Goal: Task Accomplishment & Management: Use online tool/utility

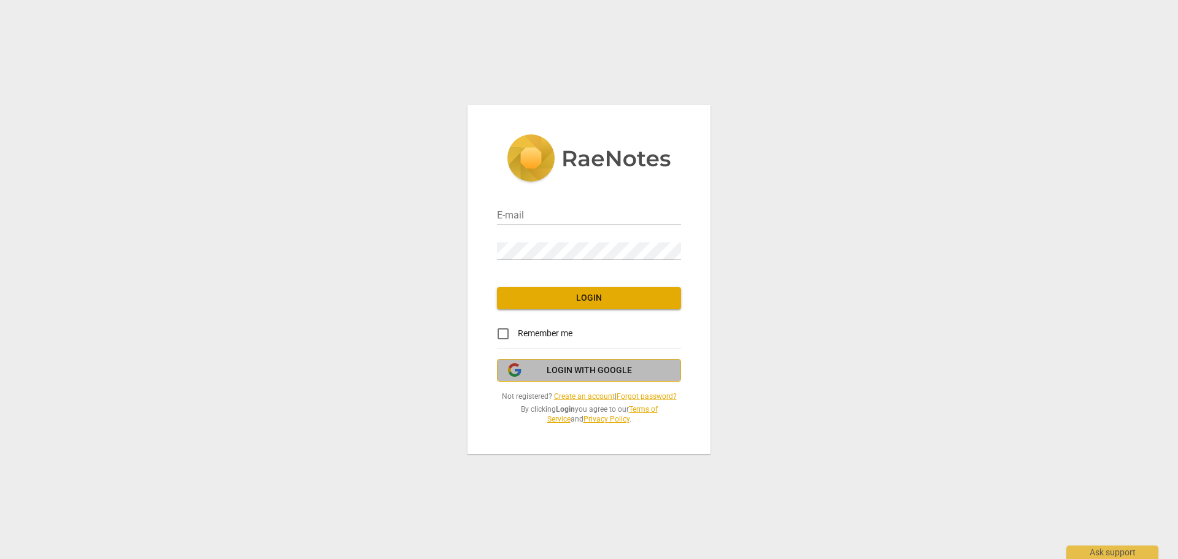
click at [569, 367] on span "Login with Google" at bounding box center [589, 370] width 85 height 12
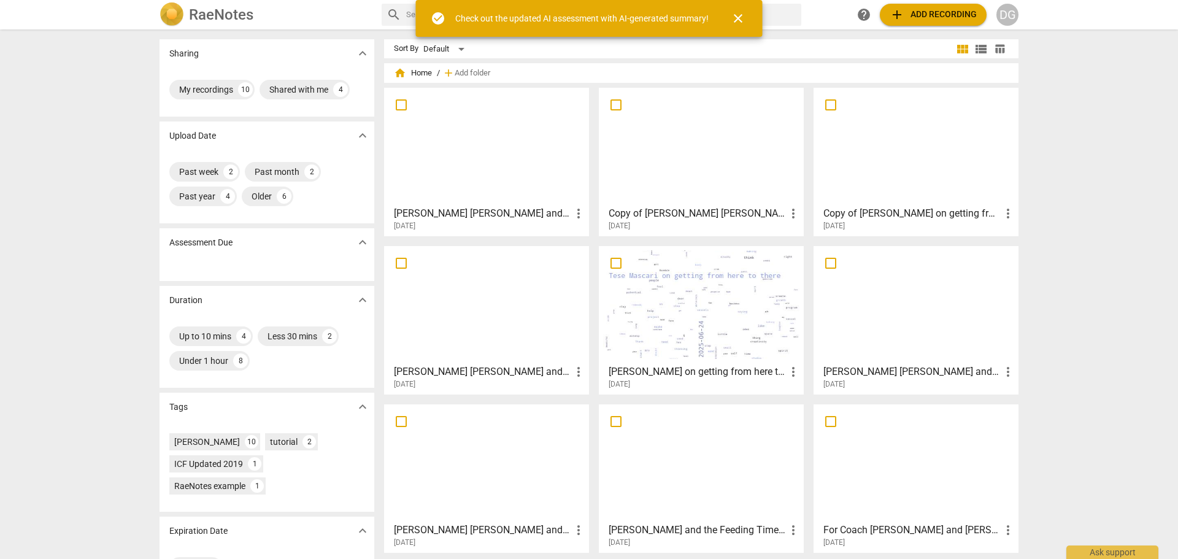
click at [918, 176] on div at bounding box center [916, 146] width 196 height 109
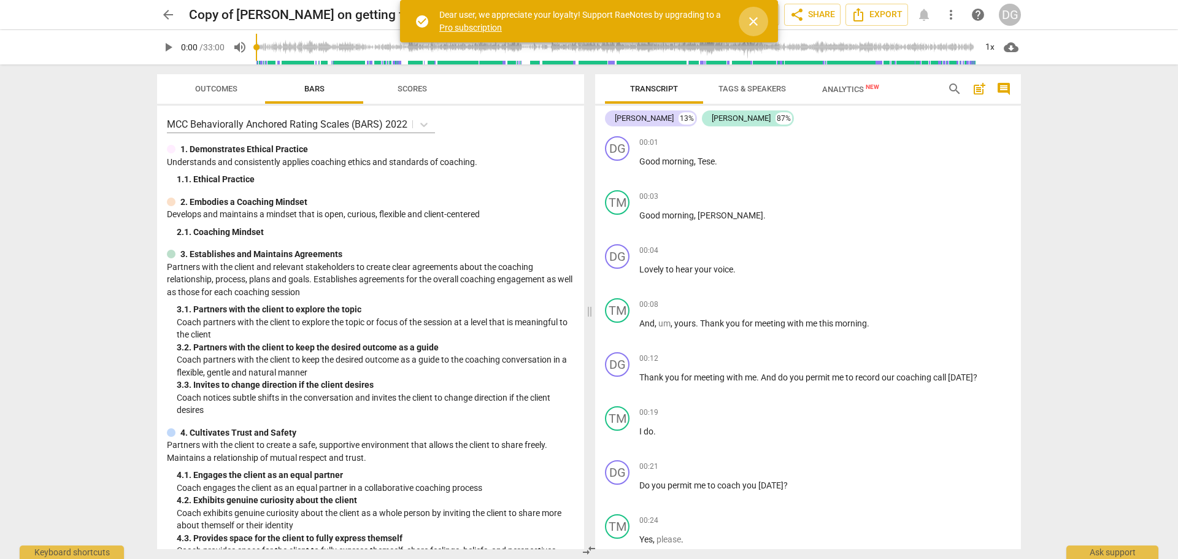
click at [753, 21] on span "close" at bounding box center [753, 21] width 15 height 15
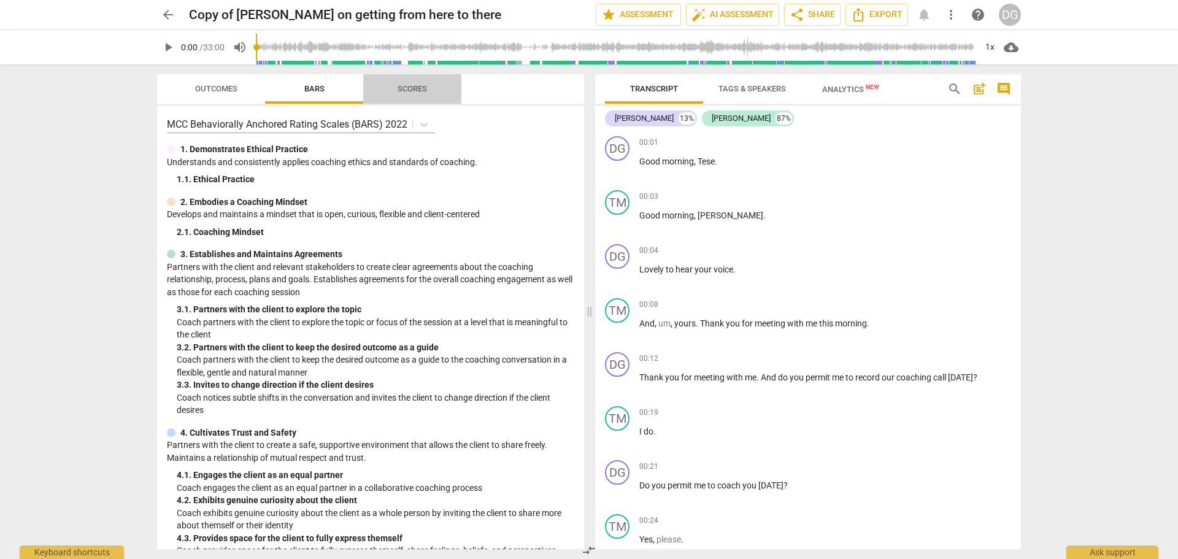
click at [410, 88] on span "Scores" at bounding box center [412, 88] width 29 height 9
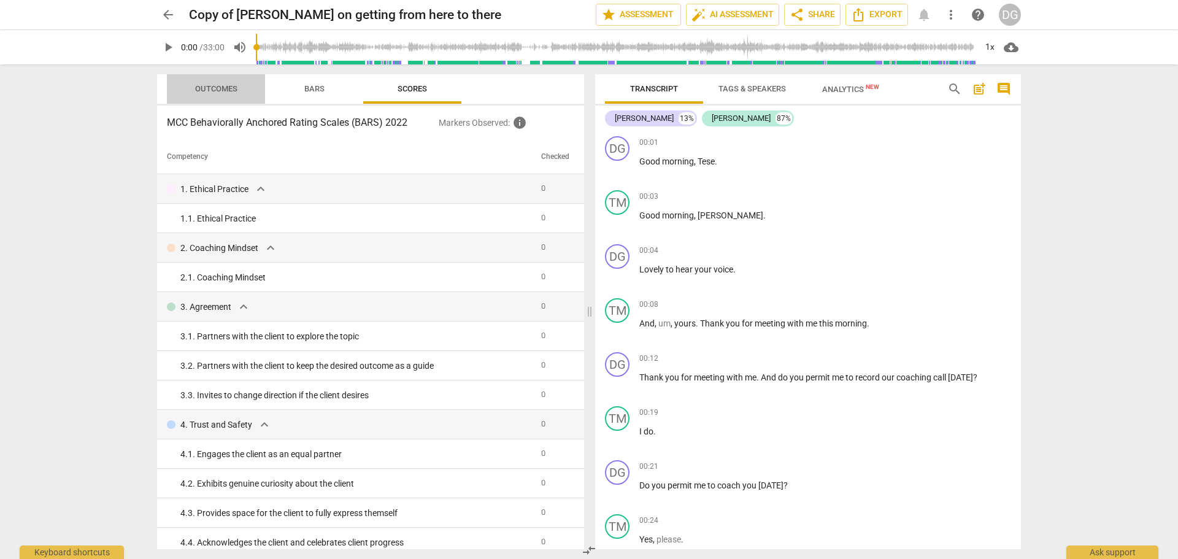
click at [225, 85] on span "Outcomes" at bounding box center [216, 88] width 42 height 9
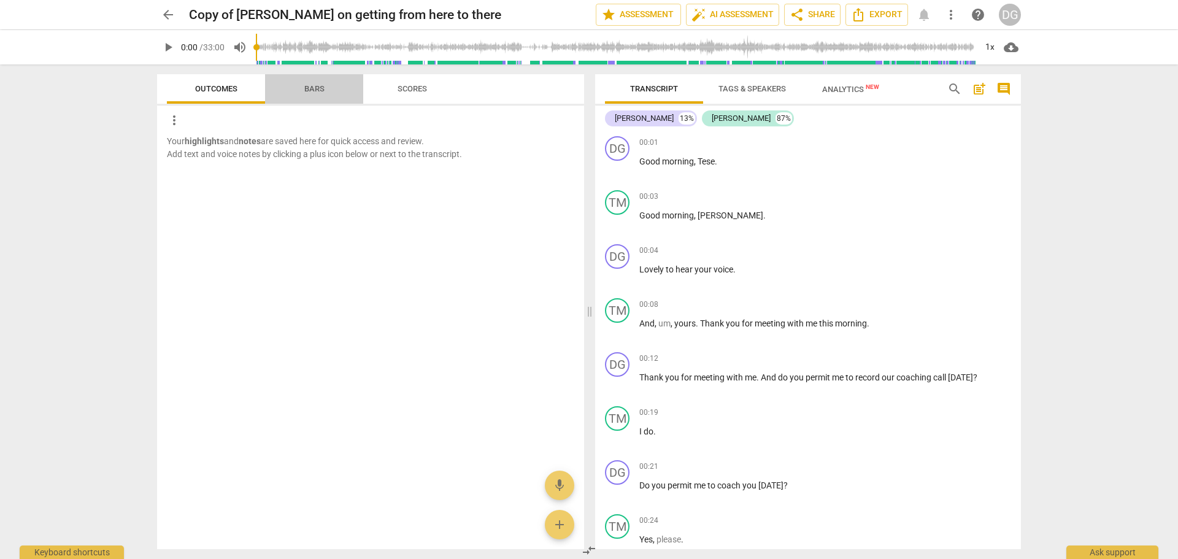
click at [319, 90] on span "Bars" at bounding box center [314, 88] width 20 height 9
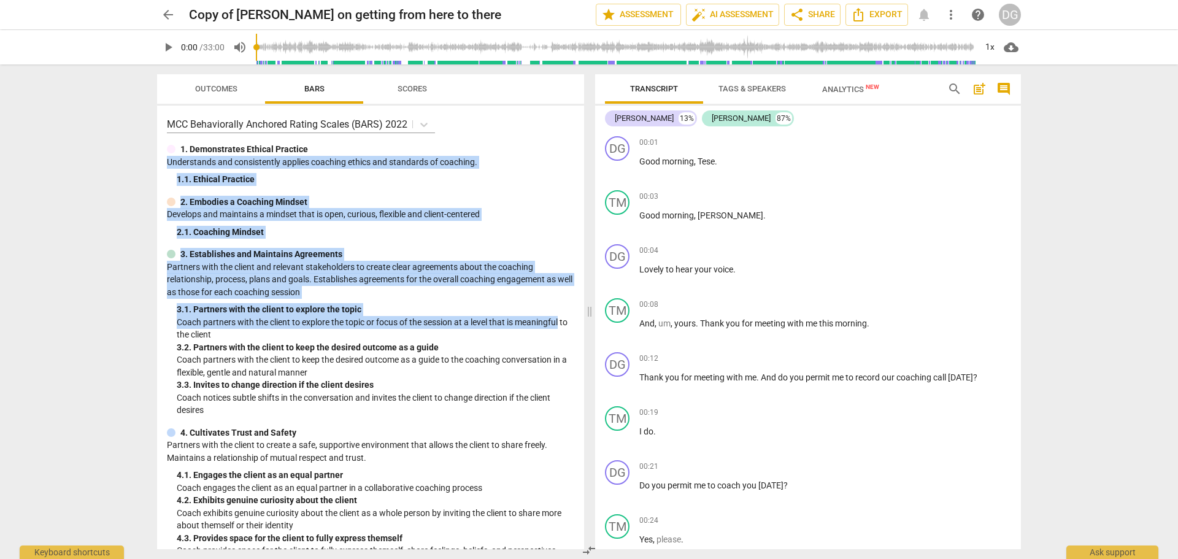
drag, startPoint x: 578, startPoint y: 146, endPoint x: 579, endPoint y: 325, distance: 179.1
click at [579, 325] on div "MCC Behaviorally Anchored Rating Scales (BARS) 2022 1. Demonstrates Ethical Pra…" at bounding box center [370, 328] width 427 height 444
click at [537, 163] on p "Understands and consistently applies coaching ethics and standards of coaching." at bounding box center [370, 162] width 407 height 13
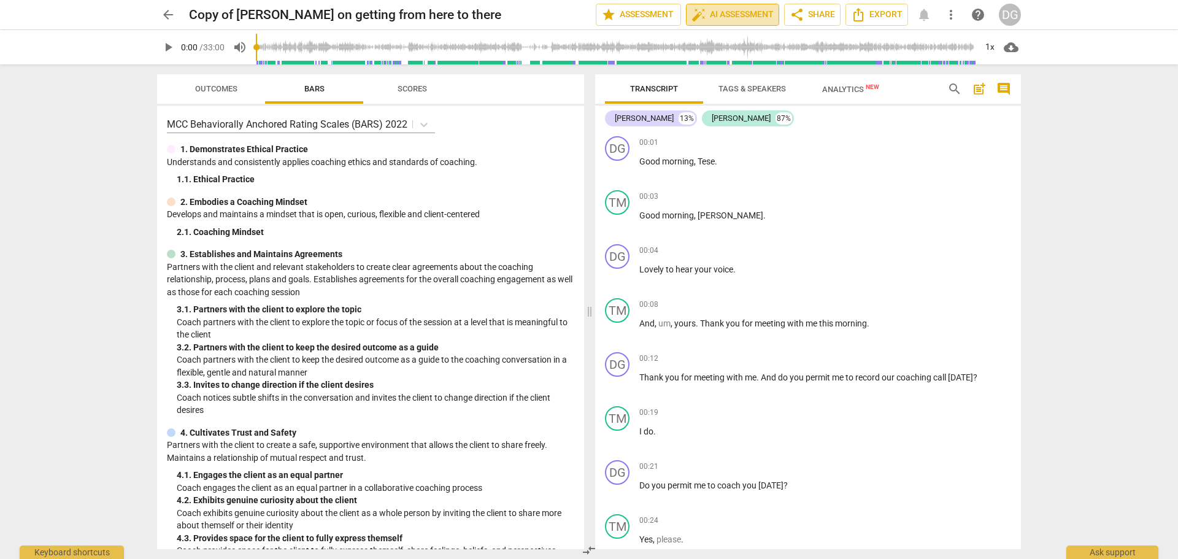
click at [740, 15] on span "auto_fix_high AI Assessment" at bounding box center [732, 14] width 82 height 15
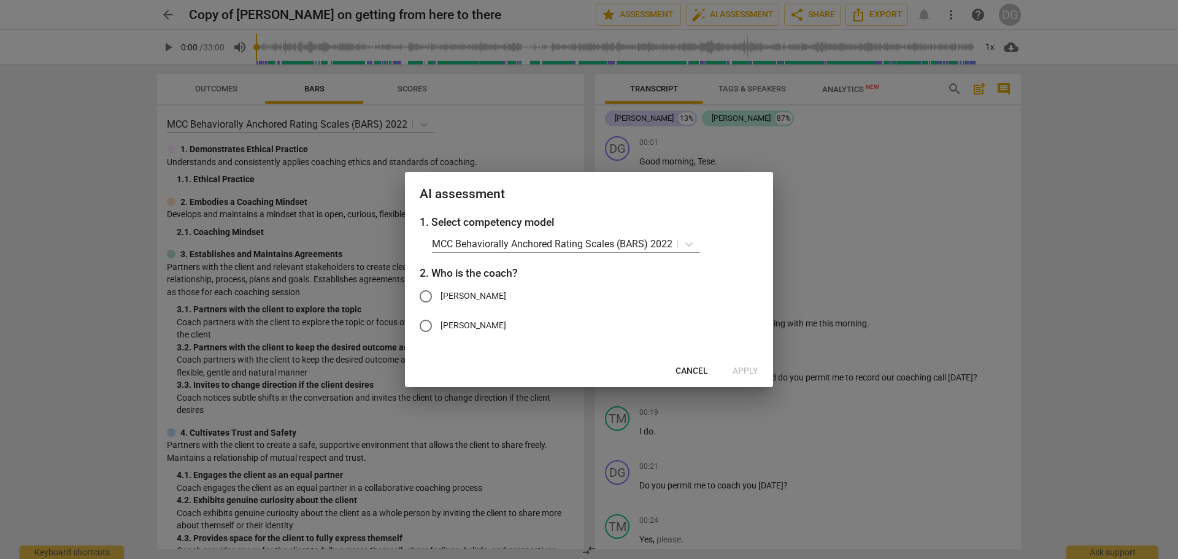
click at [428, 298] on input "[PERSON_NAME]" at bounding box center [425, 296] width 29 height 29
radio input "true"
click at [745, 369] on span "Apply" at bounding box center [745, 371] width 26 height 12
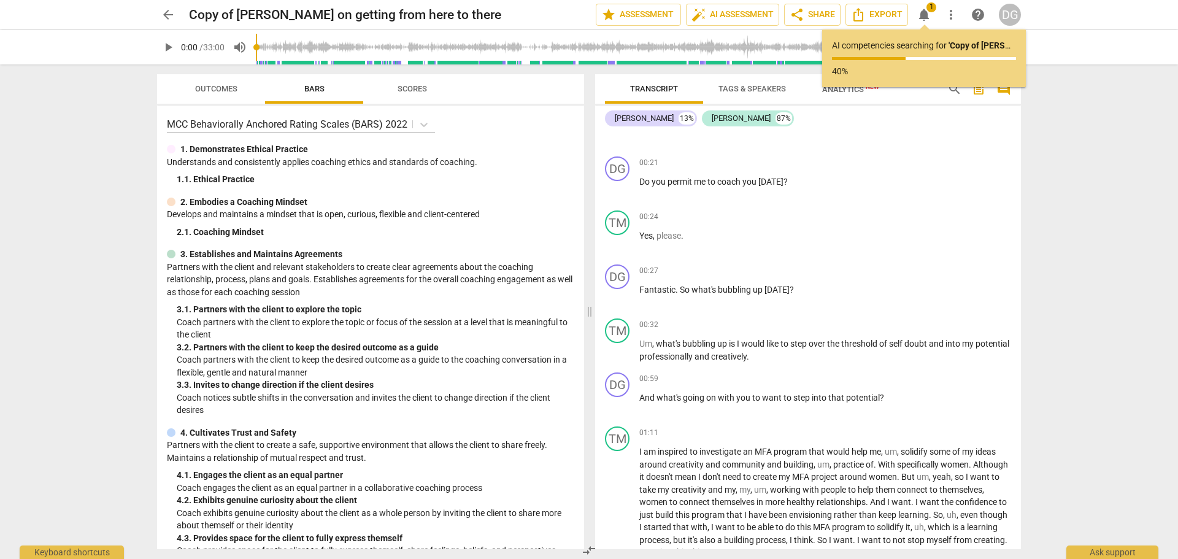
scroll to position [391, 0]
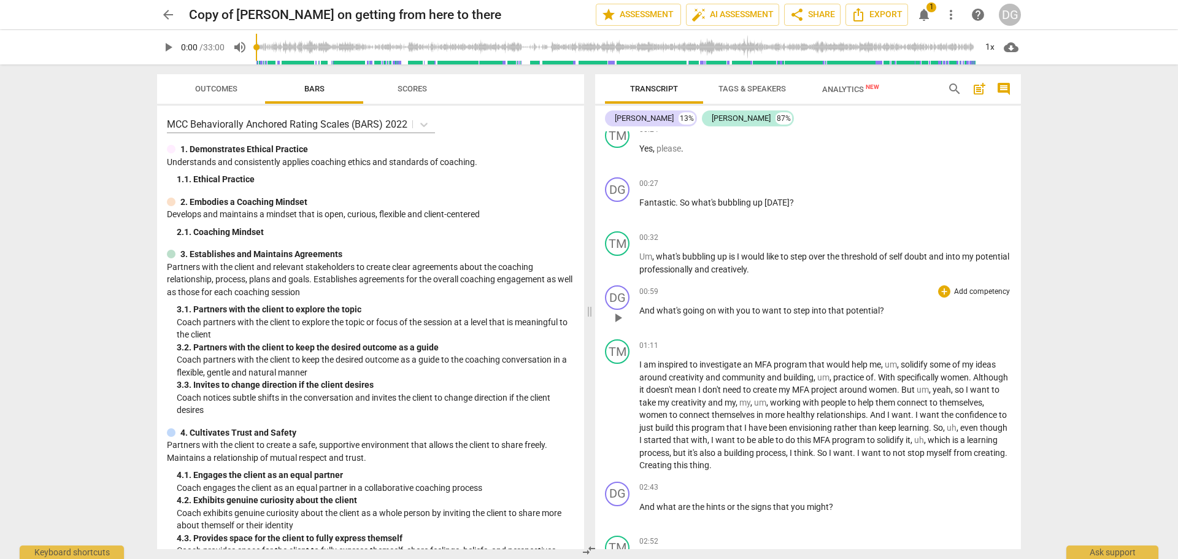
click at [893, 308] on p "And what's going on with you to want to step into that potential ?" at bounding box center [825, 310] width 372 height 13
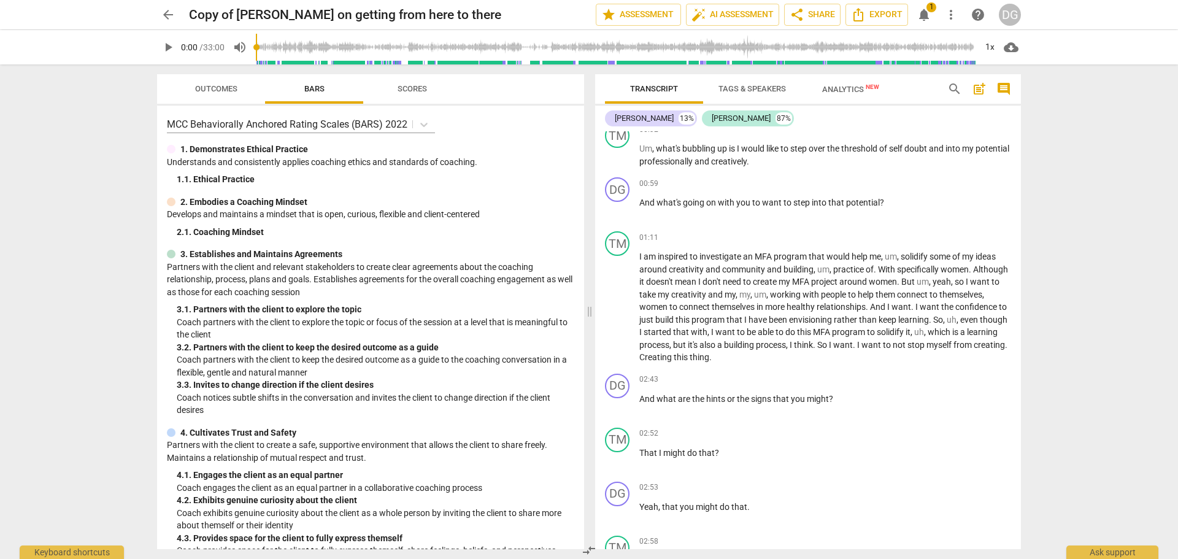
scroll to position [531, 0]
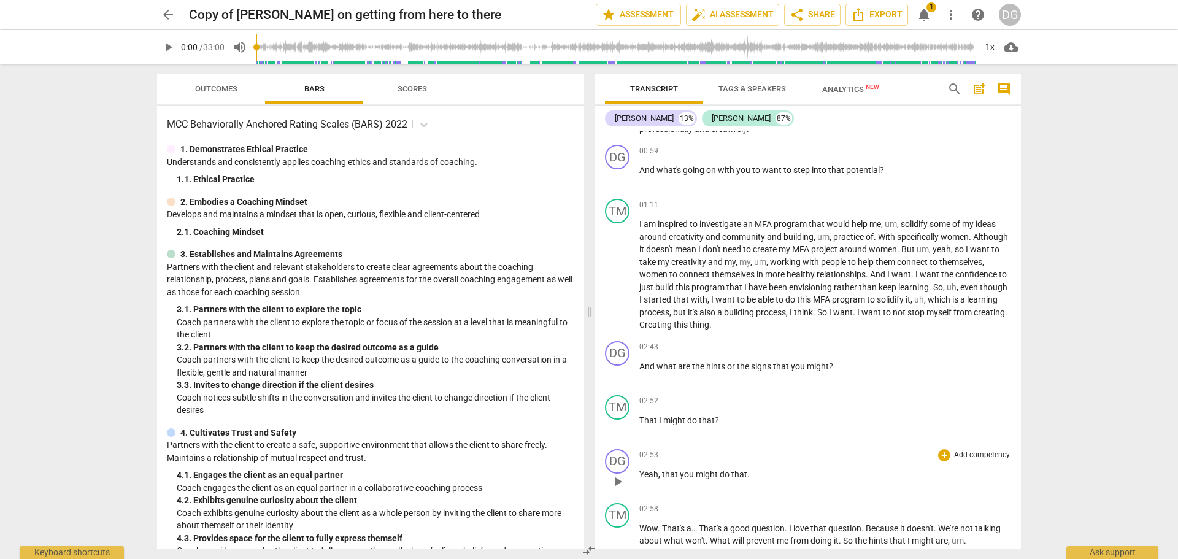
click at [713, 469] on span "might" at bounding box center [708, 474] width 24 height 10
drag, startPoint x: 717, startPoint y: 470, endPoint x: 696, endPoint y: 471, distance: 20.9
click at [696, 471] on span "might" at bounding box center [708, 474] width 24 height 10
click at [757, 458] on span "keyboard_arrow_down" at bounding box center [759, 458] width 15 height 15
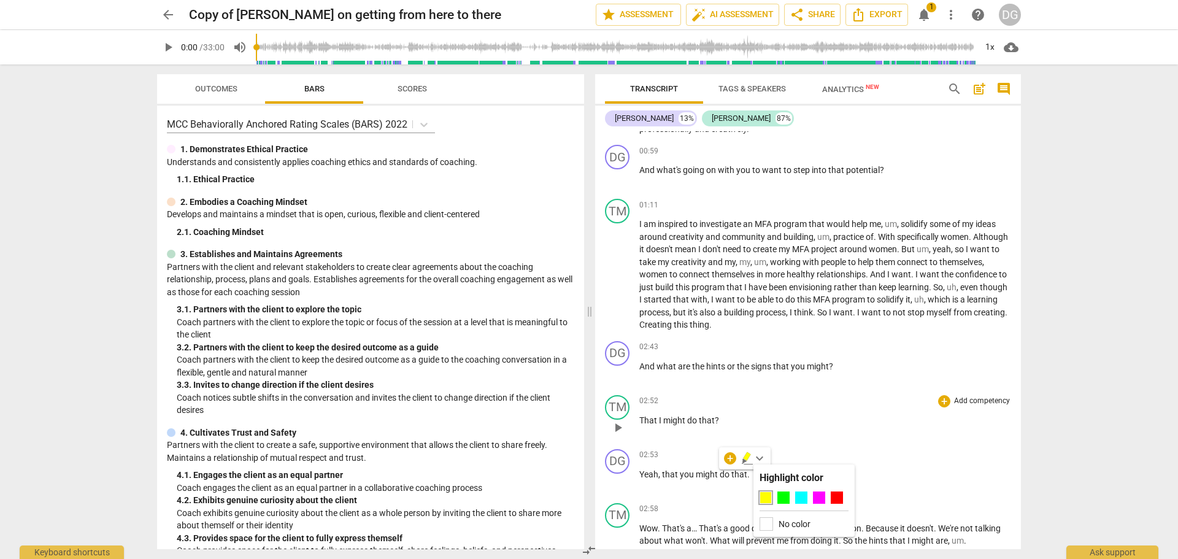
click at [843, 410] on div "02:52 + Add competency keyboard_arrow_right That I might do that ?" at bounding box center [825, 417] width 372 height 44
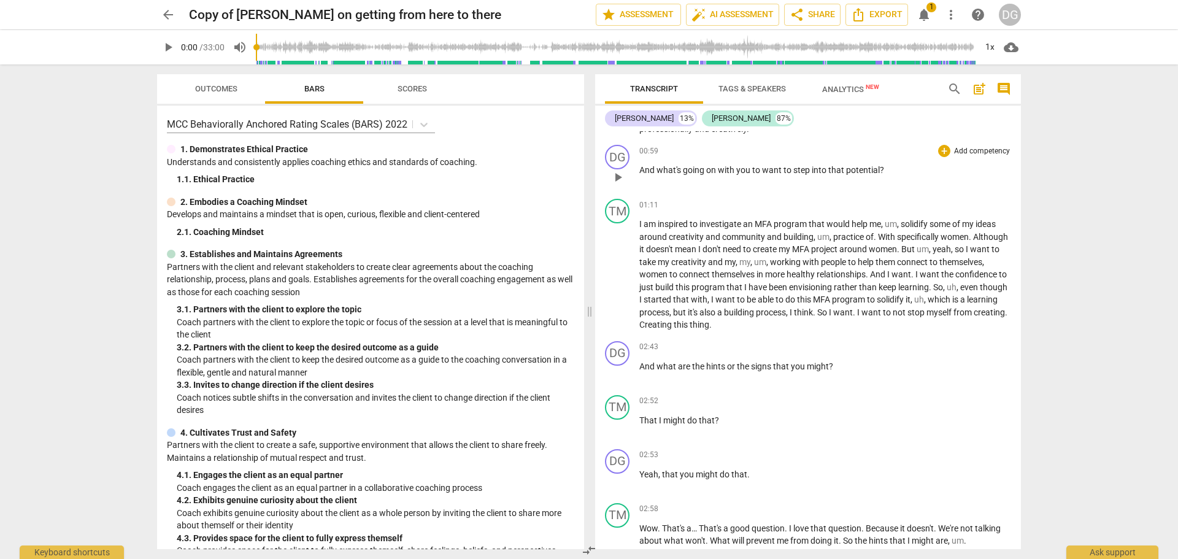
click at [1014, 179] on div "DG play_arrow pause 00:59 + Add competency keyboard_arrow_right And what's goin…" at bounding box center [808, 167] width 426 height 54
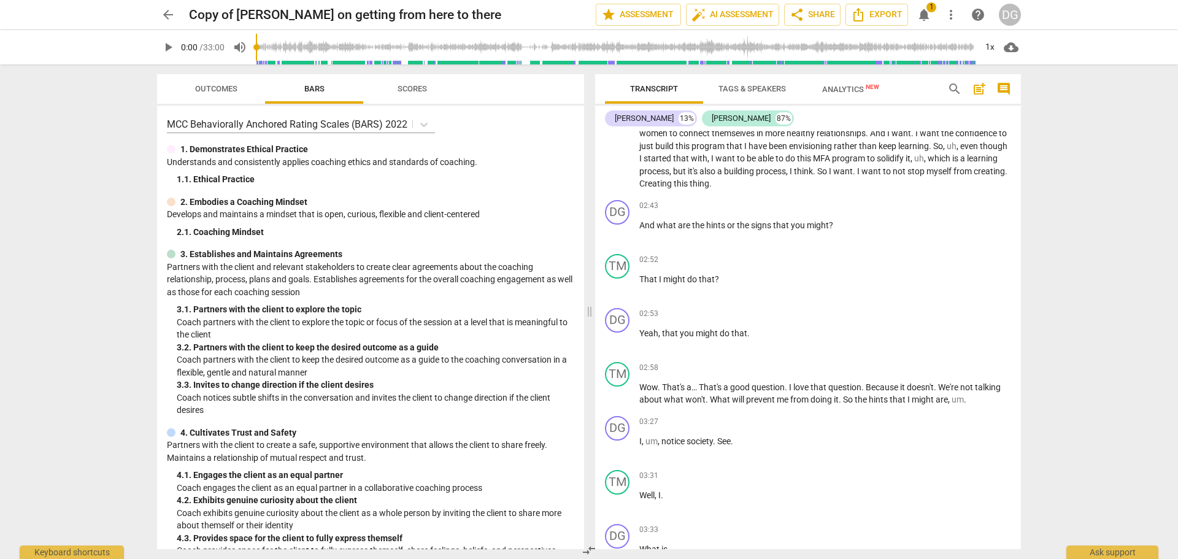
scroll to position [683, 0]
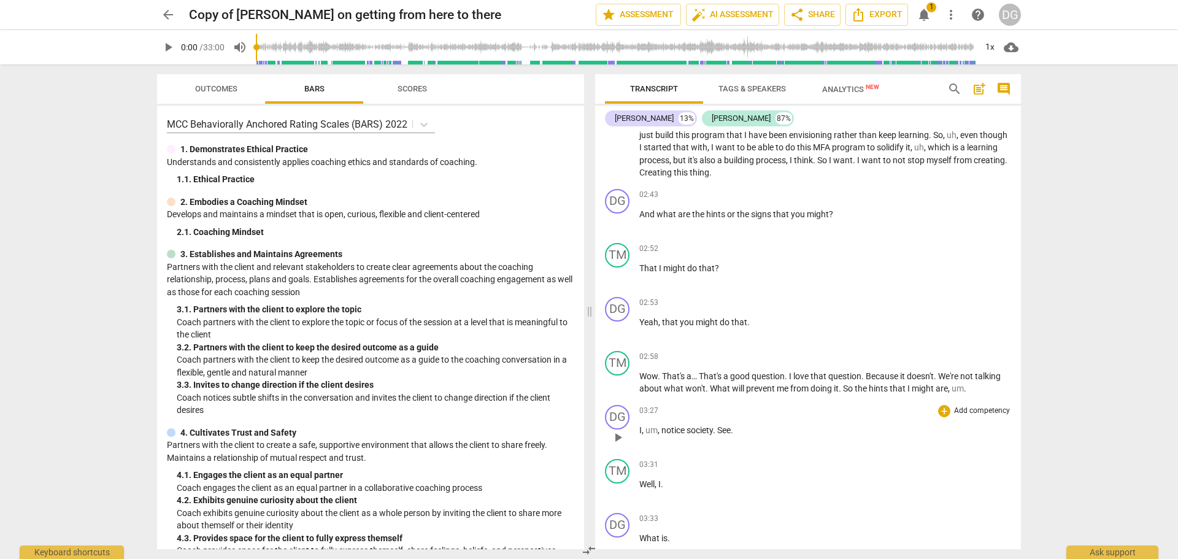
click at [690, 427] on span "society" at bounding box center [699, 430] width 26 height 10
drag, startPoint x: 685, startPoint y: 426, endPoint x: 715, endPoint y: 422, distance: 30.3
click at [715, 422] on div "03:27 + Add competency keyboard_arrow_right I , um , notice society . See ." at bounding box center [825, 427] width 372 height 44
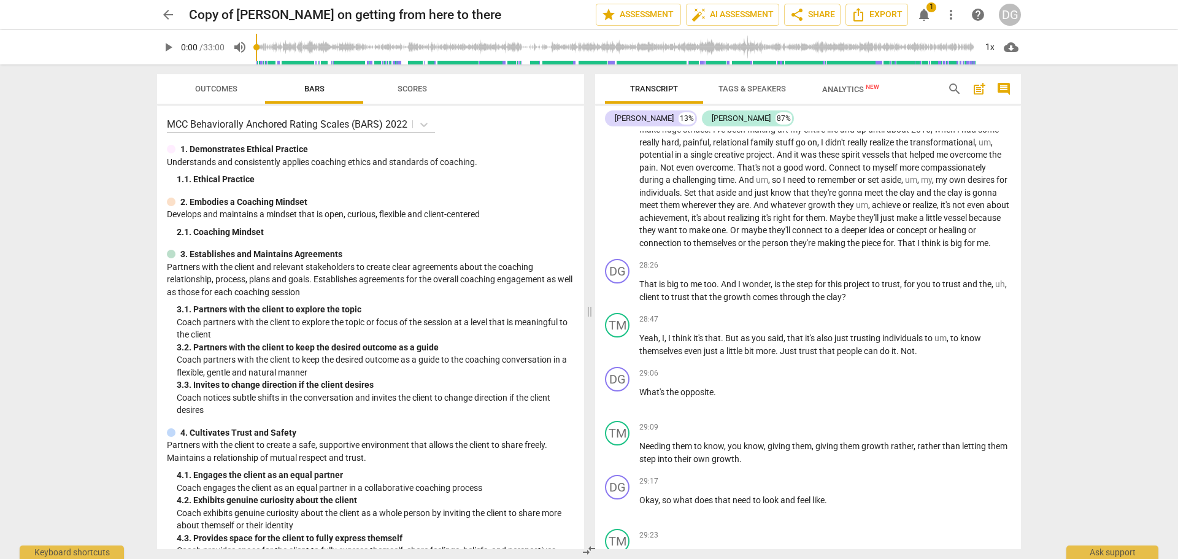
scroll to position [5249, 0]
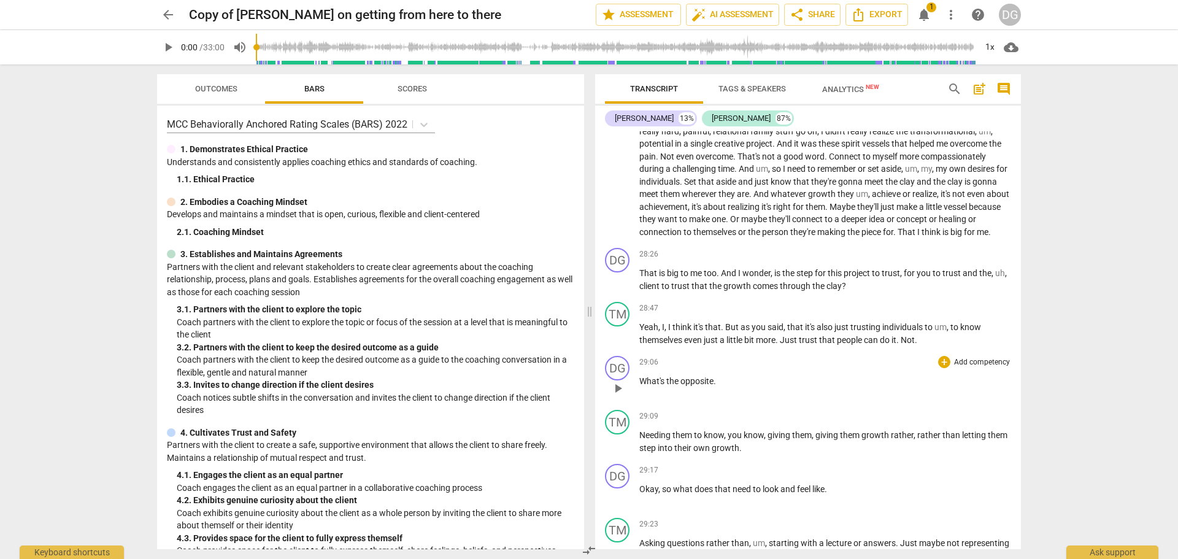
click at [715, 386] on span "." at bounding box center [714, 381] width 2 height 10
click at [720, 388] on p "What's the opposite ." at bounding box center [825, 381] width 372 height 13
drag, startPoint x: 1021, startPoint y: 449, endPoint x: 1016, endPoint y: 456, distance: 8.0
click at [1016, 456] on div "Transcript Tags & Speakers Analytics New search post_add comment D G McCullough…" at bounding box center [810, 311] width 440 height 494
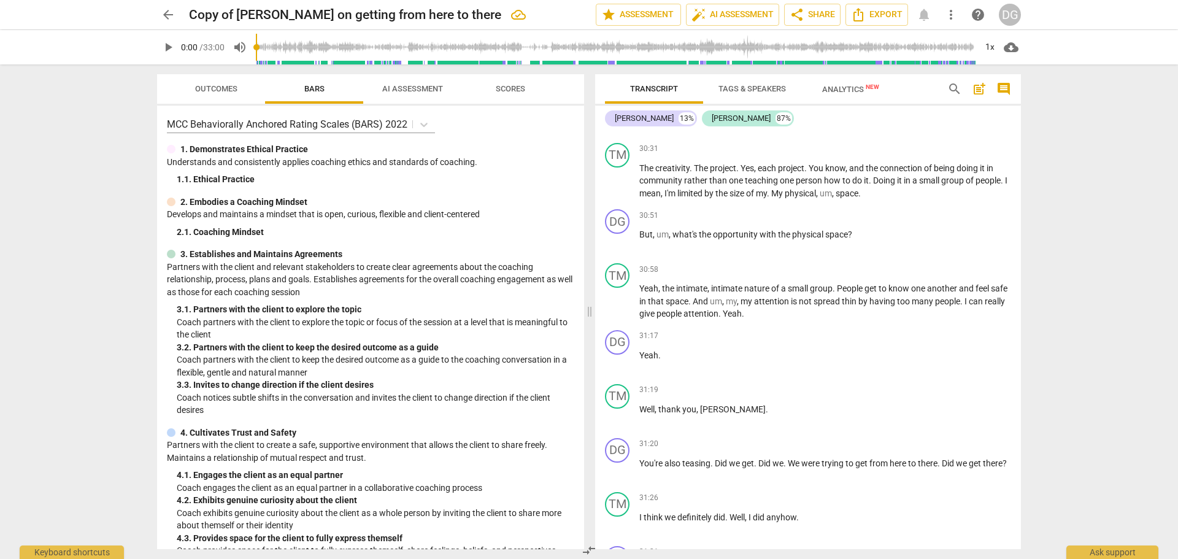
scroll to position [5932, 0]
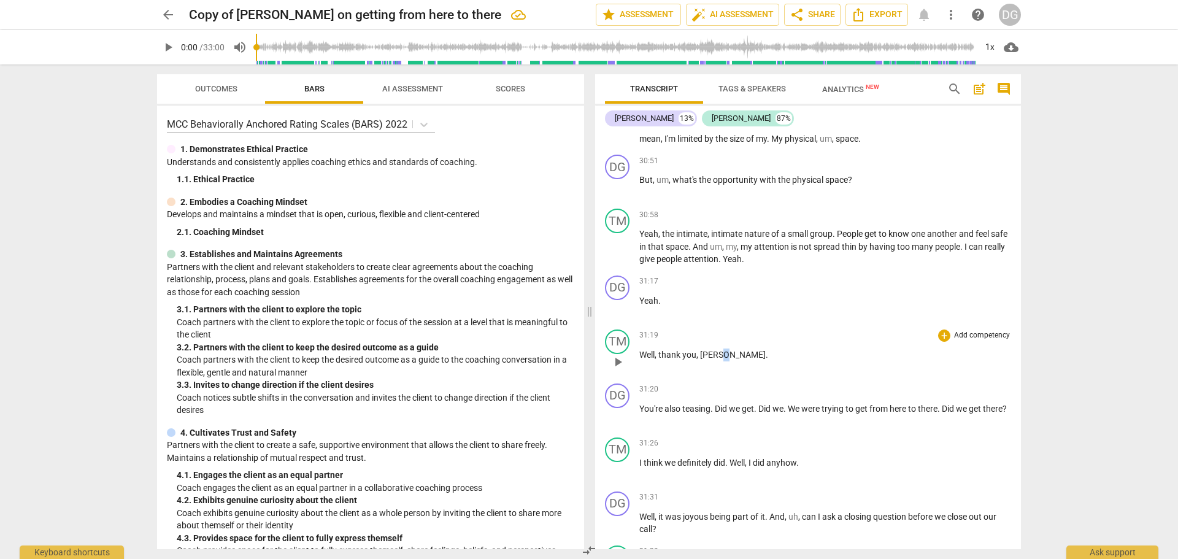
click at [721, 359] on span "[PERSON_NAME]" at bounding box center [733, 355] width 66 height 10
drag, startPoint x: 238, startPoint y: 15, endPoint x: 189, endPoint y: 15, distance: 49.1
click at [189, 15] on h2 "Copy of Tese Mascari on getting from here to there" at bounding box center [345, 14] width 312 height 15
click at [166, 13] on span "arrow_back" at bounding box center [168, 14] width 15 height 15
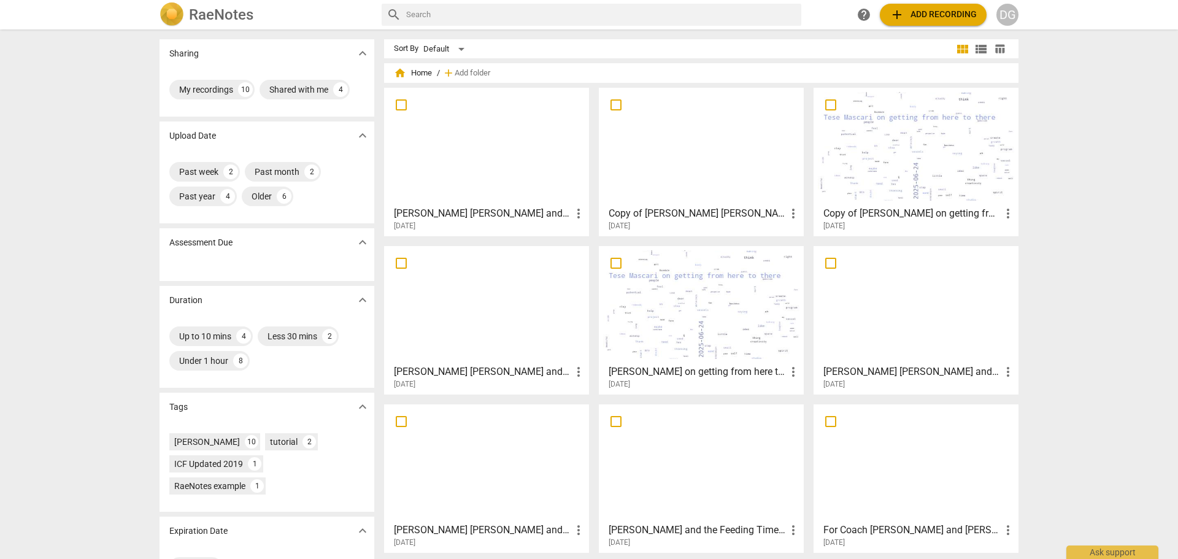
click at [909, 174] on div at bounding box center [916, 146] width 196 height 109
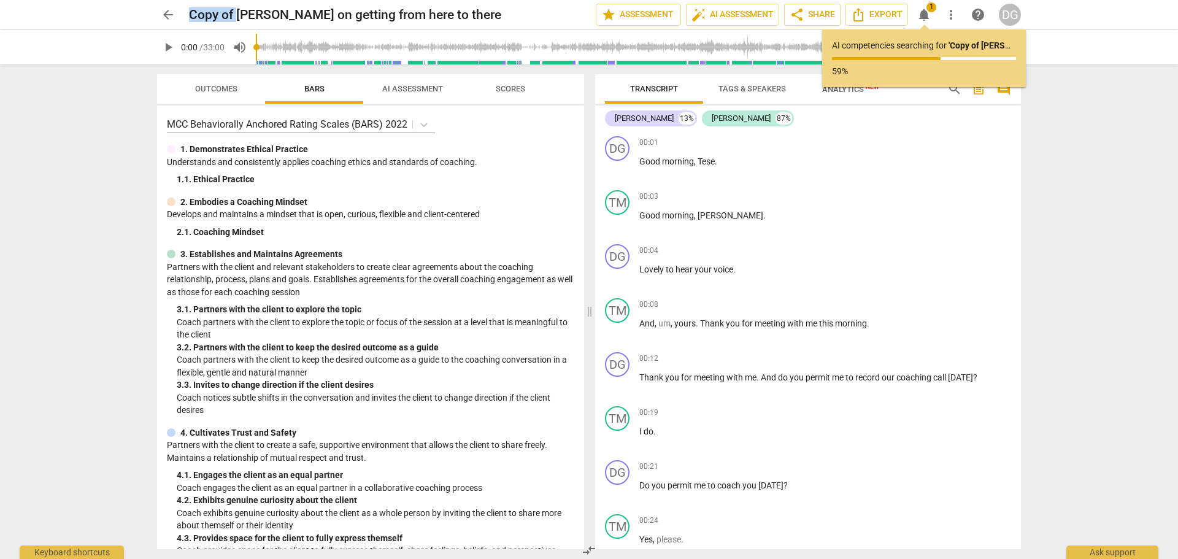
drag, startPoint x: 239, startPoint y: 15, endPoint x: 182, endPoint y: 13, distance: 56.5
click at [182, 13] on div "arrow_back Copy of Tese Mascari on getting from here to there edit star Assessm…" at bounding box center [589, 15] width 864 height 22
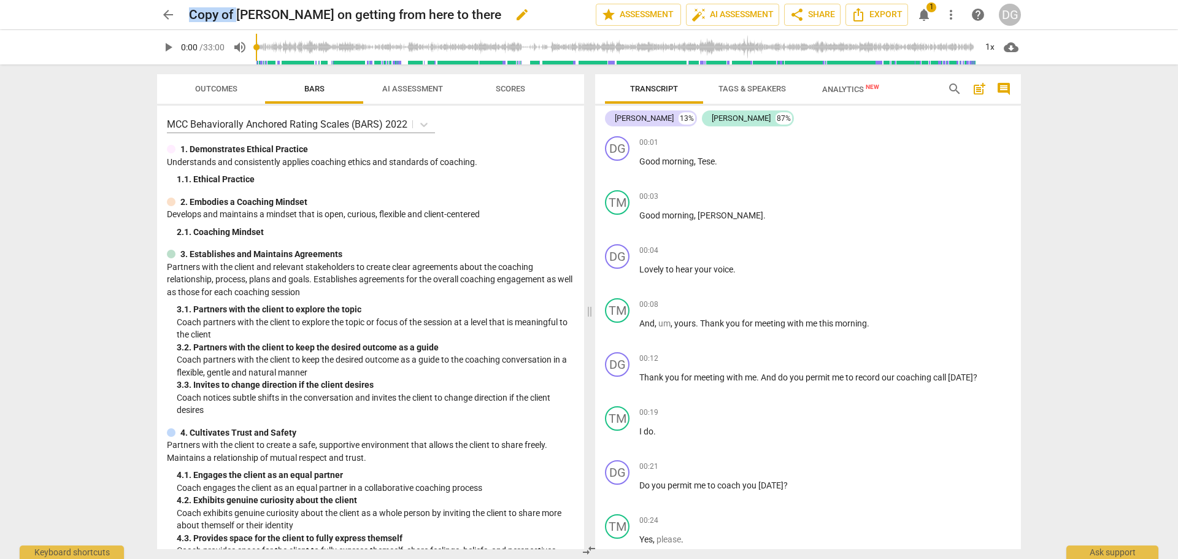
click at [210, 19] on h2 "Copy of Tese Mascari on getting from here to there" at bounding box center [345, 14] width 312 height 15
drag, startPoint x: 233, startPoint y: 14, endPoint x: 183, endPoint y: 14, distance: 50.3
click at [183, 14] on div "arrow_back Copy of Tese Mascari on getting from here to there edit star Assessm…" at bounding box center [589, 15] width 864 height 22
click at [291, 17] on h2 "Copy of Tese Mascari on getting from here to there" at bounding box center [345, 14] width 312 height 15
click at [515, 17] on span "edit" at bounding box center [522, 14] width 15 height 15
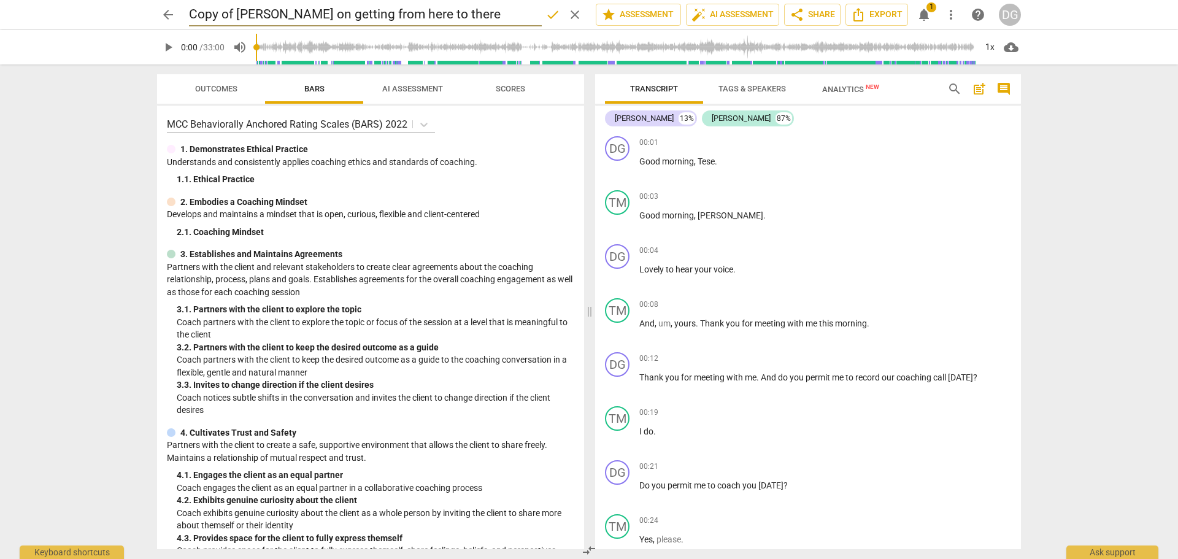
drag, startPoint x: 238, startPoint y: 11, endPoint x: 171, endPoint y: 10, distance: 67.5
click at [171, 10] on div "arrow_back Copy of Tese Mascari on getting from here to there done clear star A…" at bounding box center [589, 14] width 864 height 23
type input "[PERSON_NAME] and [PERSON_NAME] on getting from here to there"
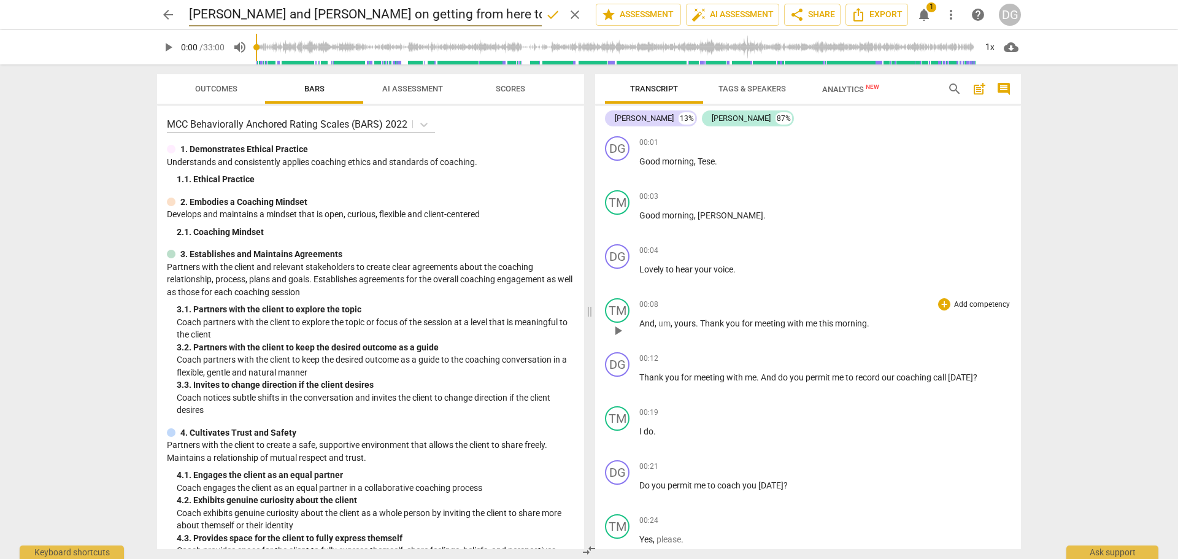
click at [731, 323] on span "you" at bounding box center [734, 323] width 16 height 10
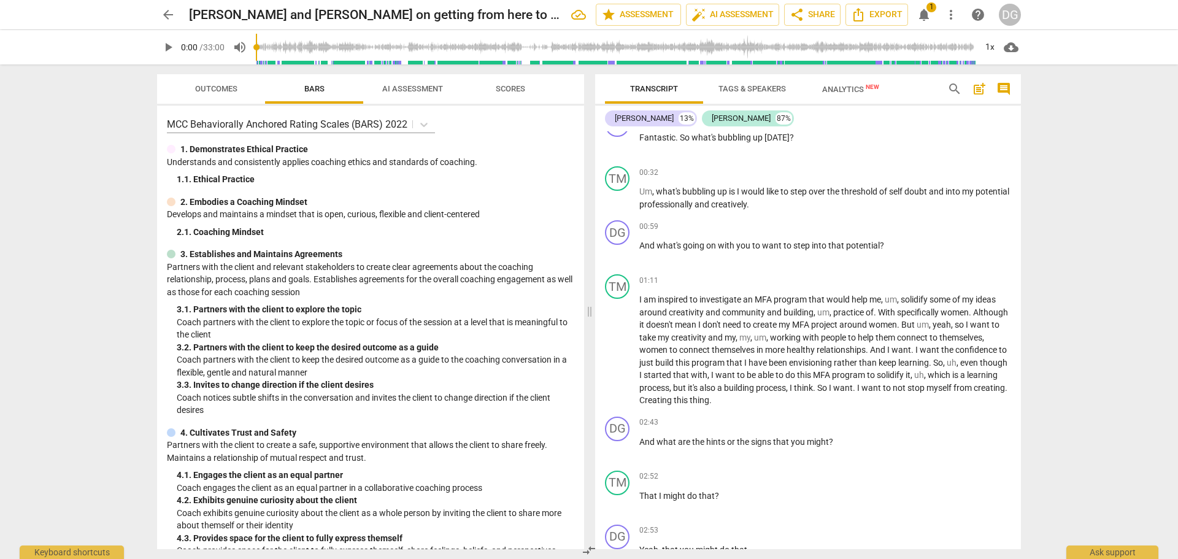
scroll to position [510, 0]
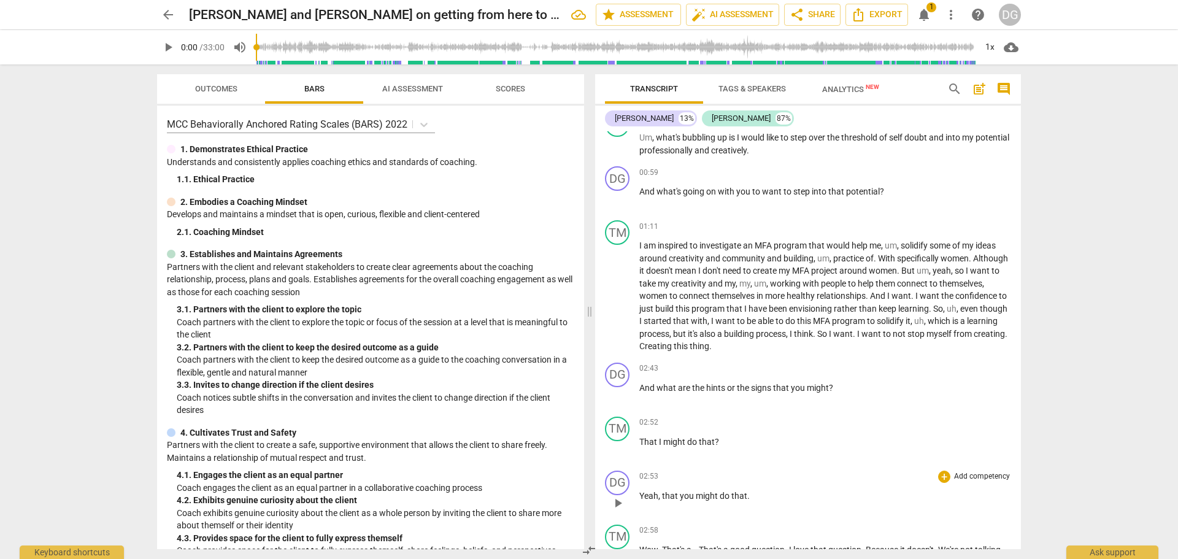
click at [755, 494] on p "Yeah , that you might do that ." at bounding box center [825, 496] width 372 height 13
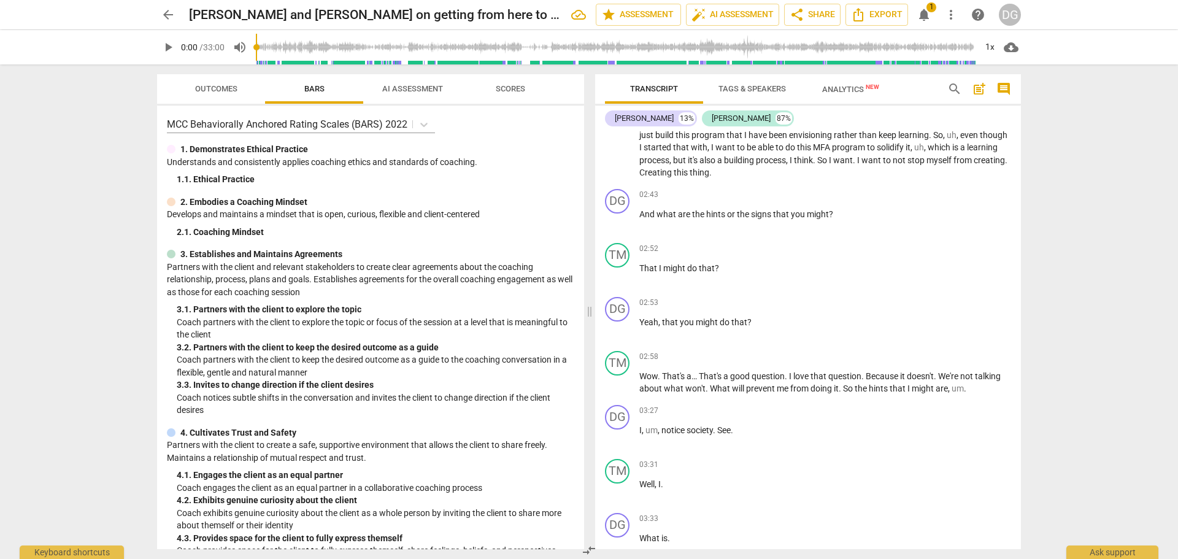
scroll to position [694, 0]
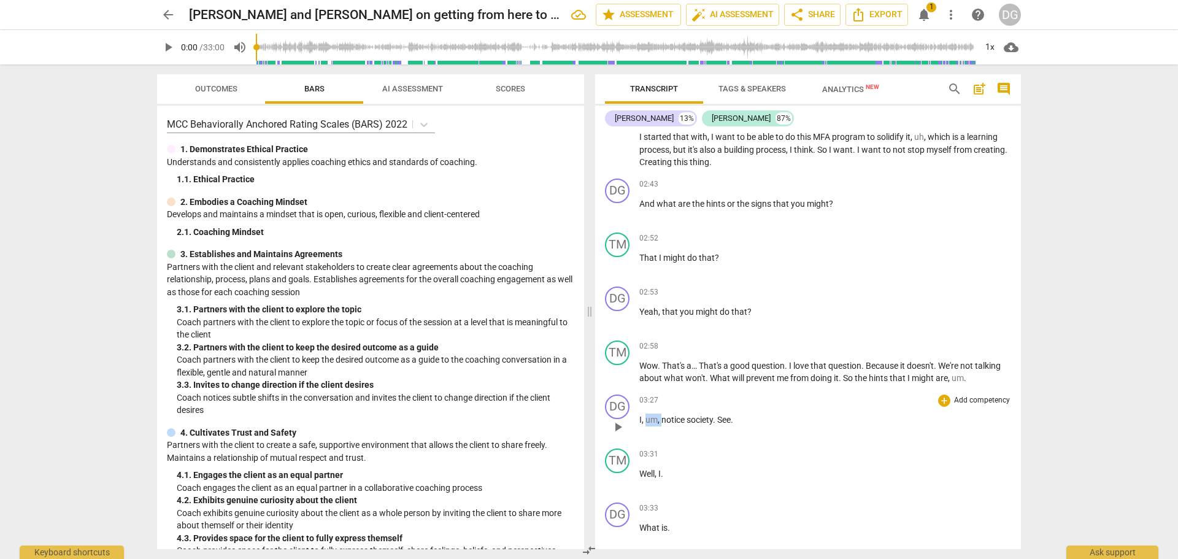
drag, startPoint x: 662, startPoint y: 419, endPoint x: 645, endPoint y: 421, distance: 16.7
click at [645, 421] on p "I , um , notice society . See ." at bounding box center [825, 419] width 372 height 13
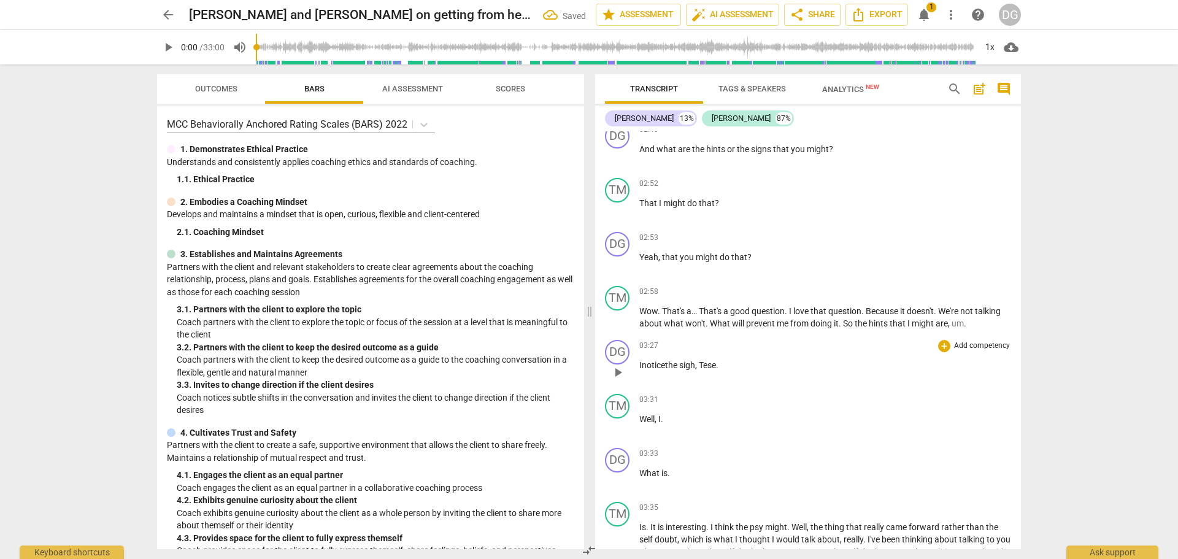
scroll to position [781, 0]
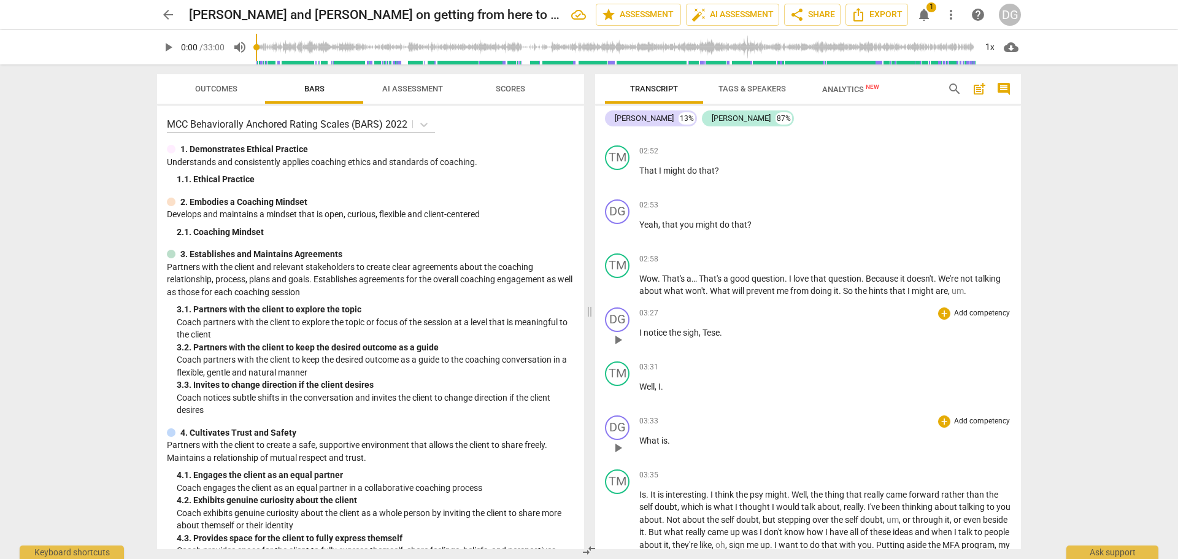
click at [671, 444] on p "What is ." at bounding box center [825, 440] width 372 height 13
click at [1020, 196] on div "Transcript Tags & Speakers Analytics New search post_add comment D G McCullough…" at bounding box center [810, 311] width 440 height 494
click at [763, 497] on span "psy" at bounding box center [757, 495] width 15 height 10
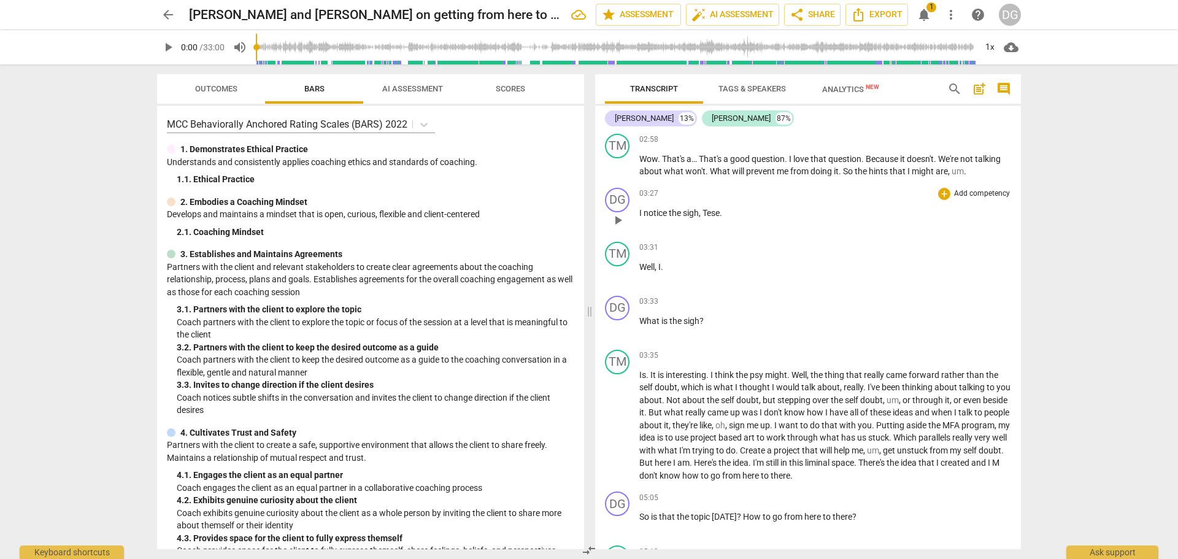
scroll to position [910, 0]
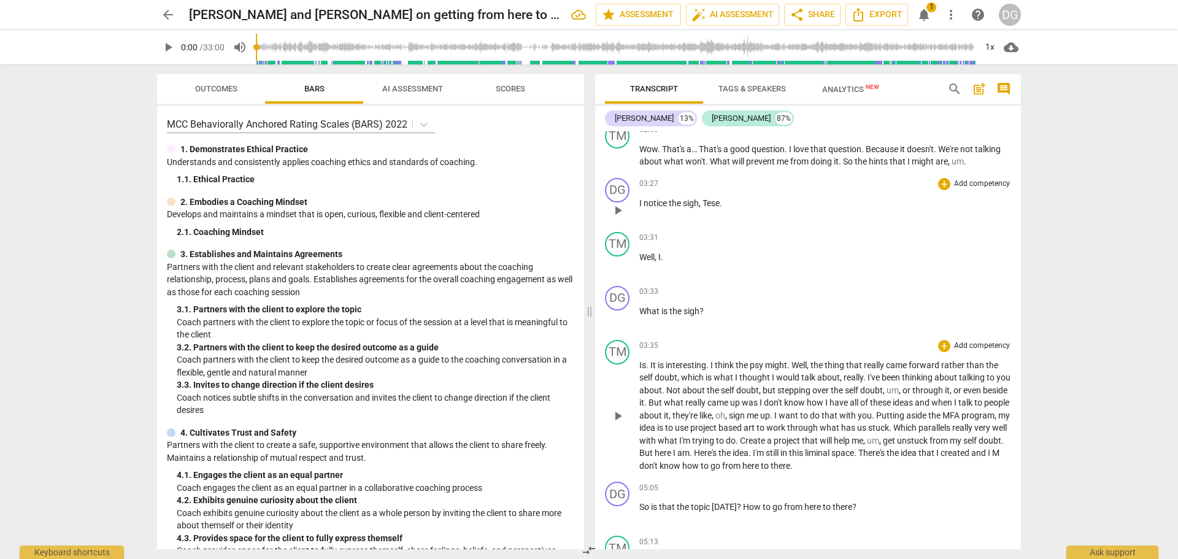
click at [992, 458] on span "M" at bounding box center [995, 453] width 7 height 10
click at [805, 452] on span "this" at bounding box center [797, 453] width 16 height 10
click at [1016, 196] on div "DG play_arrow pause 03:27 + Add competency keyboard_arrow_right I notice the si…" at bounding box center [808, 200] width 426 height 54
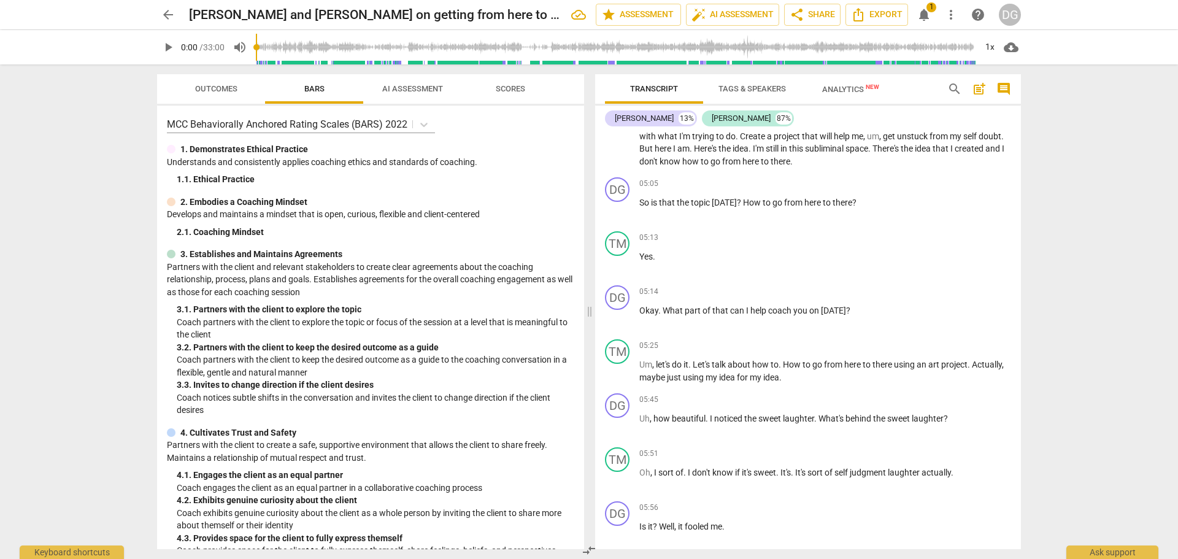
scroll to position [1280, 0]
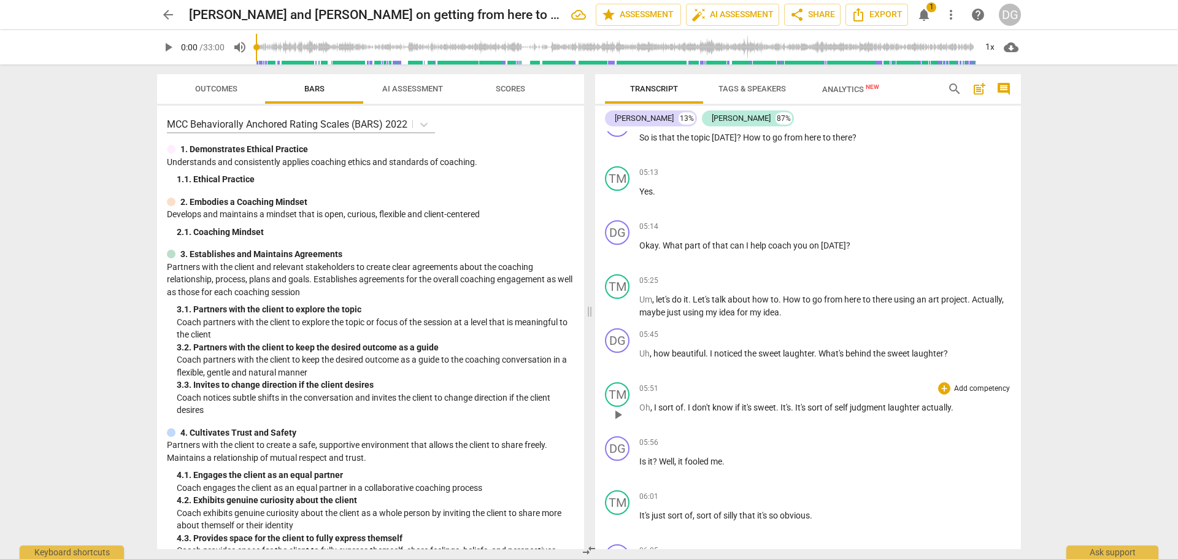
click at [795, 405] on span "." at bounding box center [793, 407] width 4 height 10
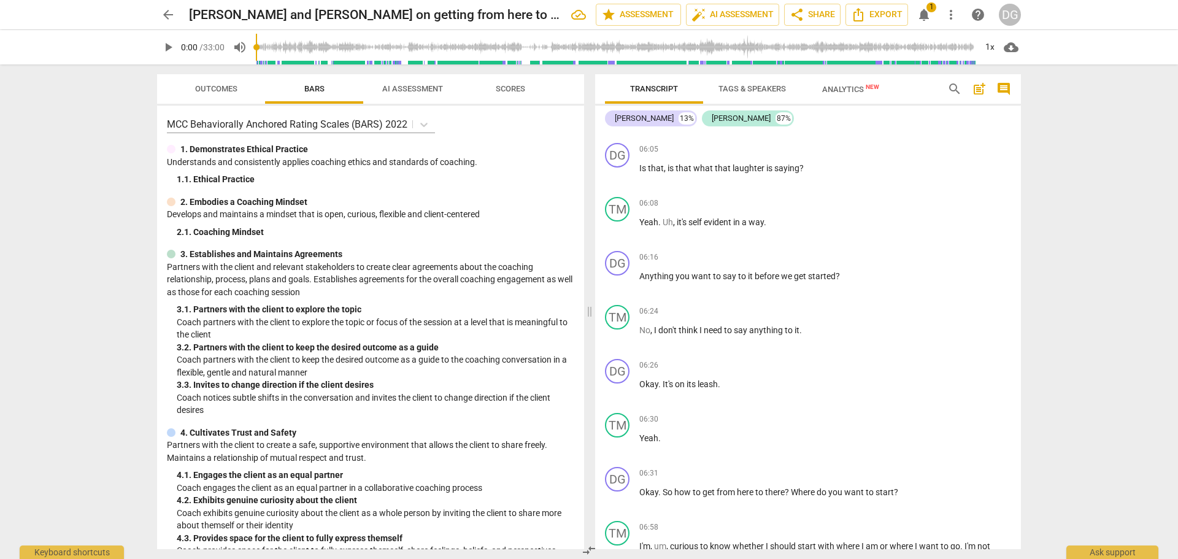
scroll to position [1692, 0]
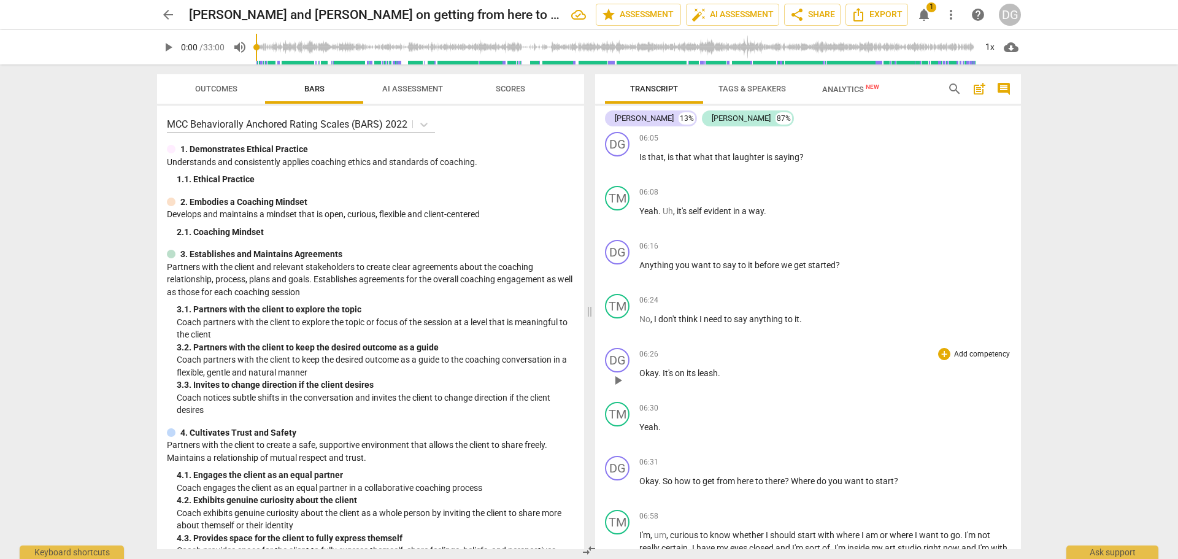
click at [725, 372] on p "Okay . It's on its leash ." at bounding box center [825, 373] width 372 height 13
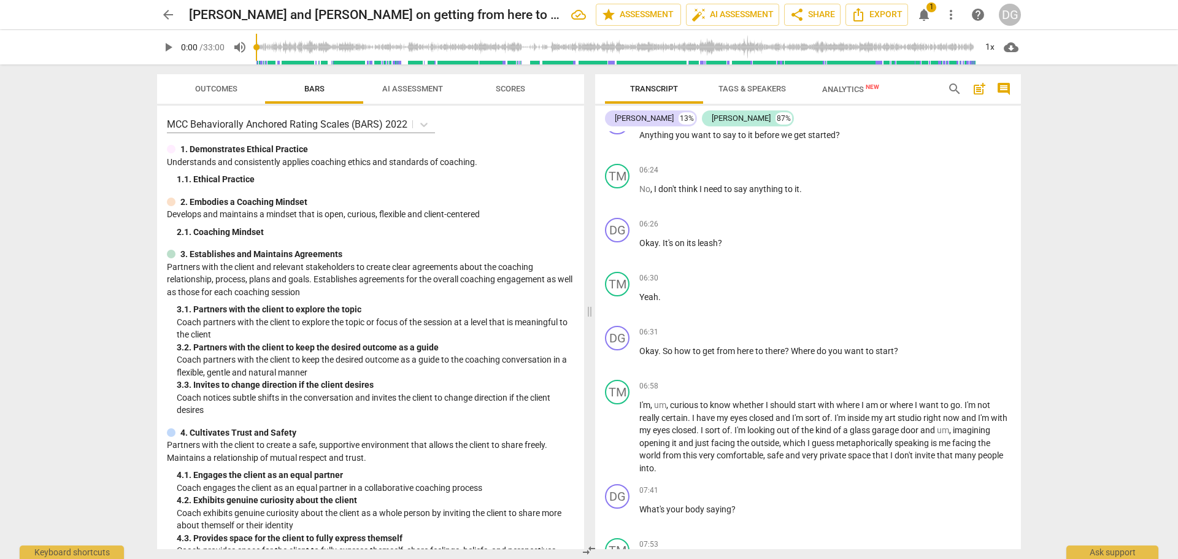
scroll to position [1854, 0]
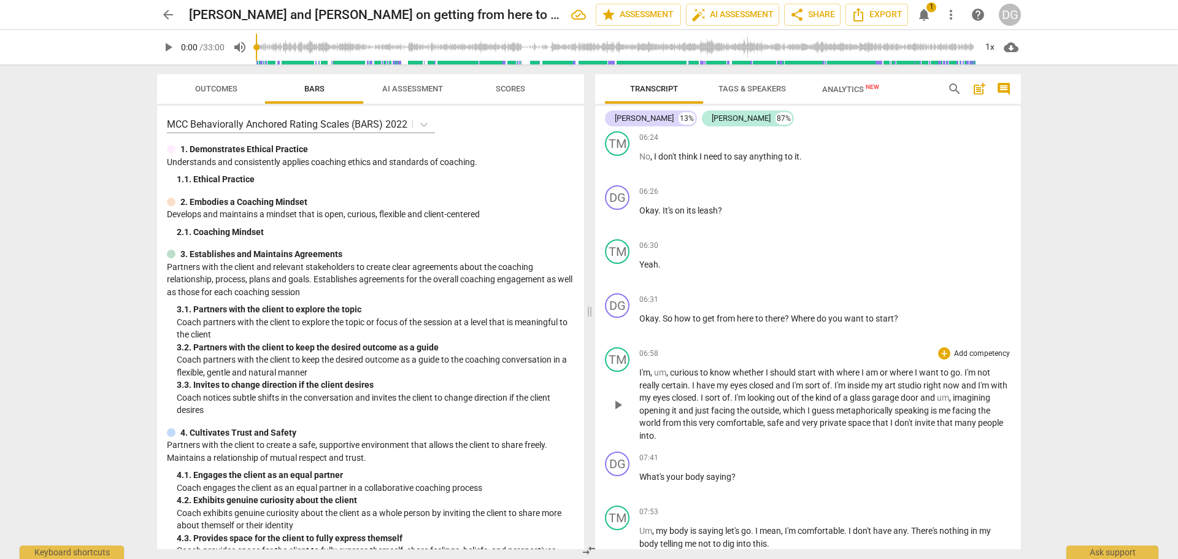
click at [834, 384] on span "." at bounding box center [832, 385] width 4 height 10
click at [721, 529] on span "saying" at bounding box center [711, 531] width 27 height 10
click at [915, 532] on span "." at bounding box center [913, 531] width 4 height 10
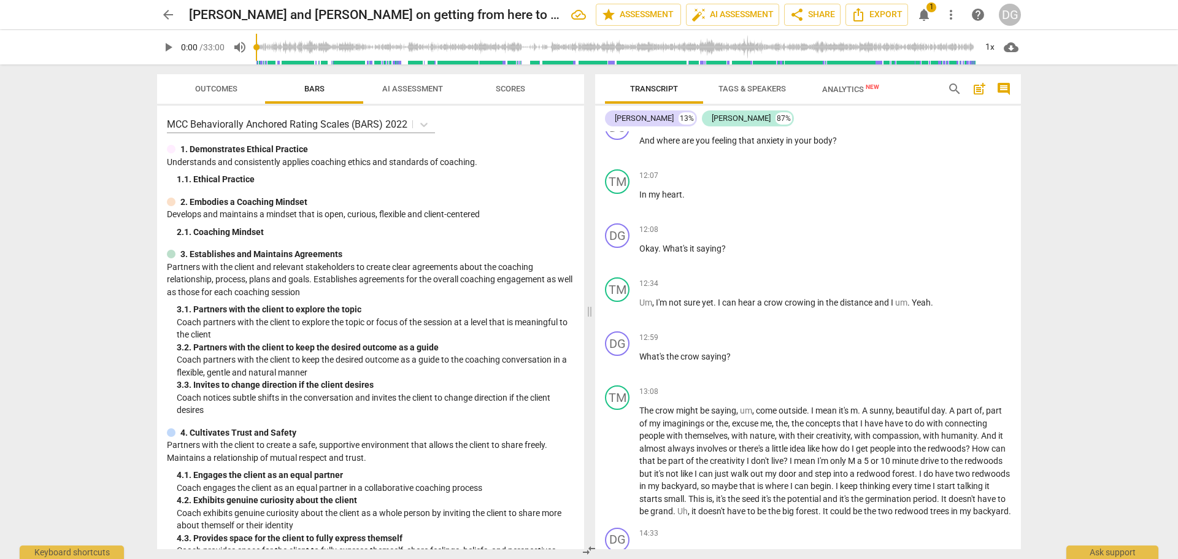
scroll to position [2928, 0]
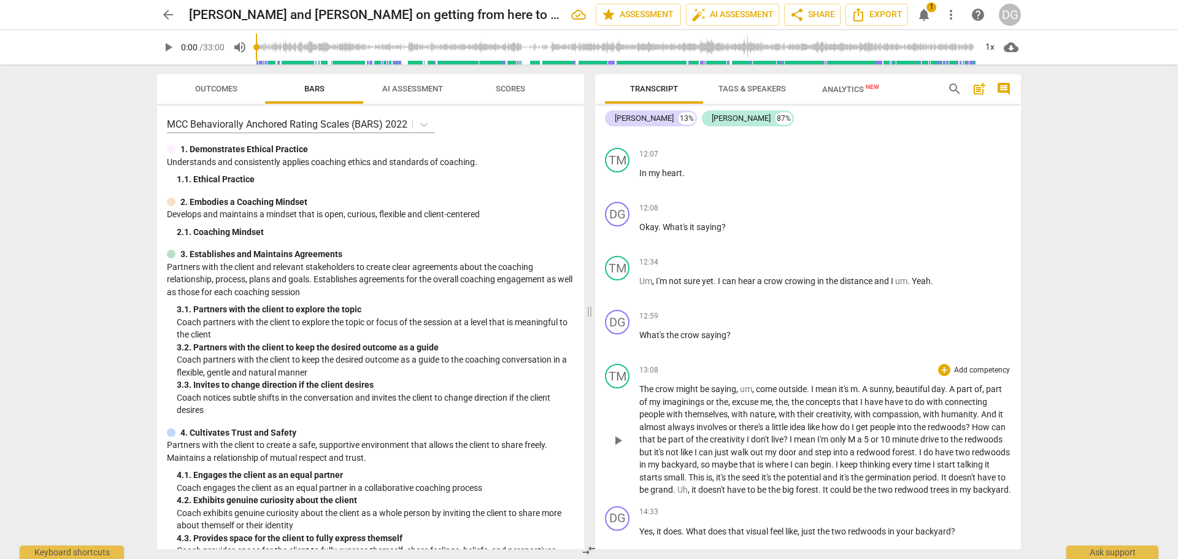
click at [858, 394] on span "m" at bounding box center [853, 389] width 7 height 10
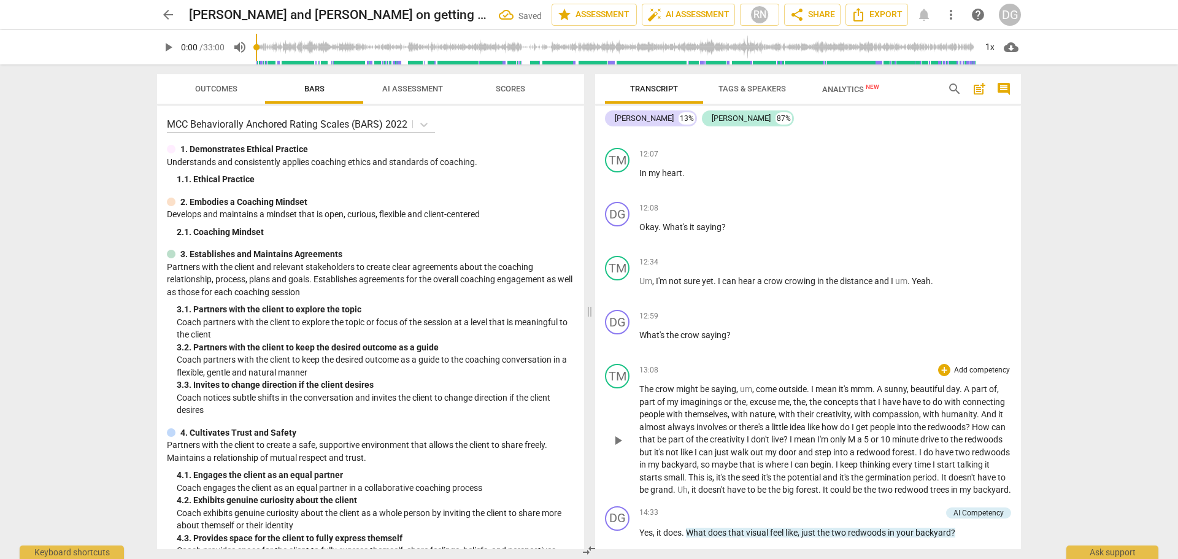
click at [889, 394] on span "sunny" at bounding box center [895, 389] width 23 height 10
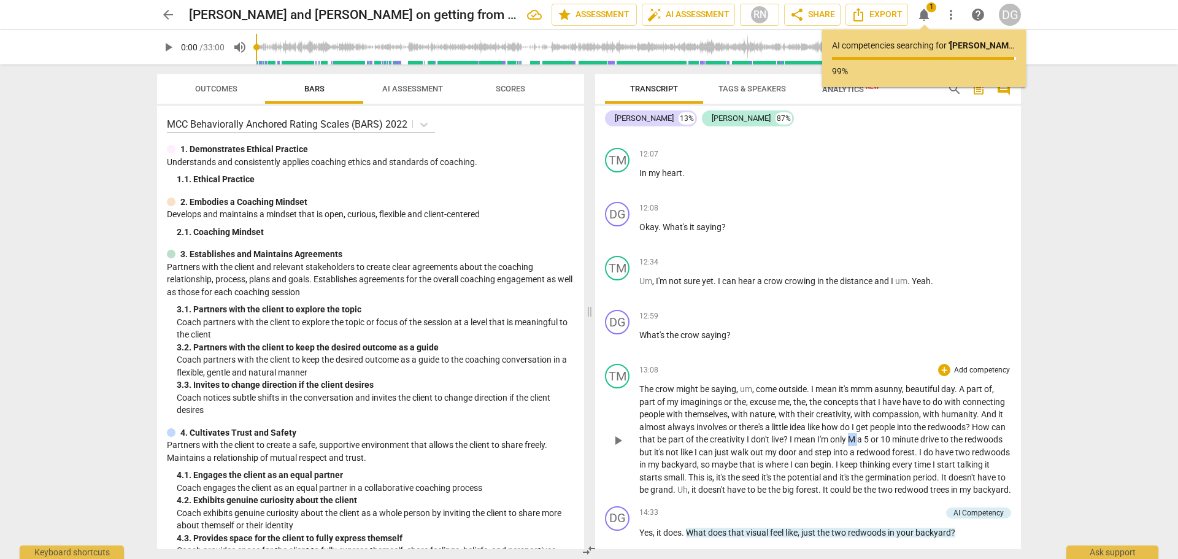
drag, startPoint x: 930, startPoint y: 450, endPoint x: 939, endPoint y: 448, distance: 9.3
click at [939, 448] on p "The crow might be saying , um , come outside . I mean it's mmm a sunny , beauti…" at bounding box center [825, 439] width 372 height 113
click at [836, 469] on span "." at bounding box center [833, 464] width 4 height 10
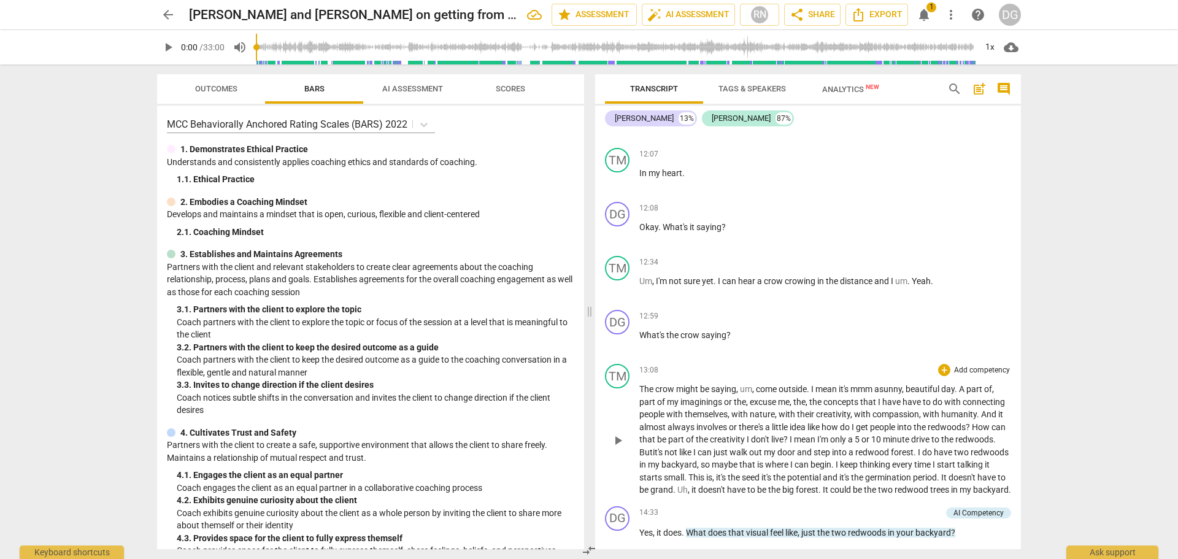
click at [761, 482] on span "seed" at bounding box center [752, 477] width 20 height 10
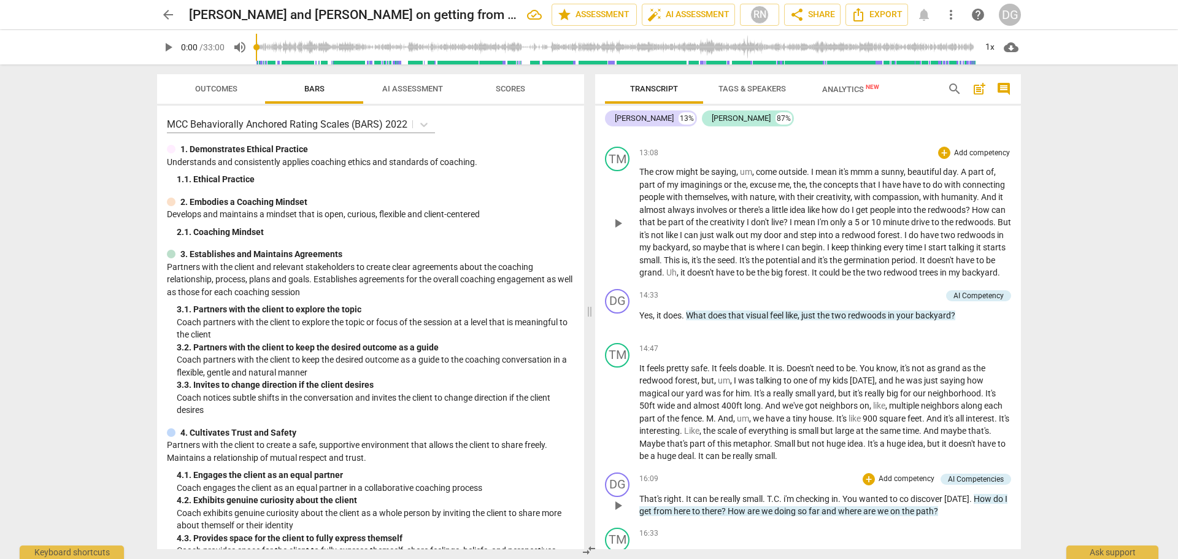
click at [779, 504] on span "T.C" at bounding box center [773, 499] width 12 height 10
click at [977, 504] on span "." at bounding box center [975, 499] width 4 height 10
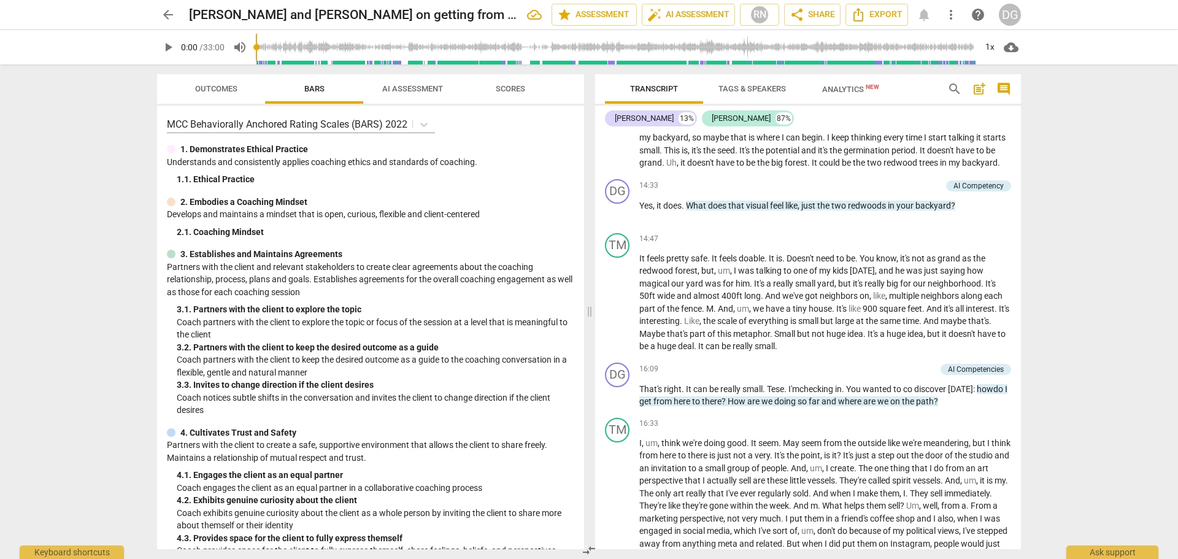
scroll to position [3287, 0]
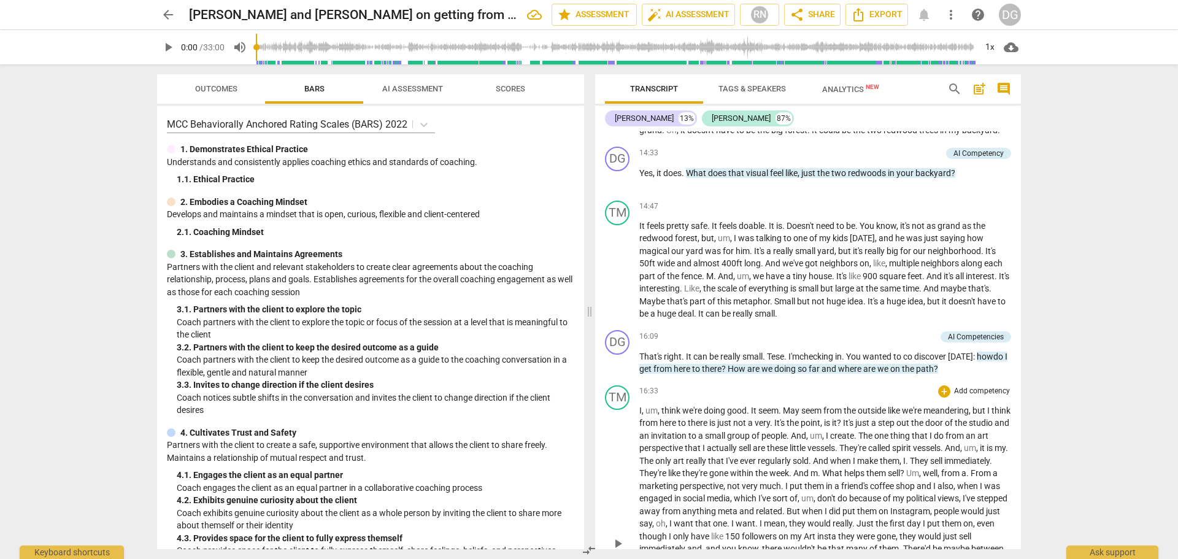
click at [783, 415] on span "." at bounding box center [780, 410] width 4 height 10
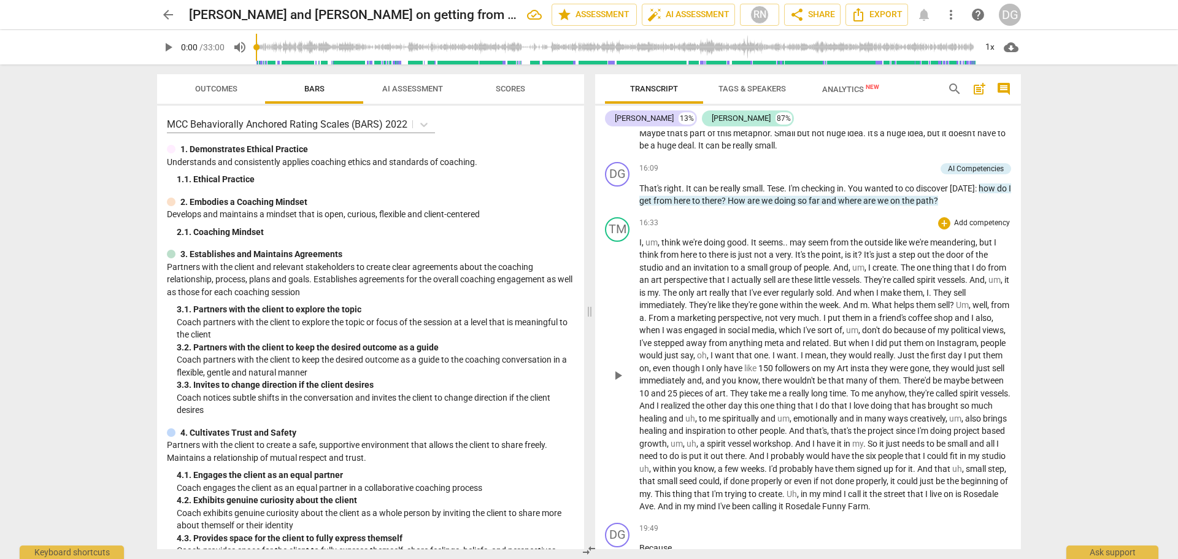
scroll to position [3700, 0]
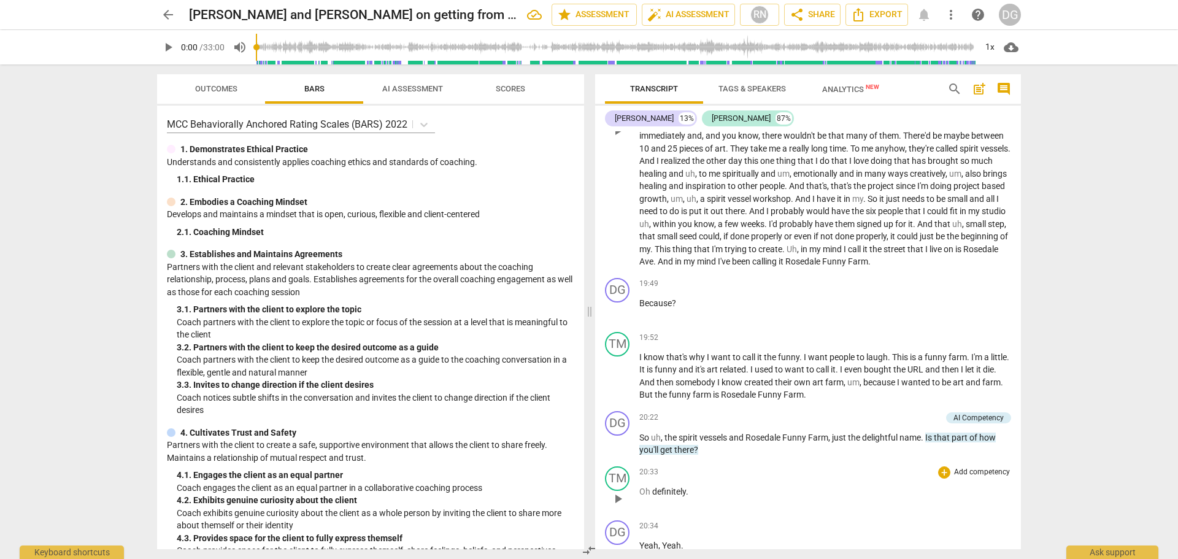
click at [652, 496] on span "definitely" at bounding box center [669, 491] width 34 height 10
drag, startPoint x: 863, startPoint y: 474, endPoint x: 848, endPoint y: 472, distance: 14.8
click at [848, 456] on p "So uh , the spirit vessels and Rosedale Funny Farm , just the delightful name .…" at bounding box center [825, 443] width 372 height 25
click at [946, 456] on p "So uh , the spirit vessels and Rosedale Funny Farm , just a delightful name . I…" at bounding box center [825, 443] width 372 height 25
click at [969, 423] on div "AI Competency" at bounding box center [978, 417] width 50 height 11
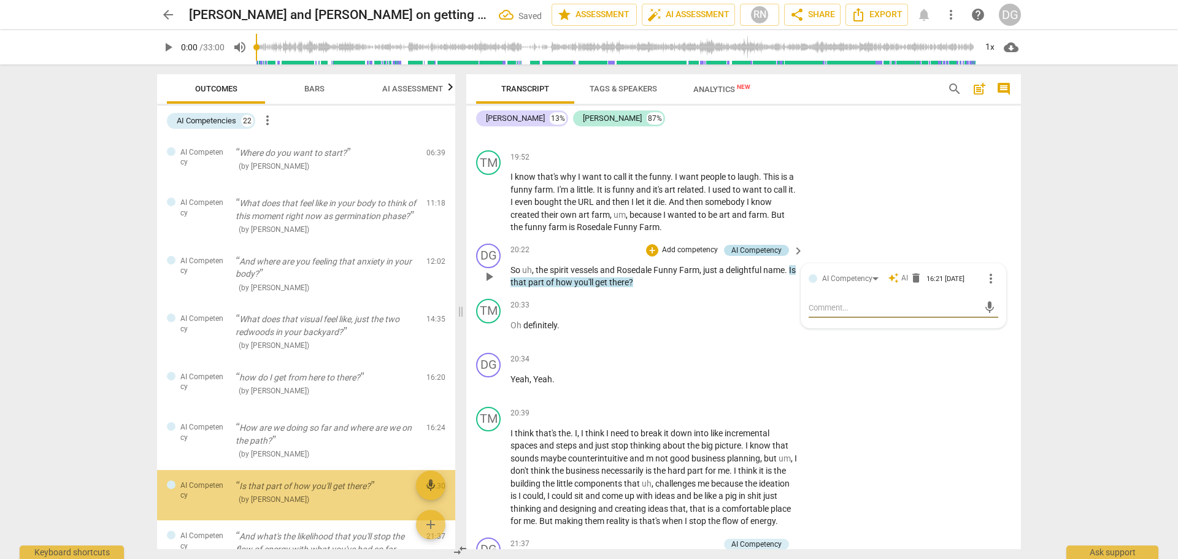
scroll to position [484, 0]
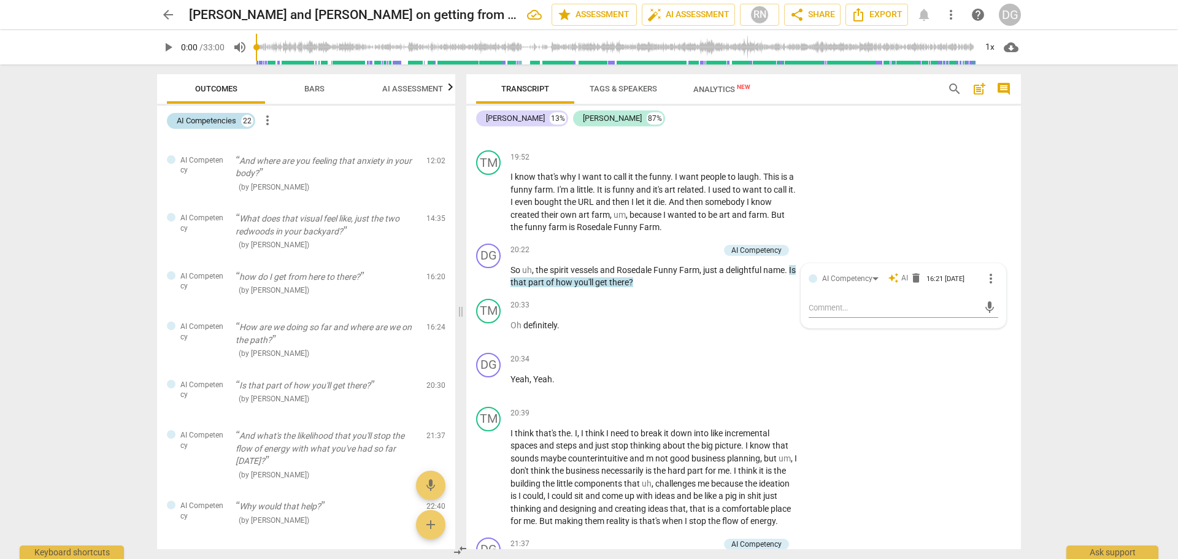
click at [240, 120] on div "AI Competencies 22" at bounding box center [211, 121] width 88 height 16
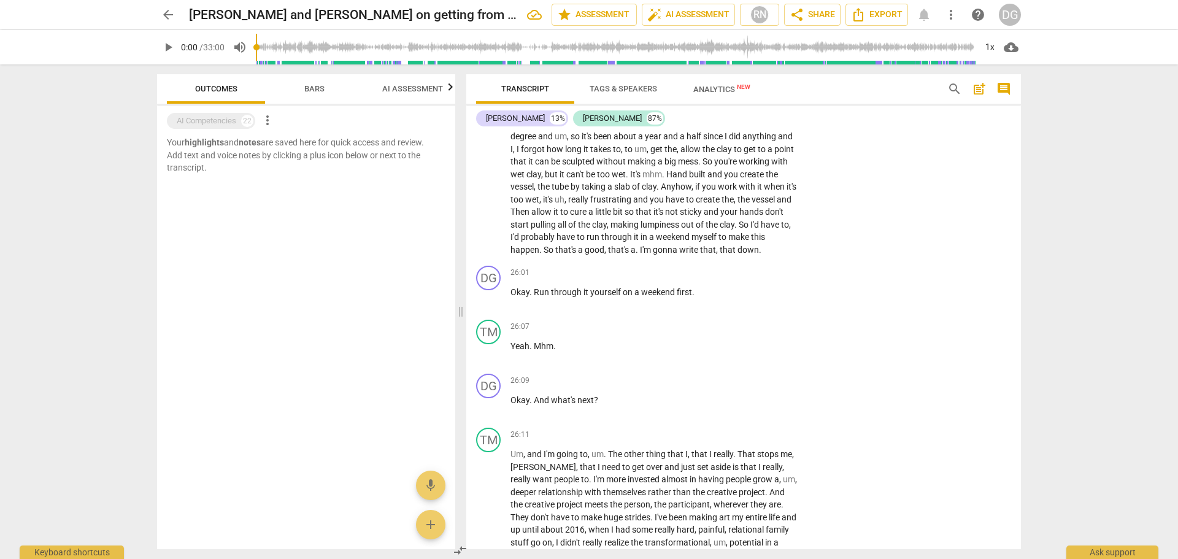
scroll to position [5363, 0]
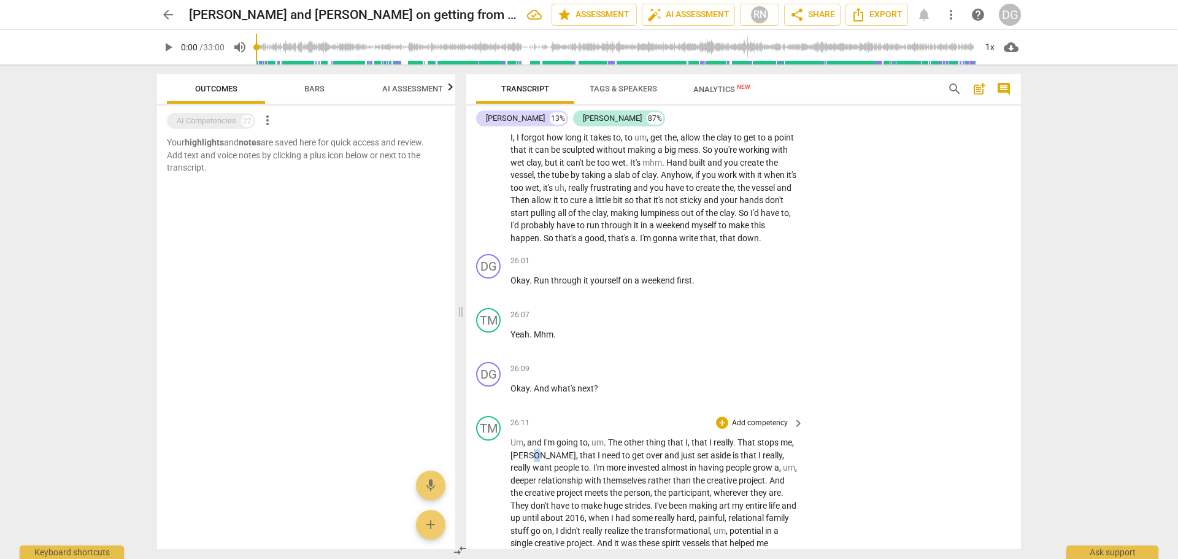
click at [532, 467] on p "Um , and I'm going to , um . The other thing that I , that I really . That stop…" at bounding box center [653, 555] width 287 height 239
click at [1116, 548] on div "Ask support" at bounding box center [1112, 549] width 92 height 20
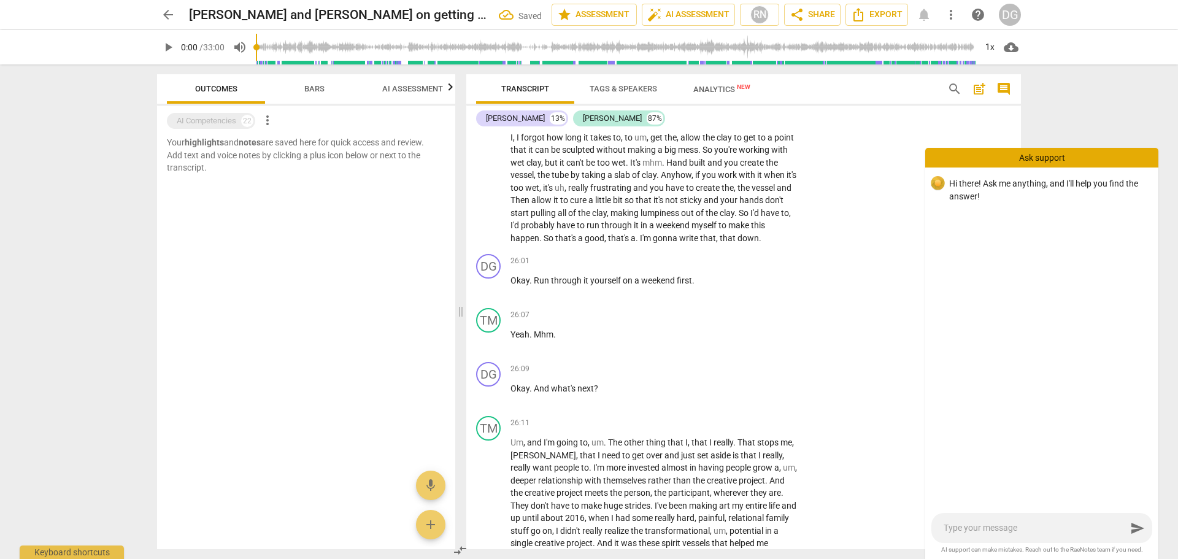
type textarea "H"
type textarea "Hi"
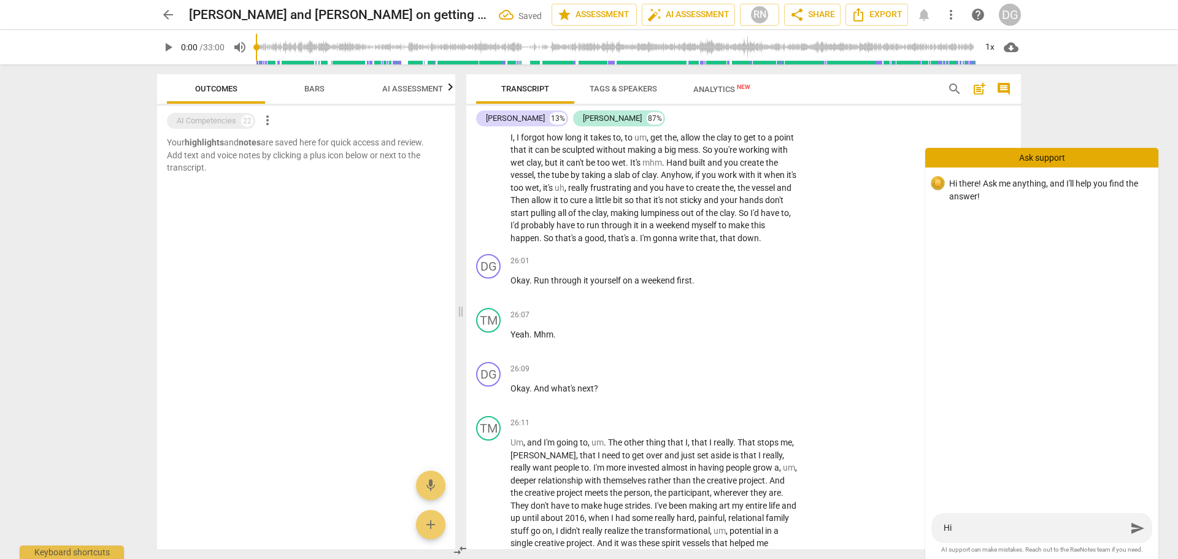
type textarea "Hi"
type textarea "Hi t"
type textarea "Hi th"
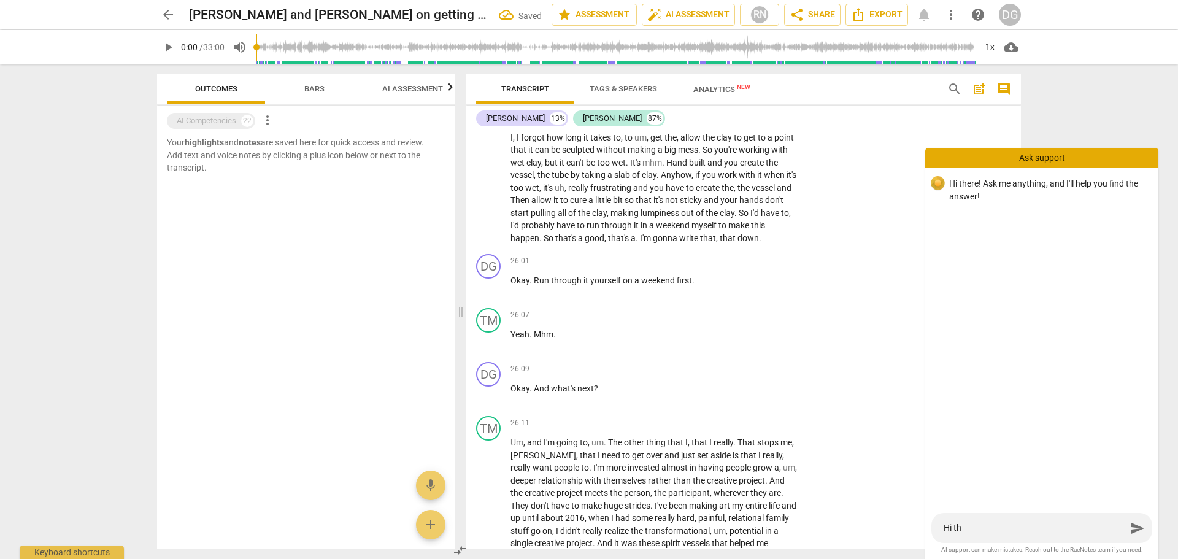
type textarea "Hi the"
type textarea "Hi ther"
type textarea "Hi there"
type textarea "Hi there."
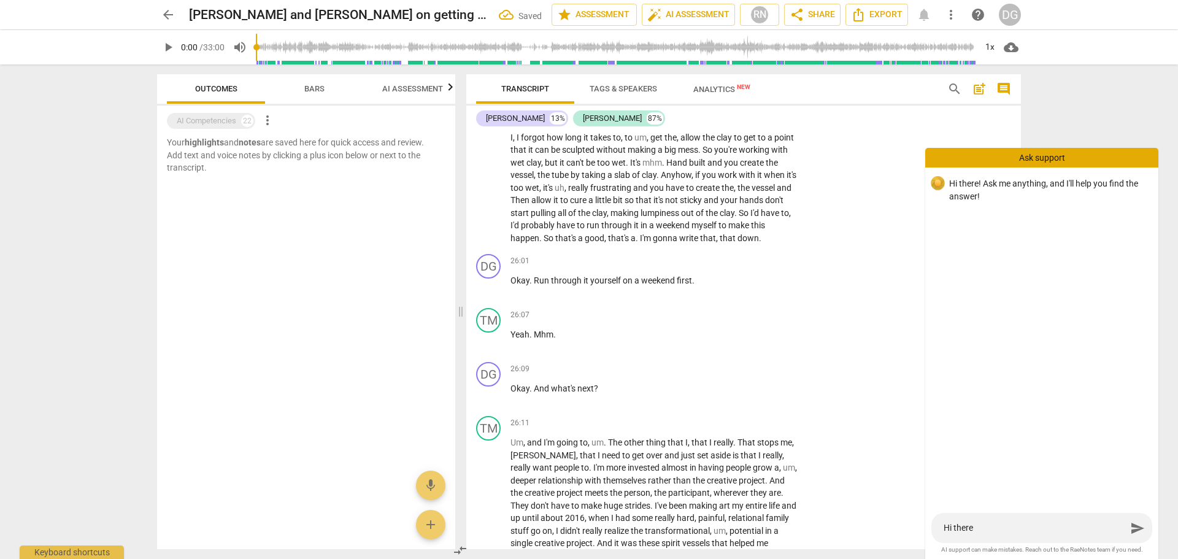
type textarea "Hi there."
type textarea "Hi there. I"
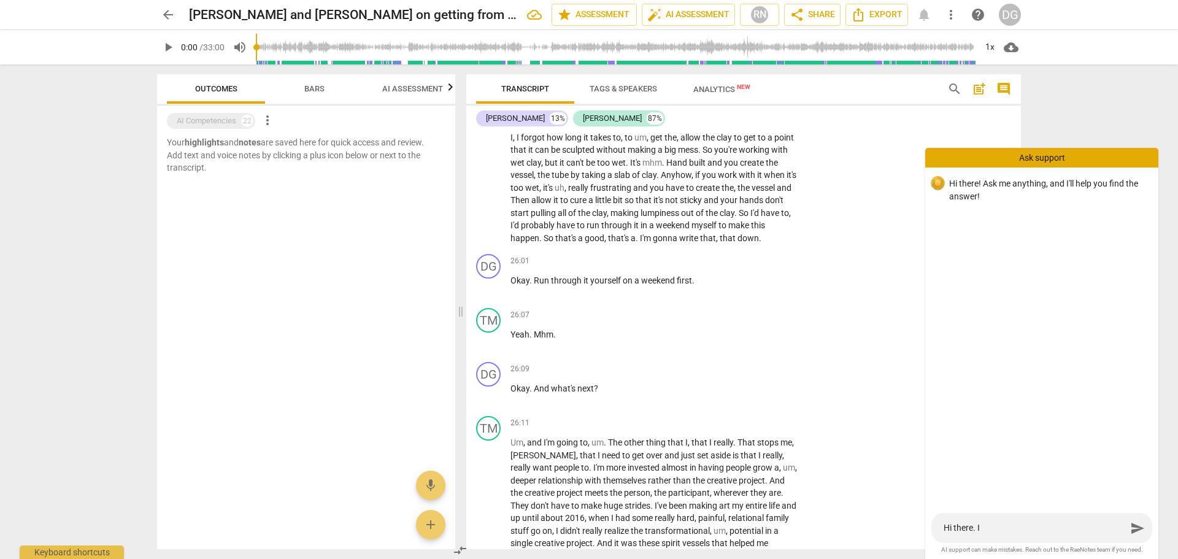
type textarea "Hi there. I"
type textarea "Hi there. I a"
type textarea "Hi there. I al"
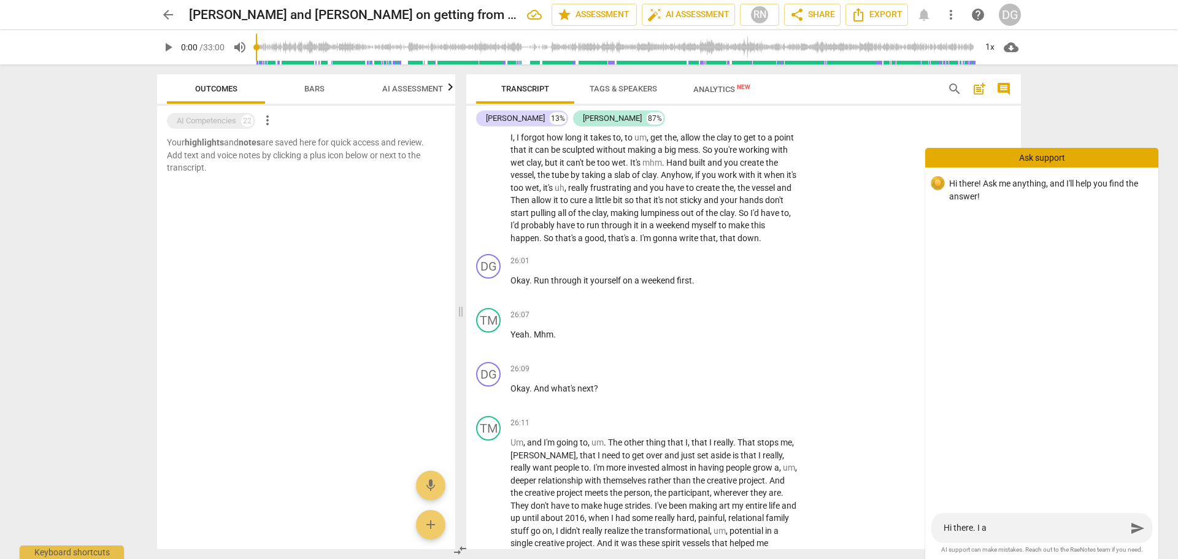
type textarea "Hi there. I al"
type textarea "Hi there. I alr"
type textarea "Hi there. I alre"
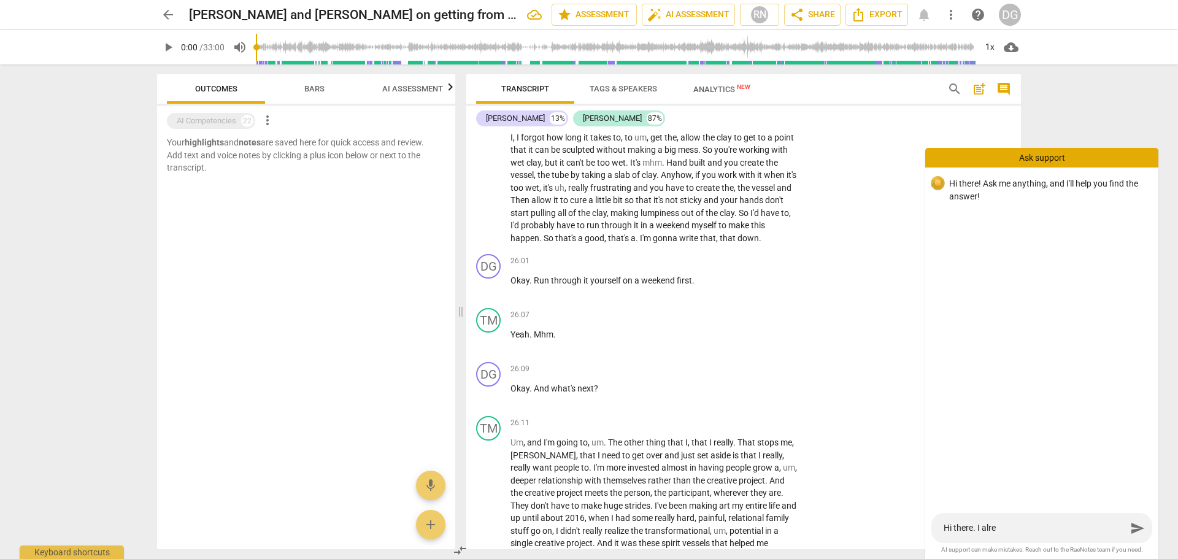
type textarea "Hi there. I alrea"
type textarea "Hi there. I alread"
type textarea "Hi there. I already"
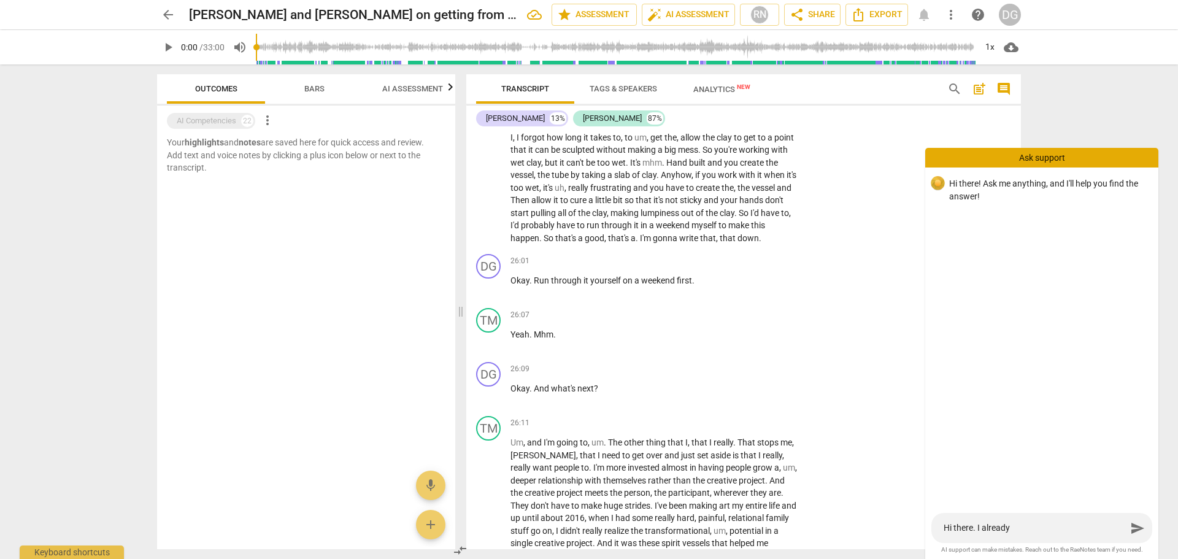
type textarea "Hi there. I already"
type textarea "Hi there. I already e"
type textarea "Hi there. I already ed"
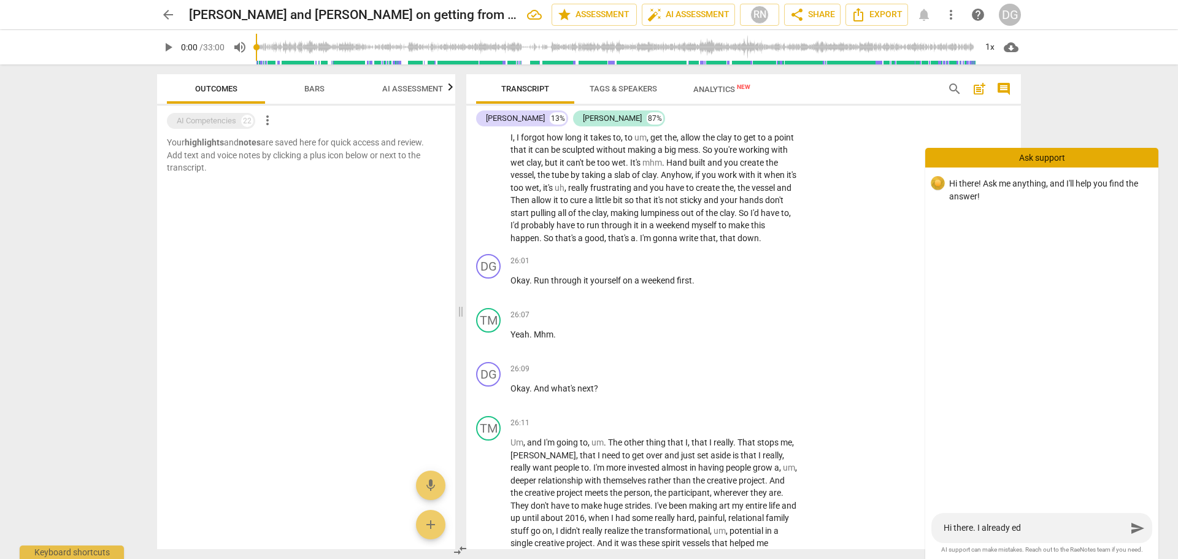
type textarea "Hi there. I already edi"
type textarea "Hi there. I already edit"
type textarea "Hi there. I already edite"
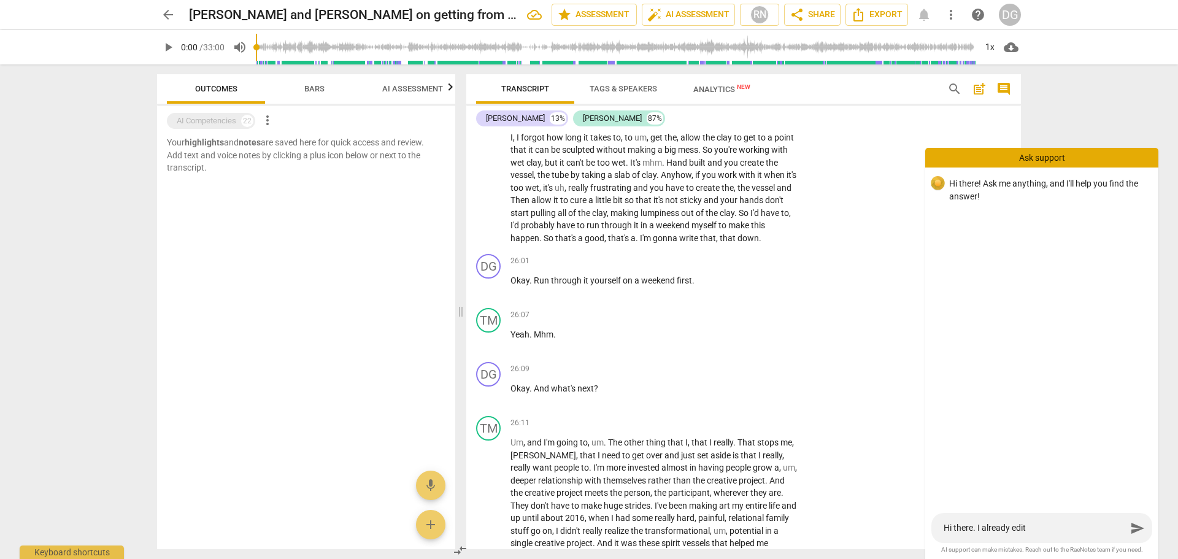
type textarea "Hi there. I already edite"
type textarea "Hi there. I already edited"
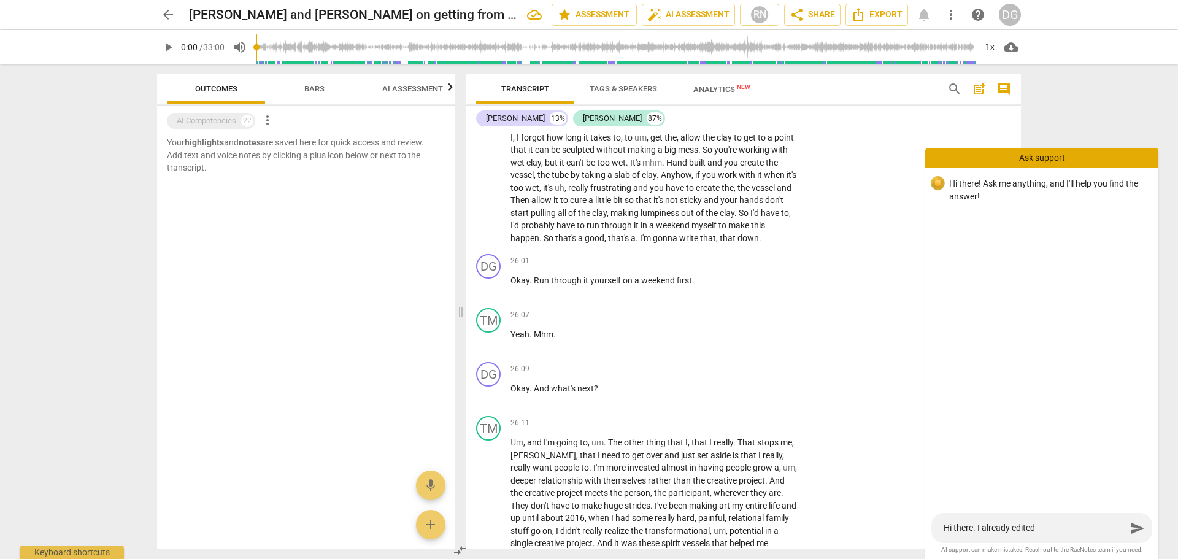
type textarea "Hi there. I already edited t"
type textarea "Hi there. I already edited th"
type textarea "Hi there. I already edited thi"
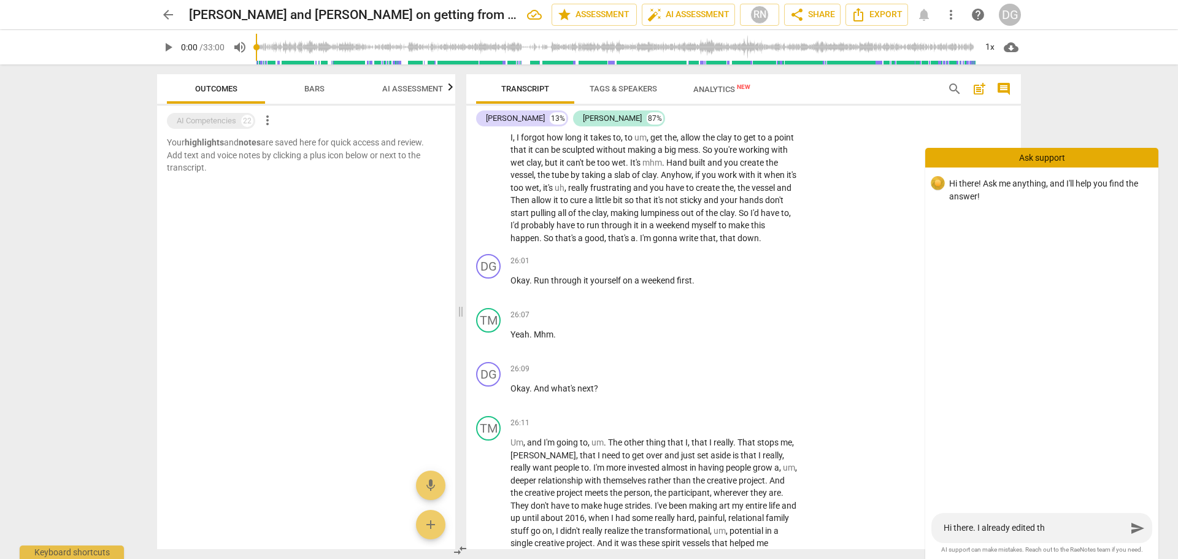
type textarea "Hi there. I already edited thi"
type textarea "Hi there. I already edited this"
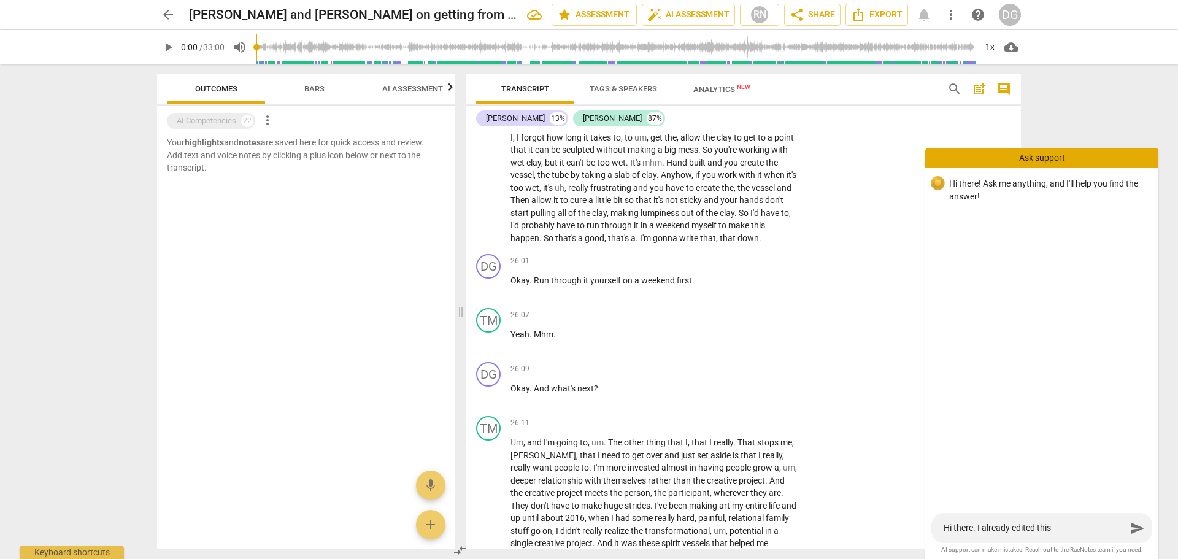
type textarea "Hi there. I already edited this t"
type textarea "Hi there. I already edited this tr"
type textarea "Hi there. I already edited this tra"
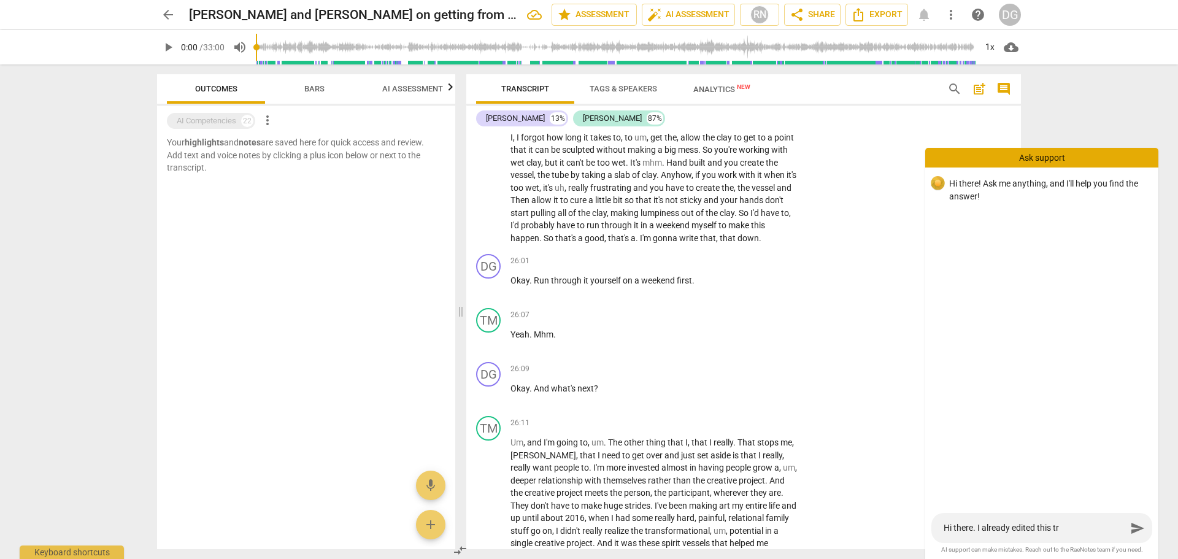
type textarea "Hi there. I already edited this tra"
type textarea "Hi there. I already edited this tran"
type textarea "Hi there. I already edited this trans"
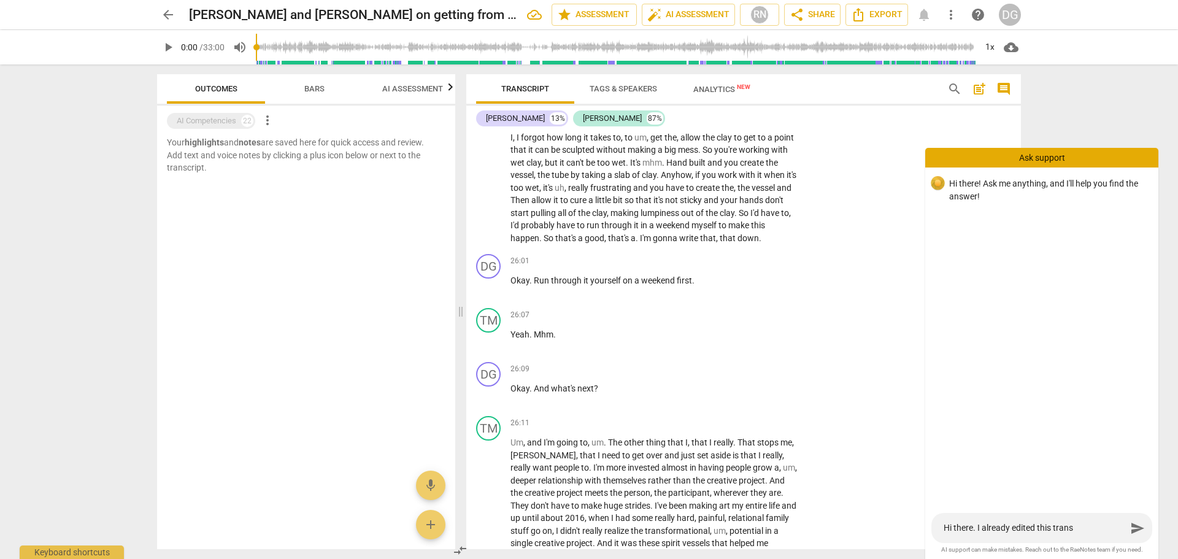
type textarea "Hi there. I already edited this transc"
type textarea "Hi there. I already edited this transcr"
type textarea "Hi there. I already edited this transcri"
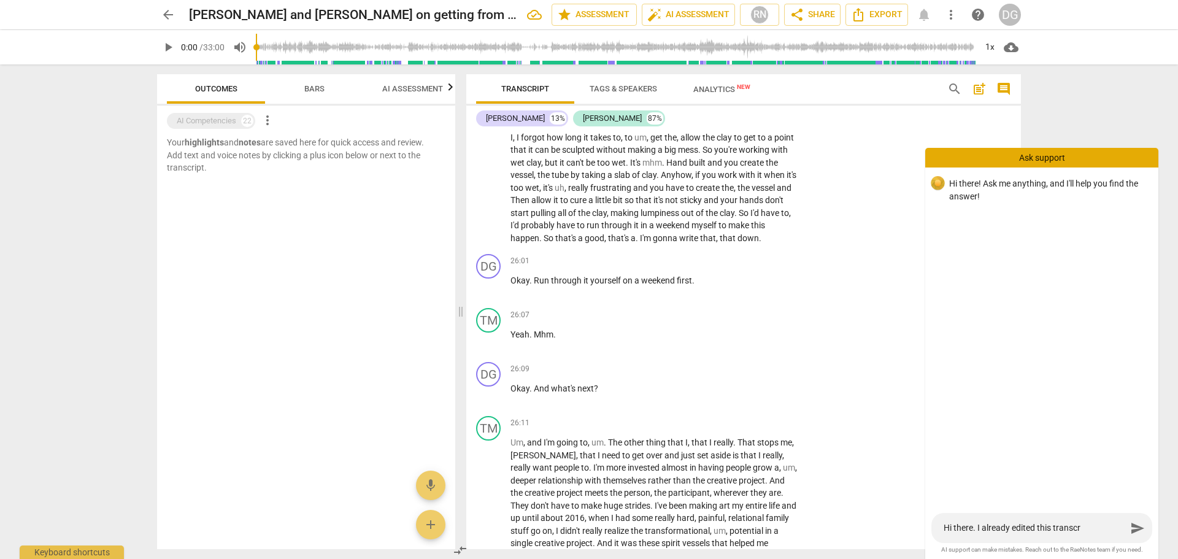
type textarea "Hi there. I already edited this transcri"
type textarea "Hi there. I already edited this transcrip"
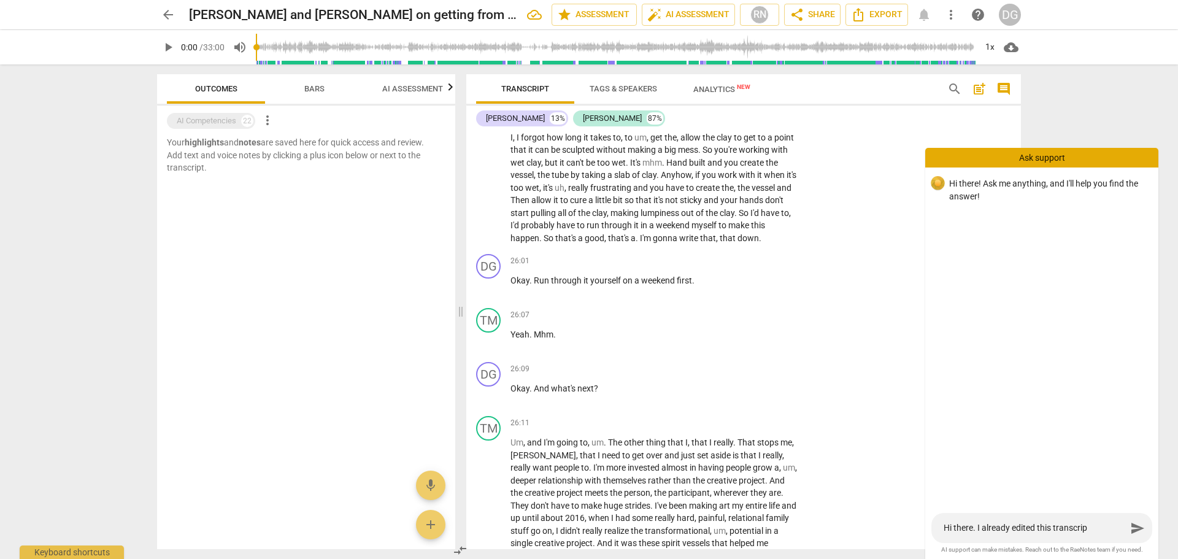
type textarea "Hi there. I already edited this transcrip o"
type textarea "Hi there. I already edited this transcrip on"
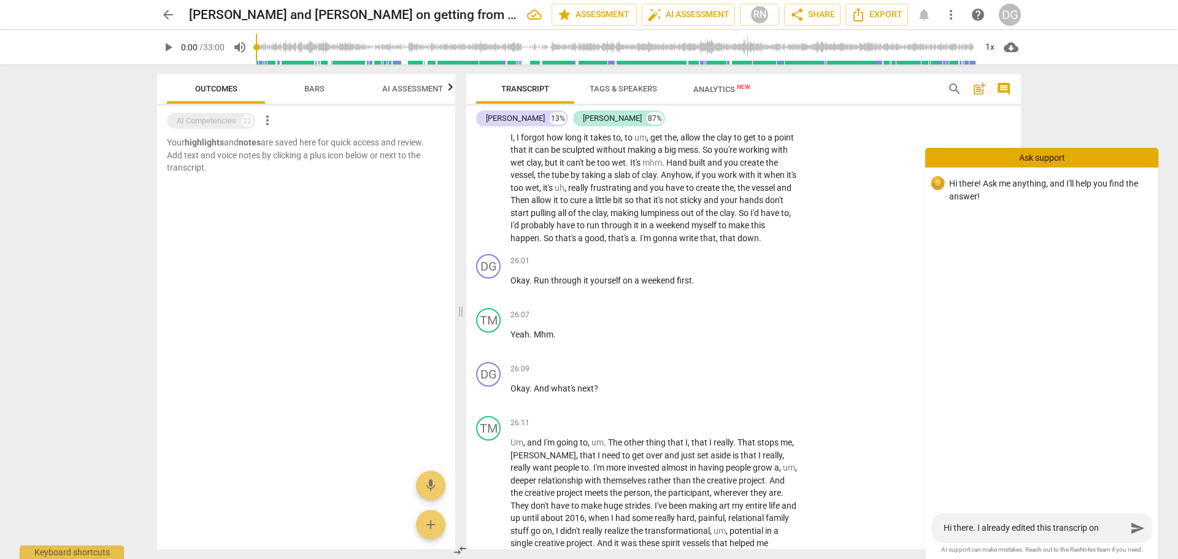
type textarea "Hi there. I already edited this transcrip on"
type textarea "Hi there. I already edited this transcrip on 8"
type textarea "Hi there. I already edited this transcrip on 8/"
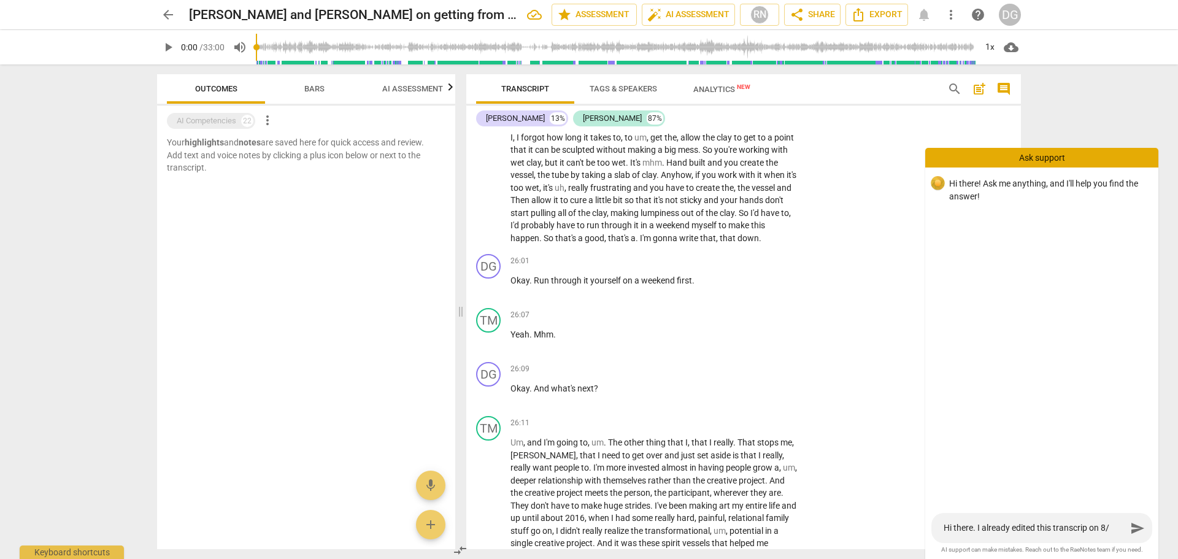
type textarea "Hi there. I already edited this transcrip on 8/1"
type textarea "Hi there. I already edited this transcrip on 8/18"
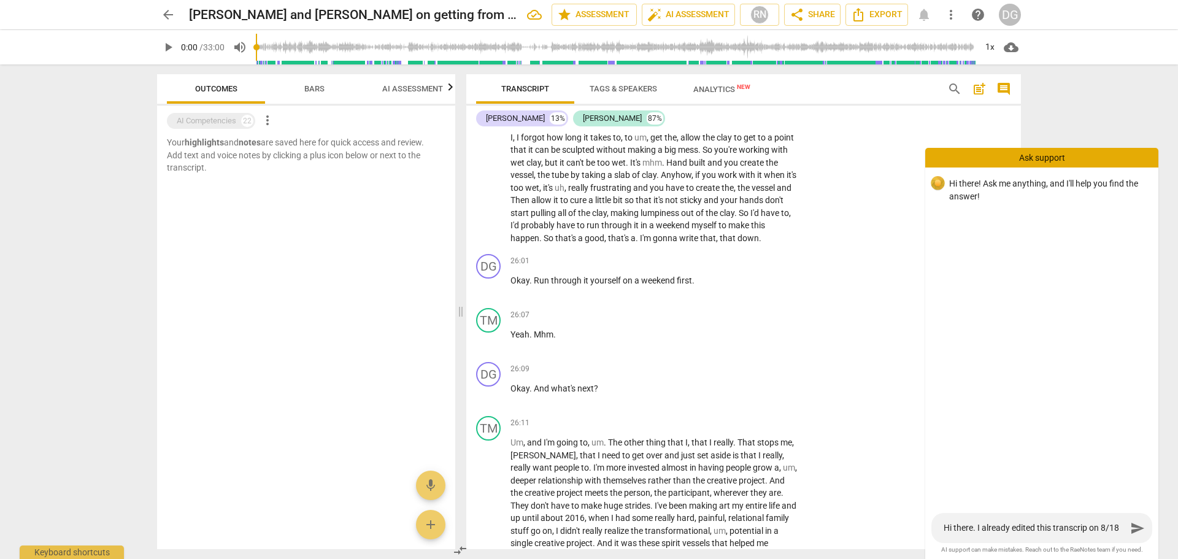
type textarea "Hi there. I already edited this transcrip on 8/18"
type textarea "Hi there. I already edited this transcrip on 8/18 a"
type textarea "Hi there. I already edited this transcrip on 8/18 an"
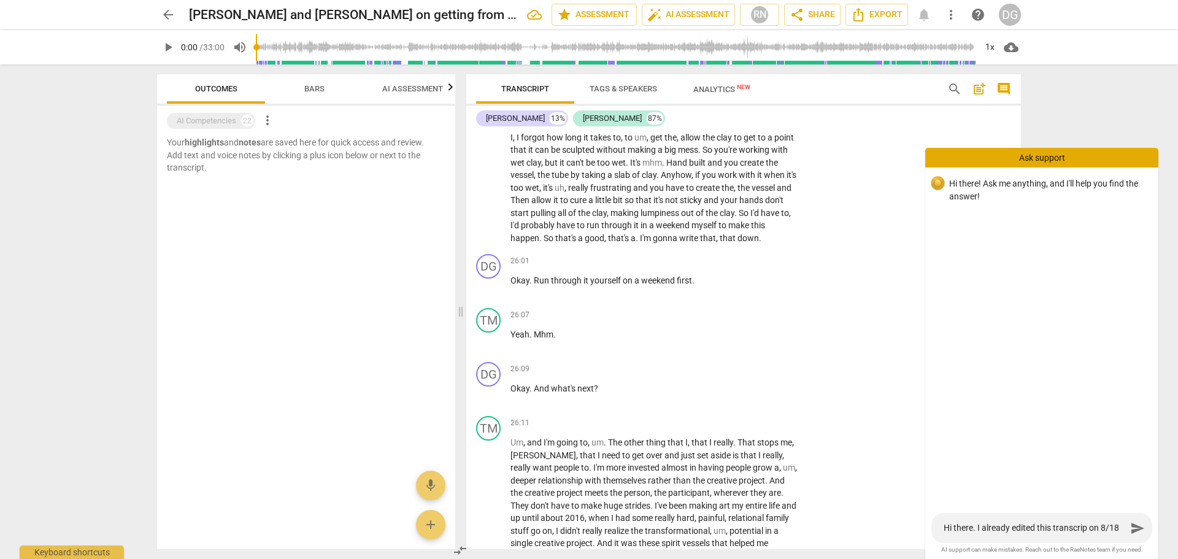
type textarea "Hi there. I already edited this transcrip on 8/18 and"
type textarea "Hi there. I already edited this transcrip on 8/18 and I"
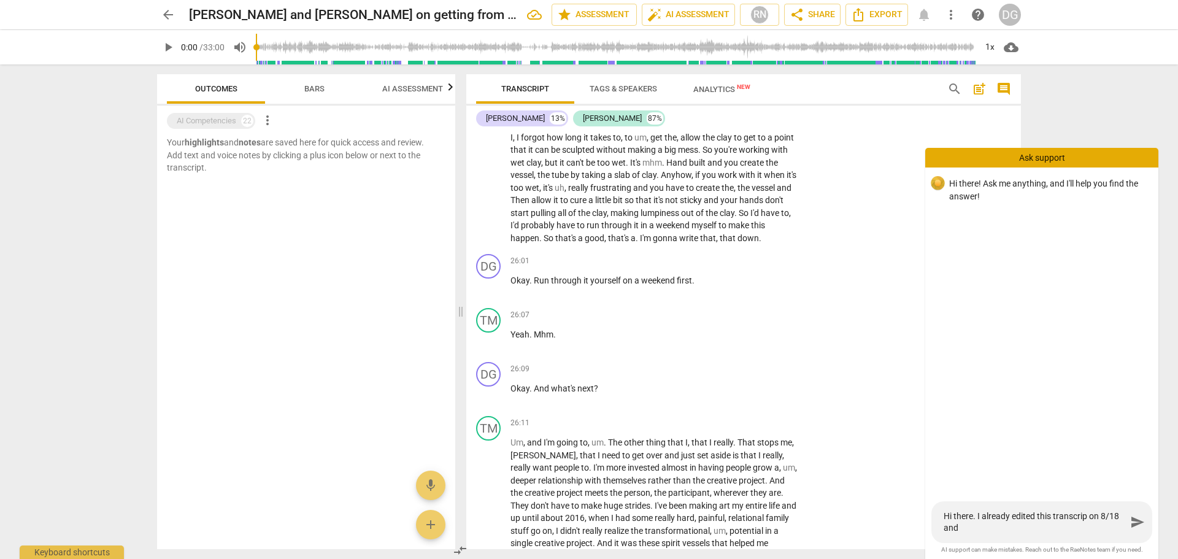
type textarea "Hi there. I already edited this transcrip on 8/18 and I"
type textarea "Hi there. I already edited this transcrip on 8/18 and I d"
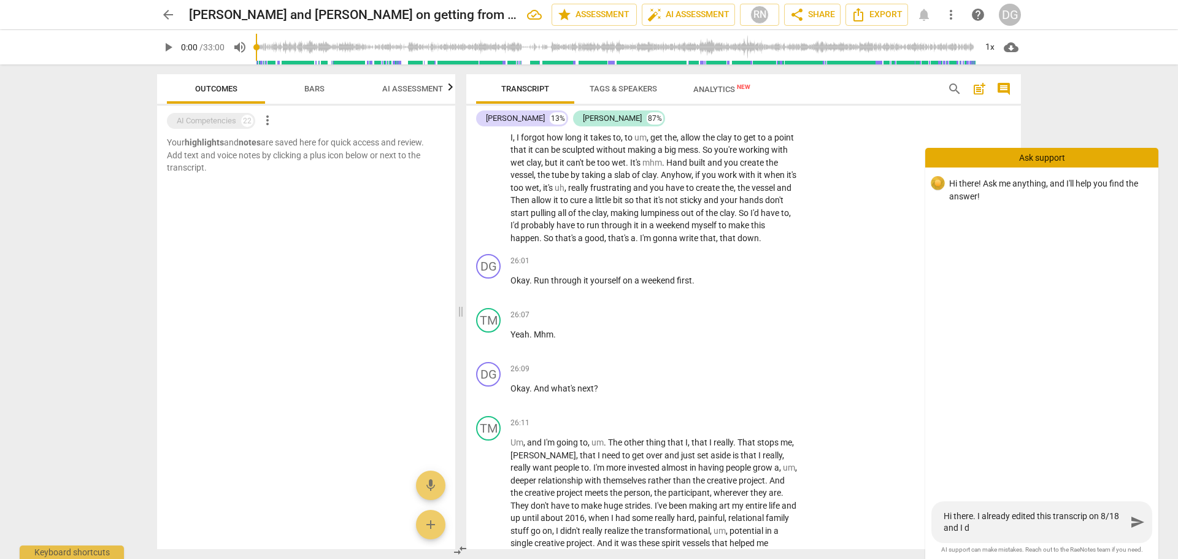
type textarea "Hi there. I already edited this transcrip on 8/18 and I do"
type textarea "Hi there. I already edited this transcrip on 8/18 and I do n"
type textarea "Hi there. I already edited this transcrip on 8/18 and I do no"
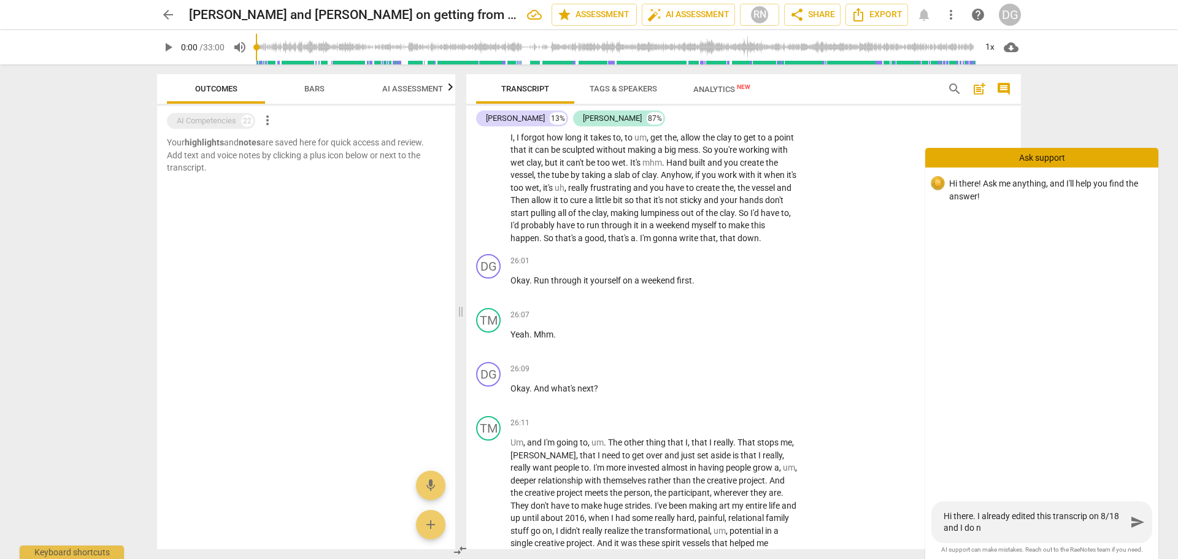
type textarea "Hi there. I already edited this transcrip on 8/18 and I do no"
type textarea "Hi there. I already edited this transcrip on 8/18 and I do not"
type textarea "Hi there. I already edited this transcrip on 8/18 and I do not s"
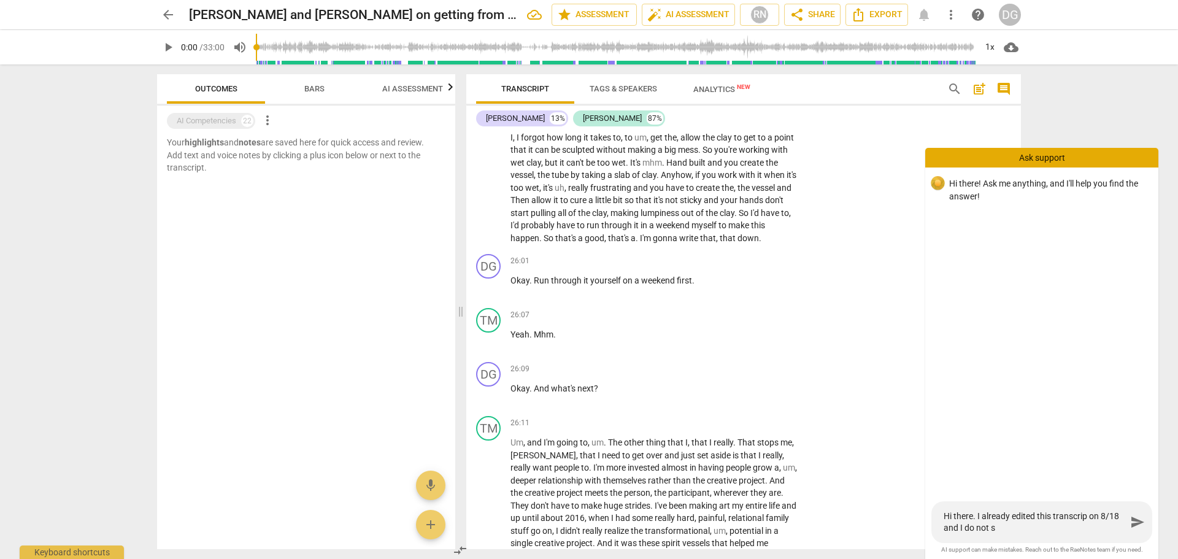
type textarea "Hi there. I already edited this transcrip on 8/18 and I do not se"
type textarea "Hi there. I already edited this transcrip on 8/18 and I do not see"
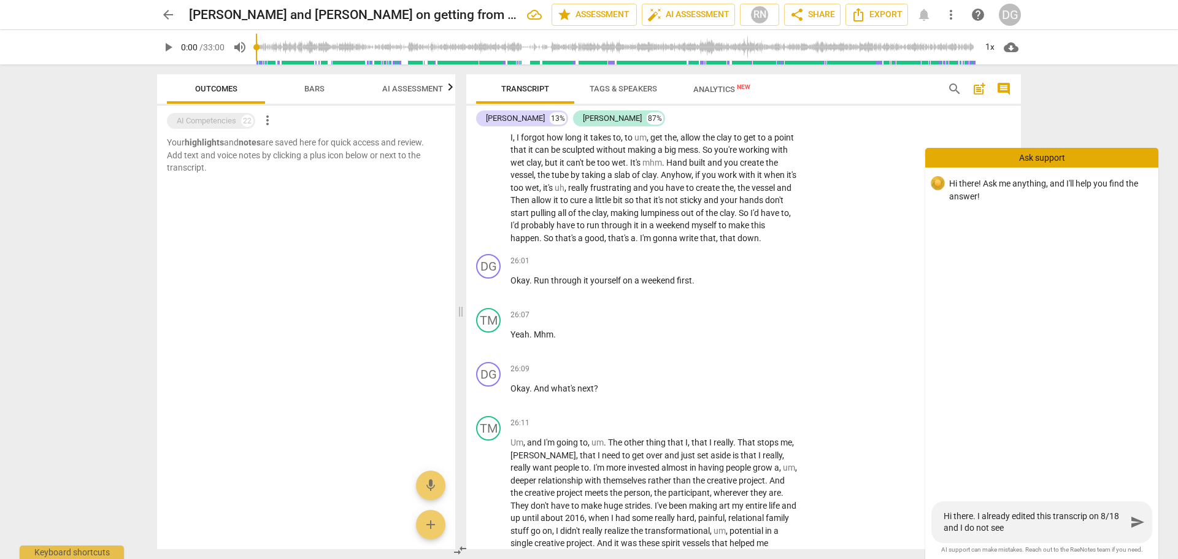
type textarea "Hi there. I already edited this transcrip on 8/18 and I do not see"
type textarea "Hi there. I already edited this transcrip on 8/18 and I do not see t"
type textarea "Hi there. I already edited this transcrip on 8/18 and I do not see th"
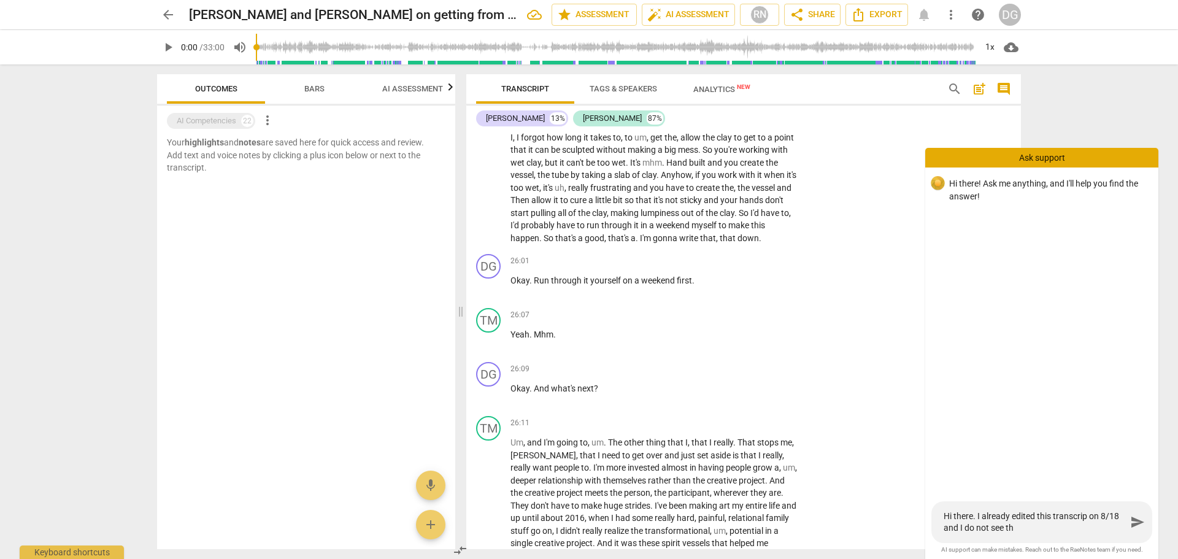
type textarea "Hi there. I already edited this transcrip on 8/18 and I do not see the"
type textarea "Hi there. I already edited this transcrip on 8/18 and I do not see the e"
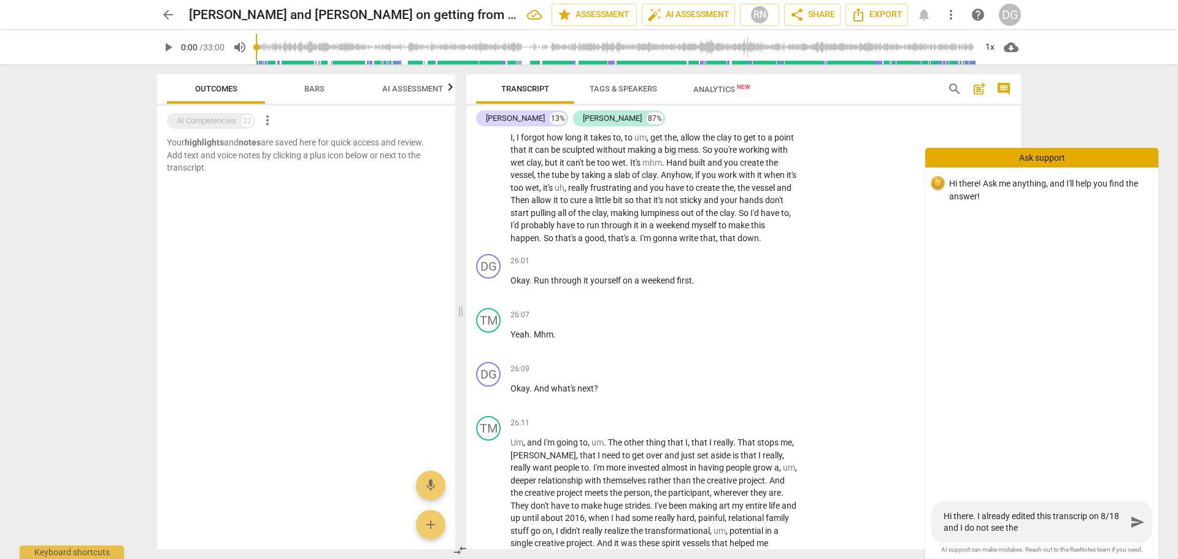
type textarea "Hi there. I already edited this transcrip on 8/18 and I do not see the e"
type textarea "Hi there. I already edited this transcrip on 8/18 and I do not see the ed"
type textarea "Hi there. I already edited this transcrip on 8/18 and I do not see the edi"
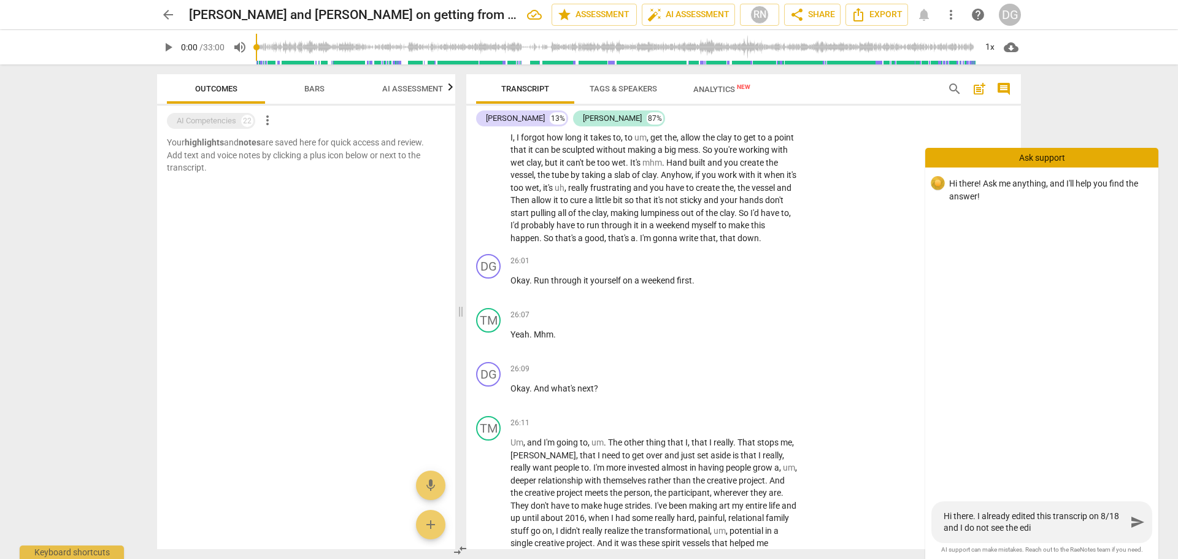
type textarea "Hi there. I already edited this transcrip on 8/18 and I do not see the edit"
type textarea "Hi there. I already edited this transcrip on 8/18 and I do not see the edits"
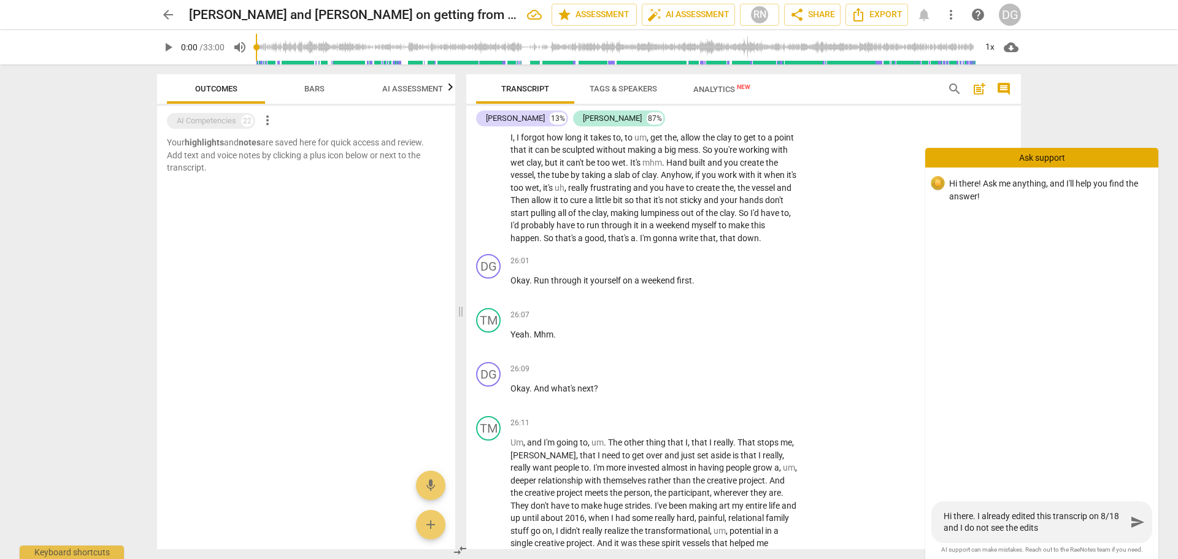
type textarea "Hi there. I already edited this transcrip on 8/18 and I do not see the edits"
type textarea "Hi there. I already edited this transcrip on 8/18 and I do not see the edits s"
type textarea "Hi there. I already edited this transcrip on 8/18 and I do not see the edits sa"
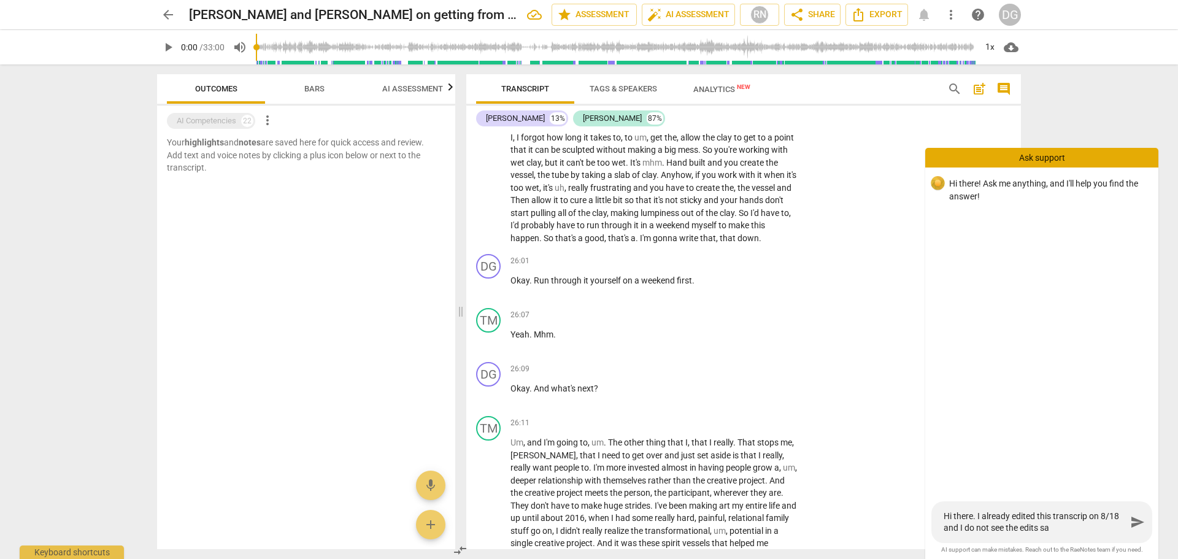
type textarea "Hi there. I already edited this transcrip on 8/18 and I do not see the edits sav"
type textarea "Hi there. I already edited this transcrip on 8/18 and I do not see the edits sa…"
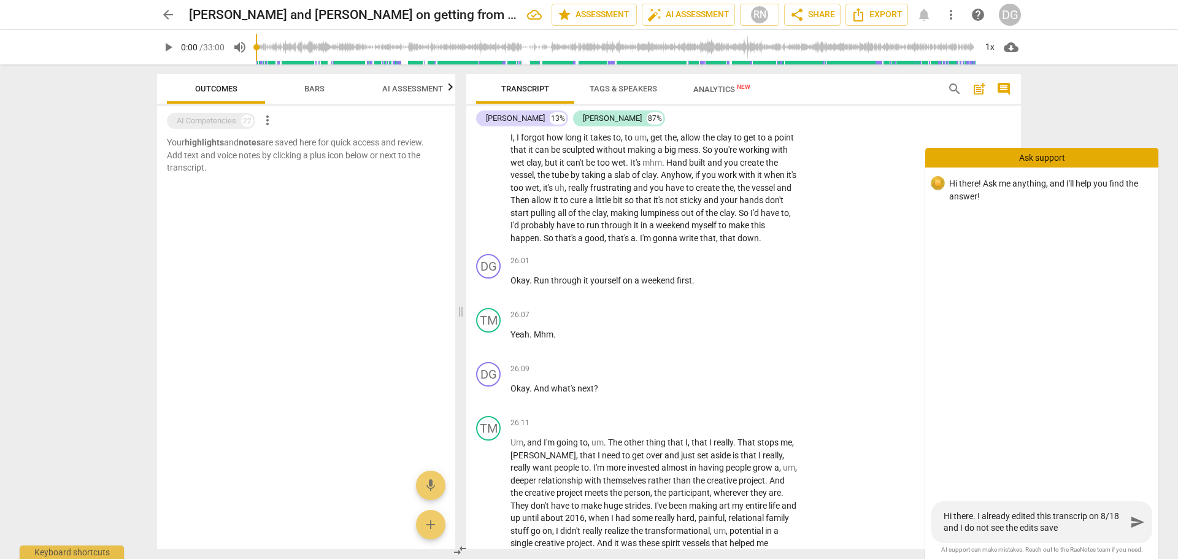
type textarea "Hi there. I already edited this transcrip on 8/18 and I do not see the edits sa…"
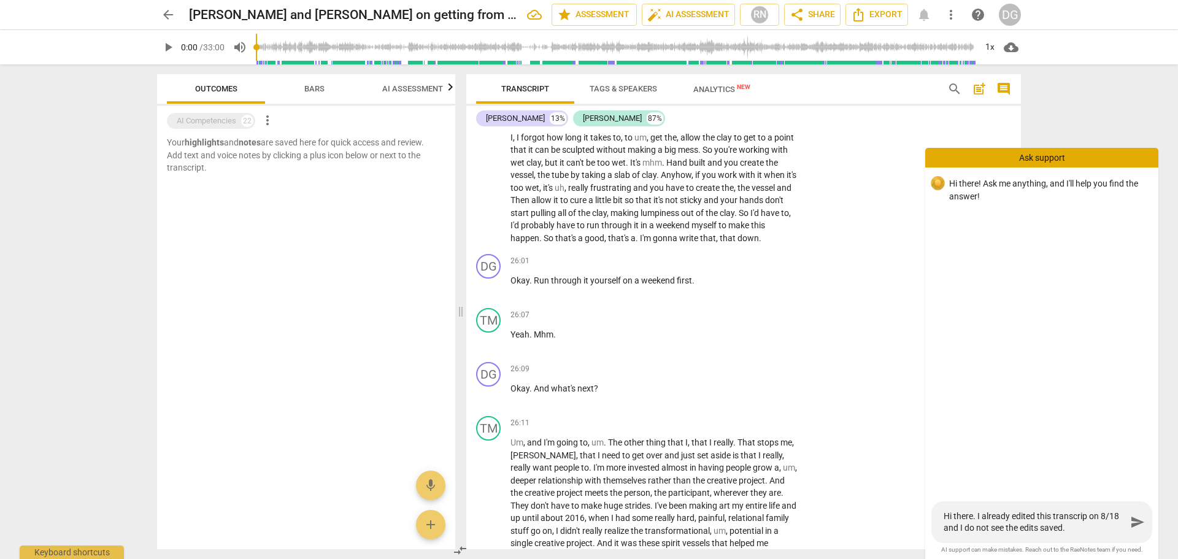
click at [1086, 517] on textarea "Hi there. I already edited this transcrip on 8/18 and I do not see the edits sa…" at bounding box center [1034, 521] width 183 height 23
type textarea "Hi there. I already edited this transcript on 8/18 and I do not see the edits s…"
click at [1086, 527] on textarea "Hi there. I already edited this transcript on 8/18 and I do not see the edits s…" at bounding box center [1034, 521] width 183 height 23
type textarea "Hi there. I already edited this transcript on 8/18 and I do not see the edits s…"
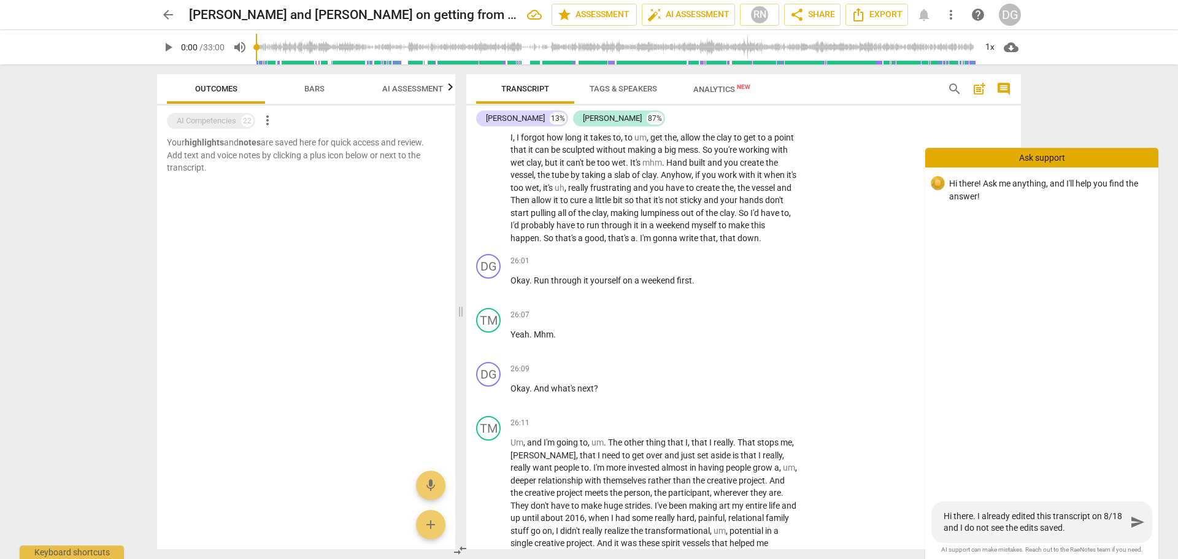
type textarea "Hi there. I already edited this transcript on 8/18 and I do not see the edits s…"
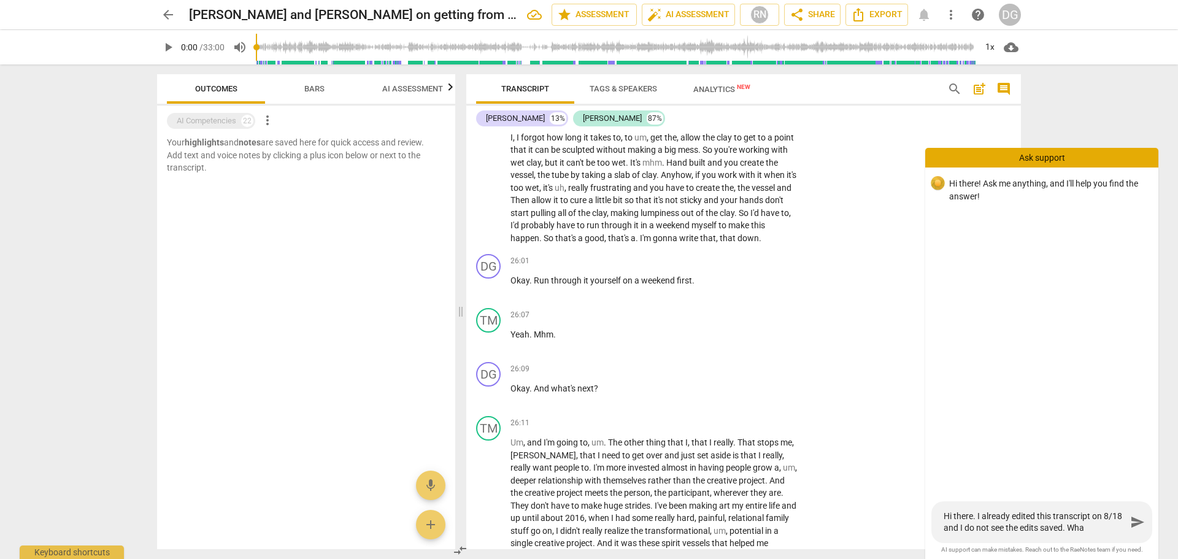
type textarea "Hi there. I already edited this transcript on 8/18 and I do not see the edits s…"
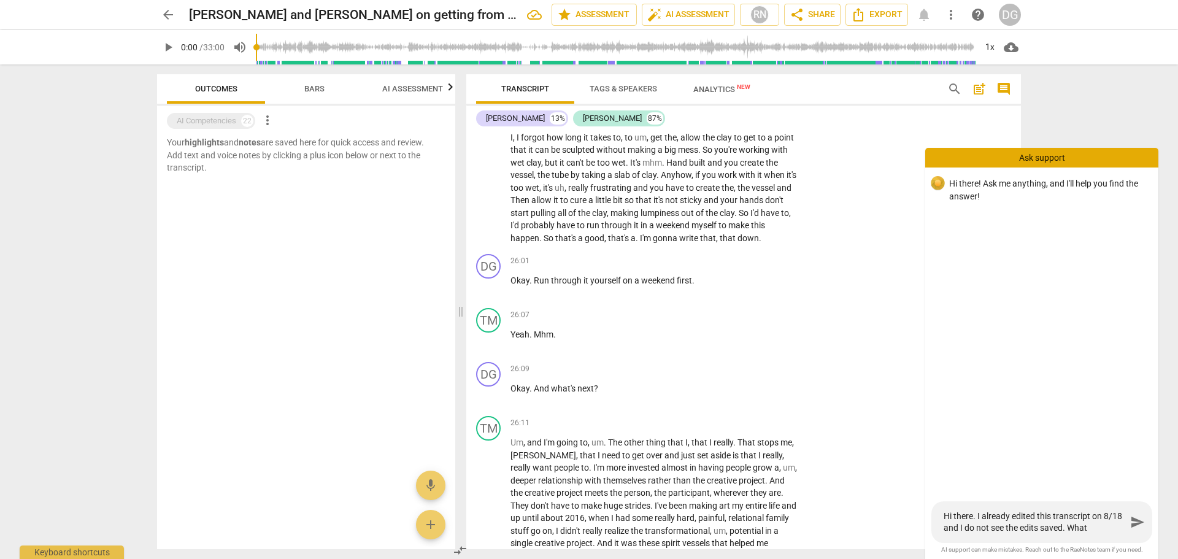
type textarea "Hi there. I already edited this transcript on 8/18 and I do not see the edits s…"
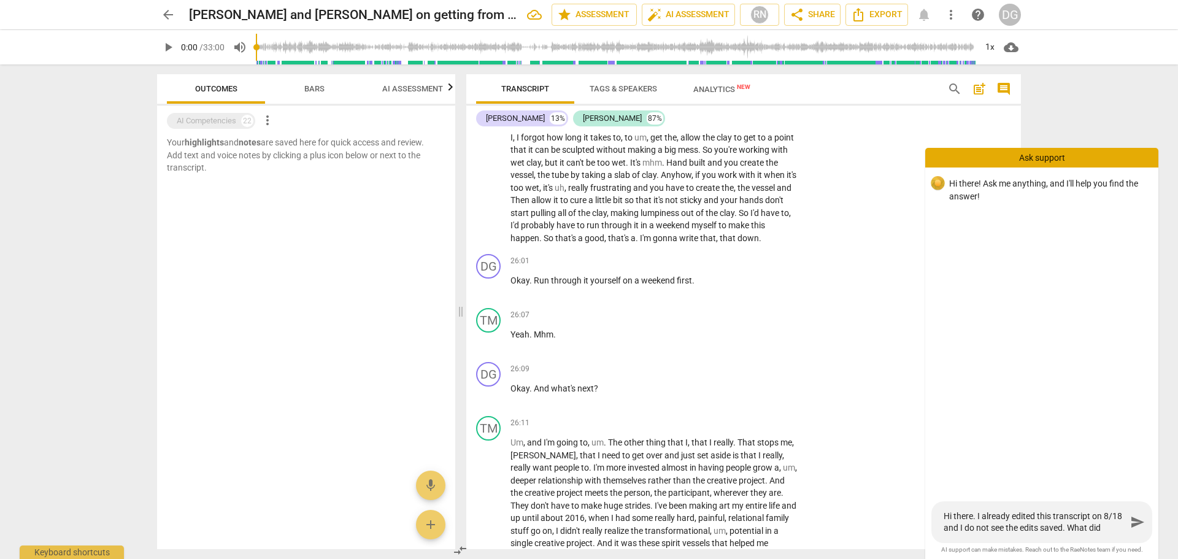
type textarea "Hi there. I already edited this transcript on 8/18 and I do not see the edits s…"
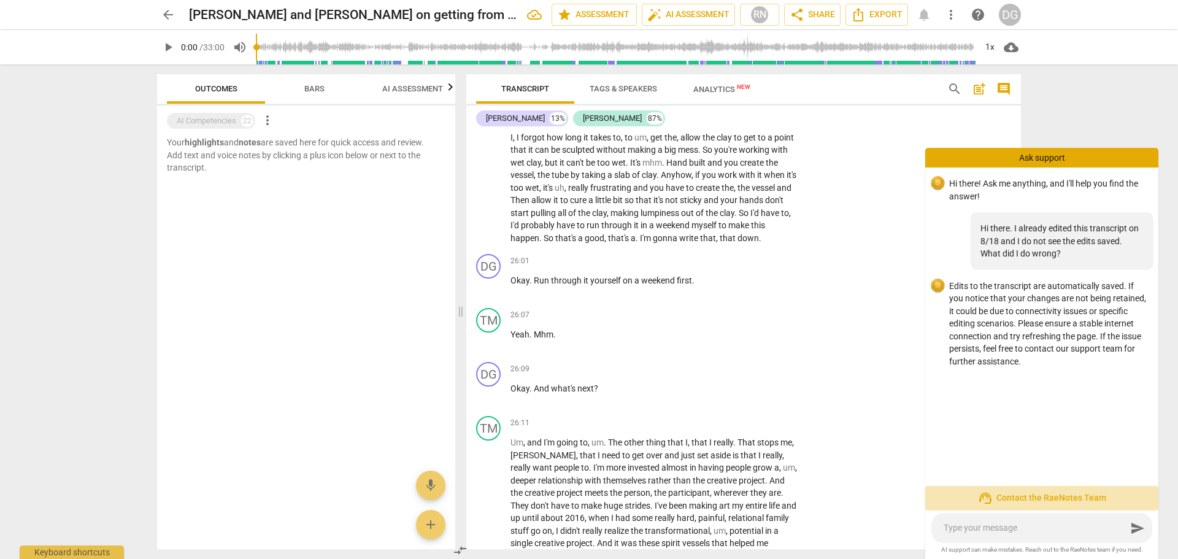
click at [1042, 497] on span "support_agent Contact the RaeNotes Team" at bounding box center [1041, 498] width 213 height 15
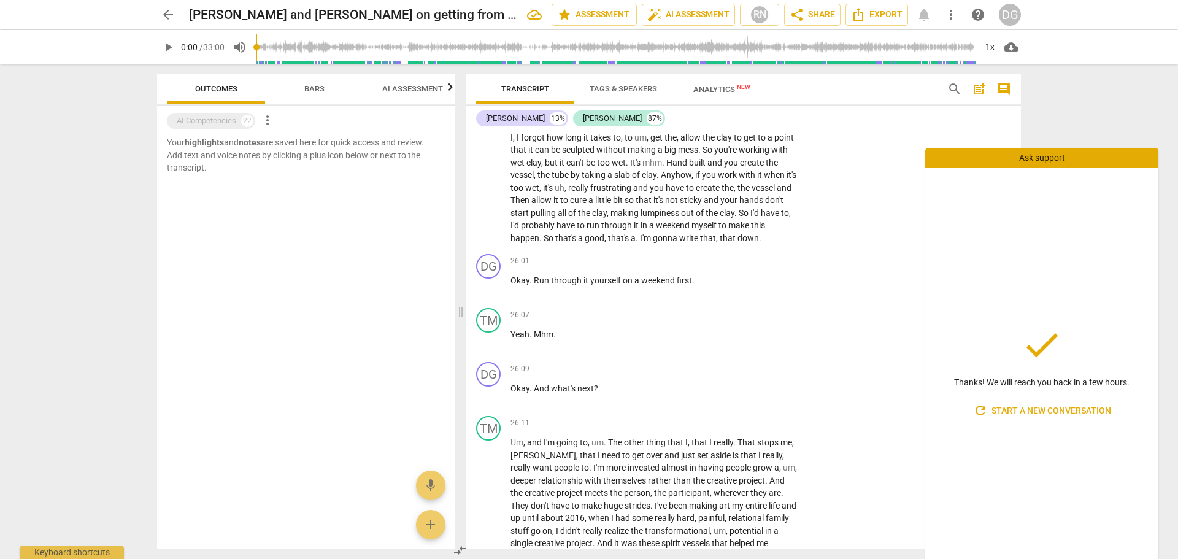
click at [1112, 109] on div "arrow_back DG McCullough and Tese Mascari on getting from here to there edit st…" at bounding box center [589, 279] width 1178 height 559
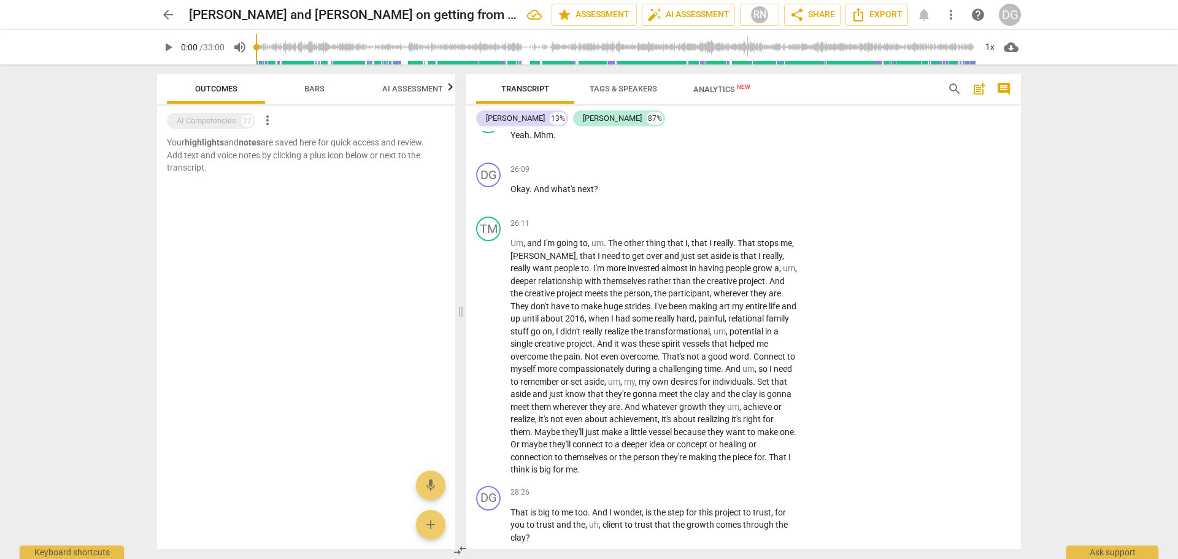
scroll to position [5655, 0]
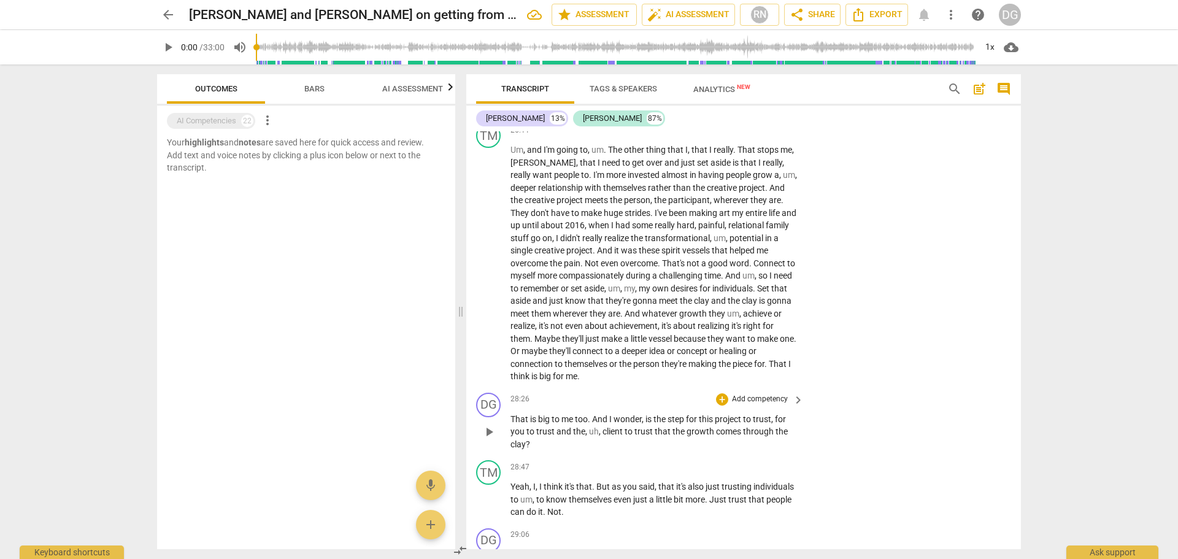
click at [644, 424] on span "," at bounding box center [644, 419] width 4 height 10
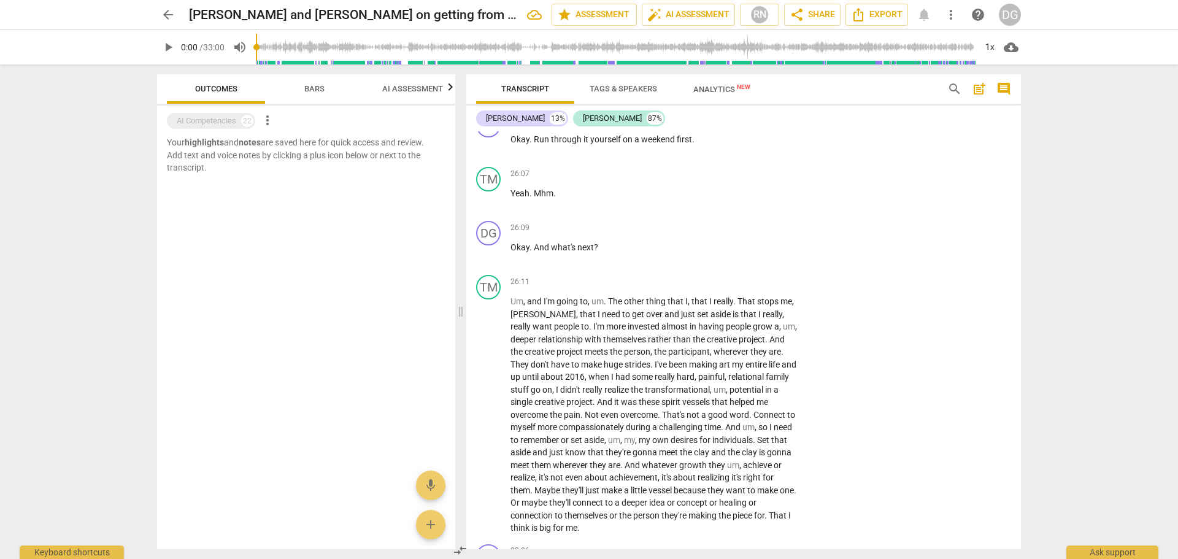
scroll to position [5410, 0]
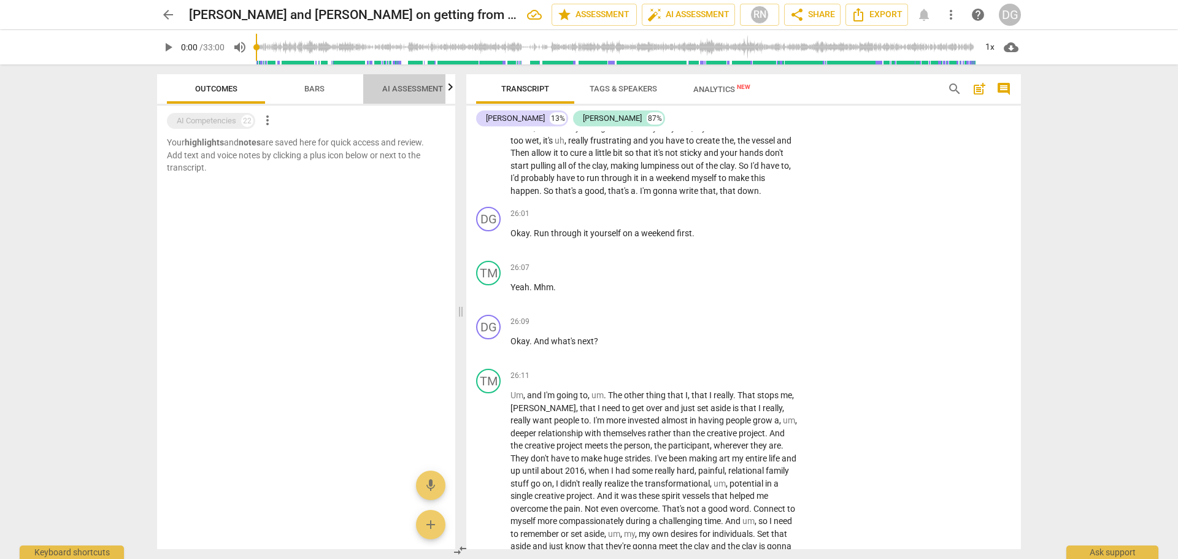
click at [430, 88] on span "AI Assessment" at bounding box center [412, 88] width 61 height 9
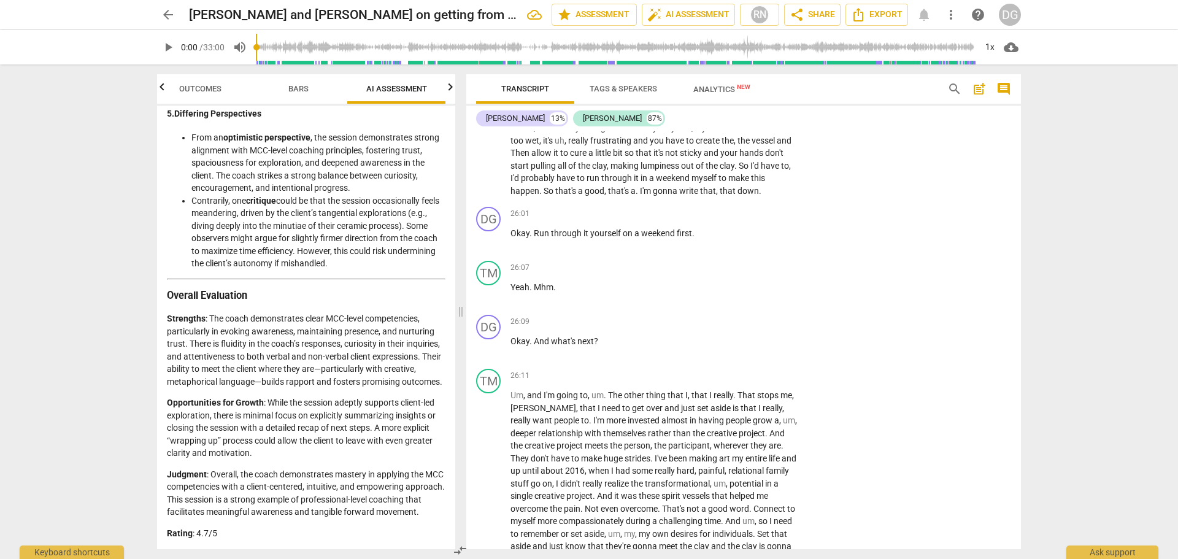
scroll to position [1745, 0]
drag, startPoint x: 450, startPoint y: 507, endPoint x: 448, endPoint y: 492, distance: 15.5
click at [448, 492] on div "Disclaimer: AI can make mistakes. Consult a qualified mentor coach before actin…" at bounding box center [306, 328] width 298 height 444
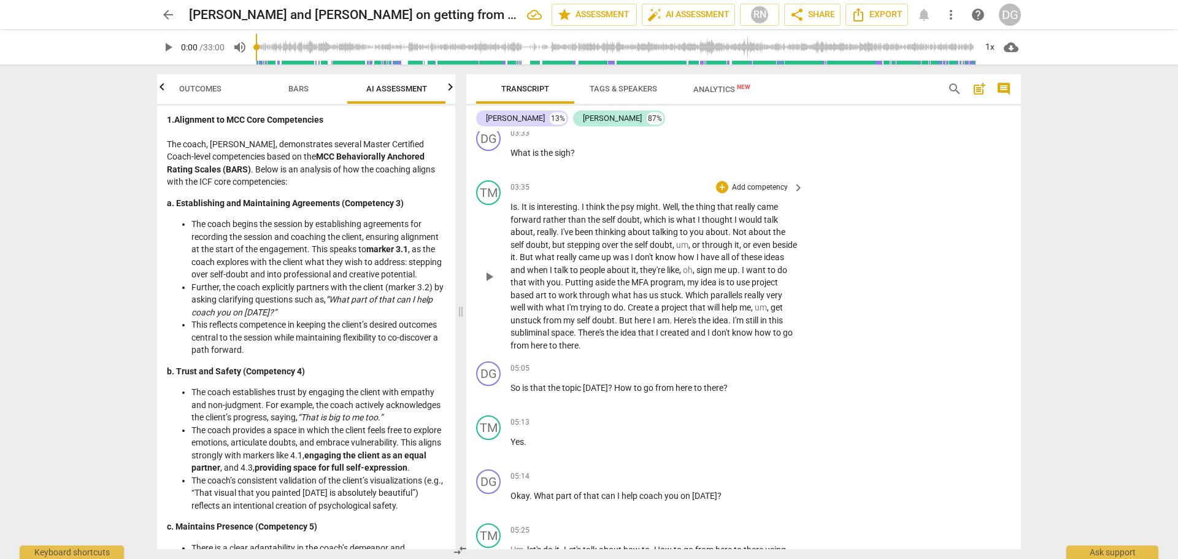
scroll to position [1124, 0]
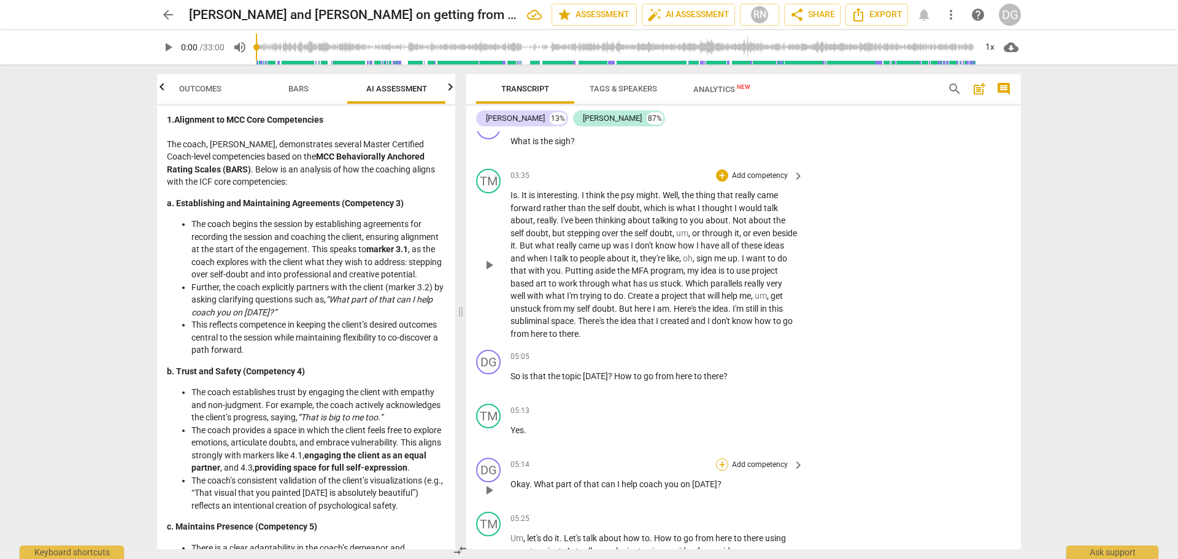
click at [719, 460] on div "+" at bounding box center [722, 464] width 12 height 12
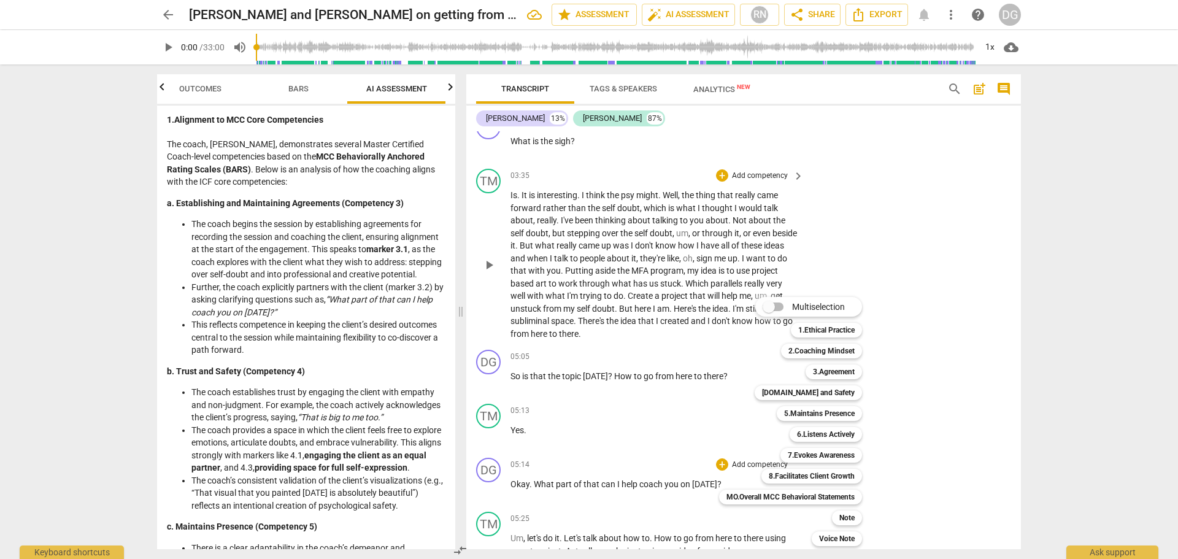
click at [783, 305] on input "Multiselection" at bounding box center [768, 306] width 29 height 29
click at [853, 373] on b "3.Agreement" at bounding box center [842, 371] width 42 height 15
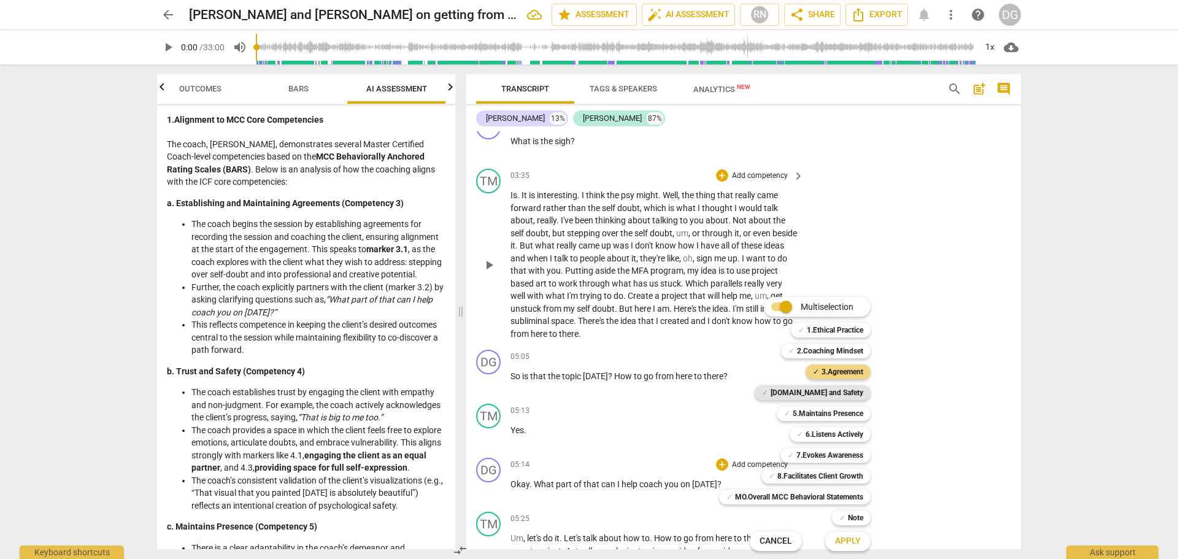
click at [842, 392] on b "4.Trust and Safety" at bounding box center [816, 392] width 93 height 15
click at [834, 449] on b "7.Evokes Awareness" at bounding box center [829, 455] width 67 height 15
drag, startPoint x: 451, startPoint y: 172, endPoint x: 459, endPoint y: 207, distance: 35.3
click at [459, 207] on div at bounding box center [589, 279] width 1178 height 559
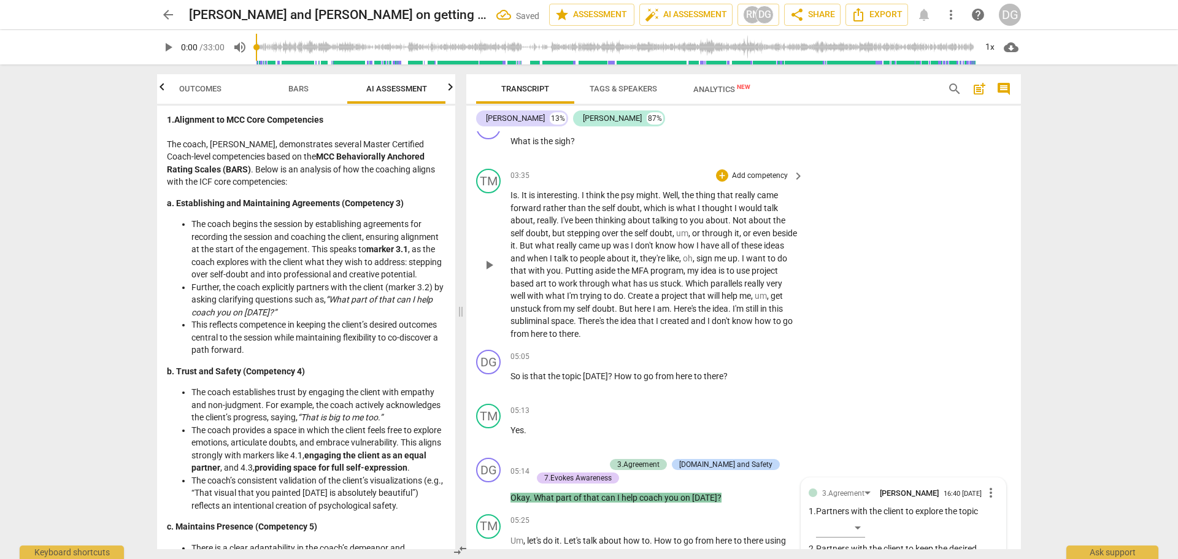
scroll to position [1438, 0]
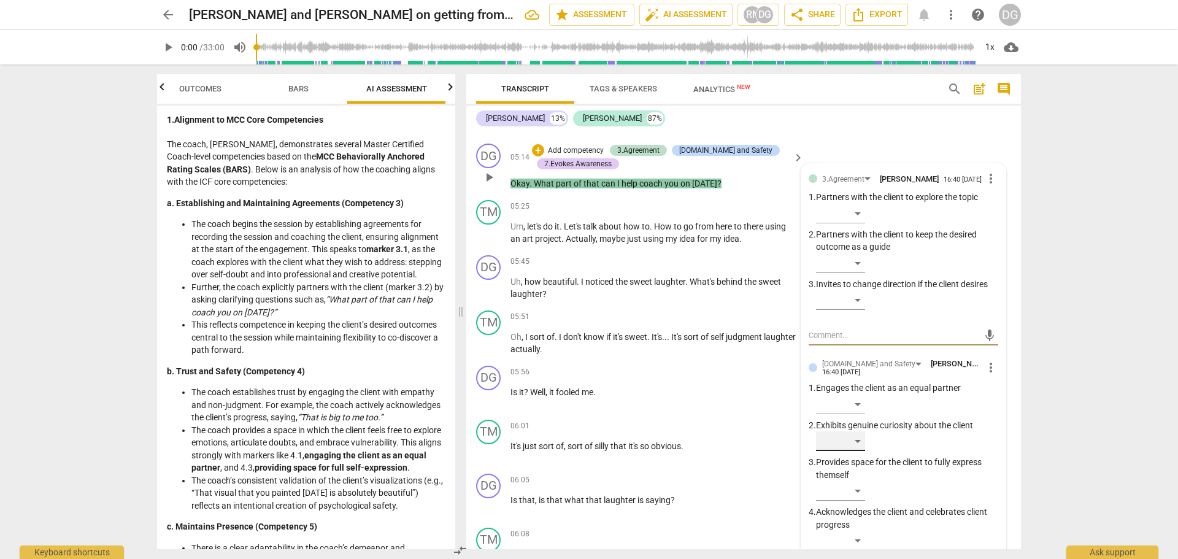
click at [857, 442] on div "​" at bounding box center [840, 441] width 49 height 20
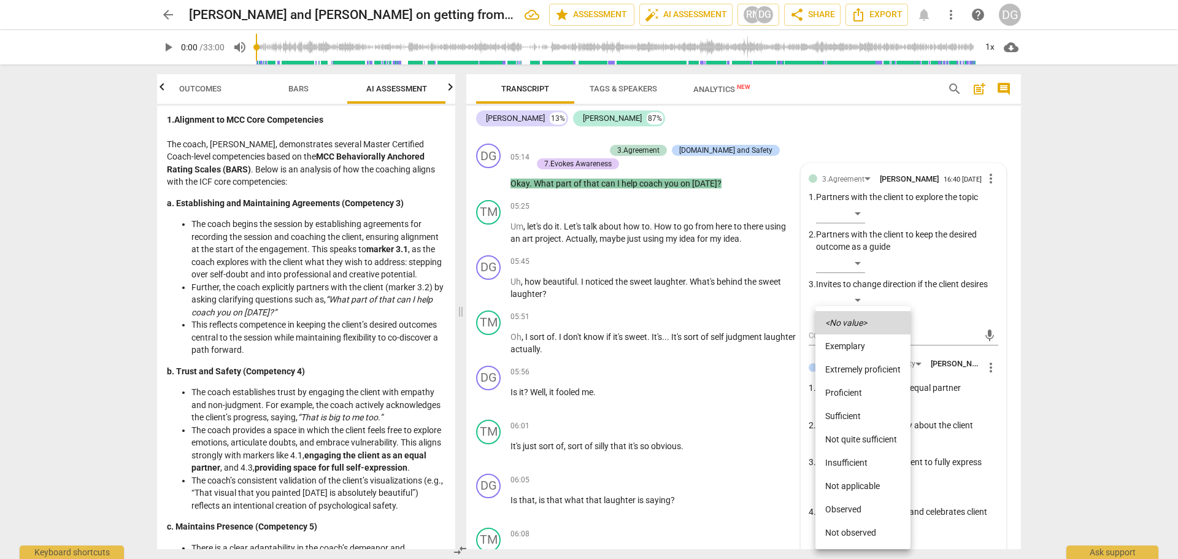
click at [1069, 380] on div at bounding box center [589, 279] width 1178 height 559
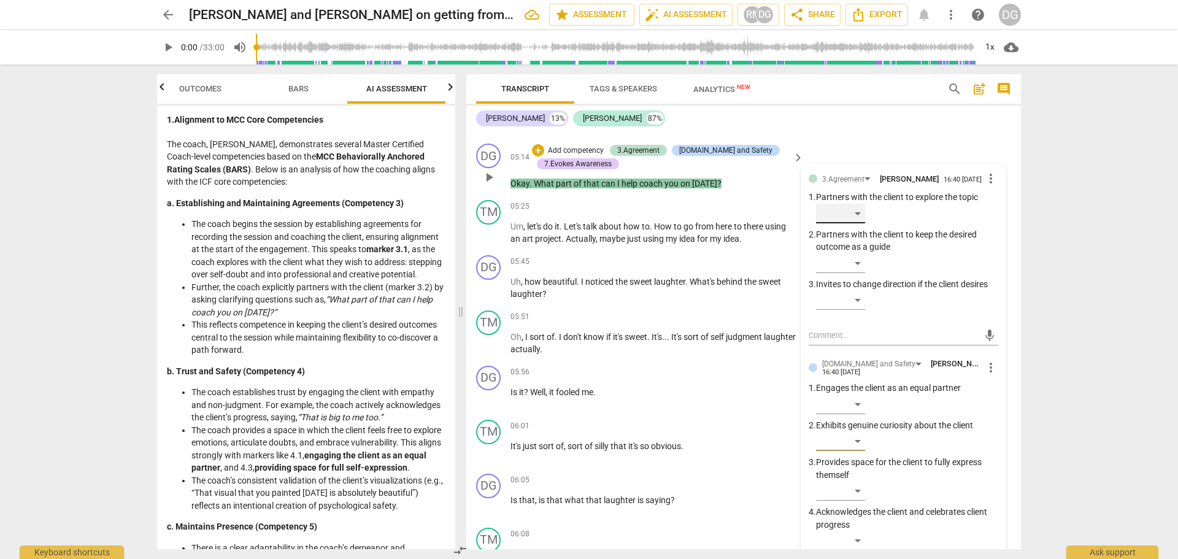
click at [854, 213] on div "​" at bounding box center [840, 214] width 49 height 20
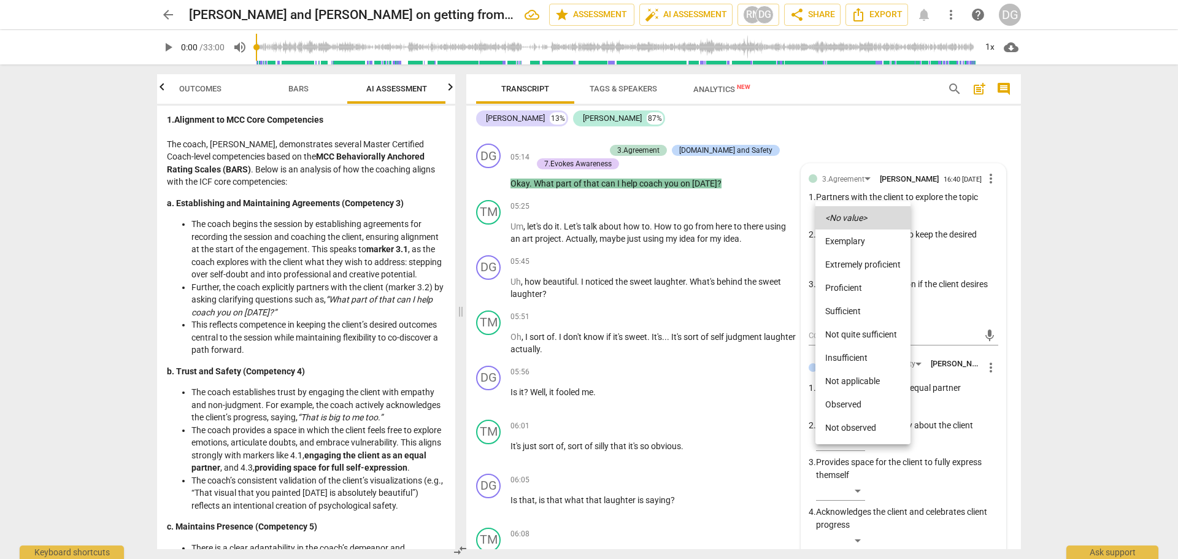
click at [940, 215] on div at bounding box center [589, 279] width 1178 height 559
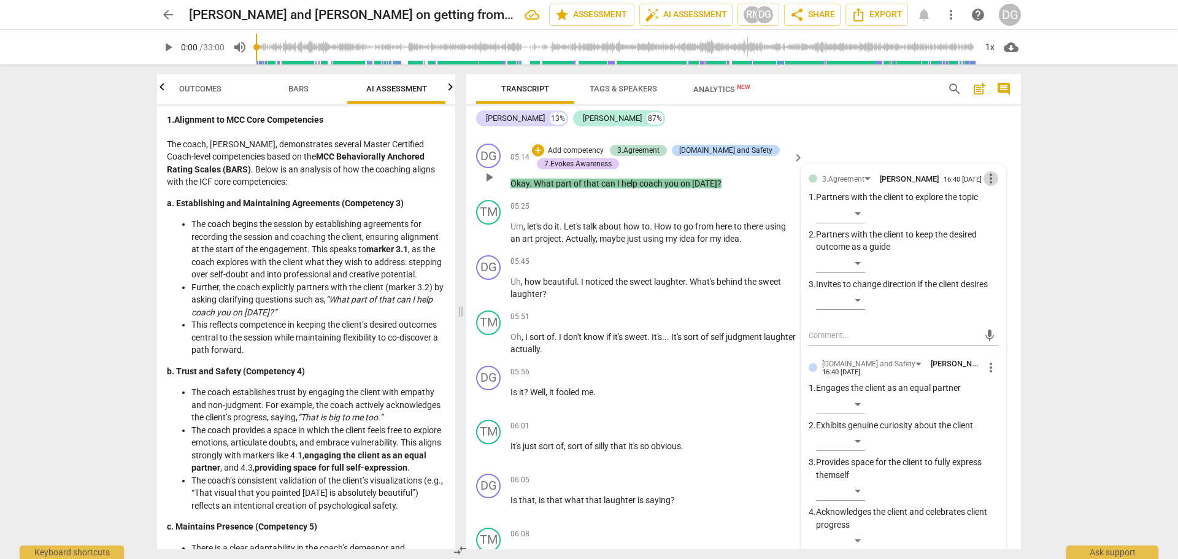
click at [985, 182] on span "more_vert" at bounding box center [990, 178] width 15 height 15
click at [1002, 198] on li "Delete" at bounding box center [1000, 203] width 42 height 23
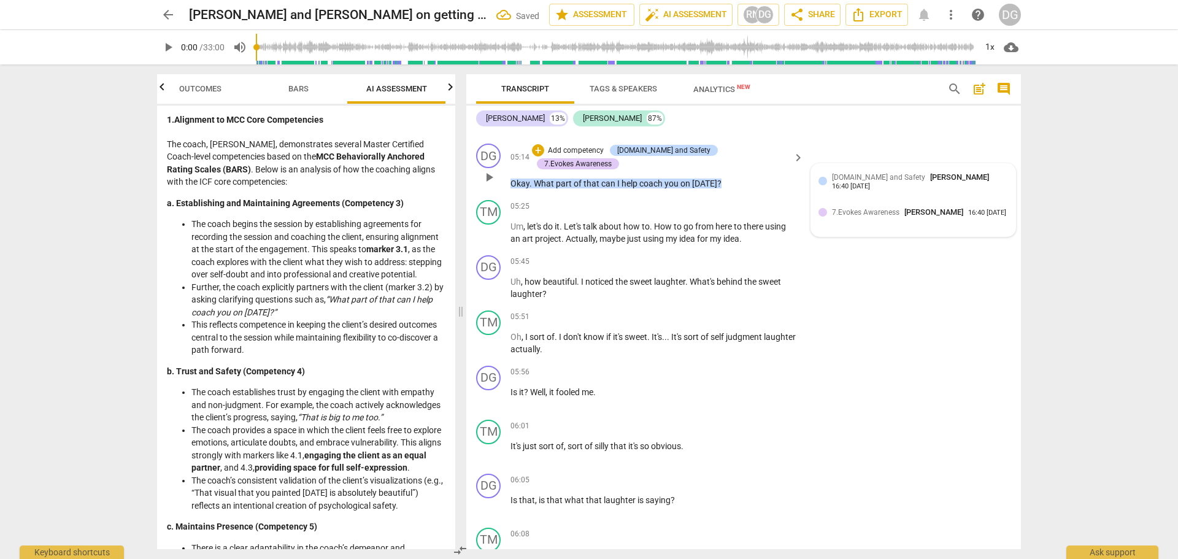
click at [995, 172] on div "4.Trust and Safety D G McCullough 16:40 08-26-2025" at bounding box center [920, 180] width 176 height 19
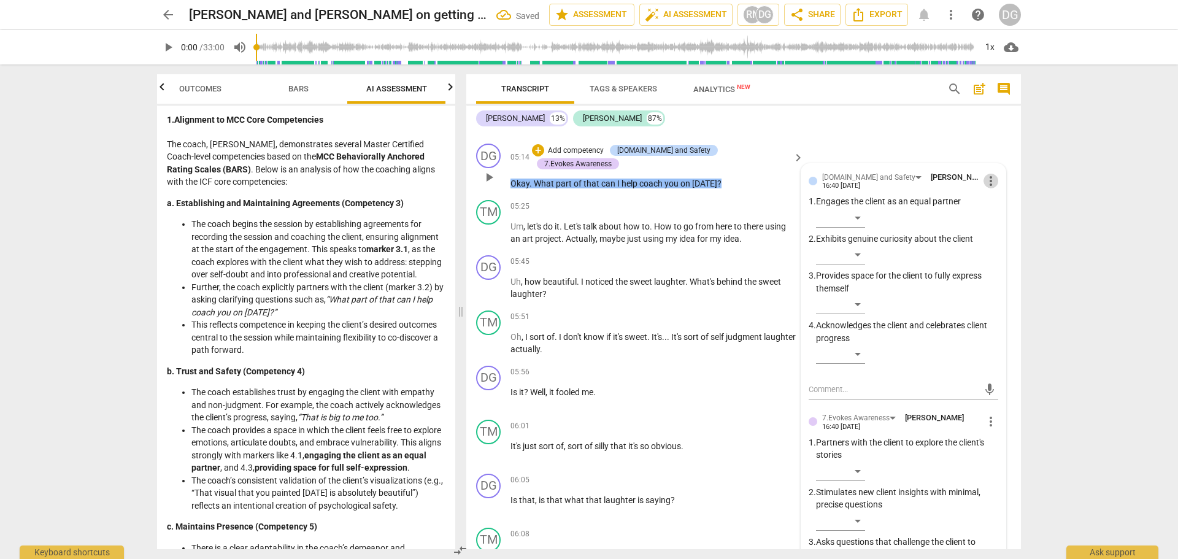
click at [983, 179] on span "more_vert" at bounding box center [990, 181] width 15 height 15
drag, startPoint x: 993, startPoint y: 202, endPoint x: 640, endPoint y: 42, distance: 386.8
click at [994, 201] on li "Delete" at bounding box center [1000, 203] width 42 height 23
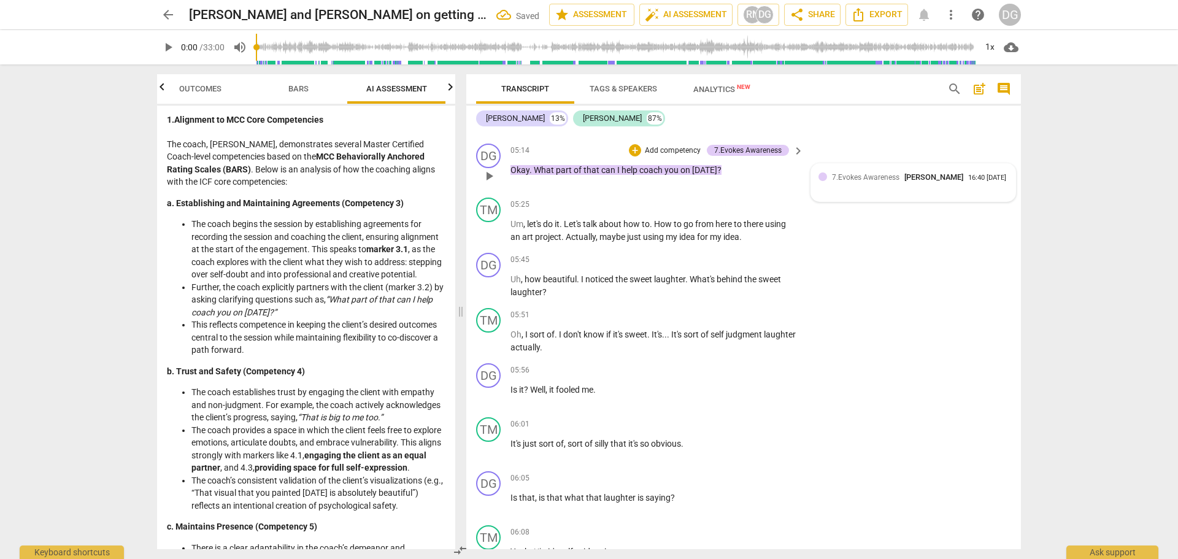
click at [991, 181] on div "7.Evokes Awareness D G McCullough 16:40 08-26-2025" at bounding box center [920, 177] width 176 height 12
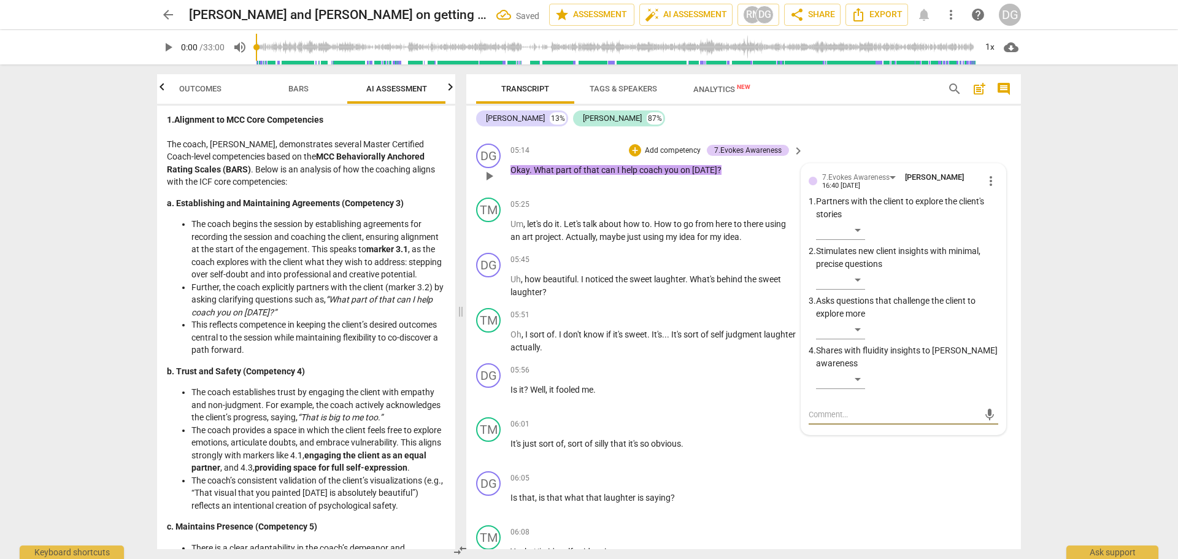
click at [985, 182] on span "more_vert" at bounding box center [990, 181] width 15 height 15
click at [993, 198] on li "Delete" at bounding box center [1000, 203] width 42 height 23
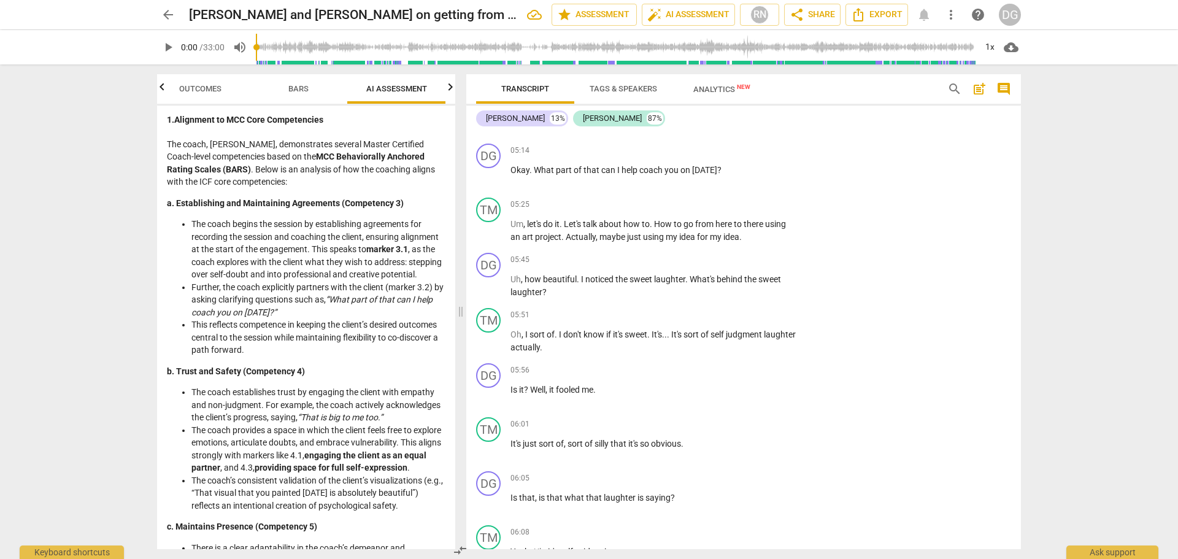
scroll to position [1393, 0]
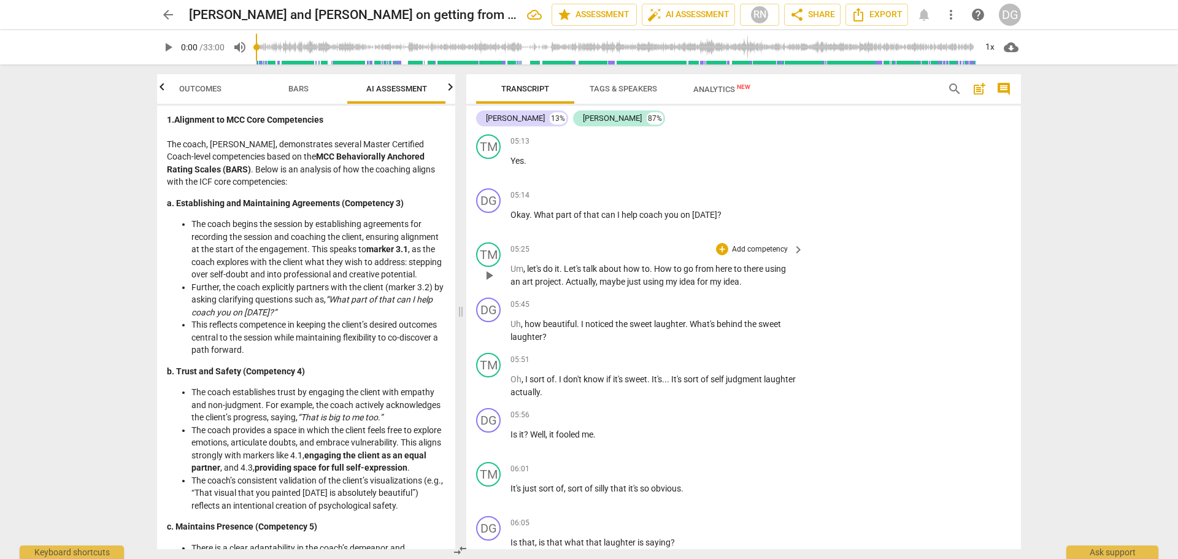
click at [654, 264] on span "." at bounding box center [652, 269] width 4 height 10
click at [617, 85] on span "Tags & Speakers" at bounding box center [623, 88] width 67 height 9
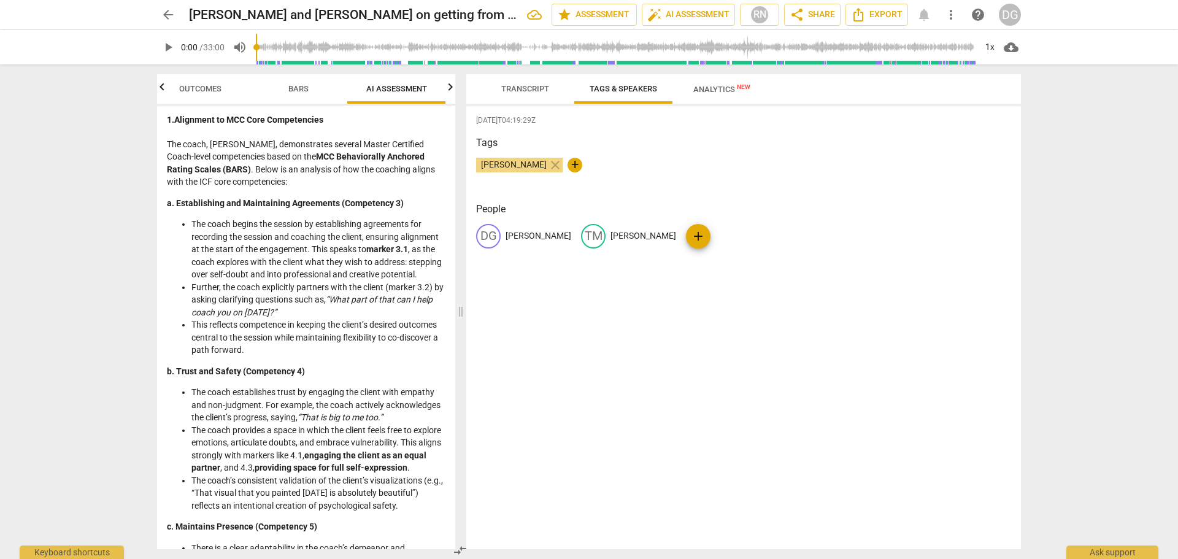
click at [620, 93] on span "Tags & Speakers" at bounding box center [623, 89] width 97 height 17
click at [551, 164] on span "close" at bounding box center [555, 165] width 15 height 15
click at [529, 91] on span "Transcript" at bounding box center [525, 88] width 48 height 9
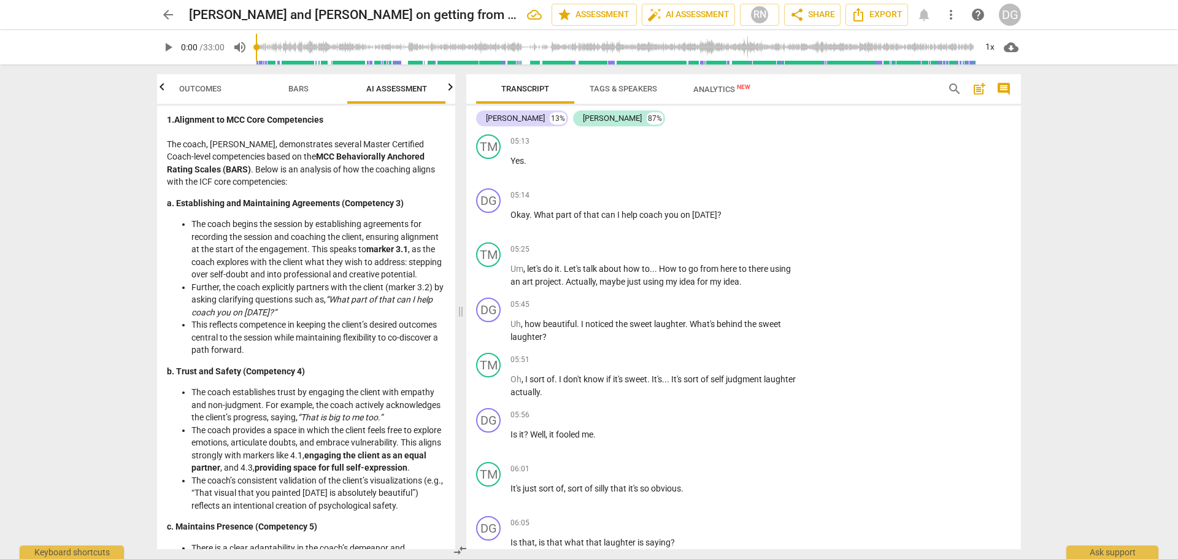
click at [982, 84] on span "post_add" at bounding box center [979, 89] width 15 height 15
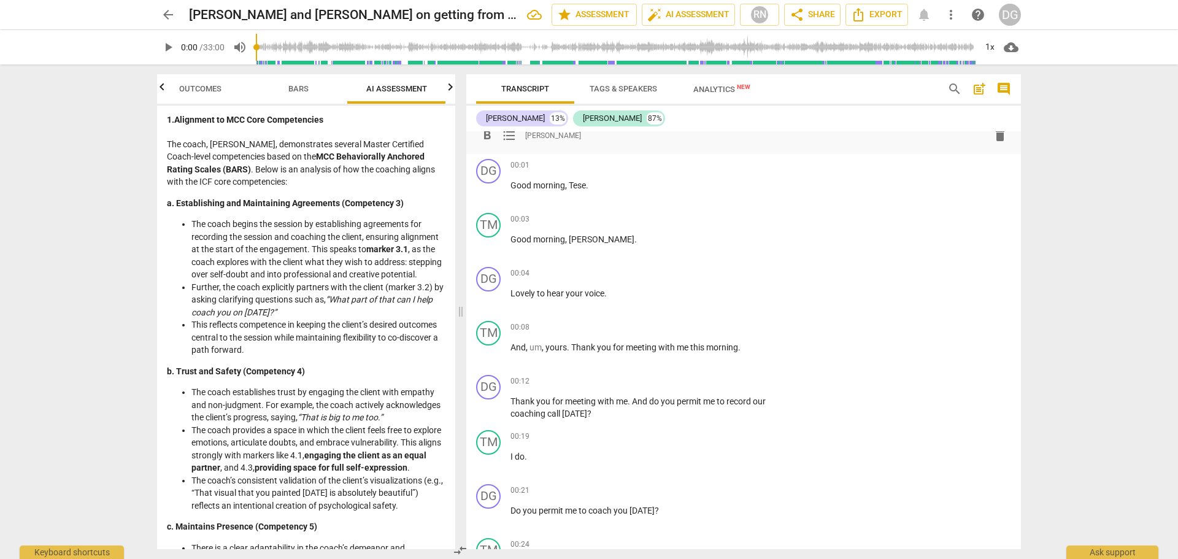
scroll to position [0, 0]
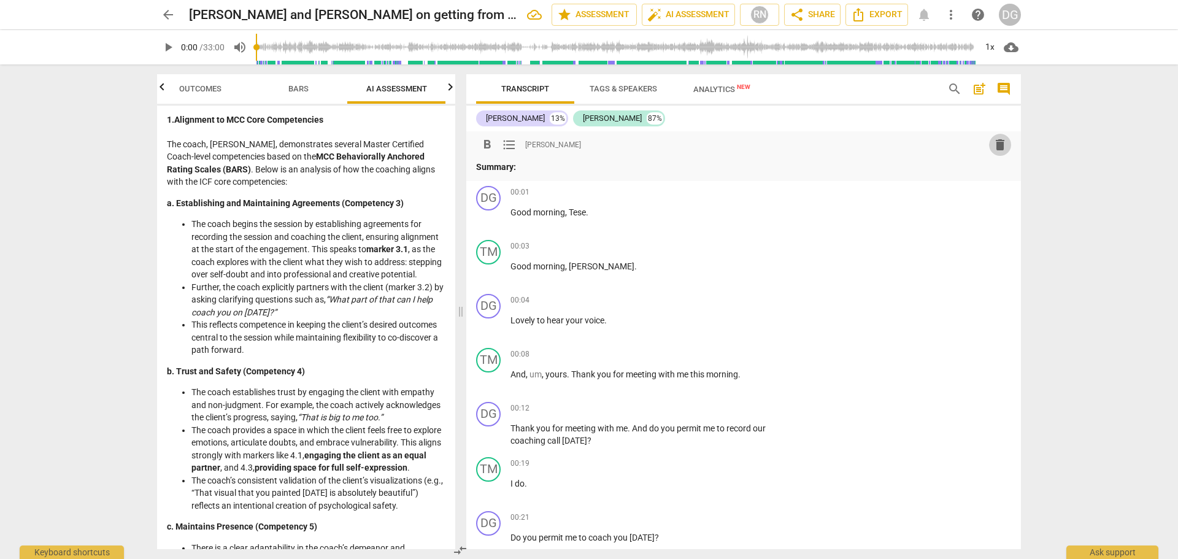
click at [998, 140] on span "delete" at bounding box center [1000, 144] width 15 height 15
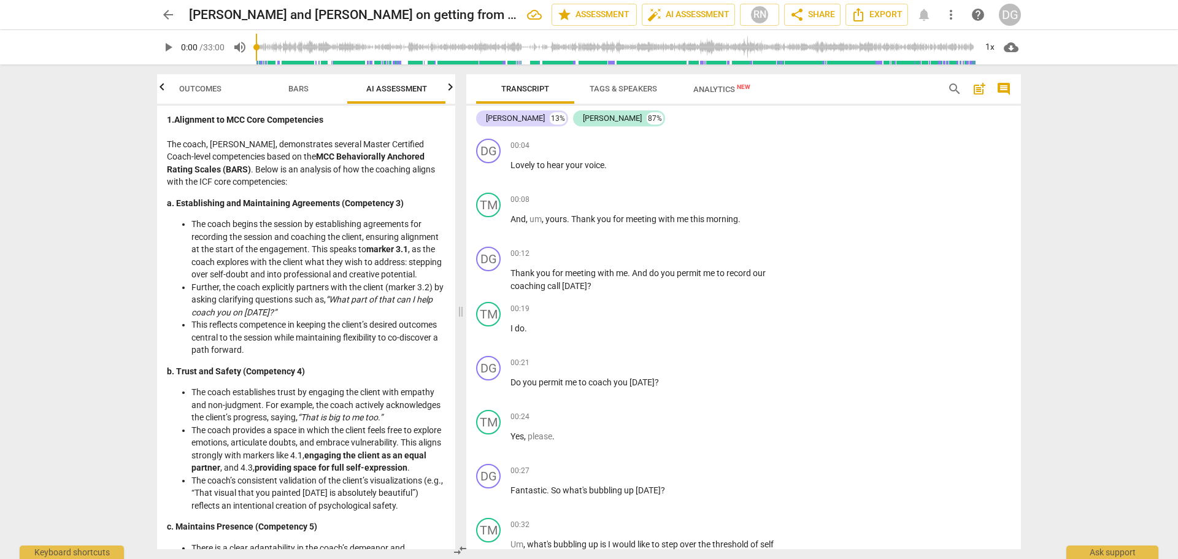
scroll to position [140, 0]
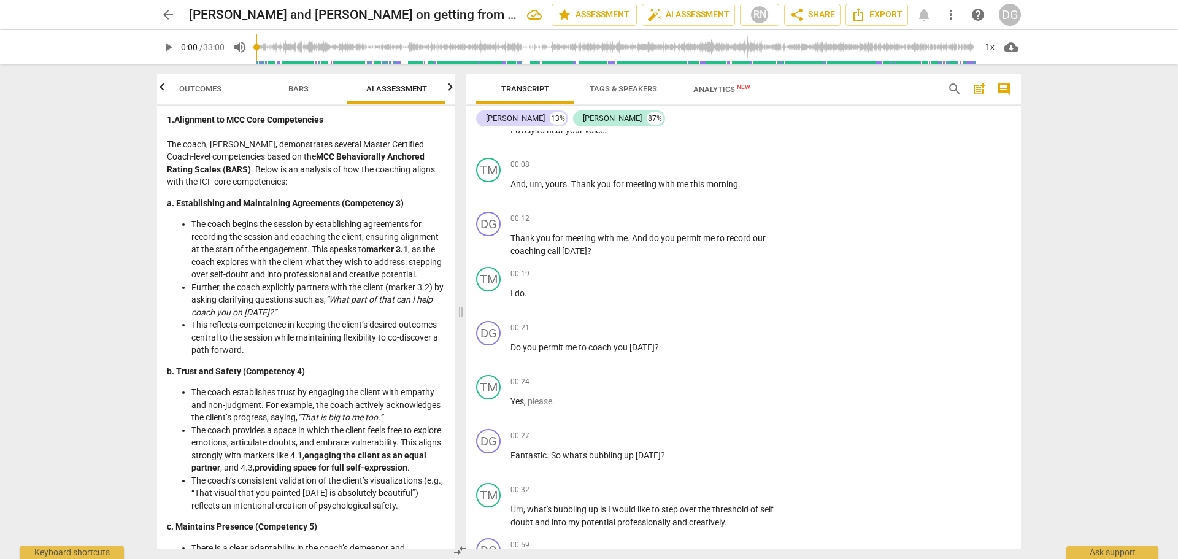
click at [331, 251] on li "The coach begins the session by establishing agreements for recording the sessi…" at bounding box center [318, 249] width 254 height 63
click at [240, 202] on strong "a. Establishing and Maintaining Agreements (Competency 3)" at bounding box center [285, 203] width 237 height 10
click at [709, 89] on span "Analytics New" at bounding box center [721, 89] width 57 height 9
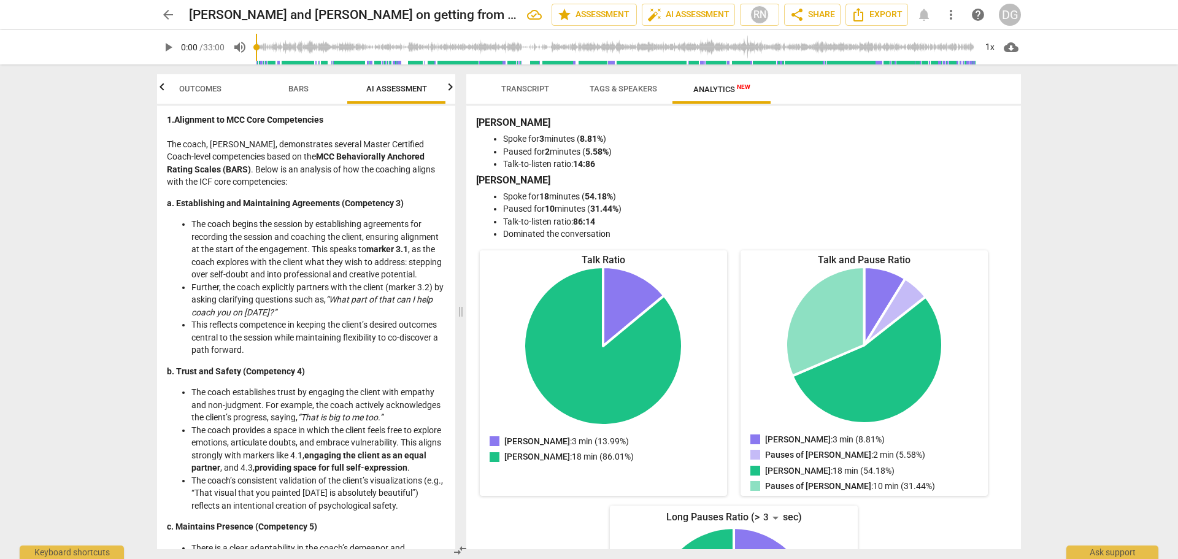
drag, startPoint x: 1015, startPoint y: 272, endPoint x: 1013, endPoint y: 280, distance: 7.5
click at [1013, 280] on div "D G McCullough Spoke for 3 minutes ( 8.81% ) Paused for 2 minutes ( 5.58% ) Tal…" at bounding box center [743, 328] width 555 height 444
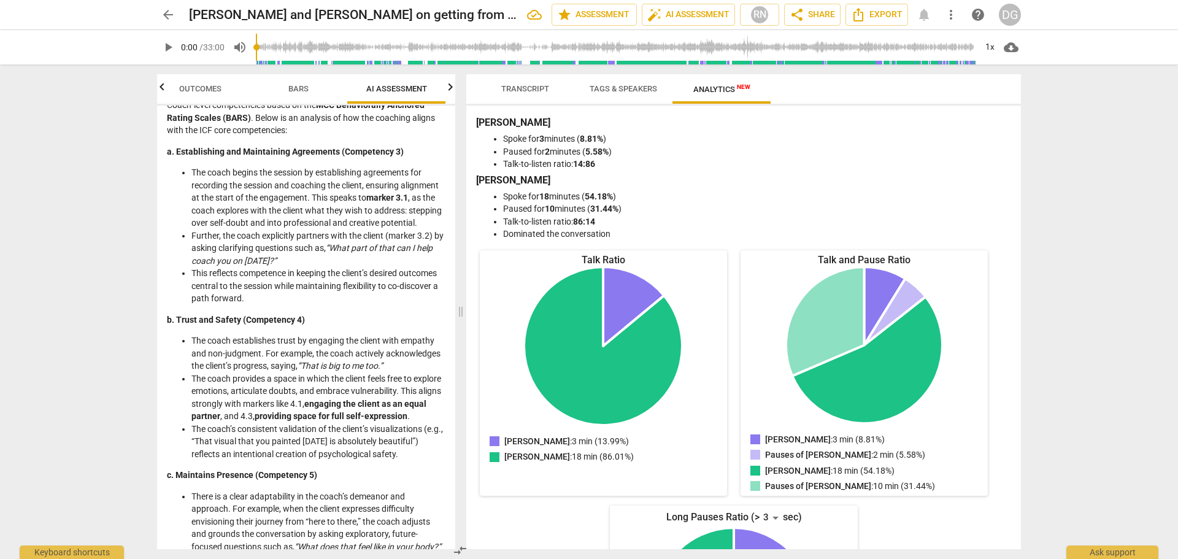
scroll to position [145, 0]
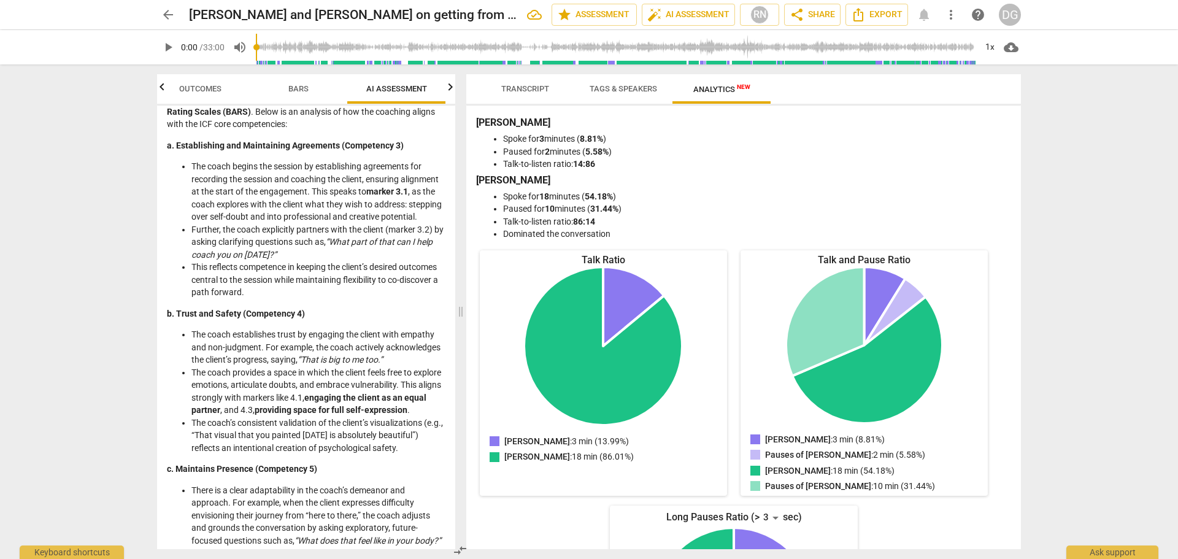
click at [243, 289] on li "This reflects competence in keeping the client’s desired outcomes central to th…" at bounding box center [318, 280] width 254 height 38
click at [211, 282] on li "This reflects competence in keeping the client’s desired outcomes central to th…" at bounding box center [318, 280] width 254 height 38
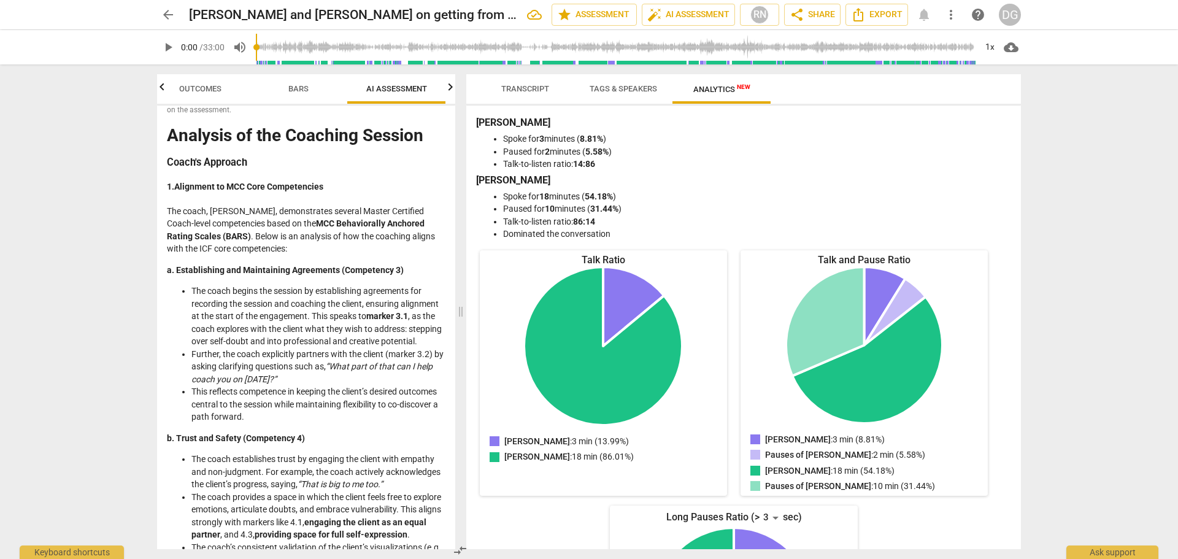
scroll to position [0, 0]
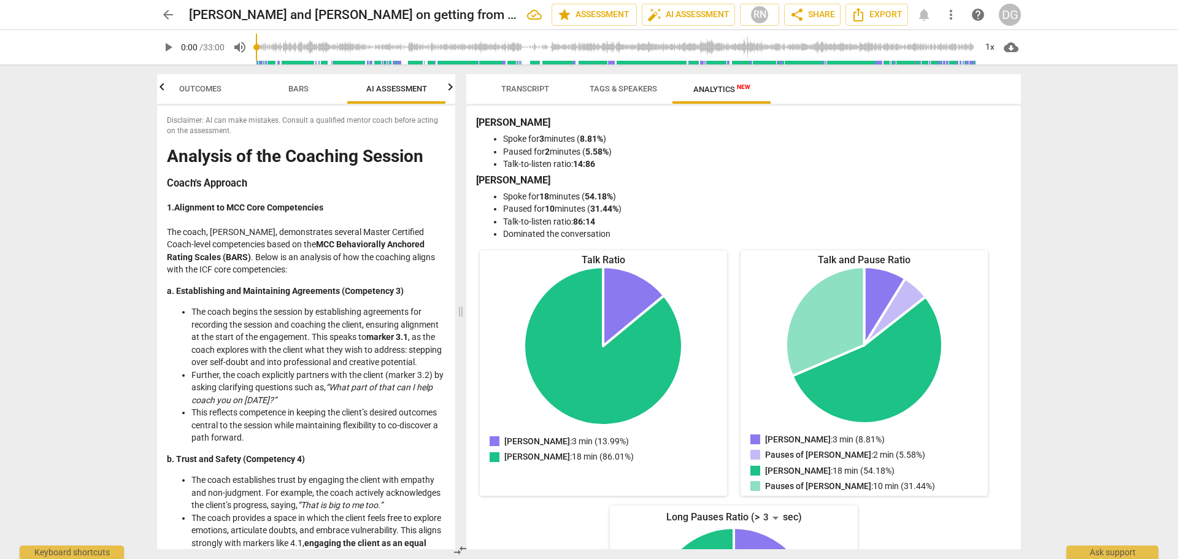
click at [227, 336] on li "The coach begins the session by establishing agreements for recording the sessi…" at bounding box center [318, 336] width 254 height 63
click at [192, 385] on ul "The coach begins the session by establishing agreements for recording the sessi…" at bounding box center [306, 374] width 279 height 139
click at [190, 385] on ul "The coach begins the session by establishing agreements for recording the sessi…" at bounding box center [306, 374] width 279 height 139
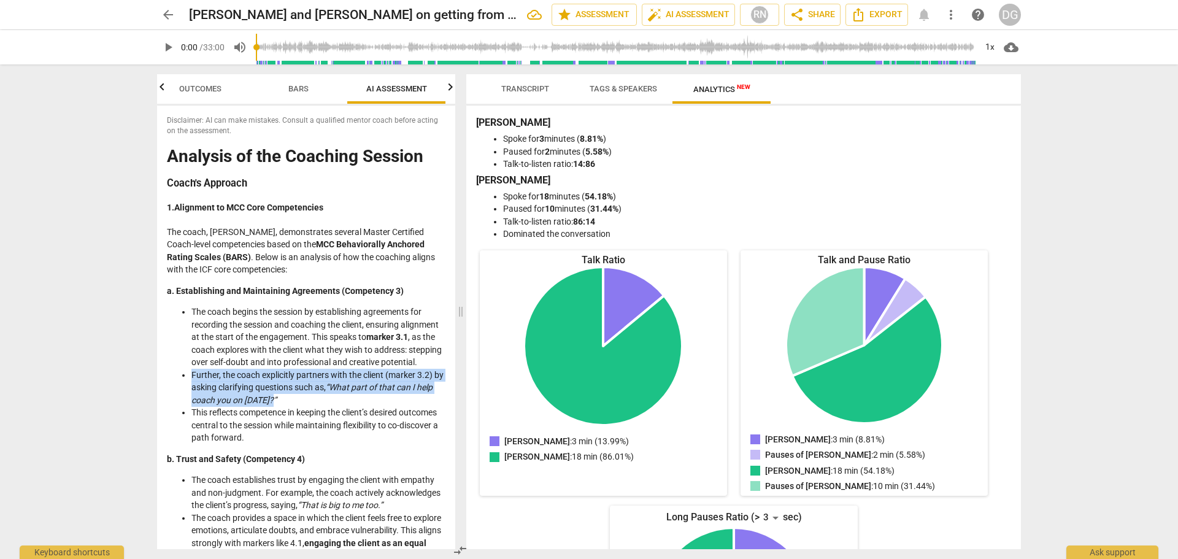
drag, startPoint x: 192, startPoint y: 383, endPoint x: 299, endPoint y: 412, distance: 110.6
click at [299, 407] on li "Further, the coach explicitly partners with the client (marker 3.2) by asking c…" at bounding box center [318, 388] width 254 height 38
click at [263, 397] on li "Further, the coach explicitly partners with the client (marker 3.2) by asking c…" at bounding box center [318, 388] width 254 height 38
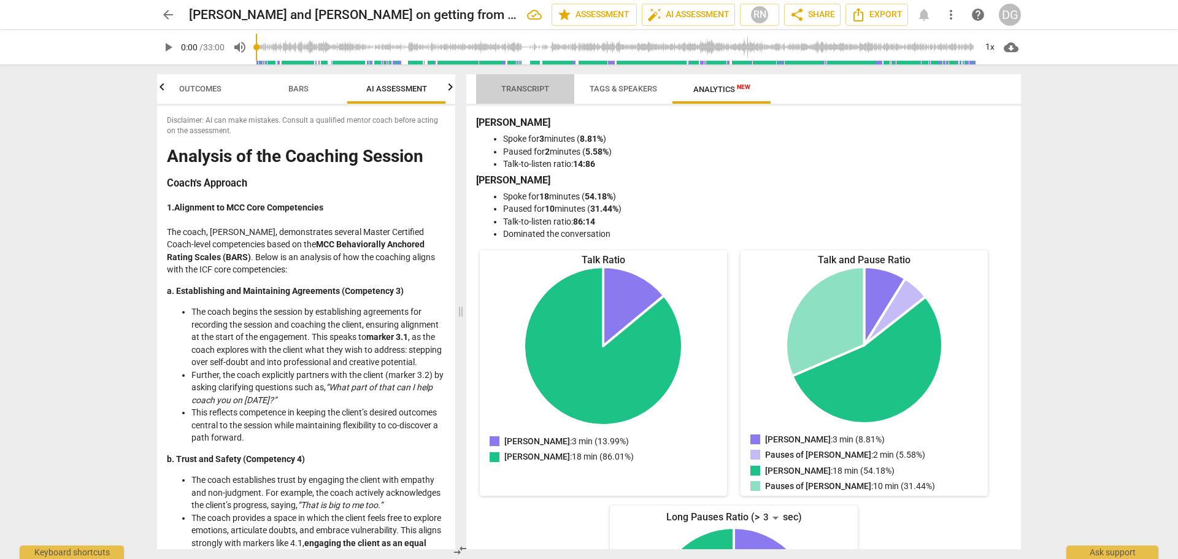
click at [532, 87] on span "Transcript" at bounding box center [525, 88] width 48 height 9
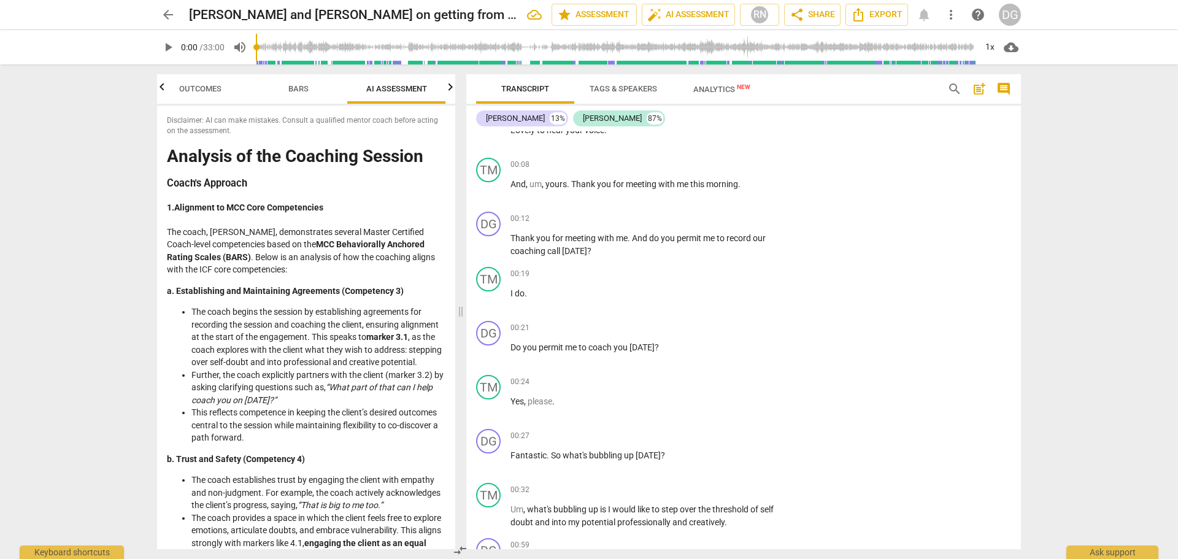
click at [312, 393] on li "Further, the coach explicitly partners with the client (marker 3.2) by asking c…" at bounding box center [318, 388] width 254 height 38
click at [383, 288] on strong "a. Establishing and Maintaining Agreements (Competency 3)" at bounding box center [285, 291] width 237 height 10
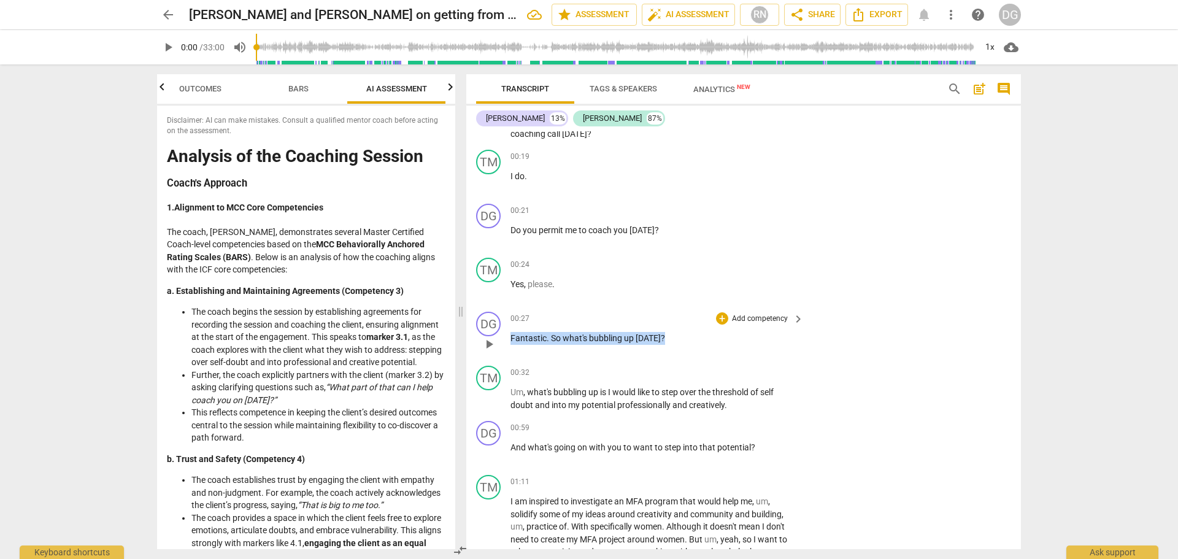
drag, startPoint x: 512, startPoint y: 340, endPoint x: 682, endPoint y: 355, distance: 170.0
click at [682, 355] on div "00:27 + Add competency keyboard_arrow_right Fantastic . So what's bubbling up t…" at bounding box center [657, 334] width 294 height 44
click at [672, 320] on div "+" at bounding box center [672, 322] width 12 height 12
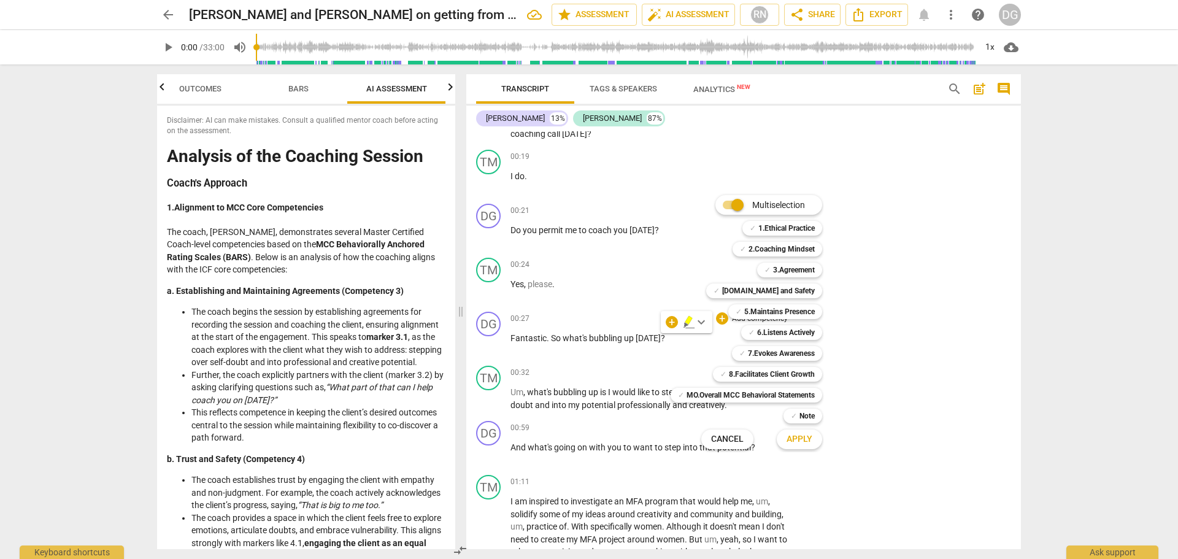
click at [701, 321] on div "Multiselection m ✓ 1.Ethical Practice 1 ✓ 2.Coaching Mindset 2 ✓ 3.Agreement 3 …" at bounding box center [756, 322] width 180 height 260
click at [702, 320] on div "Multiselection m ✓ 1.Ethical Practice 1 ✓ 2.Coaching Mindset 2 ✓ 3.Agreement 3 …" at bounding box center [756, 322] width 180 height 260
click at [720, 318] on div "Multiselection m ✓ 1.Ethical Practice 1 ✓ 2.Coaching Mindset 2 ✓ 3.Agreement 3 …" at bounding box center [756, 322] width 180 height 260
click at [728, 200] on input "Multiselection" at bounding box center [737, 204] width 29 height 29
click at [672, 321] on div "Multiselection m 1.Ethical Practice 1 2.Coaching Mindset 2 3.Agreement 3 4.Trus…" at bounding box center [751, 319] width 171 height 255
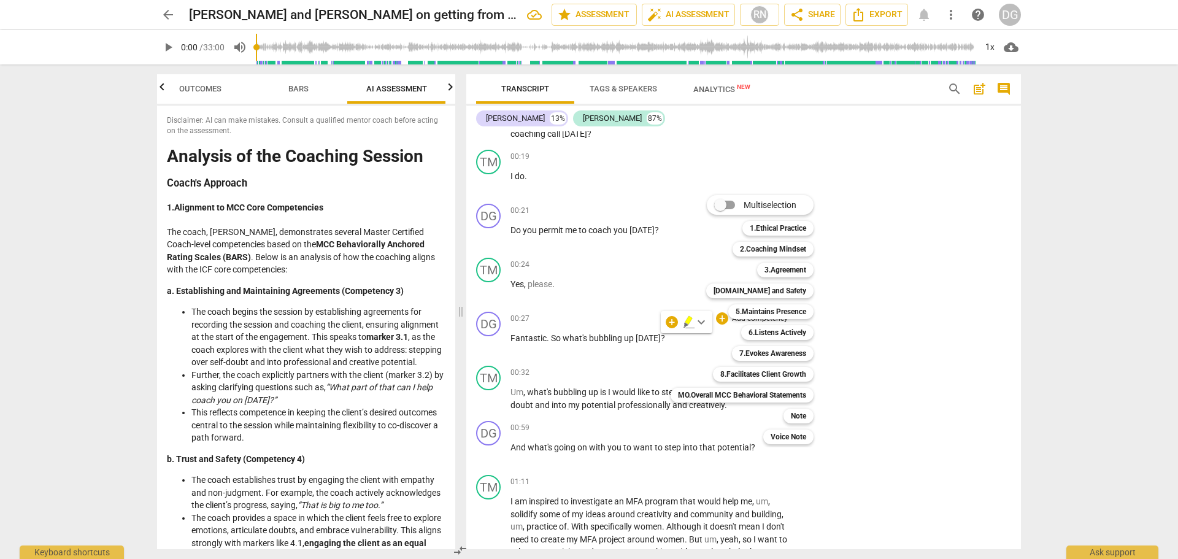
click at [675, 320] on div "Multiselection m 1.Ethical Practice 1 2.Coaching Mindset 2 3.Agreement 3 4.Trus…" at bounding box center [751, 319] width 171 height 255
click at [675, 319] on div "Multiselection m 1.Ethical Practice 1 2.Coaching Mindset 2 3.Agreement 3 4.Trus…" at bounding box center [751, 319] width 171 height 255
click at [803, 413] on b "Note" at bounding box center [798, 416] width 15 height 15
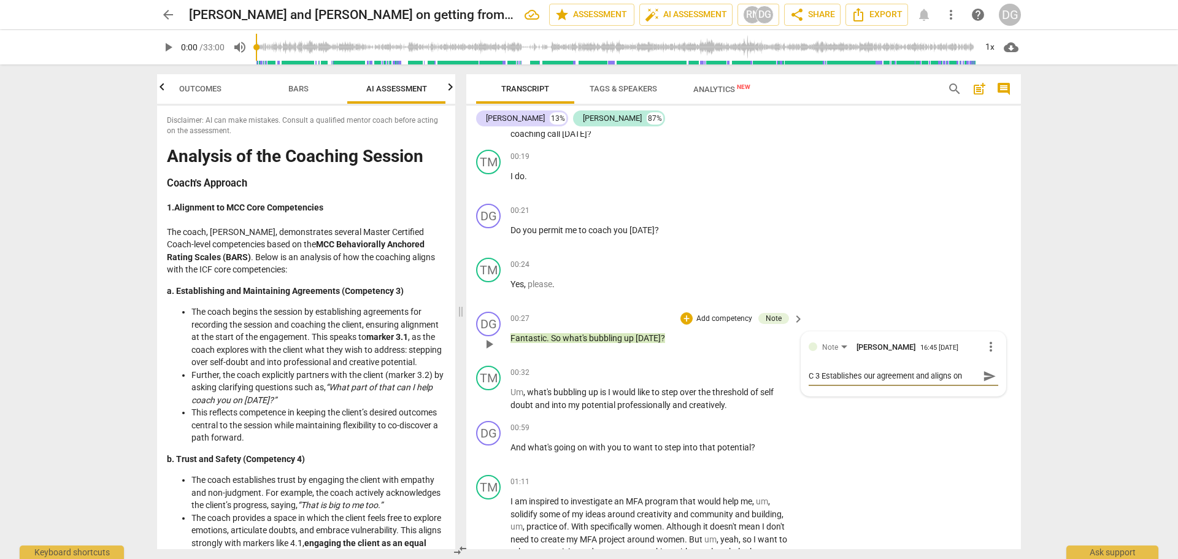
scroll to position [0, 0]
click at [712, 341] on p "Fantastic . So what's bubbling up today ?" at bounding box center [653, 338] width 287 height 13
click at [983, 339] on div "Note D G McCullough 16:45 08-26-2025" at bounding box center [920, 345] width 176 height 12
click at [987, 344] on span "more_vert" at bounding box center [990, 346] width 15 height 15
click at [990, 366] on li "Delete" at bounding box center [1000, 369] width 42 height 23
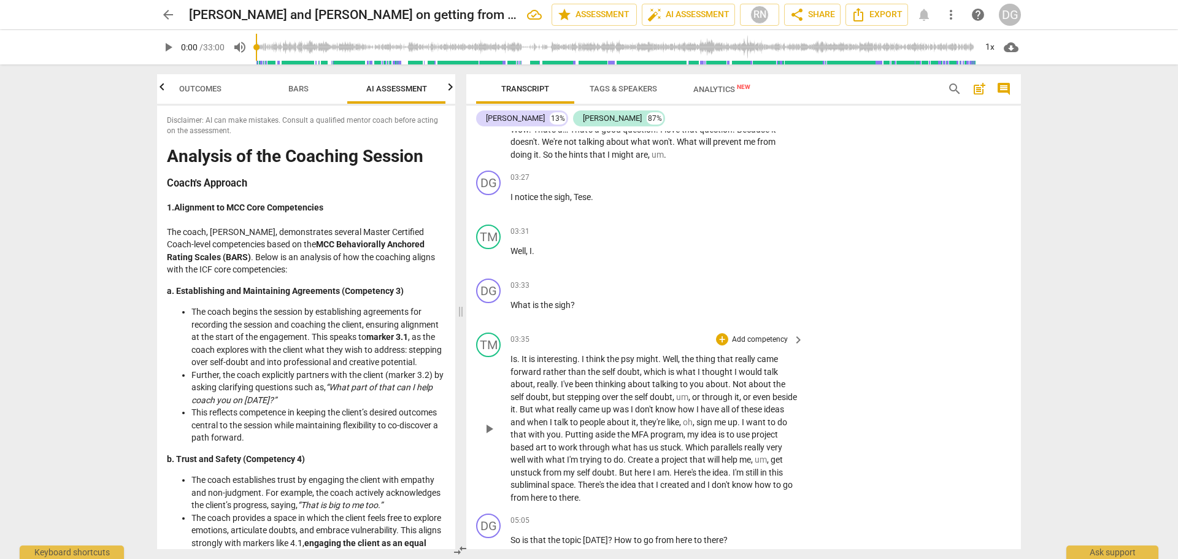
scroll to position [1031, 0]
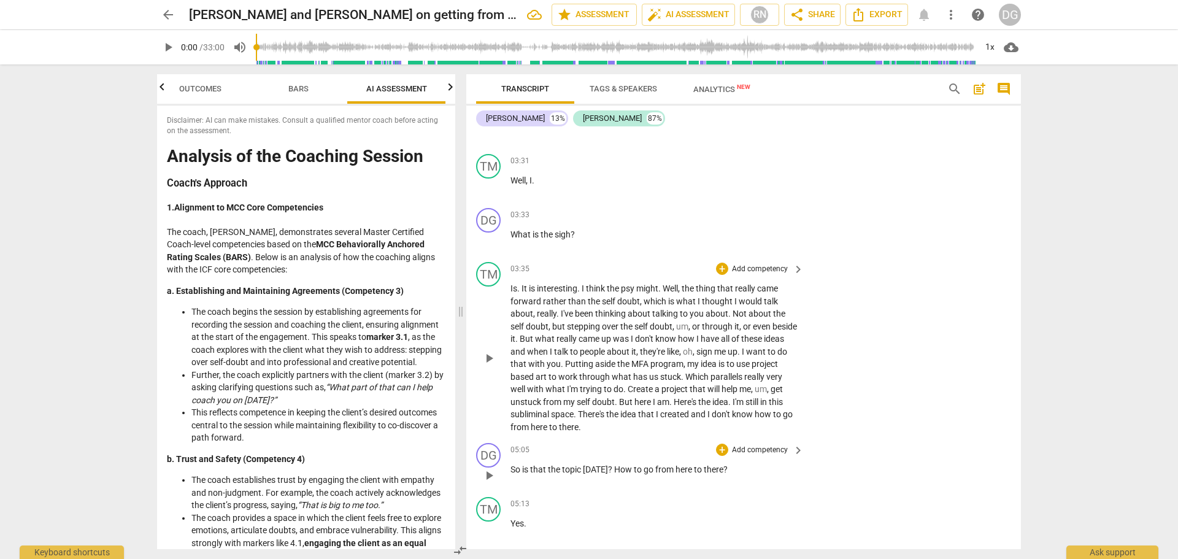
click at [511, 468] on span "So" at bounding box center [516, 469] width 12 height 10
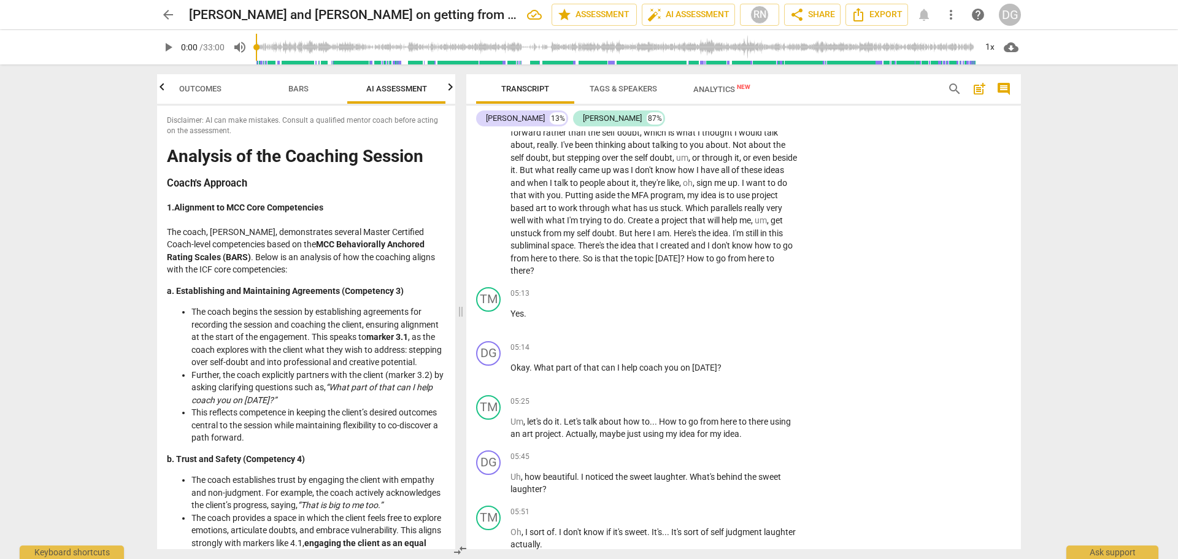
scroll to position [1211, 0]
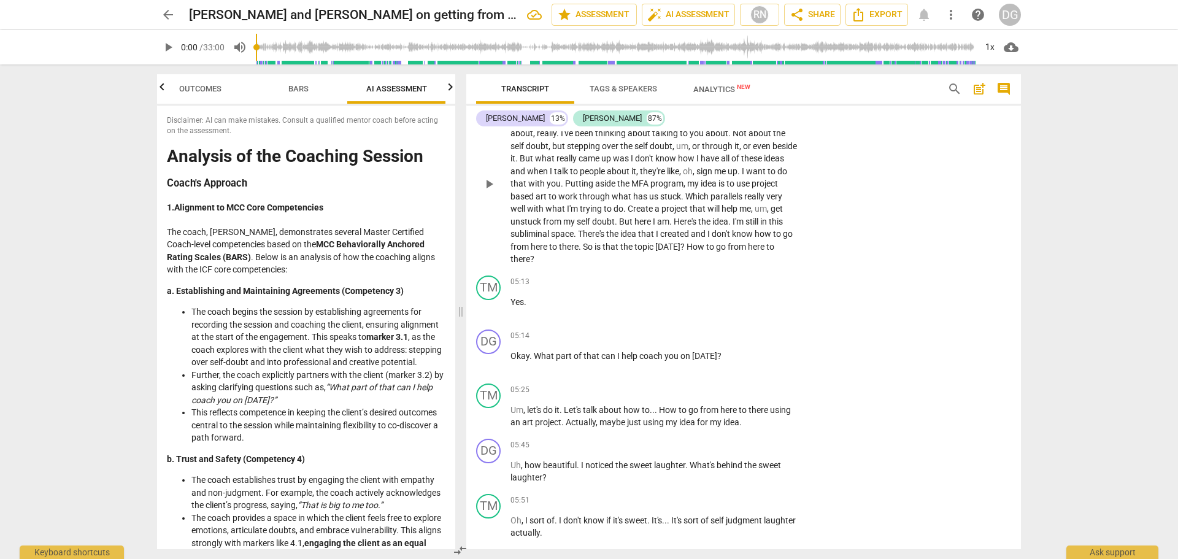
click at [1016, 207] on div "TM play_arrow pause 03:35 + Add competency keyboard_arrow_right Is . It is inte…" at bounding box center [743, 174] width 555 height 194
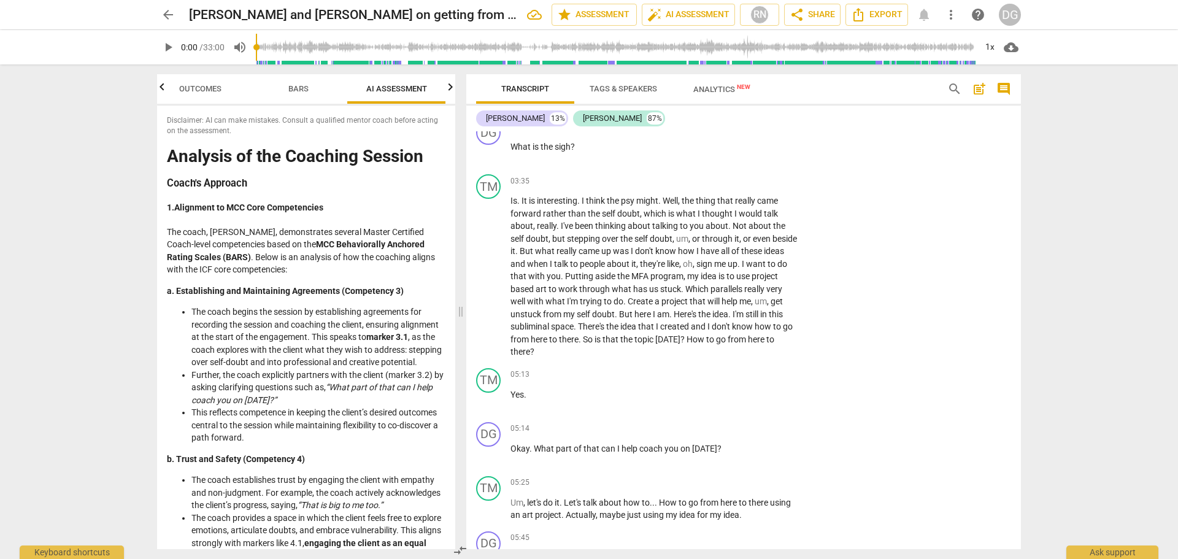
scroll to position [1094, 0]
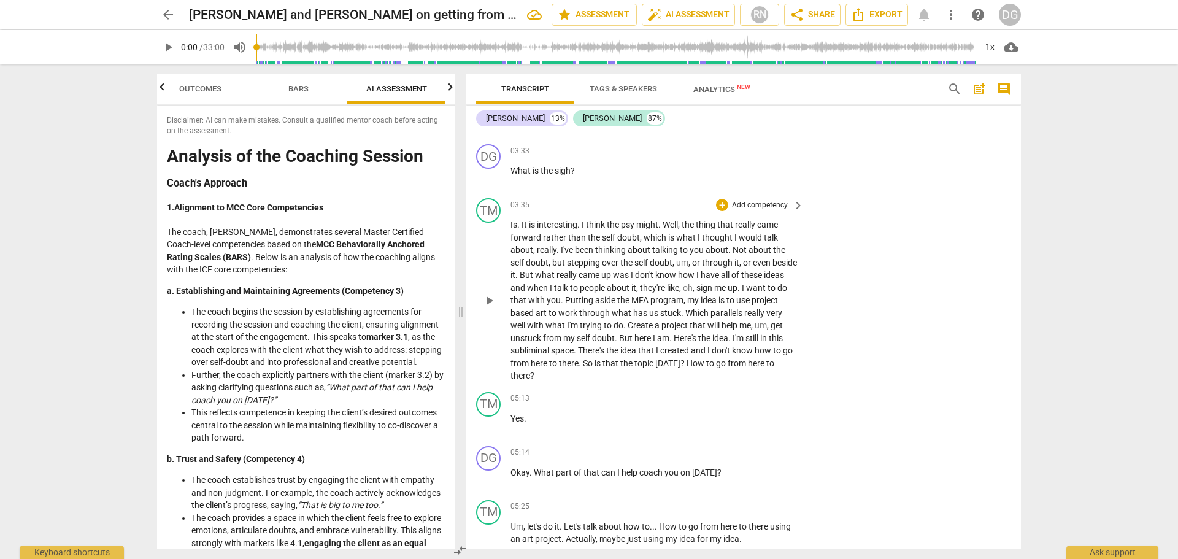
click at [594, 361] on span "So" at bounding box center [589, 363] width 12 height 10
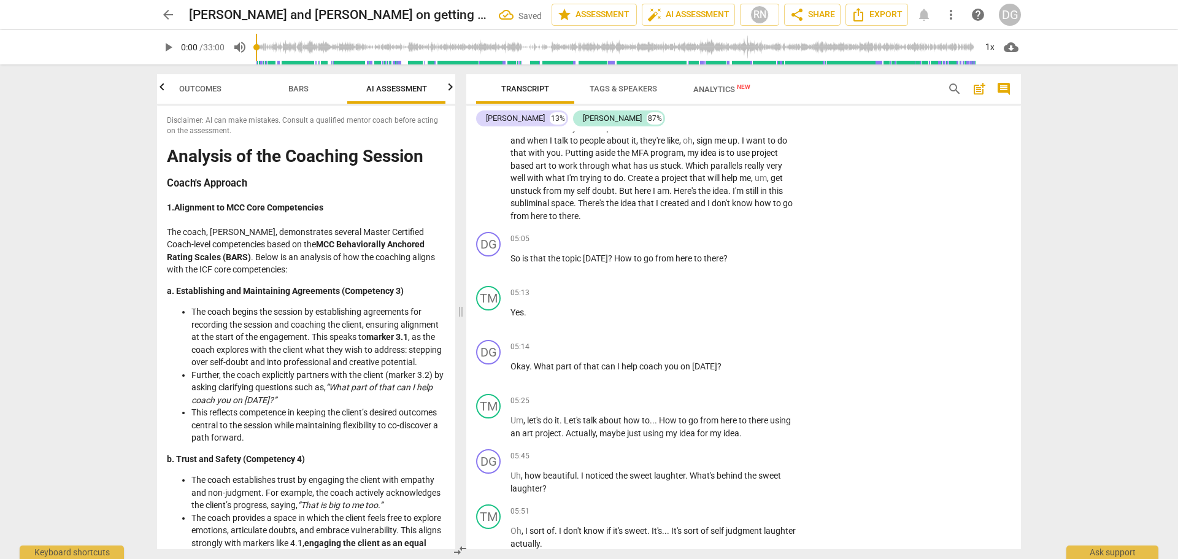
scroll to position [1265, 0]
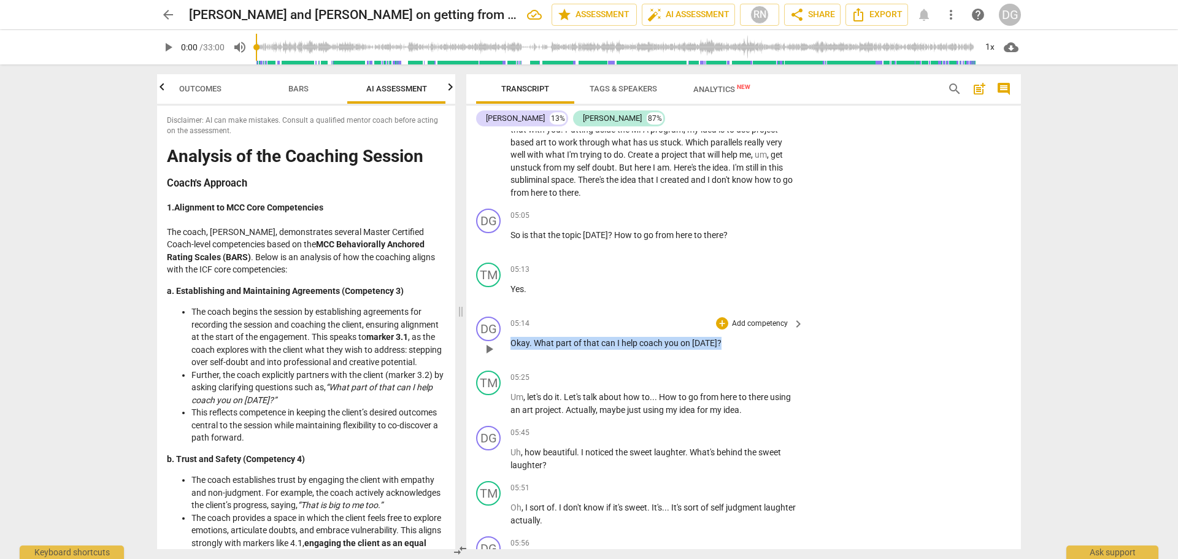
drag, startPoint x: 718, startPoint y: 342, endPoint x: 511, endPoint y: 330, distance: 207.1
click at [511, 330] on div "05:14 + Add competency keyboard_arrow_right Okay . What part of that can I help…" at bounding box center [657, 339] width 294 height 44
click at [745, 326] on icon "button" at bounding box center [744, 325] width 7 height 9
click at [695, 343] on span "[DATE]" at bounding box center [704, 343] width 25 height 10
click at [697, 343] on span "[DATE]" at bounding box center [704, 343] width 25 height 10
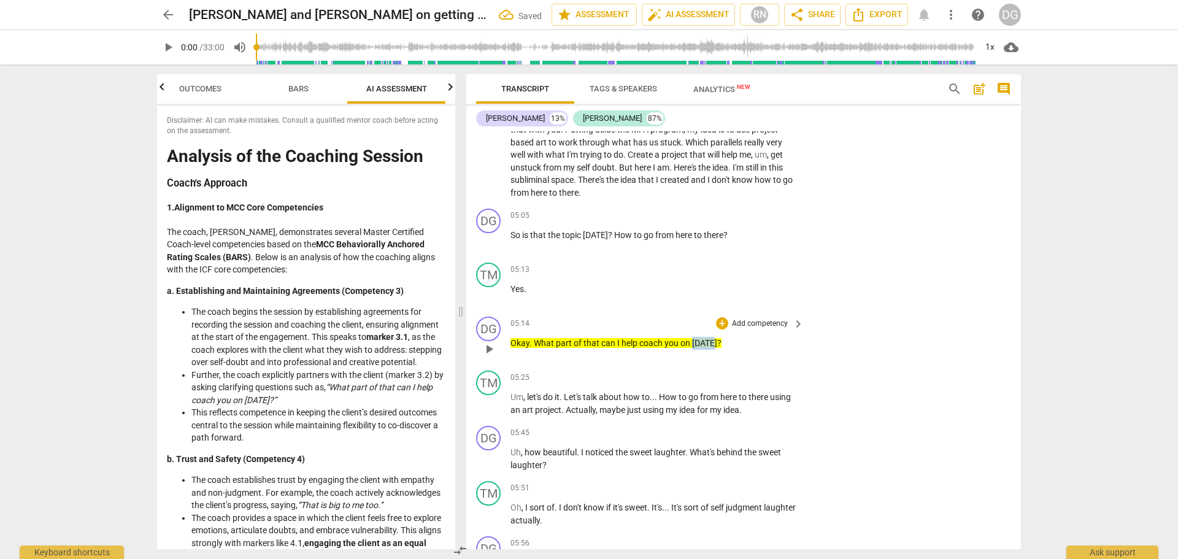
click at [697, 343] on span "[DATE]" at bounding box center [704, 343] width 25 height 10
click at [747, 350] on div "05:14 + Add competency keyboard_arrow_right Okay . What part of that can I help…" at bounding box center [657, 339] width 294 height 44
click at [717, 339] on span "?" at bounding box center [719, 343] width 4 height 10
click at [718, 338] on p "Okay . What part of that can I help coach you on today ?" at bounding box center [653, 343] width 287 height 13
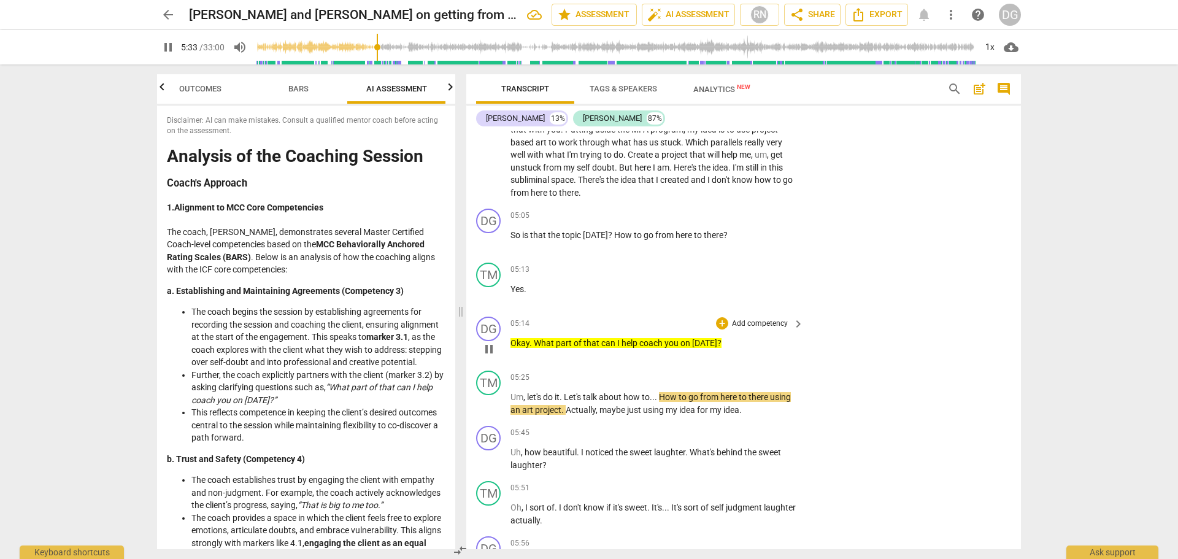
click at [169, 47] on span "pause" at bounding box center [168, 47] width 15 height 15
click at [530, 339] on span "." at bounding box center [531, 343] width 4 height 10
drag, startPoint x: 722, startPoint y: 342, endPoint x: 511, endPoint y: 341, distance: 211.0
click at [511, 341] on p "Okay . What part of that can I help coach you on today ?" at bounding box center [653, 343] width 287 height 13
click at [576, 342] on span "of" at bounding box center [579, 343] width 10 height 10
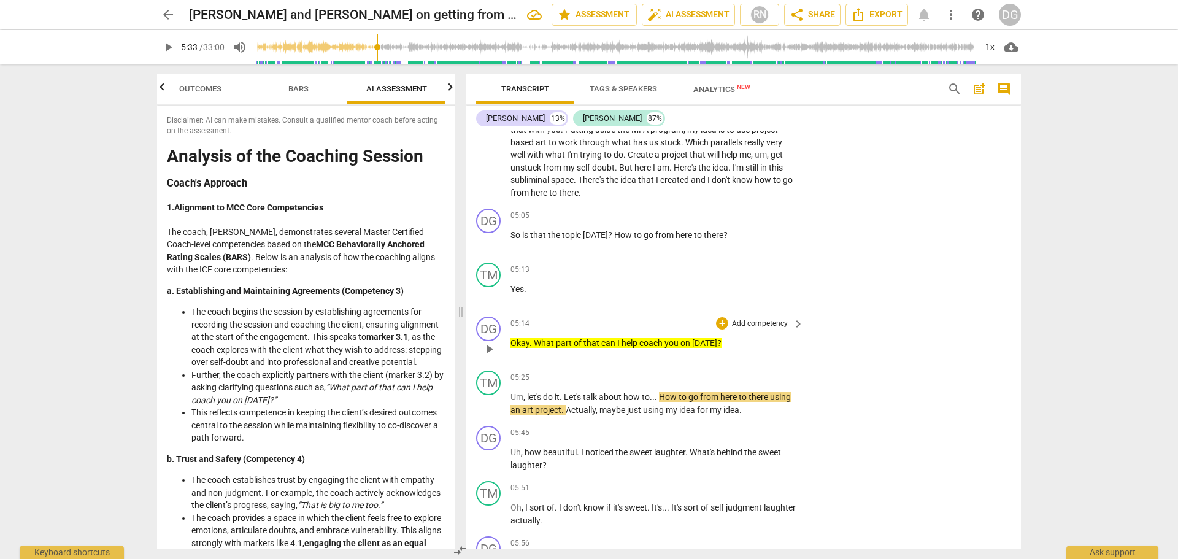
click at [520, 342] on span "Okay" at bounding box center [519, 343] width 19 height 10
drag, startPoint x: 721, startPoint y: 347, endPoint x: 501, endPoint y: 335, distance: 219.9
click at [501, 335] on div "DG play_arrow pause 05:14 + Add competency keyboard_arrow_right Okay . What par…" at bounding box center [743, 339] width 555 height 54
click at [622, 359] on div "05:14 + Add competency keyboard_arrow_right Okay . What part of that can I help…" at bounding box center [657, 339] width 294 height 44
click at [620, 344] on span "I" at bounding box center [619, 343] width 4 height 10
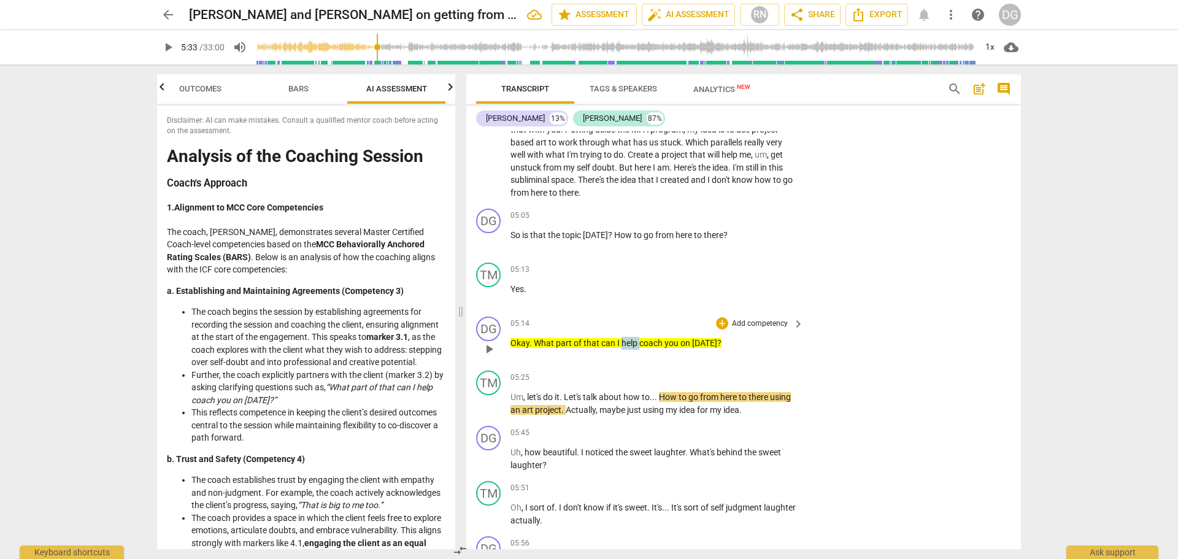
click at [620, 344] on span "I" at bounding box center [619, 343] width 4 height 10
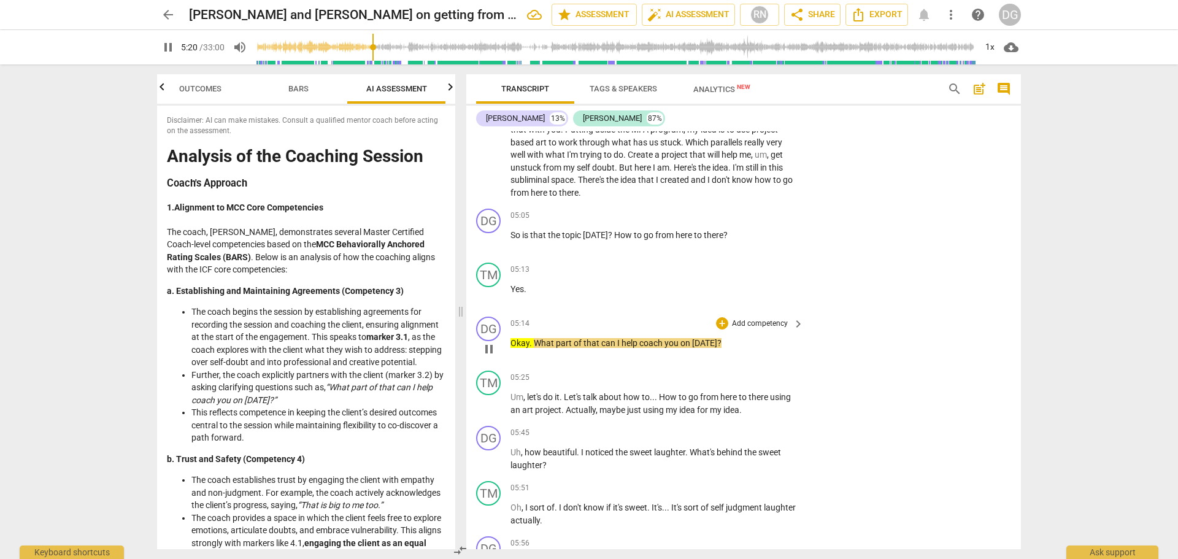
click at [623, 358] on div "05:14 + Add competency keyboard_arrow_right Okay . What part of that can I help…" at bounding box center [657, 339] width 294 height 44
click at [693, 344] on span "[DATE]" at bounding box center [704, 343] width 25 height 10
drag, startPoint x: 723, startPoint y: 342, endPoint x: 504, endPoint y: 330, distance: 219.3
click at [504, 330] on div "DG play_arrow pause 05:14 + Add competency keyboard_arrow_right Okay . What par…" at bounding box center [743, 339] width 555 height 54
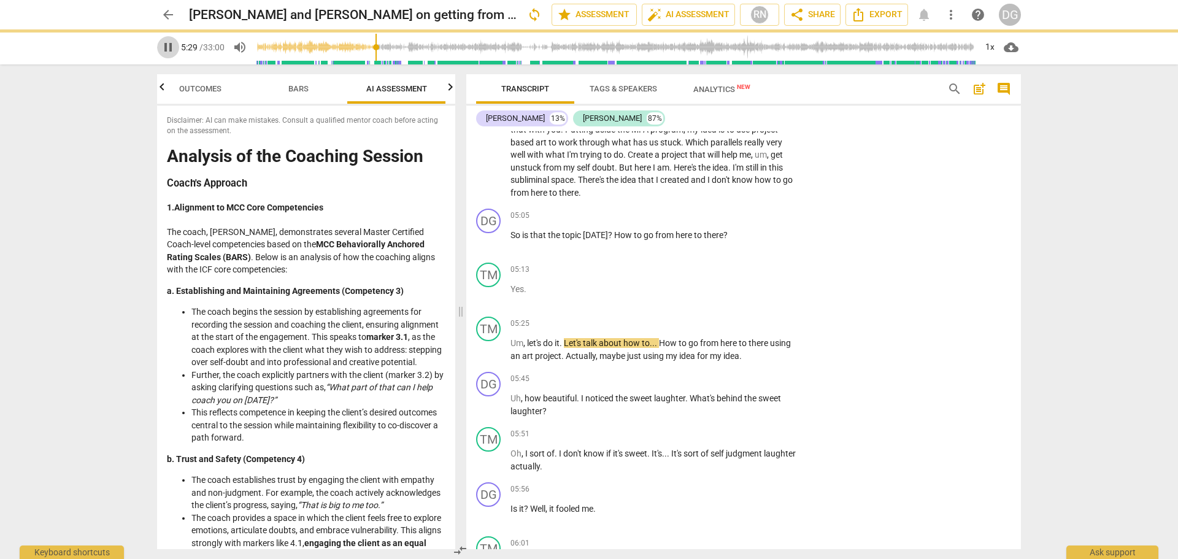
click at [167, 48] on span "pause" at bounding box center [168, 47] width 15 height 15
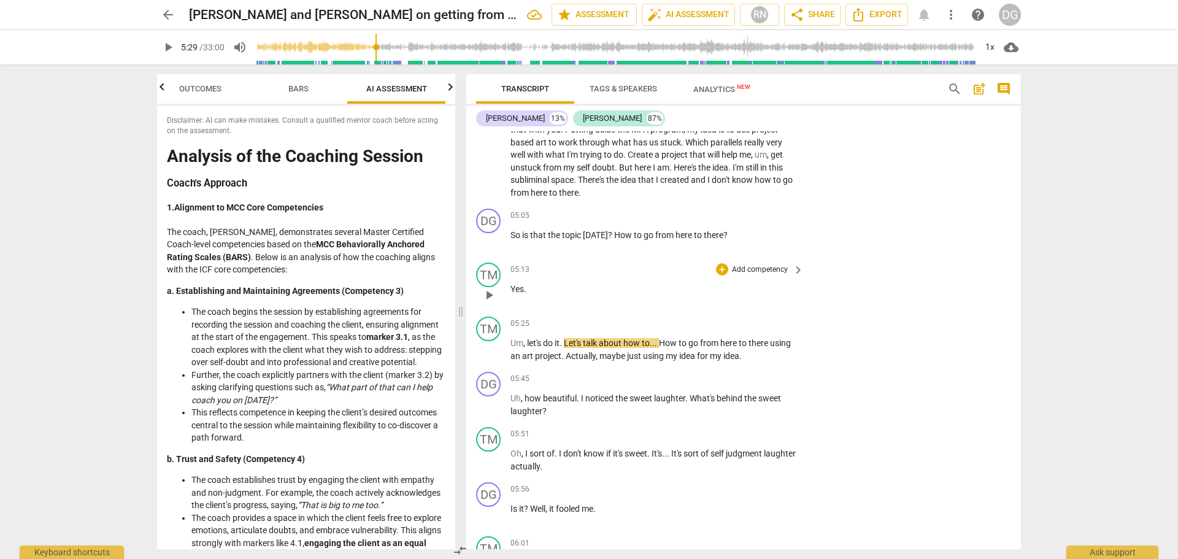
click at [543, 285] on p "Yes ." at bounding box center [653, 289] width 287 height 13
click at [729, 234] on p "So is that the topic today ? How to go from here to there ?" at bounding box center [653, 235] width 287 height 13
click at [545, 285] on p "Yes ." at bounding box center [653, 289] width 287 height 13
click at [583, 344] on span "Let's" at bounding box center [573, 343] width 19 height 10
click at [526, 294] on p "Yes ." at bounding box center [653, 289] width 287 height 13
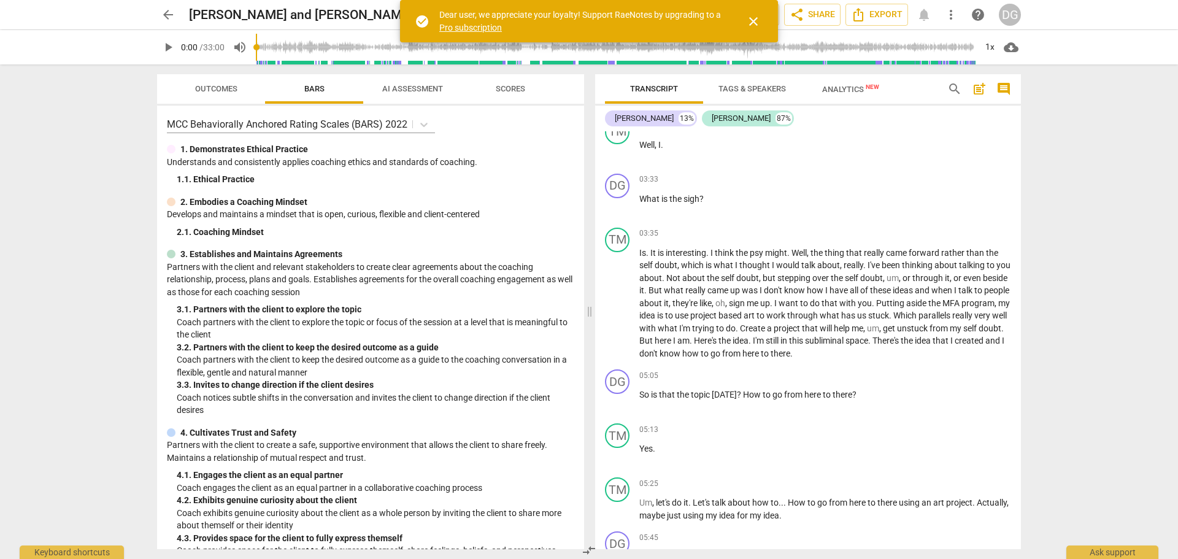
scroll to position [1055, 0]
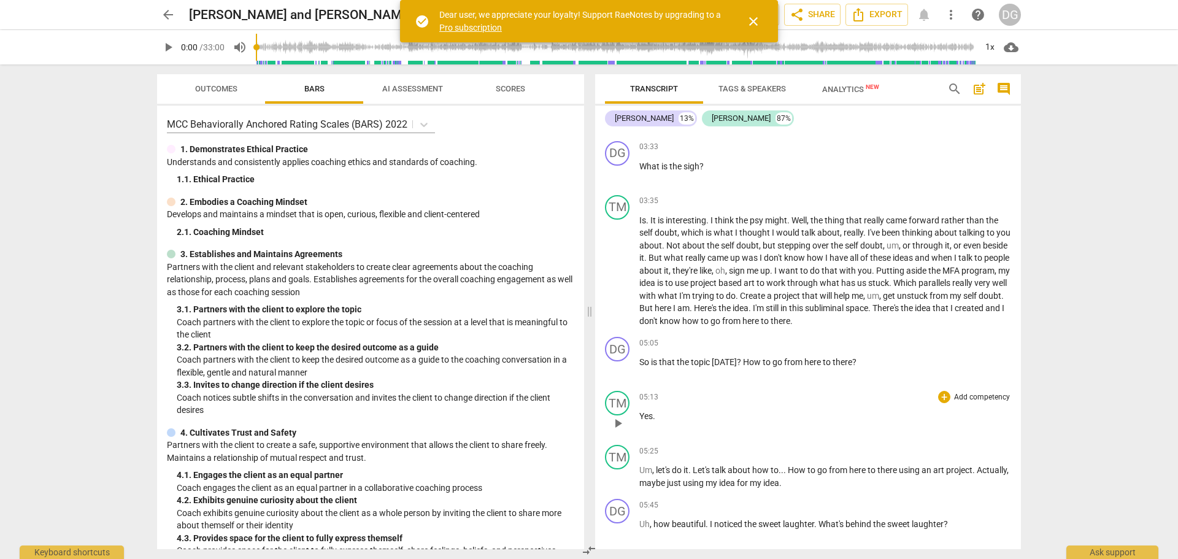
click at [663, 415] on p "Yes ." at bounding box center [825, 416] width 372 height 13
click at [863, 361] on p "So is that the topic today ? How to go from here to there ?" at bounding box center [825, 362] width 372 height 13
click at [667, 414] on p "Yes ." at bounding box center [825, 416] width 372 height 13
click at [755, 20] on span "close" at bounding box center [753, 21] width 15 height 15
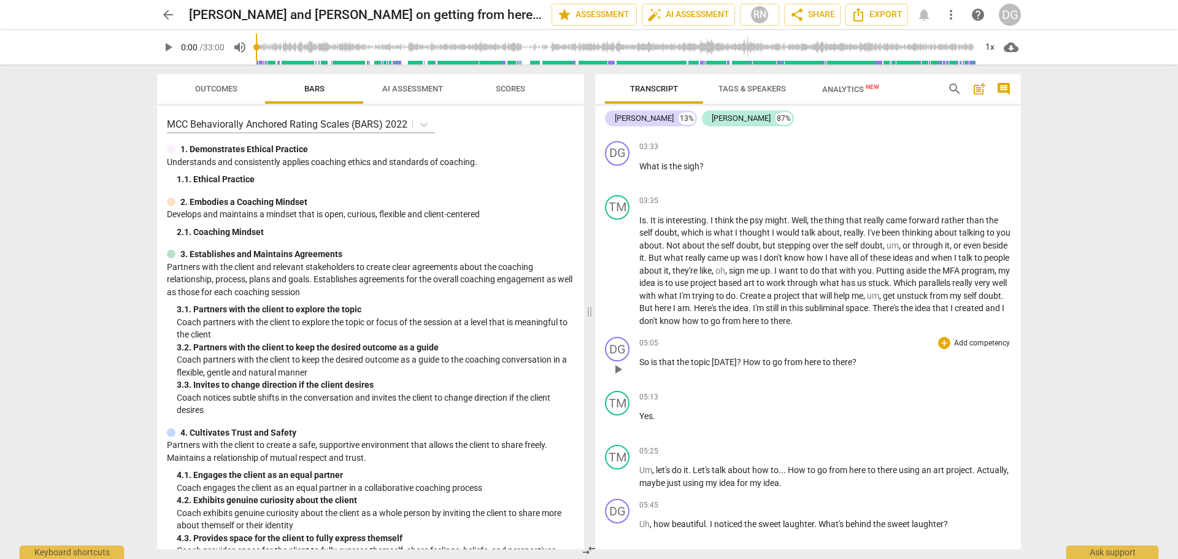
click at [856, 357] on p "So is that the topic today ? How to go from here to there ?" at bounding box center [825, 362] width 372 height 13
drag, startPoint x: 1021, startPoint y: 207, endPoint x: 1018, endPoint y: 217, distance: 9.7
click at [1018, 217] on div "Transcript Tags & Speakers Analytics New search post_add comment D G McCullough…" at bounding box center [810, 311] width 440 height 494
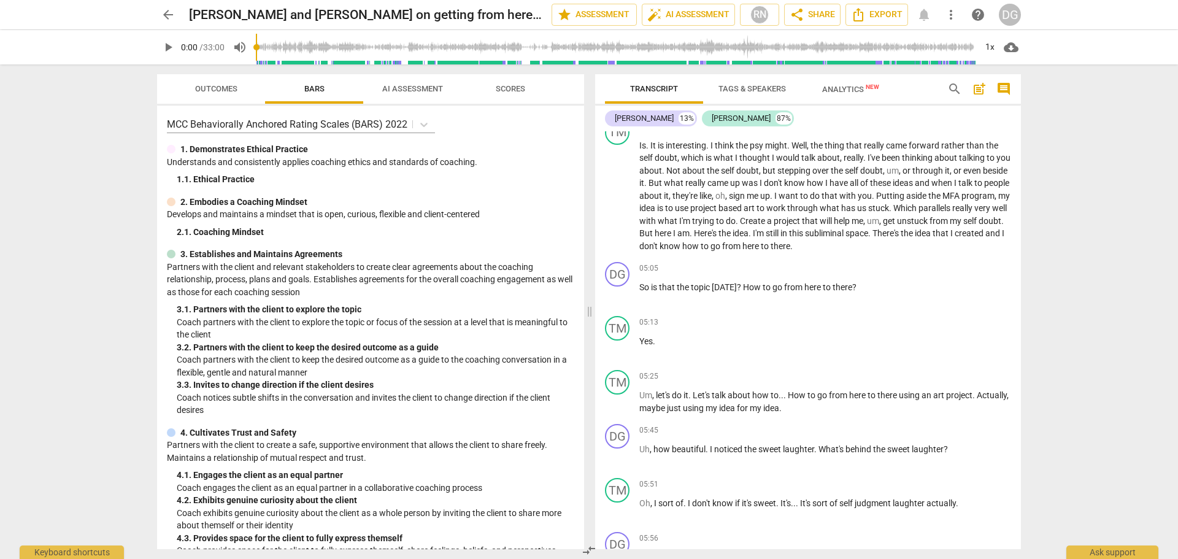
scroll to position [1109, 0]
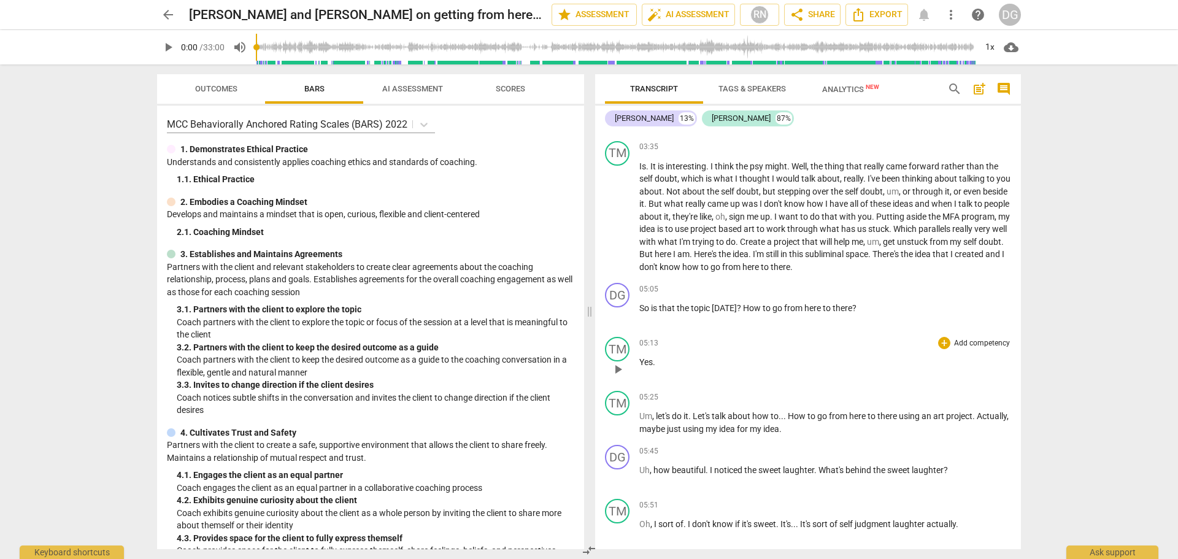
click at [661, 356] on p "Yes ." at bounding box center [825, 362] width 372 height 13
click at [941, 345] on div "+" at bounding box center [944, 343] width 12 height 12
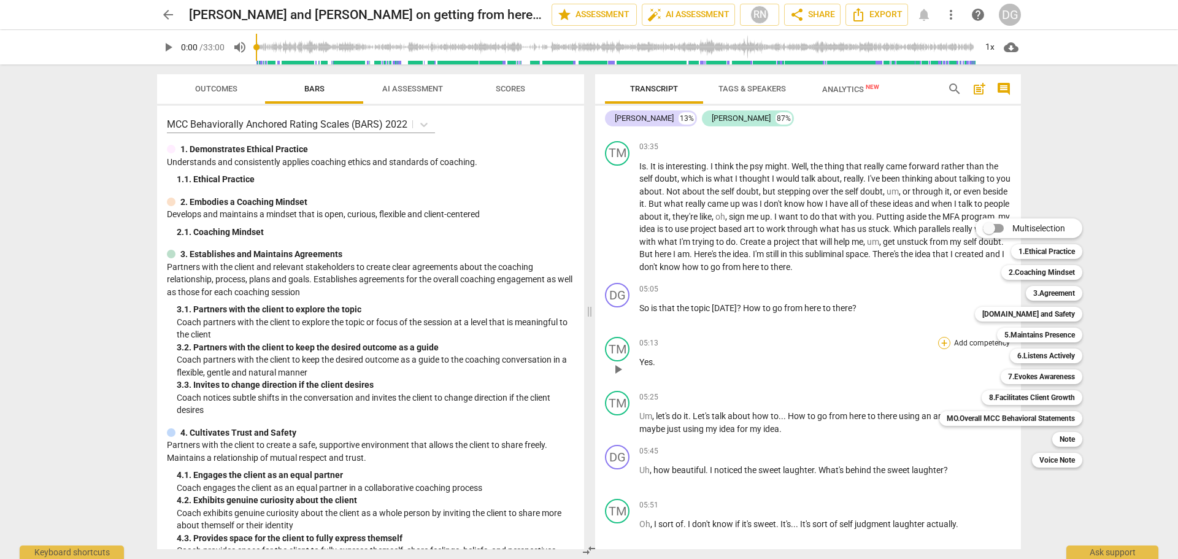
click at [941, 345] on div "Multiselection m 1.Ethical Practice 1 2.Coaching Mindset 2 3.Agreement 3 4.Trus…" at bounding box center [1019, 342] width 171 height 255
click at [940, 340] on div "Multiselection m 1.Ethical Practice 1 2.Coaching Mindset 2 3.Agreement 3 4.Trus…" at bounding box center [1019, 342] width 171 height 255
click at [659, 356] on div at bounding box center [589, 279] width 1178 height 559
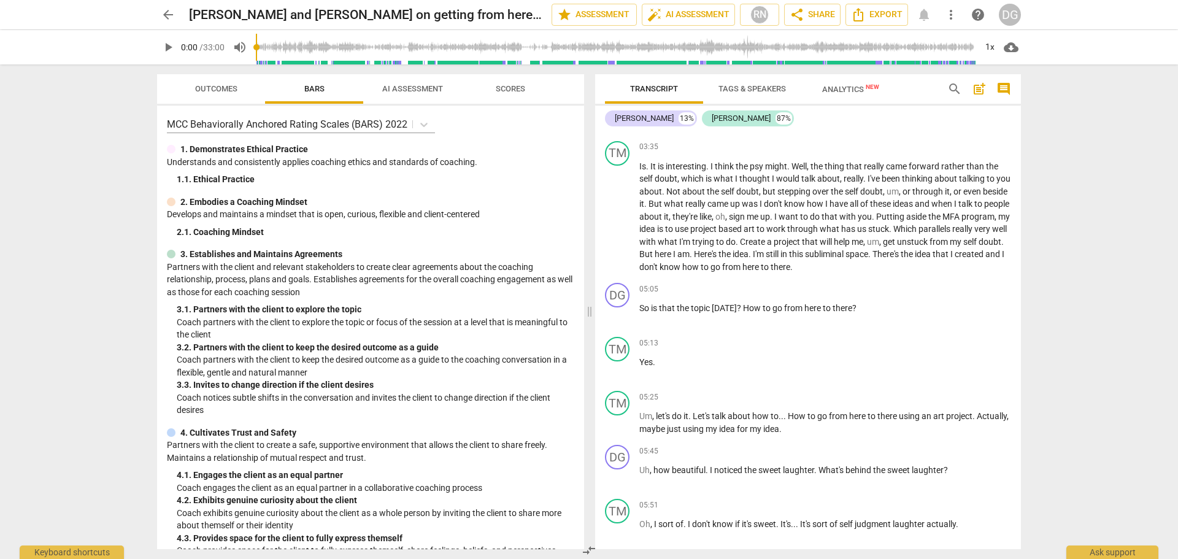
click at [661, 357] on div at bounding box center [589, 279] width 1178 height 559
click at [662, 356] on p "Yes ." at bounding box center [825, 362] width 372 height 13
click at [950, 14] on span "more_vert" at bounding box center [950, 14] width 15 height 15
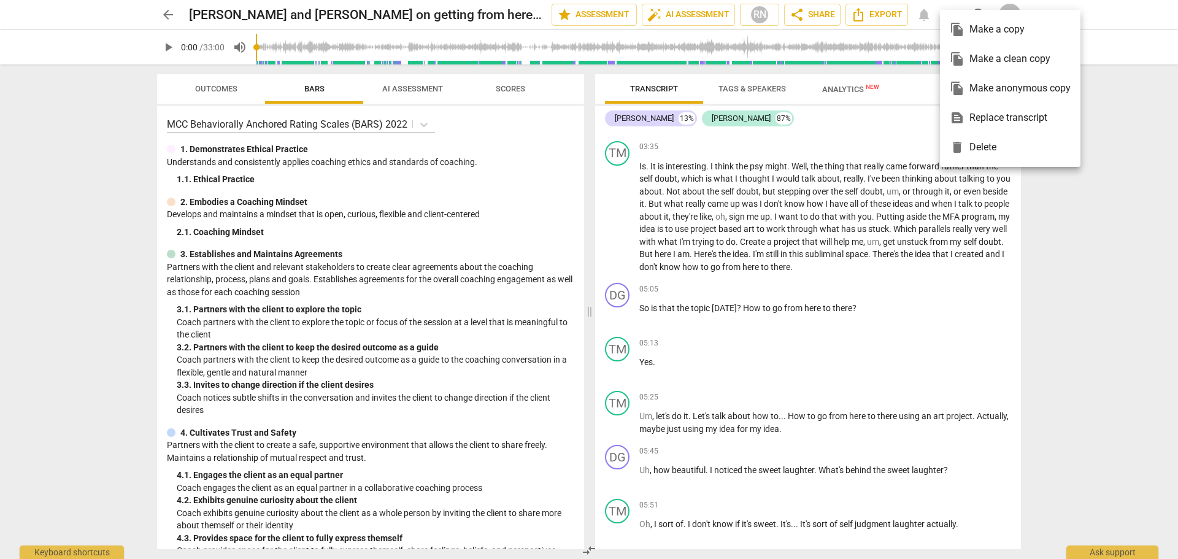
click at [1117, 548] on div at bounding box center [589, 279] width 1178 height 559
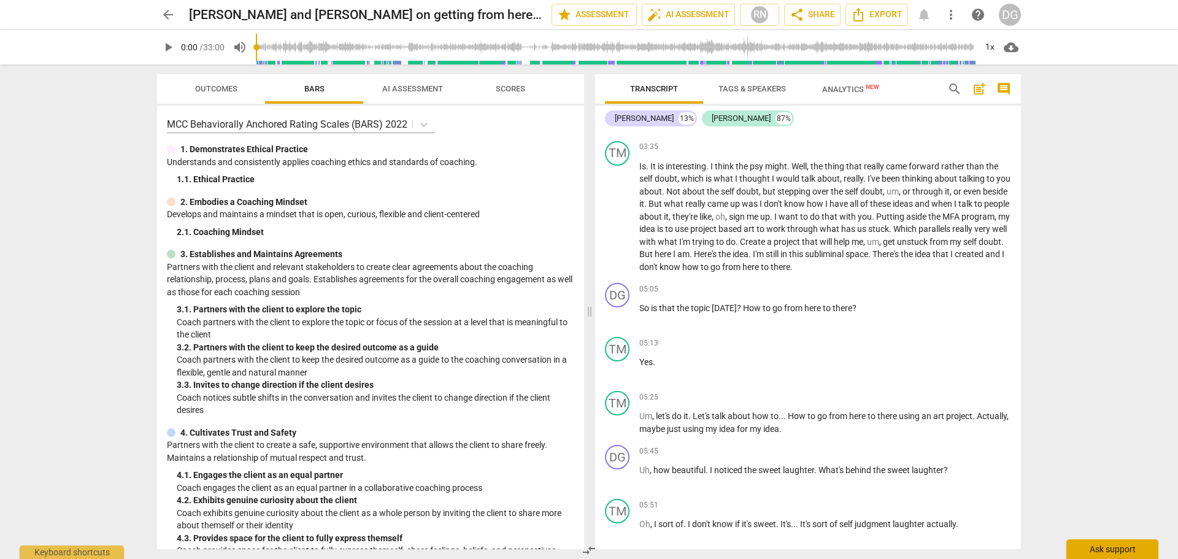
click at [1115, 550] on div "Ask support" at bounding box center [1112, 549] width 92 height 20
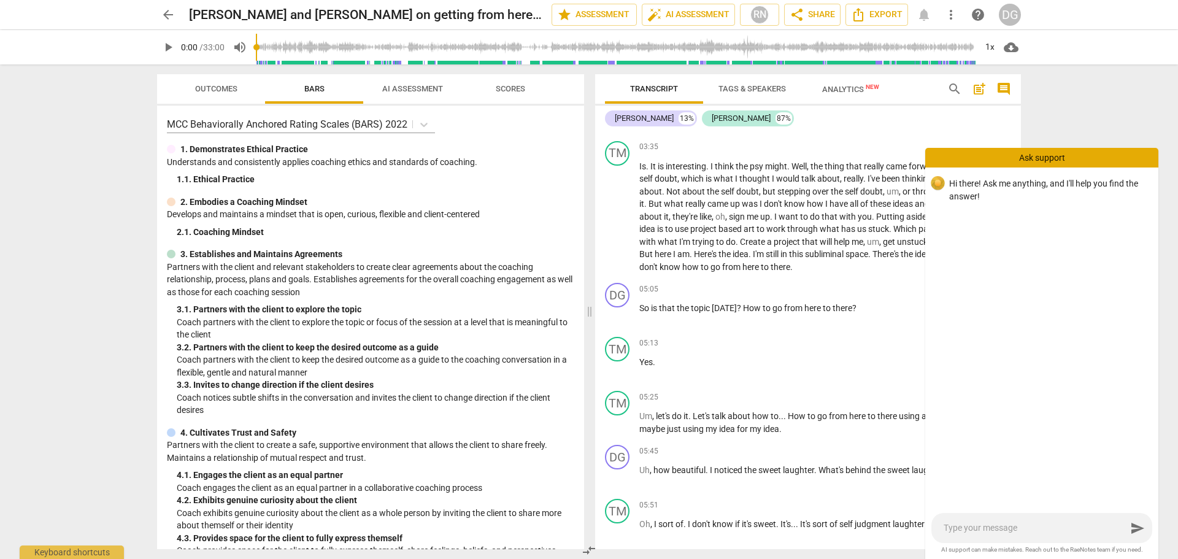
type textarea "T"
type textarea "Th"
type textarea "The"
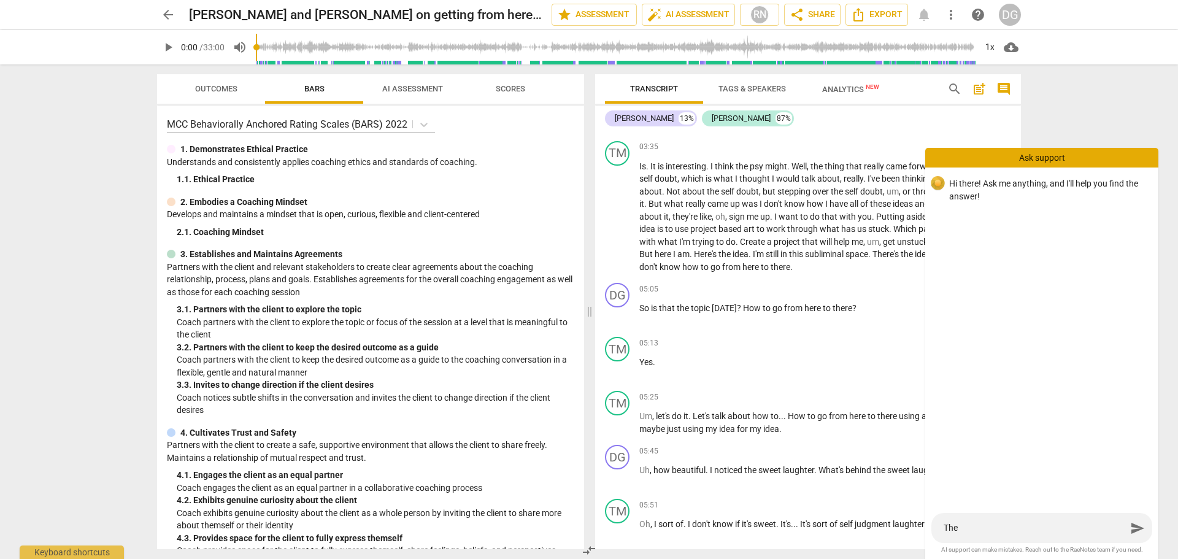
type textarea "The"
type textarea "The t"
type textarea "The tr"
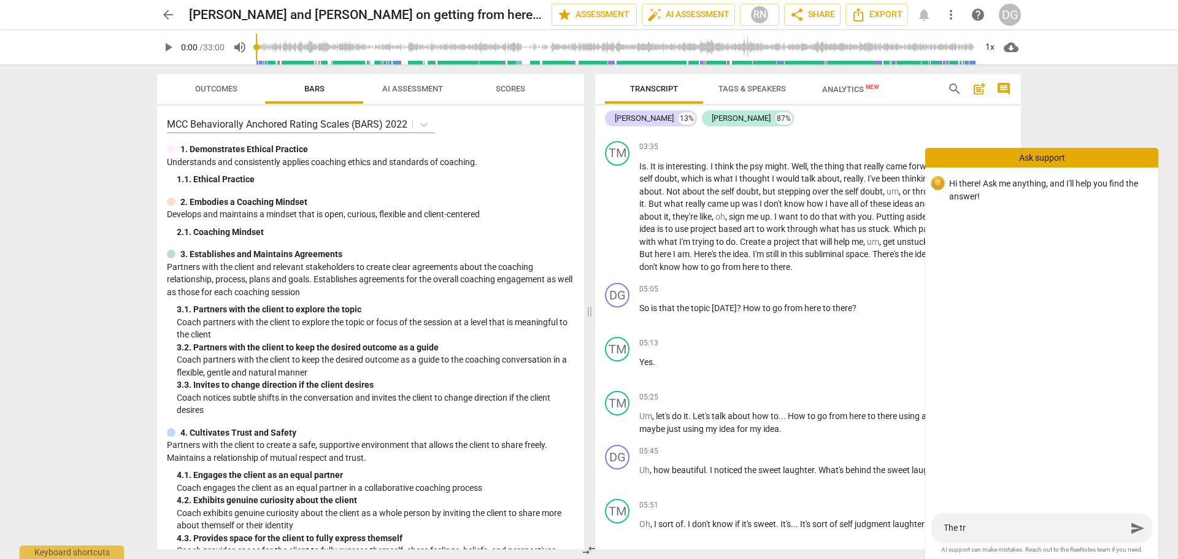
type textarea "The tra"
type textarea "The tran"
type textarea "The trans"
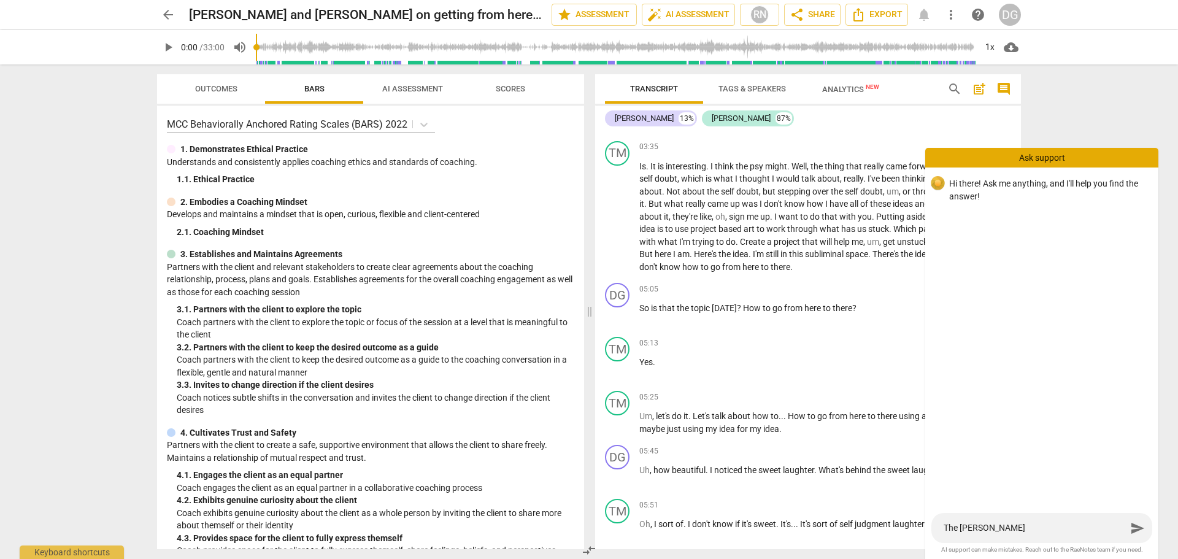
type textarea "The trans"
type textarea "The transc"
type textarea "The transcr"
type textarea "The transcri"
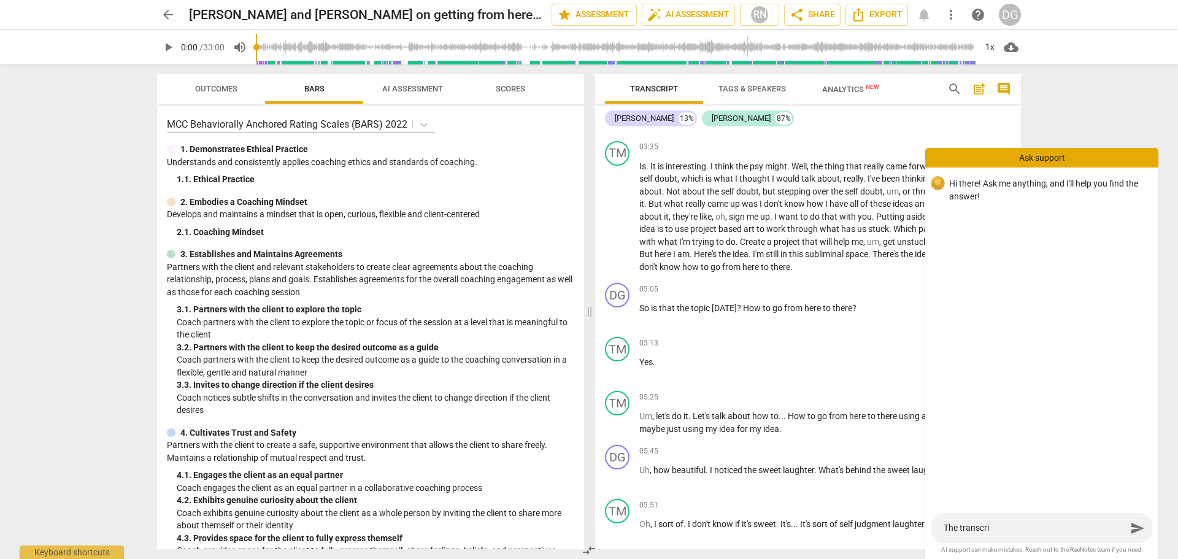
type textarea "The transcri"
type textarea "The transcrip"
type textarea "The transcrip;"
type textarea "The transcrip;t"
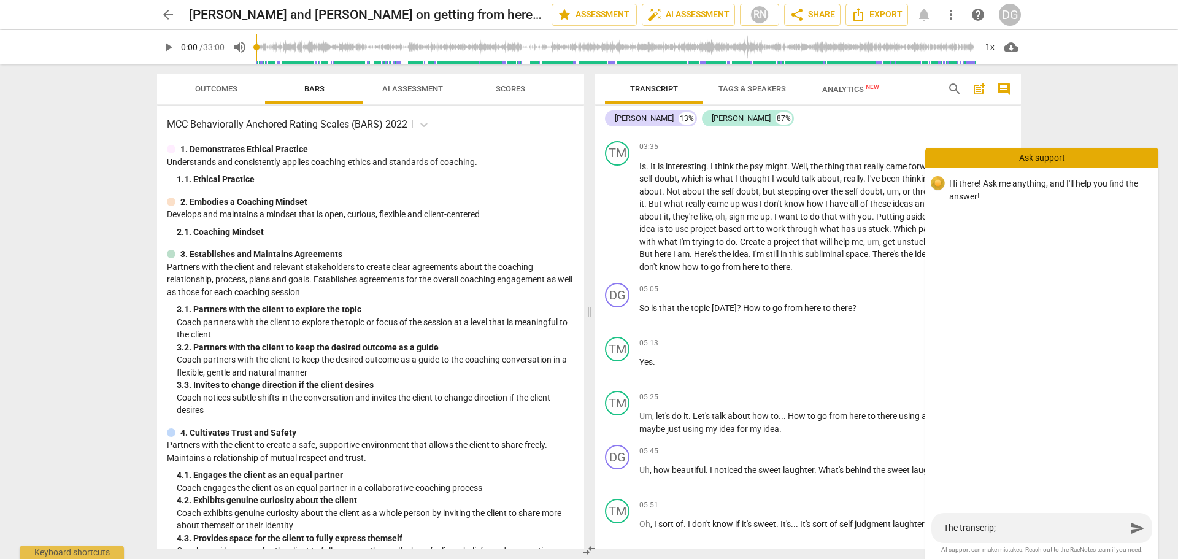
type textarea "The transcrip;t"
type textarea "The transcrip;ti"
type textarea "The transcrip;tio"
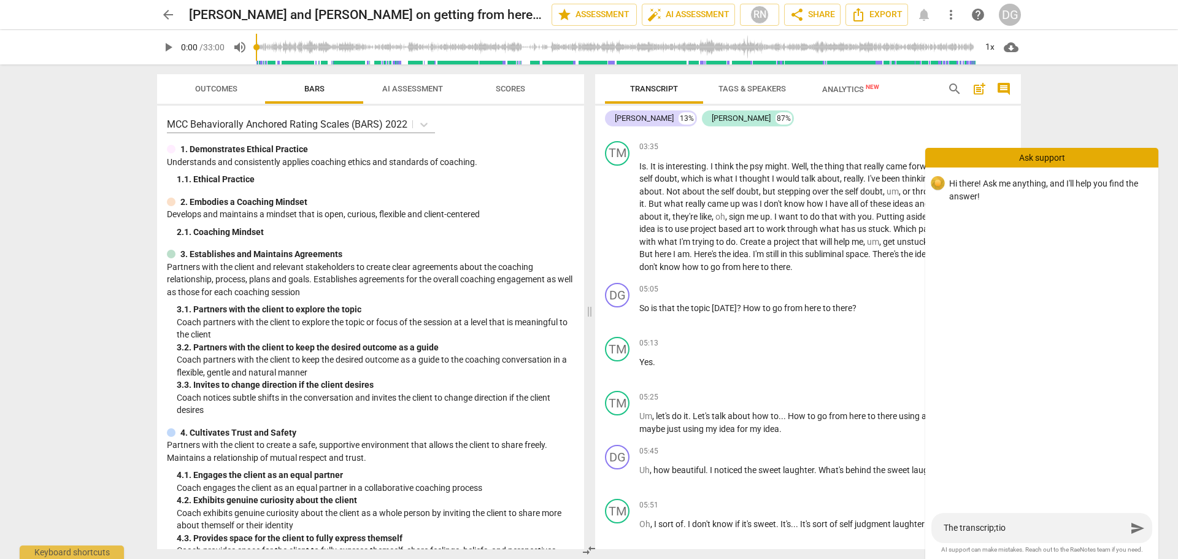
type textarea "The transcrip;tion"
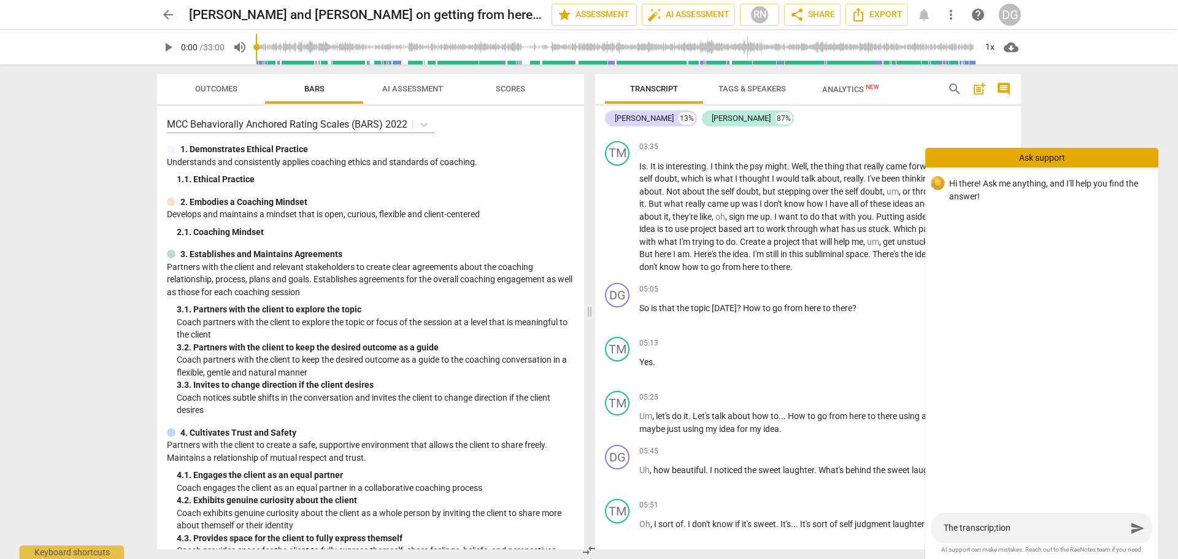
type textarea "The transcrip;tion"
type textarea "The transcrip;tio"
type textarea "The transcrip;ti"
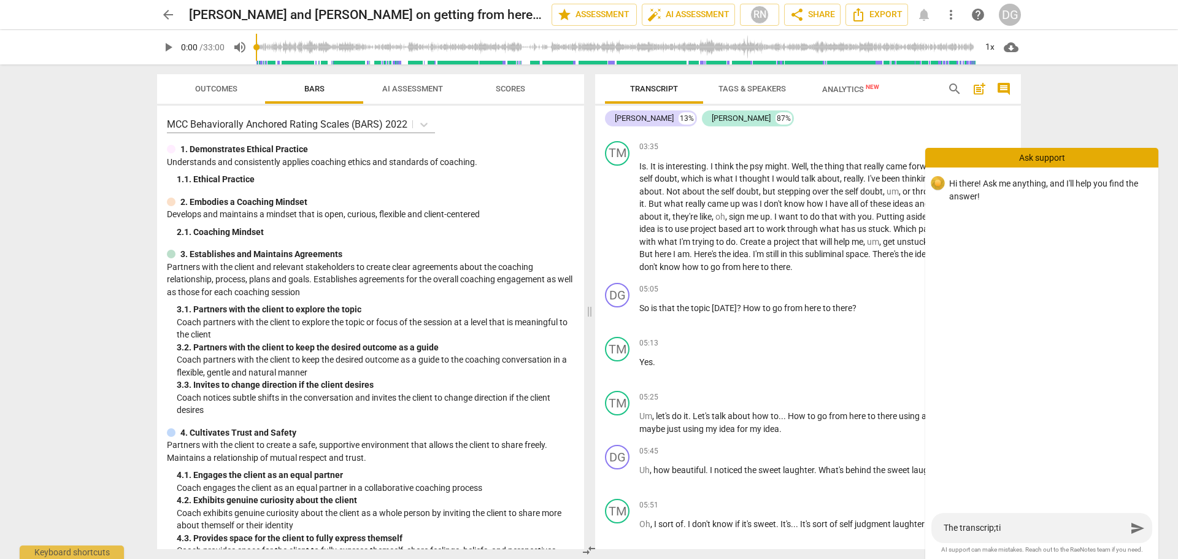
type textarea "The transcrip;t"
type textarea "The transcrip;"
type textarea "The transcrip"
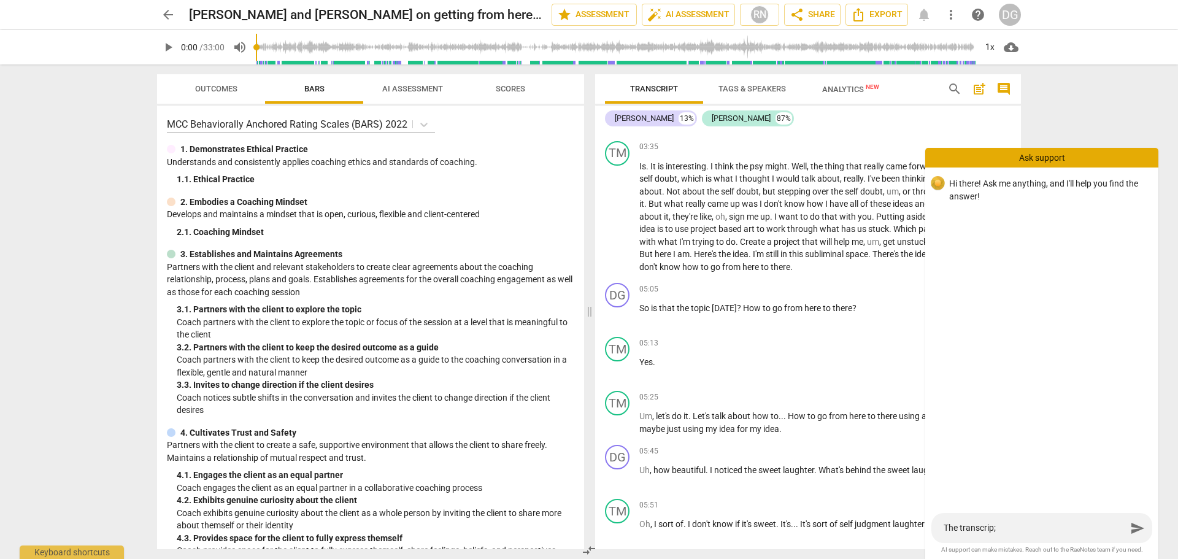
type textarea "The transcrip"
type textarea "The transcript"
type textarea "The transcripti"
type textarea "The transcriptio"
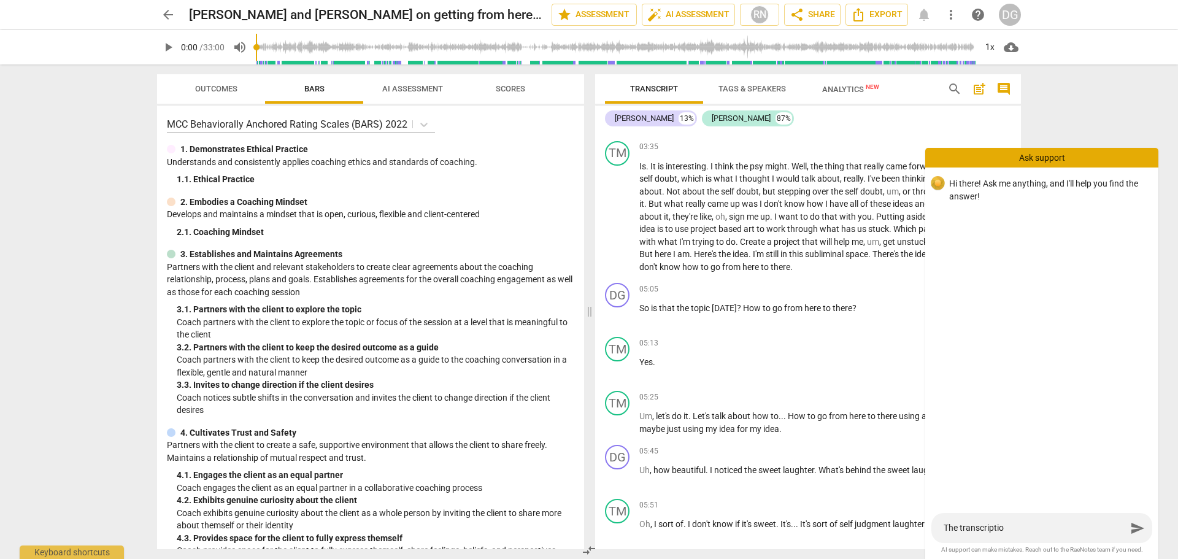
type textarea "The transcription"
type textarea "The transcription a"
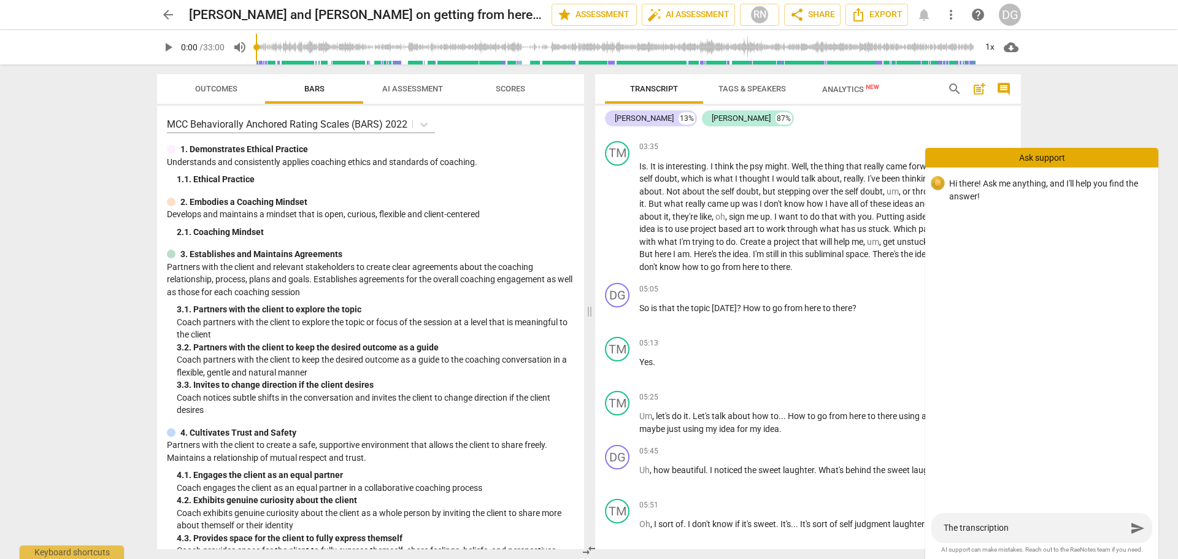
type textarea "The transcription a"
type textarea "The transcription ac"
type textarea "The transcription acc"
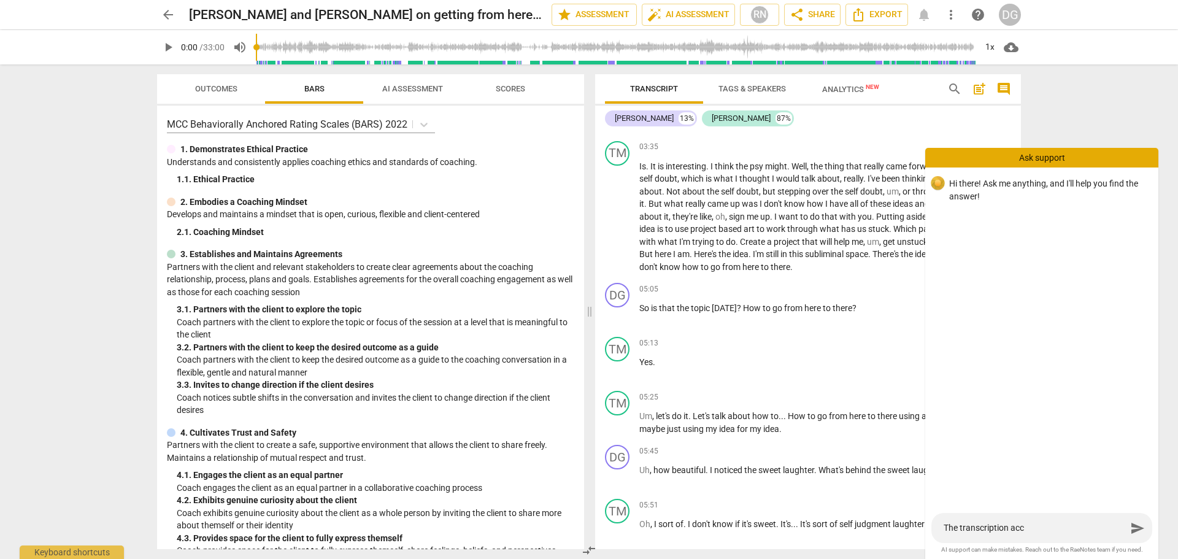
type textarea "The transcription acci"
type textarea "The transcription accid"
type textarea "The transcription accide"
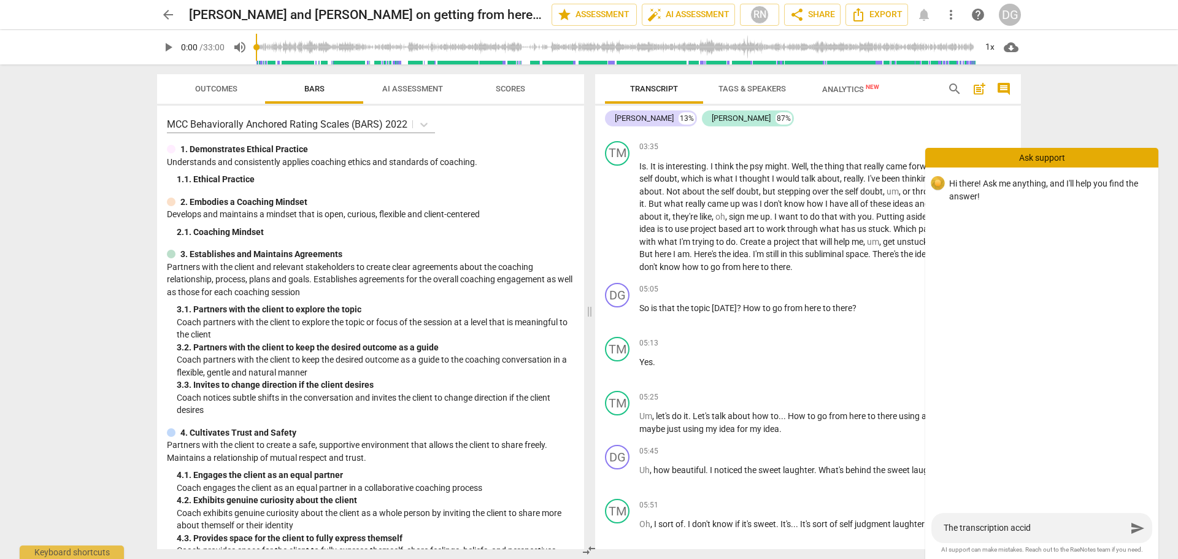
type textarea "The transcription accide"
type textarea "The transcription acciden"
type textarea "The transcription accident"
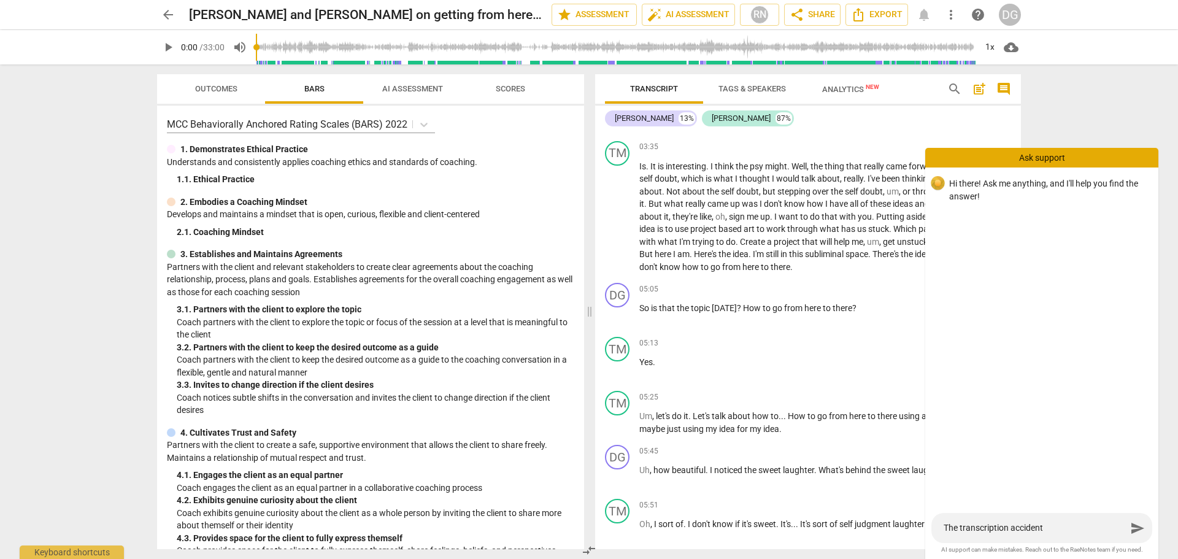
type textarea "The transcription accidenta"
type textarea "The transcription accidental"
type textarea "The transcription accidentall"
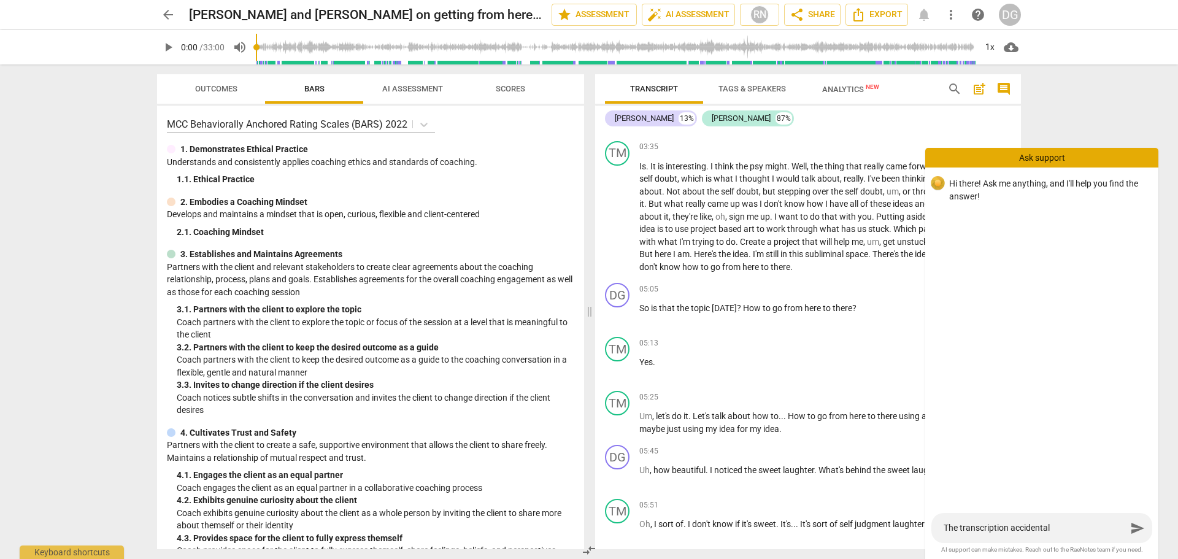
type textarea "The transcription accidentall"
type textarea "The transcription accidentally"
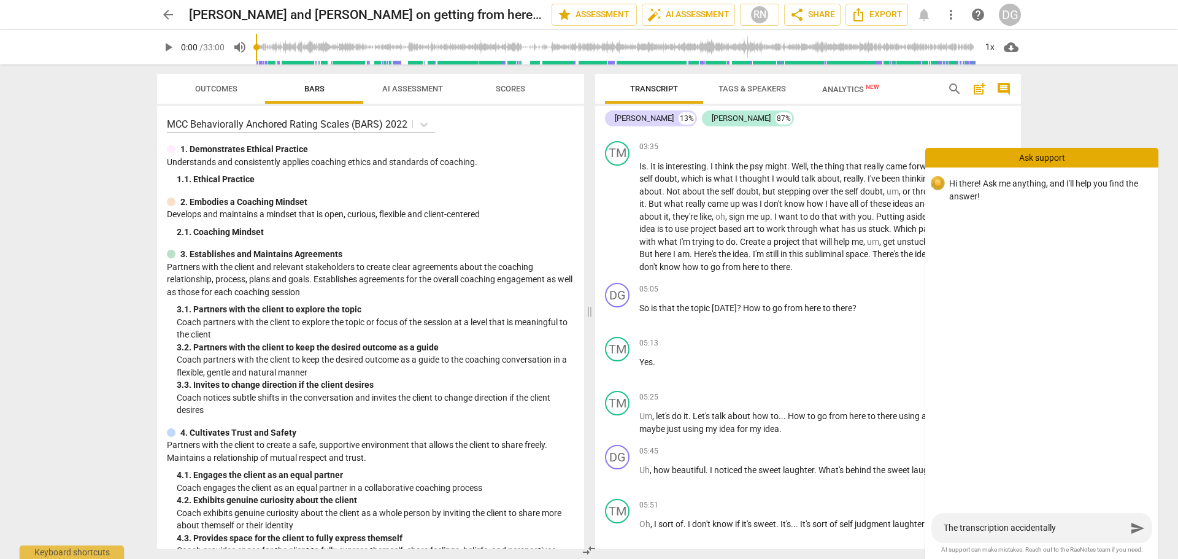
type textarea "The transcription accidentally e"
type textarea "The transcription accidentally ed"
type textarea "The transcription accidentally edi"
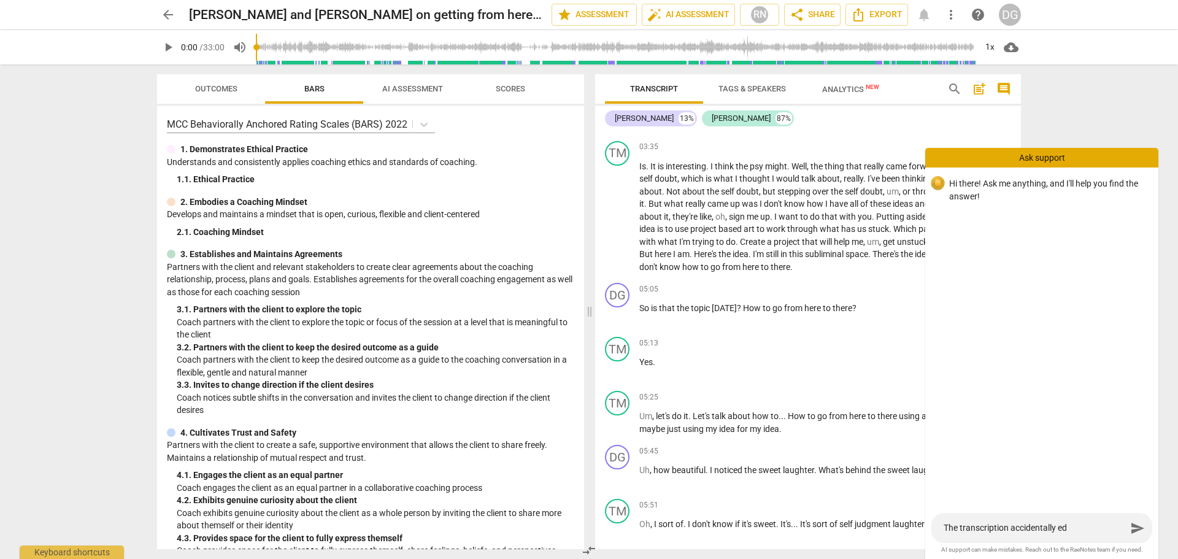
type textarea "The transcription accidentally edi"
type textarea "The transcription accidentally edit"
type textarea "The transcription accidentally edite"
type textarea "The transcription accidentally edited"
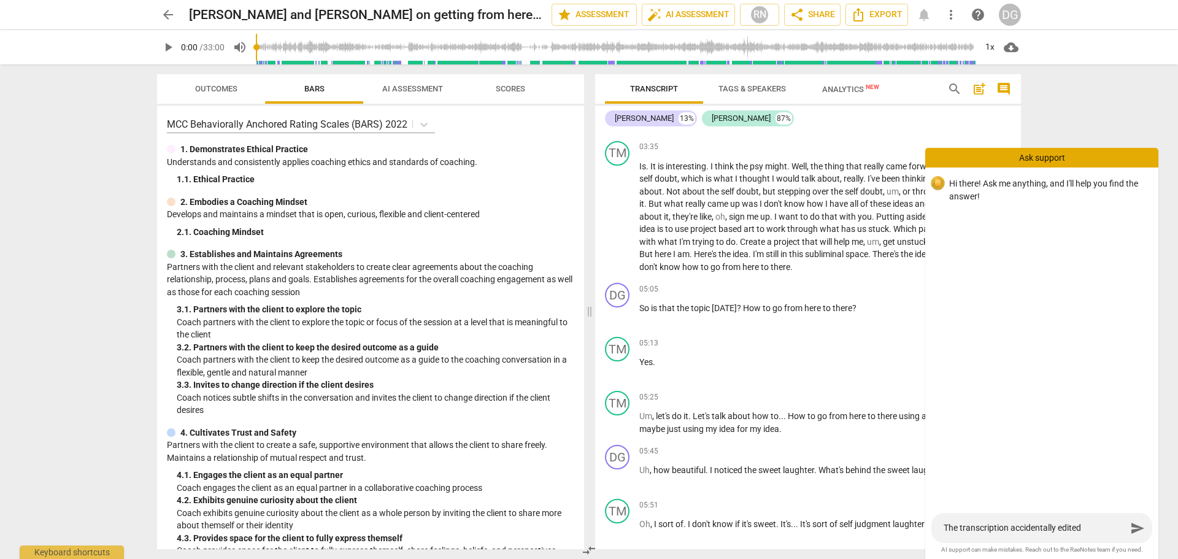
type textarea "The transcription accidentally edited"
type textarea "The transcription accidentally edited a"
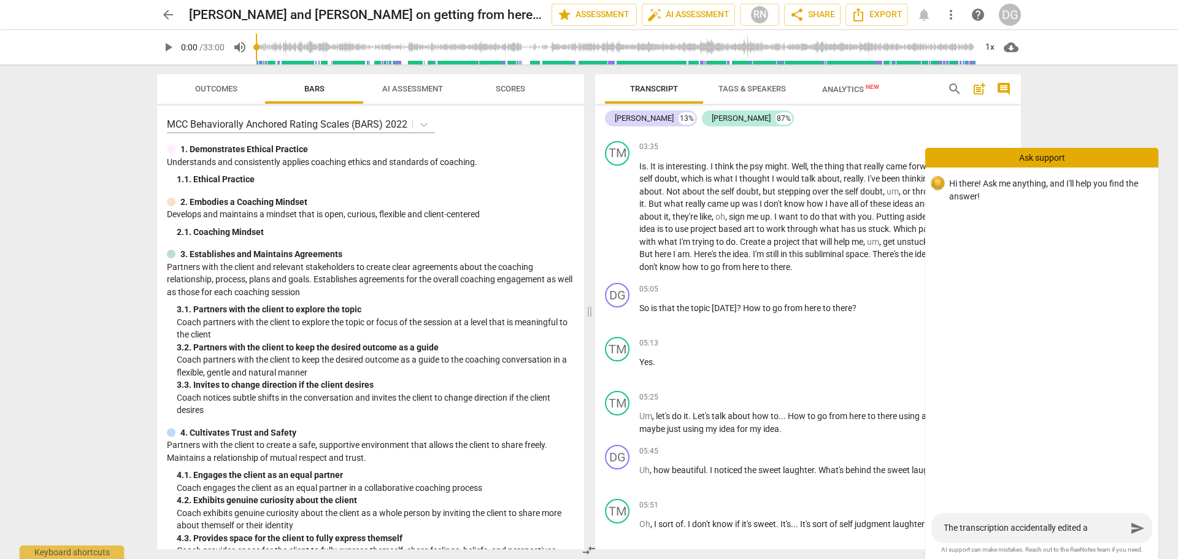
type textarea "The transcription accidentally edited a"
type textarea "The transcription accidentally edited a p"
type textarea "The transcription accidentally edited a pi"
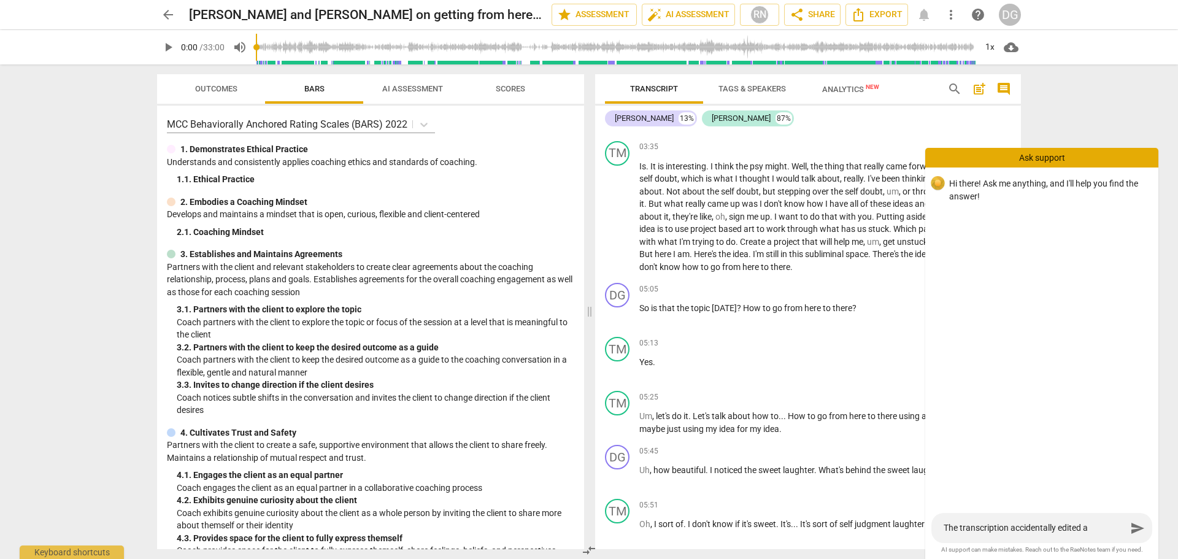
type textarea "The transcription accidentally edited a pie"
type textarea "The transcription accidentally edited a piec"
type textarea "The transcription accidentally edited a piece"
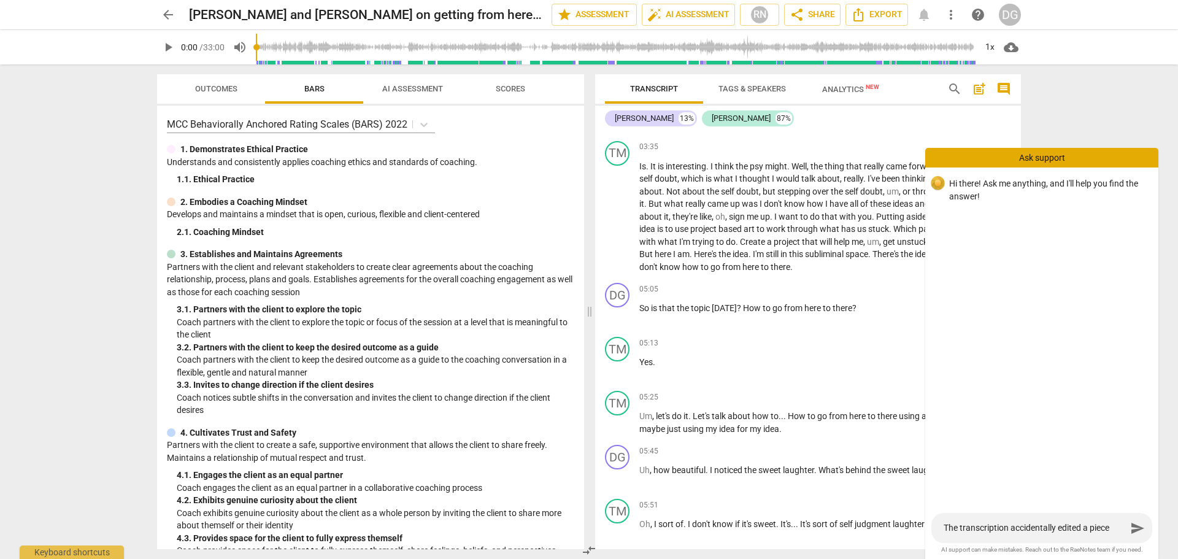
type textarea "The transcription accidentally edited a piece"
type textarea "The transcription accidentally edited a piece o"
type textarea "The transcription accidentally edited a piece of"
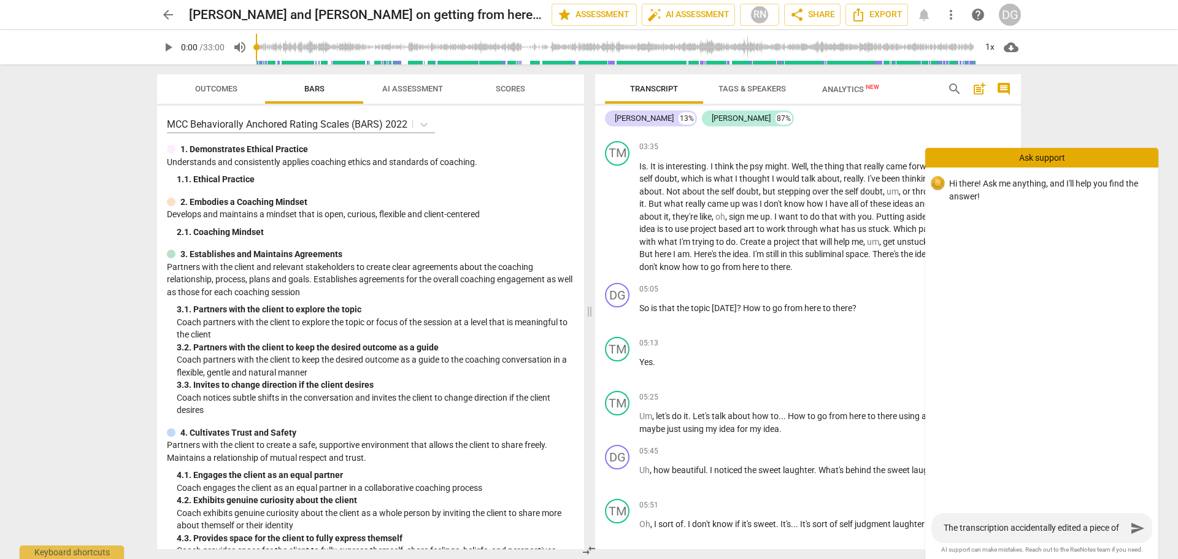
type textarea "The transcription accidentally edited a piece of"
type textarea "The transcription accidentally edited a piece of t"
type textarea "The transcription accidentally edited a piece of th"
type textarea "The transcription accidentally edited a piece of the"
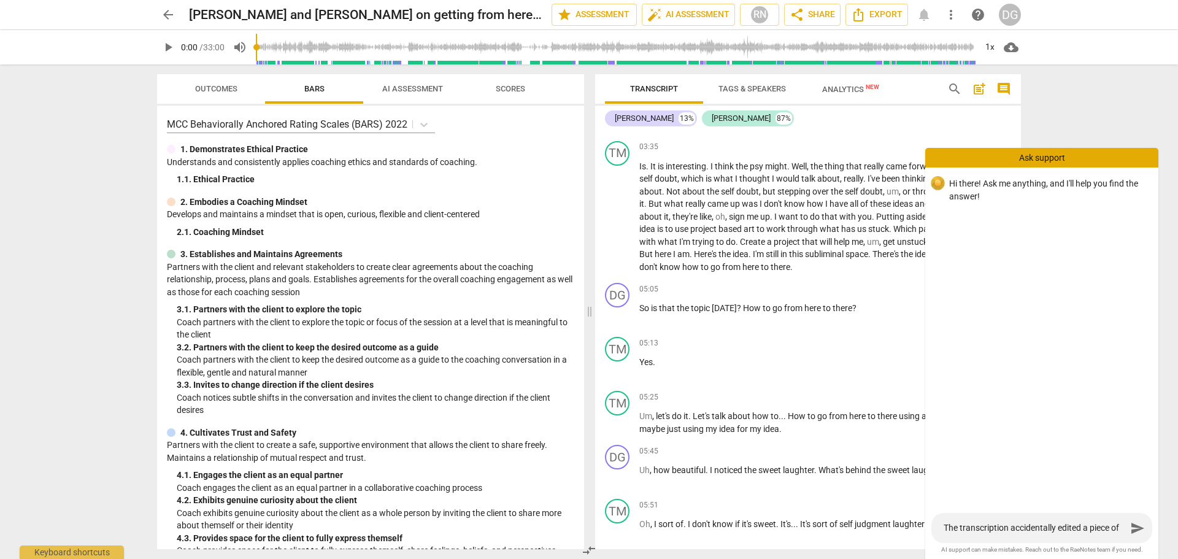
type textarea "The transcription accidentally edited a piece of the"
type textarea "The transcription accidentally edited a piece of the r"
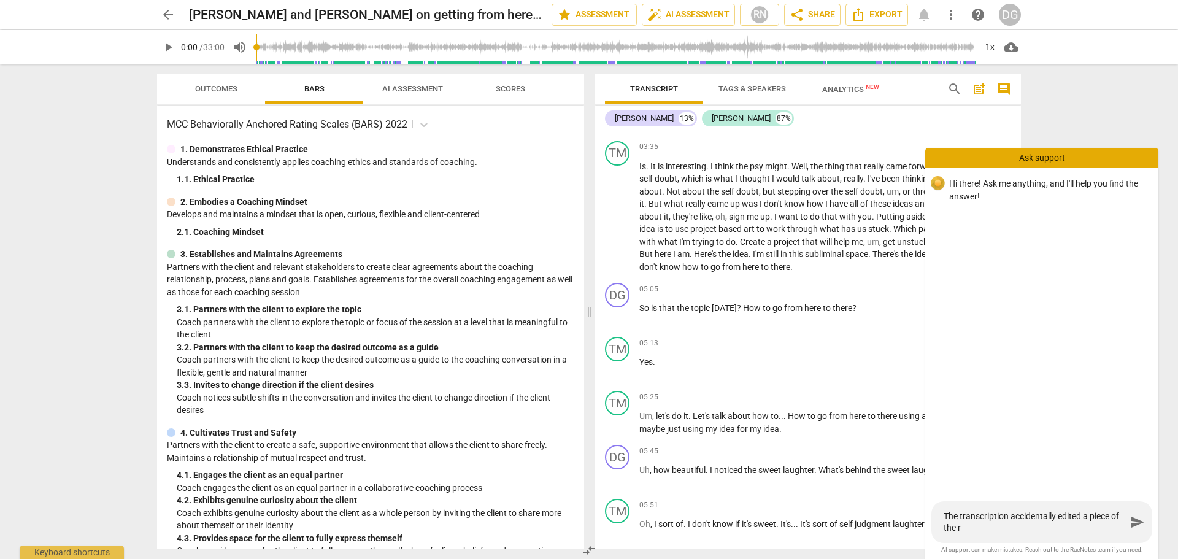
type textarea "The transcription accidentally edited a piece of the re"
type textarea "The transcription accidentally edited a piece of the rec"
type textarea "The transcription accidentally edited a piece of the reco"
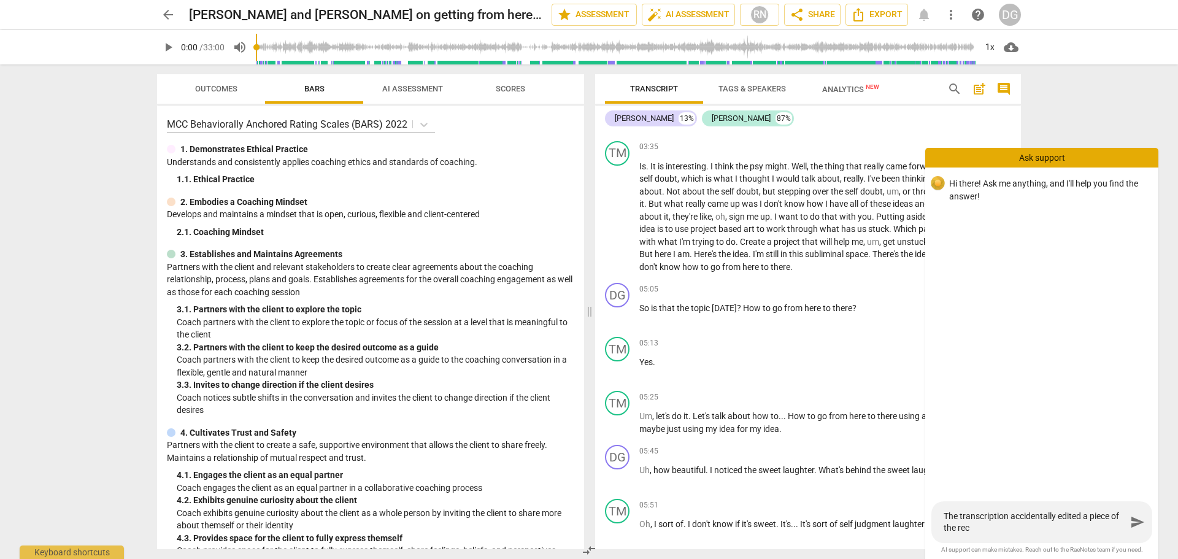
type textarea "The transcription accidentally edited a piece of the reco"
type textarea "The transcription accidentally edited a piece of the recor"
type textarea "The transcription accidentally edited a piece of the record"
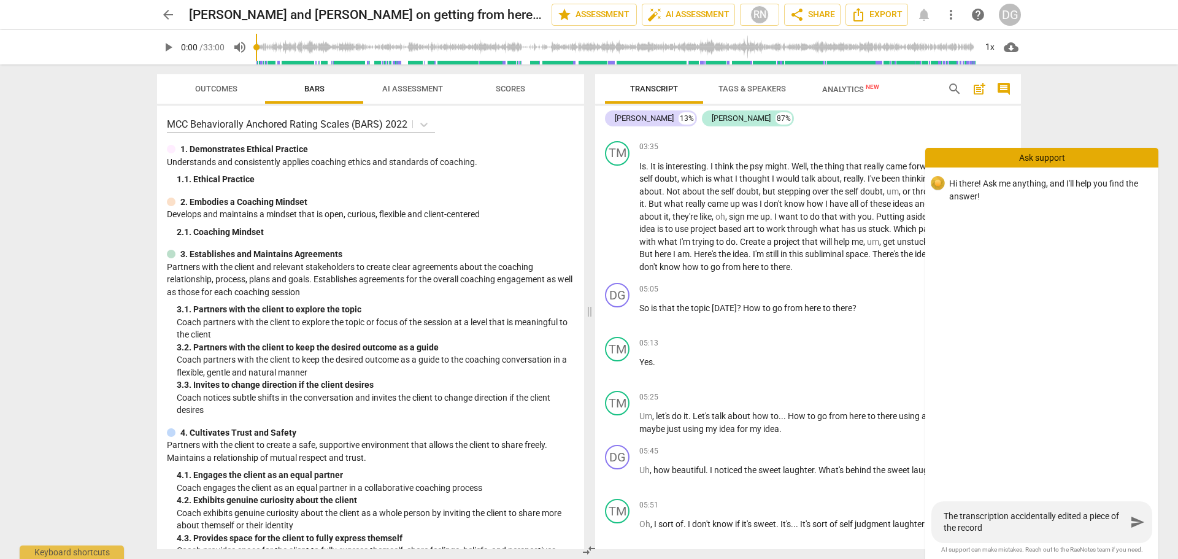
type textarea "The transcription accidentally edited a piece of the recordi"
type textarea "The transcription accidentally edited a piece of the recordin"
type textarea "The transcription accidentally edited a piece of the recording"
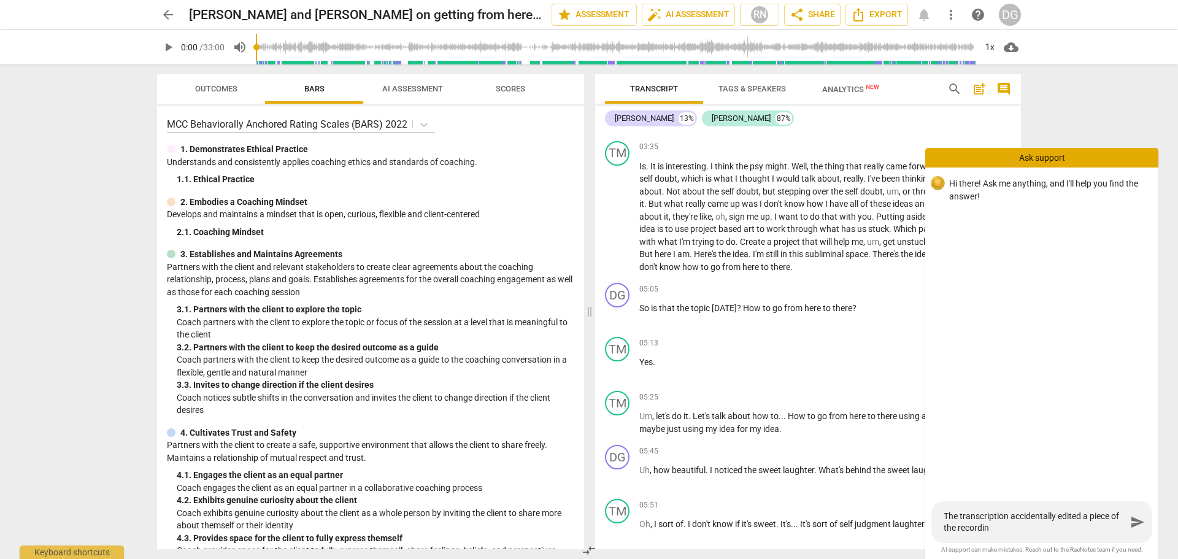
type textarea "The transcription accidentally edited a piece of the recording"
type textarea "The transcription accidentally edited a piece of the recording."
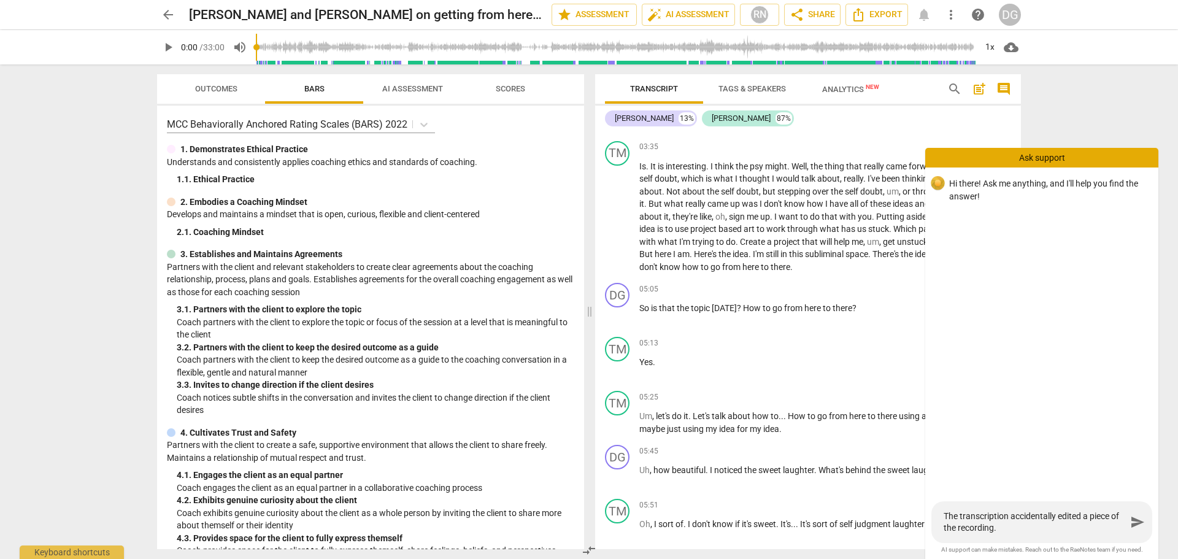
type textarea "The transcription accidentally edited a piece of the recording. H"
type textarea "The transcription accidentally edited a piece of the recording. Ho"
type textarea "The transcription accidentally edited a piece of the recording. How"
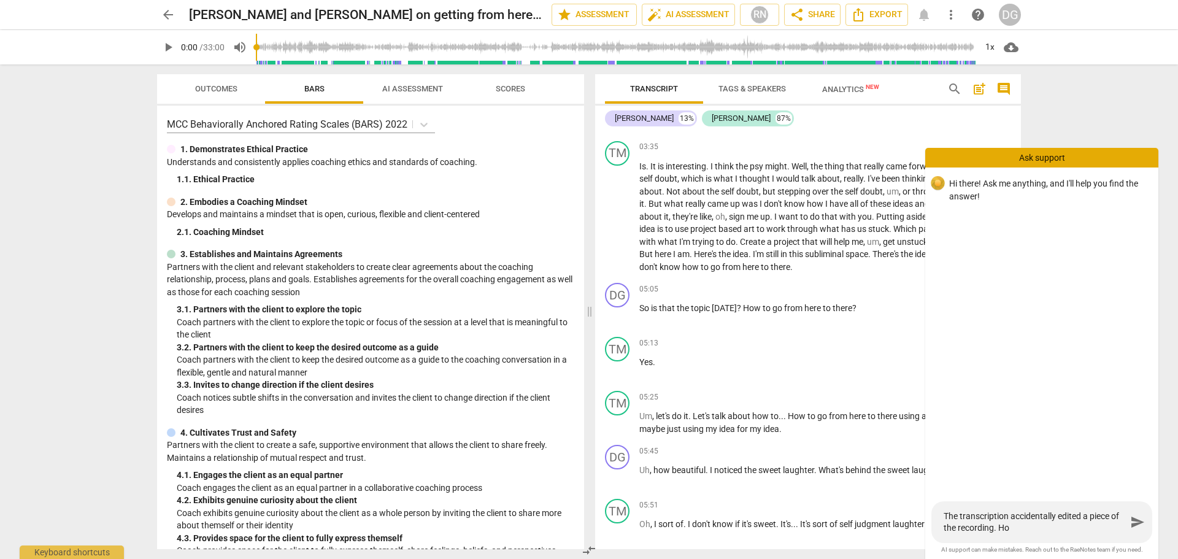
type textarea "The transcription accidentally edited a piece of the recording. How"
type textarea "The transcription accidentally edited a piece of the recording. How d"
type textarea "The transcription accidentally edited a piece of the recording. How do"
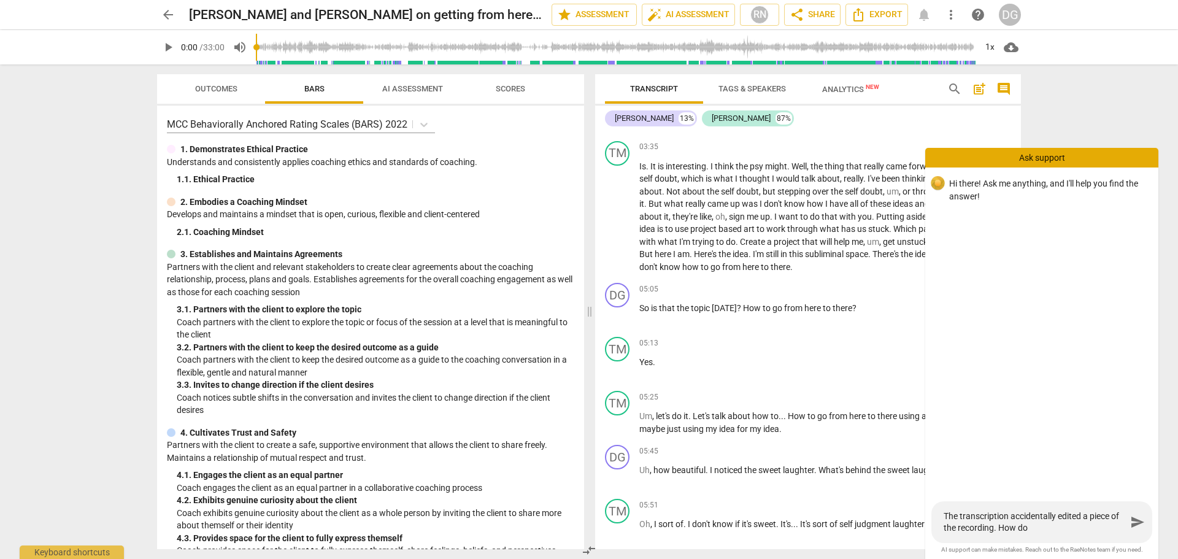
type textarea "The transcription accidentally edited a piece of the recording. How do"
type textarea "The transcription accidentally edited a piece of the recording. How do I"
type textarea "The transcription accidentally edited a piece of the recording. How do I r"
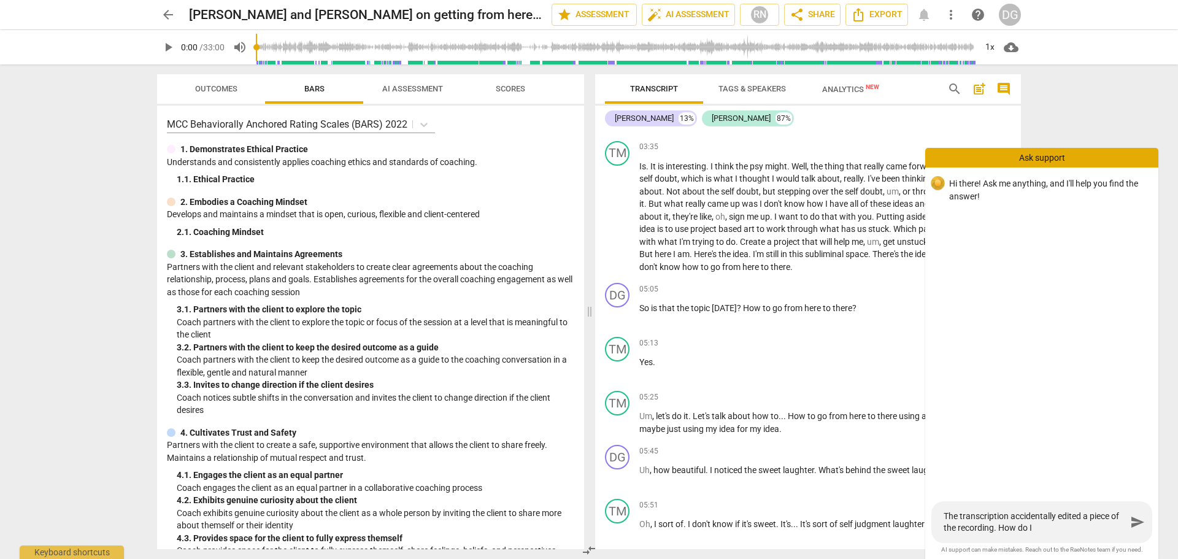
type textarea "The transcription accidentally edited a piece of the recording. How do I r"
type textarea "The transcription accidentally edited a piece of the recording. How do I re"
type textarea "The transcription accidentally edited a piece of the recording. How do I rep"
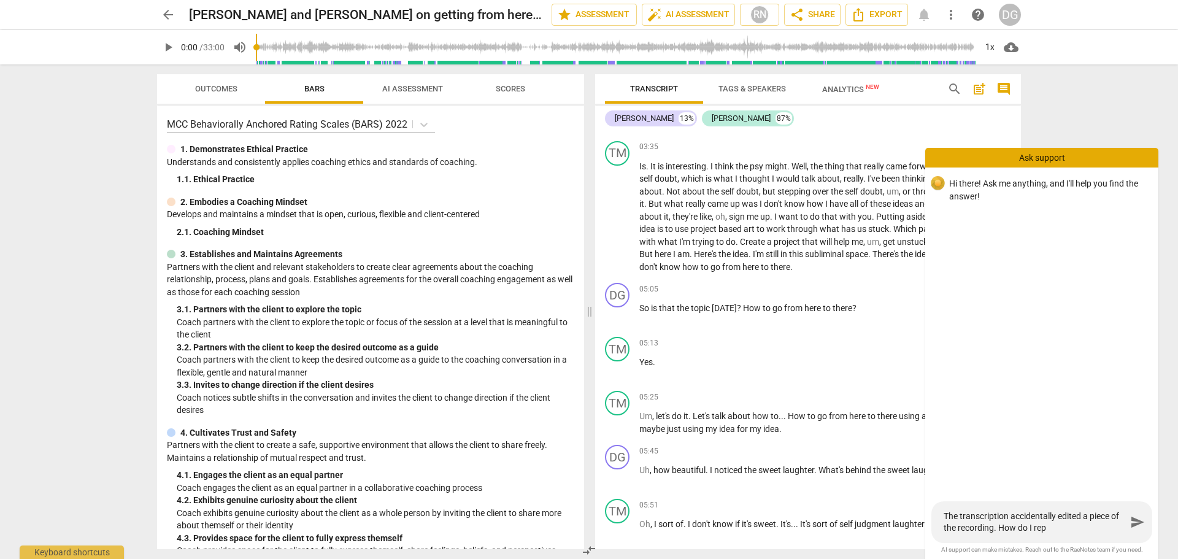
type textarea "The transcription accidentally edited a piece of the recording. How do I repl"
type textarea "The transcription accidentally edited a piece of the recording. How do I repla"
type textarea "The transcription accidentally edited a piece of the recording. How do I replac"
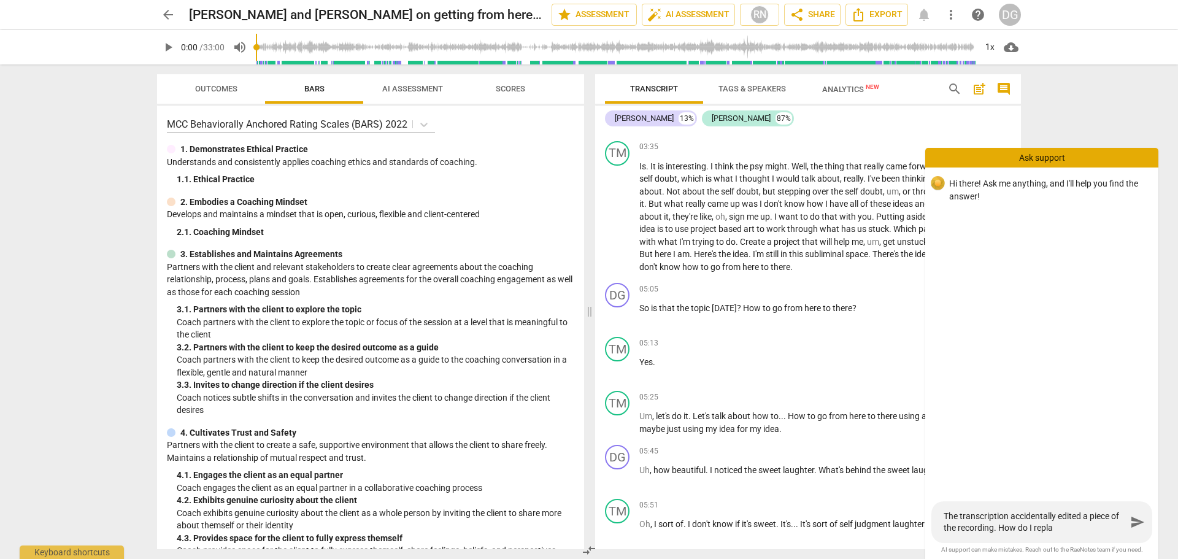
type textarea "The transcription accidentally edited a piece of the recording. How do I replac"
type textarea "The transcription accidentally edited a piece of the recording. How do I replace"
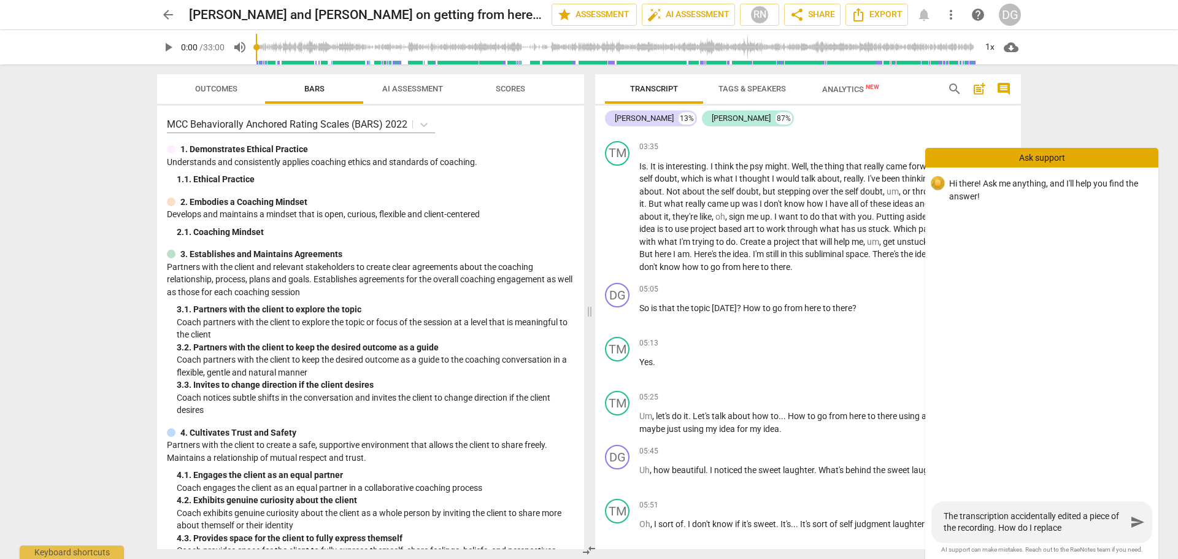
type textarea "The transcription accidentally edited a piece of the recording. How do I replac…"
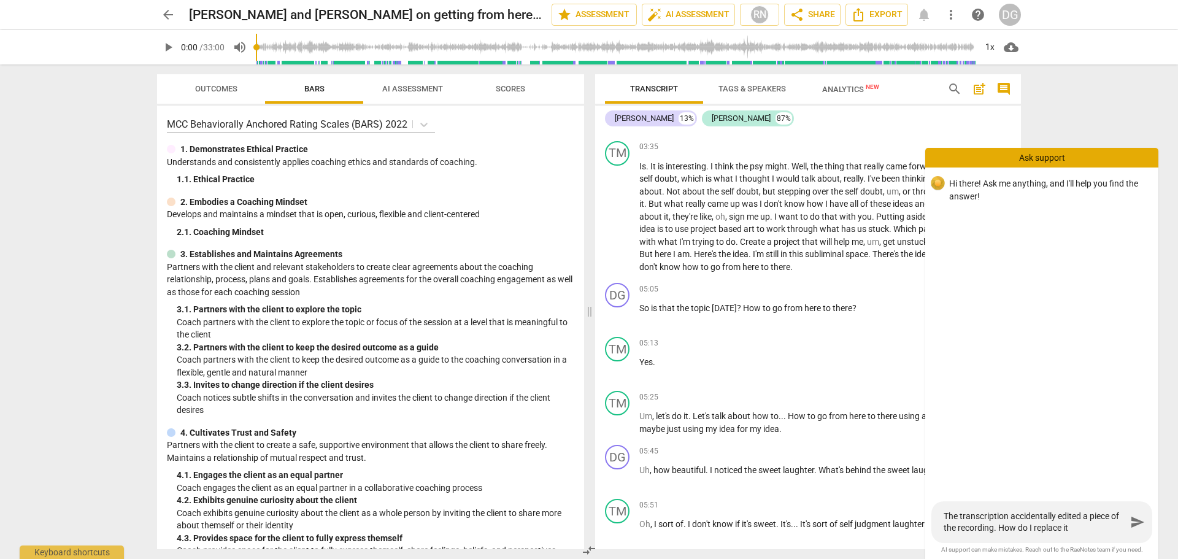
type textarea "The transcription accidentally edited a piece of the recording. How do I replac…"
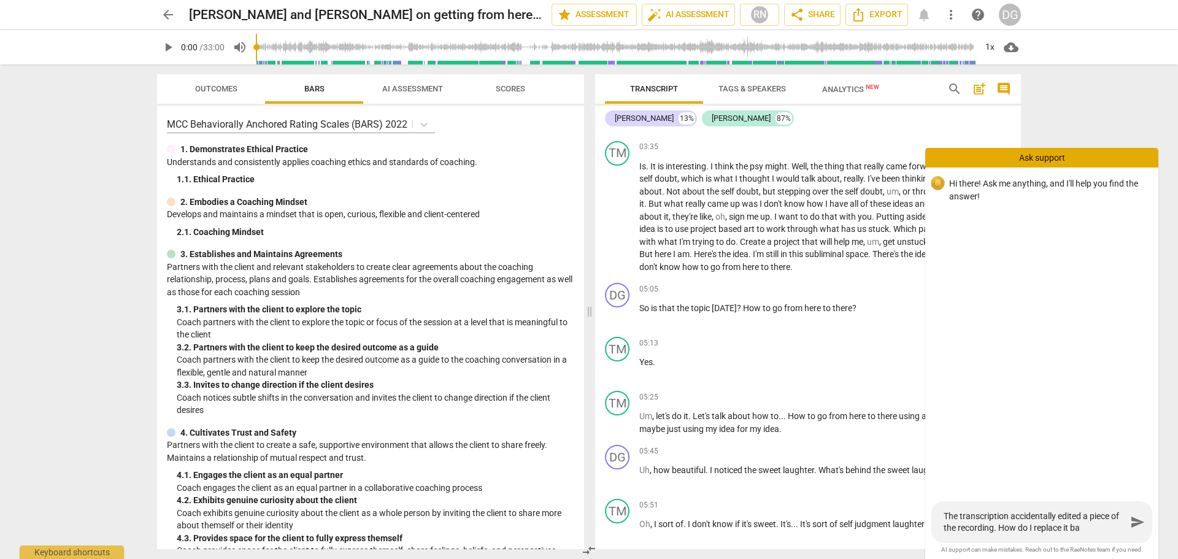
type textarea "The transcription accidentally edited a piece of the recording. How do I replac…"
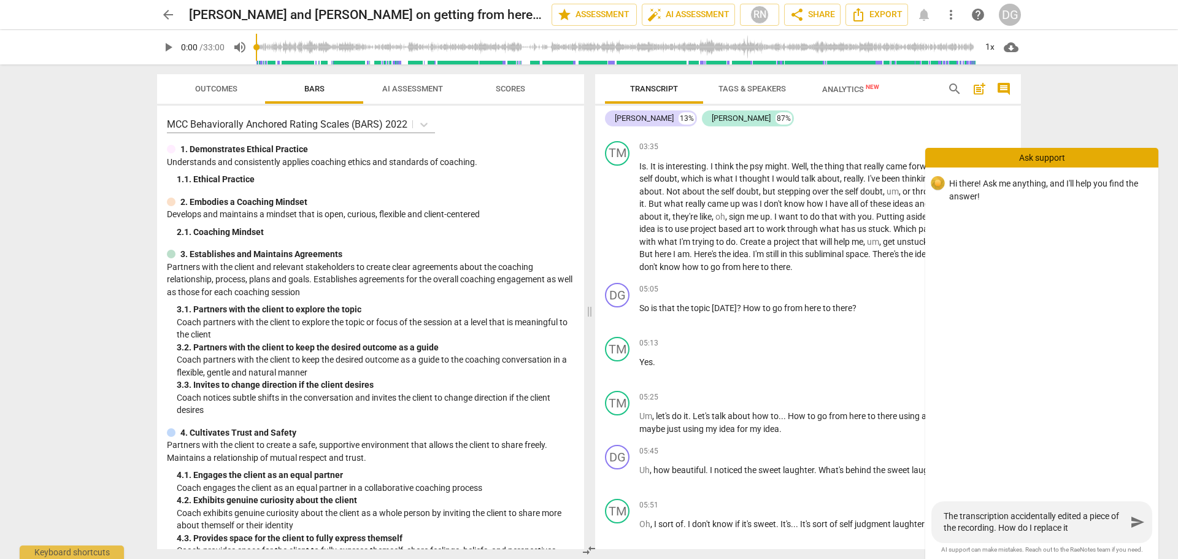
type textarea "The transcription accidentally edited a piece of the recording. How do I replac…"
type textarea "The transcription accidentally edited a piece of the recording. How do I replace"
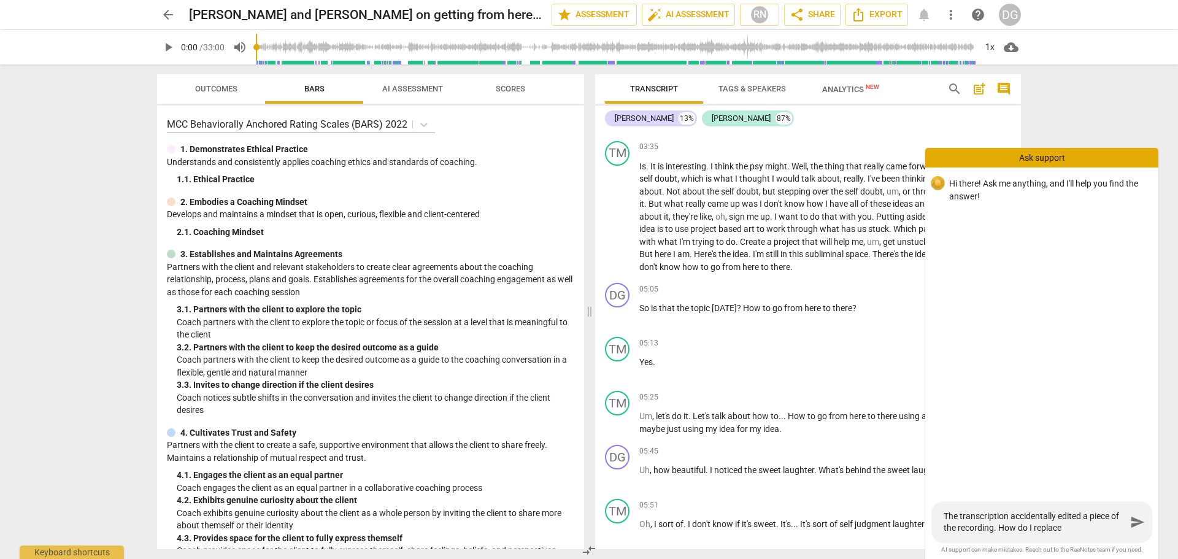
type textarea "The transcription accidentally edited a piece of the recording. How do I replace"
type textarea "The transcription accidentally edited a piece of the recording. How do I replac"
type textarea "The transcription accidentally edited a piece of the recording. How do I repla"
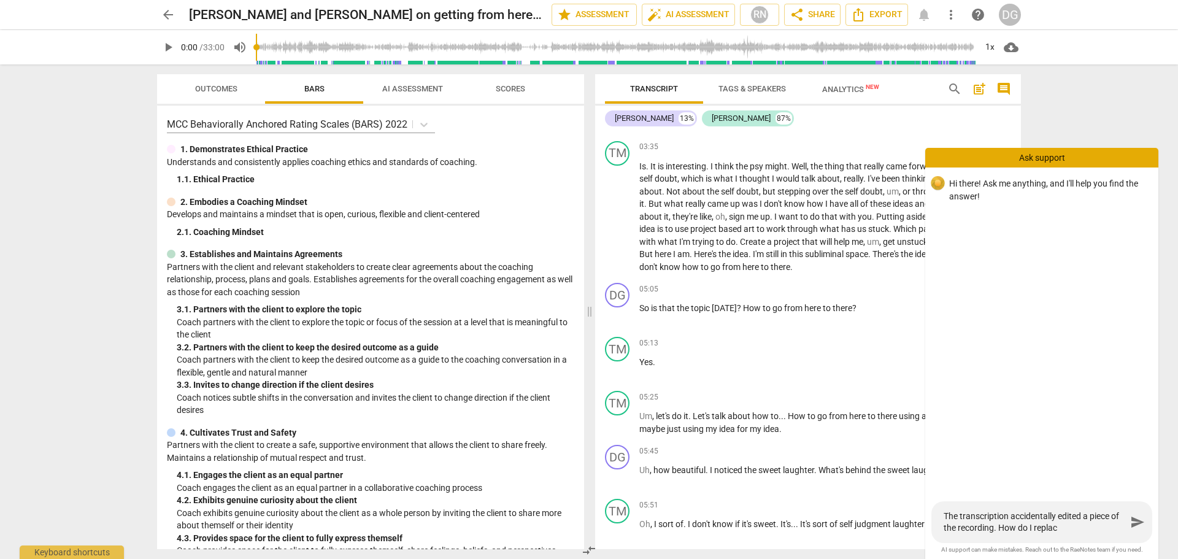
type textarea "The transcription accidentally edited a piece of the recording. How do I repla"
type textarea "The transcription accidentally edited a piece of the recording. How do I repl"
type textarea "The transcription accidentally edited a piece of the recording. How do I rep"
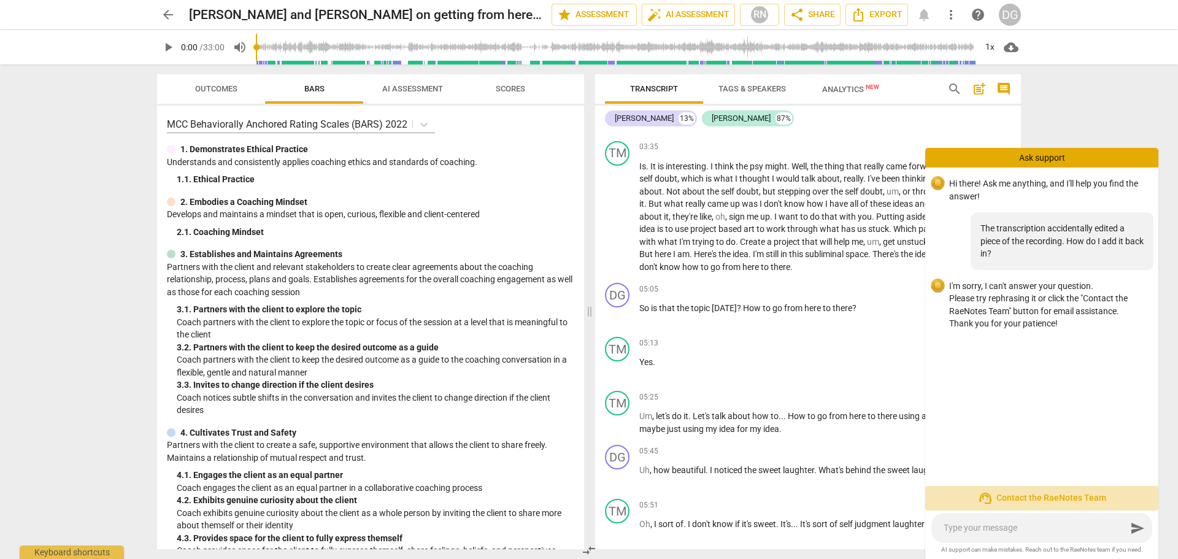
click at [1047, 494] on span "support_agent Contact the RaeNotes Team" at bounding box center [1041, 498] width 213 height 15
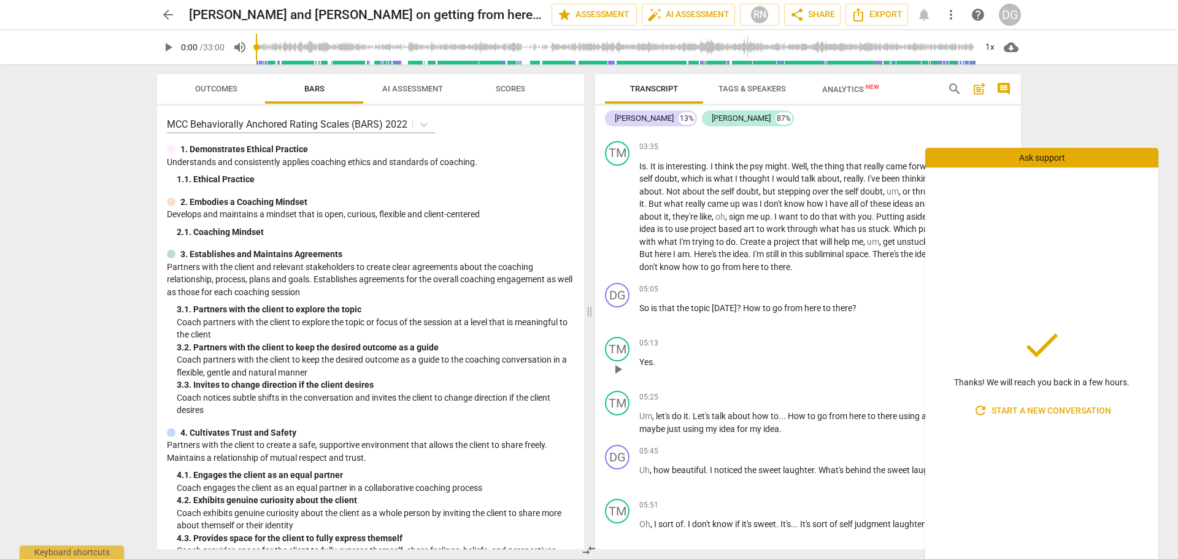
click at [658, 362] on p "Yes ." at bounding box center [825, 362] width 372 height 13
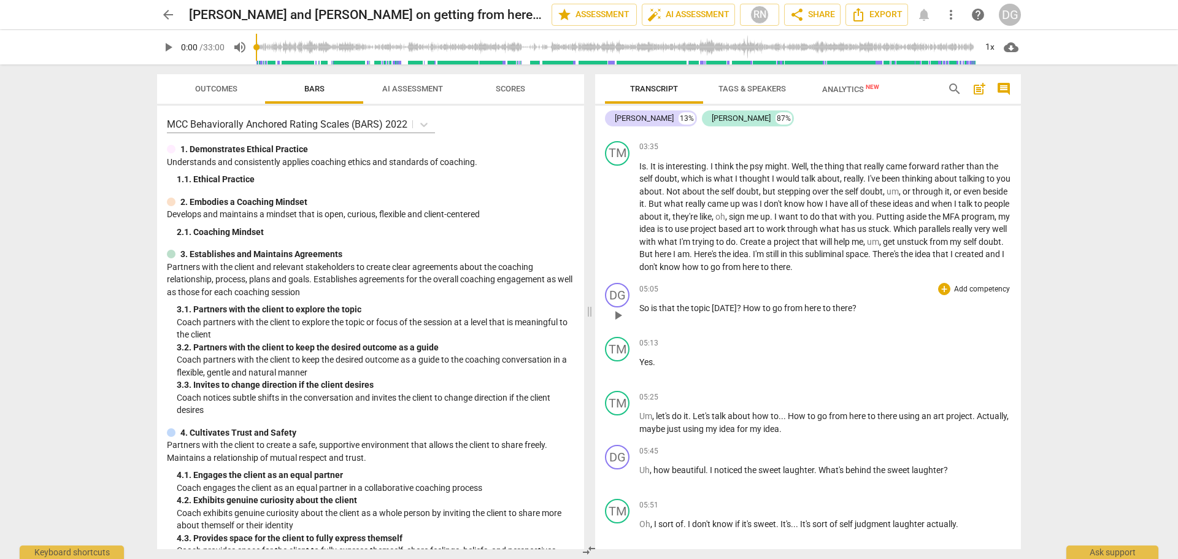
click at [855, 305] on p "So is that the topic today ? How to go from here to there ?" at bounding box center [825, 308] width 372 height 13
click at [669, 363] on p "Yes ." at bounding box center [825, 362] width 372 height 13
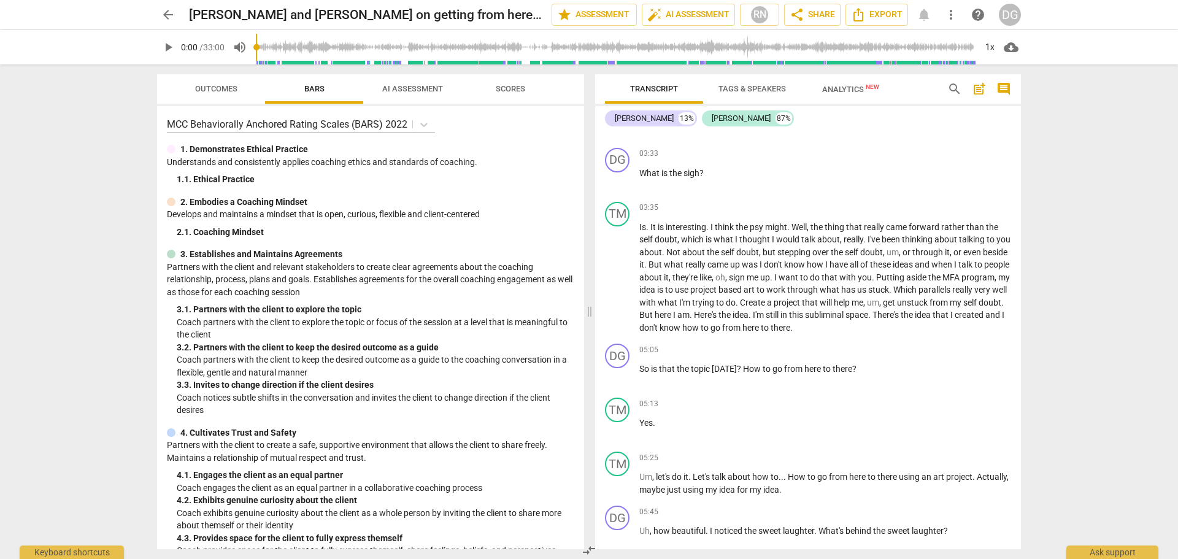
scroll to position [1048, 0]
click at [617, 434] on span "play_arrow" at bounding box center [617, 430] width 15 height 15
click at [617, 434] on span "pause" at bounding box center [617, 430] width 15 height 15
click at [663, 423] on p "Yes ." at bounding box center [825, 423] width 372 height 13
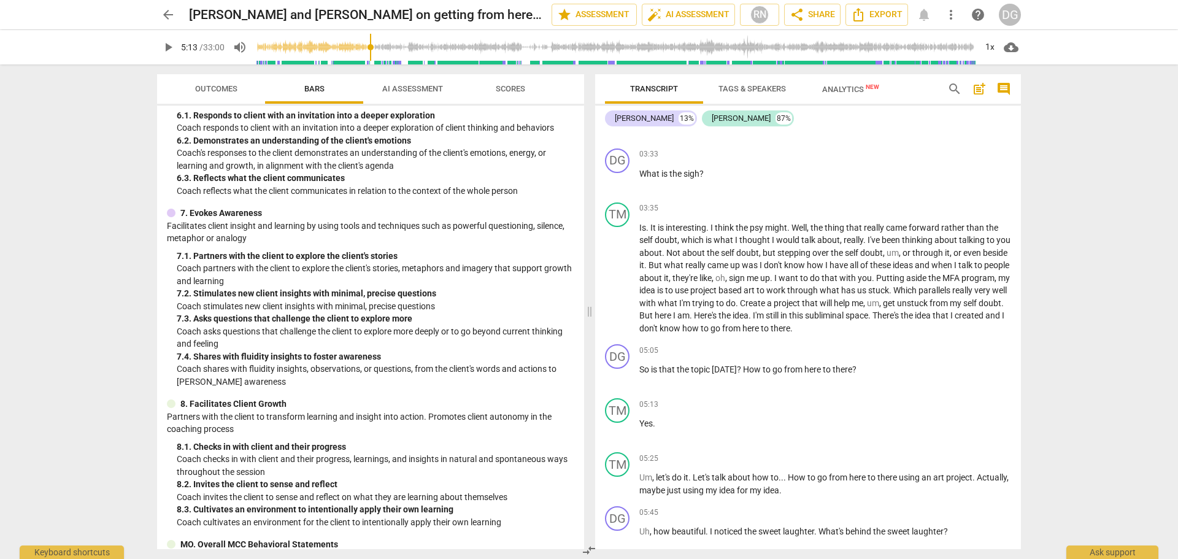
scroll to position [821, 0]
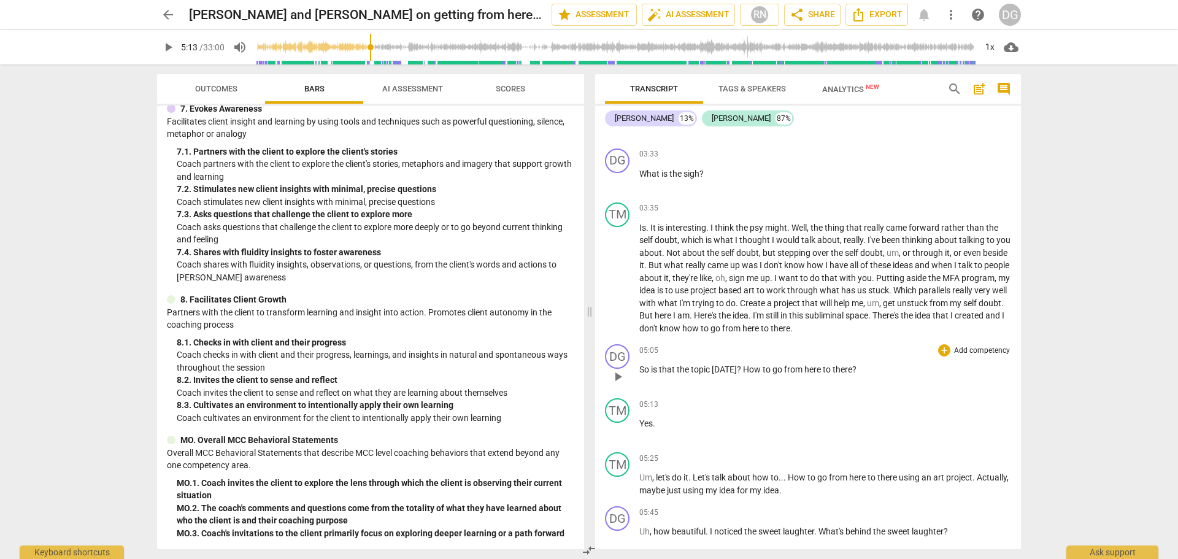
click at [883, 369] on p "So is that the topic today ? How to go from here to there ?" at bounding box center [825, 369] width 372 height 13
click at [638, 404] on div "TM play_arrow pause" at bounding box center [622, 420] width 34 height 44
click at [664, 402] on div "05:13 + Add competency keyboard_arrow_right" at bounding box center [825, 404] width 372 height 12
click at [952, 17] on span "more_vert" at bounding box center [950, 14] width 15 height 15
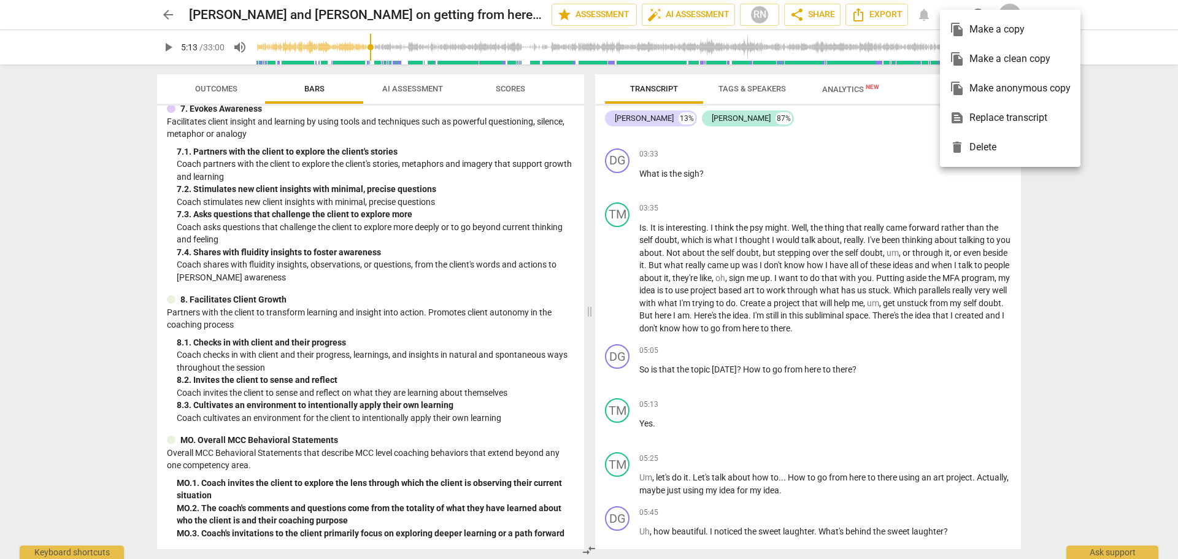
click at [864, 370] on div at bounding box center [589, 279] width 1178 height 559
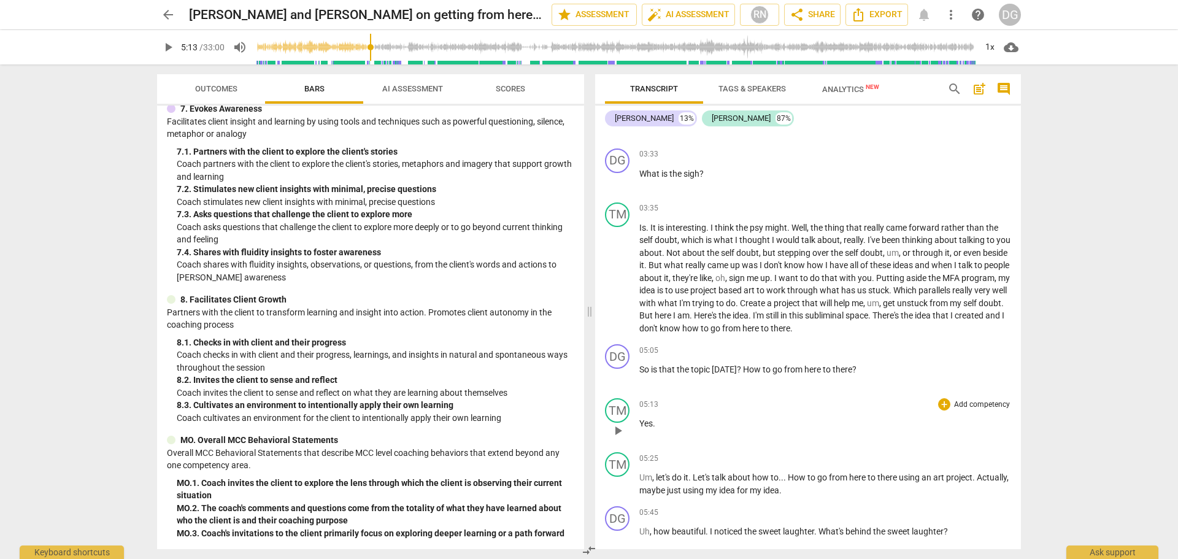
click at [663, 430] on div "05:13 + Add competency keyboard_arrow_right Yes ." at bounding box center [825, 420] width 372 height 44
click at [660, 425] on p "Yes ." at bounding box center [825, 423] width 372 height 13
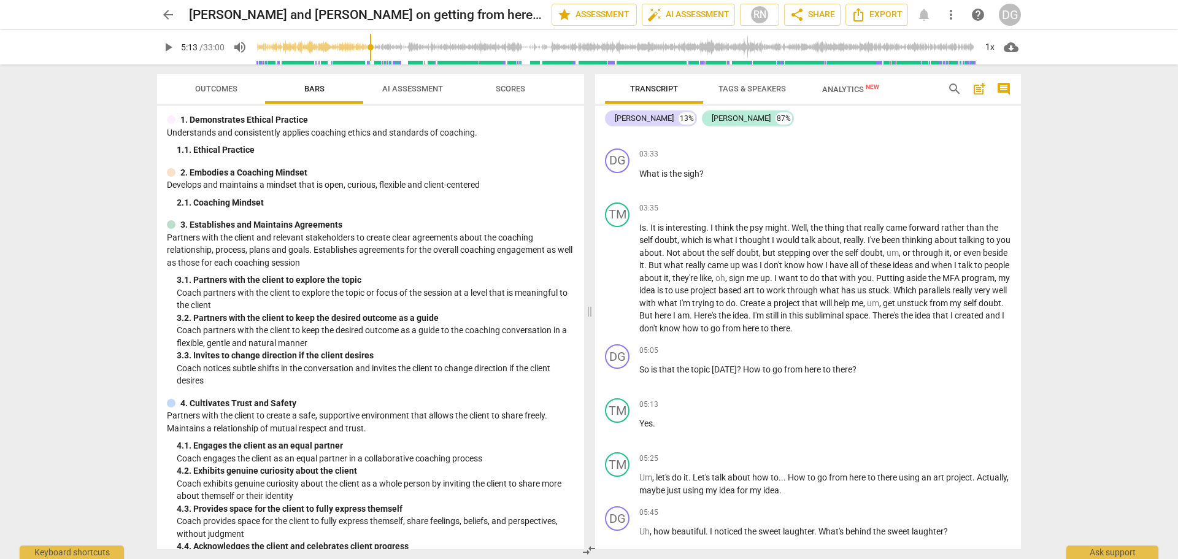
scroll to position [19, 0]
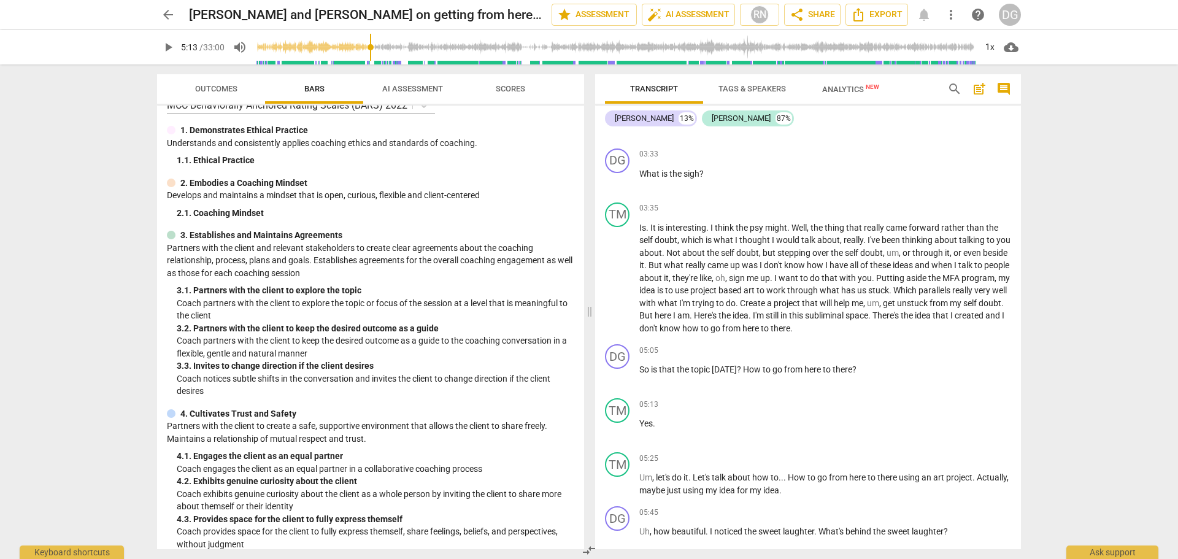
click at [412, 93] on span "AI Assessment" at bounding box center [412, 89] width 90 height 17
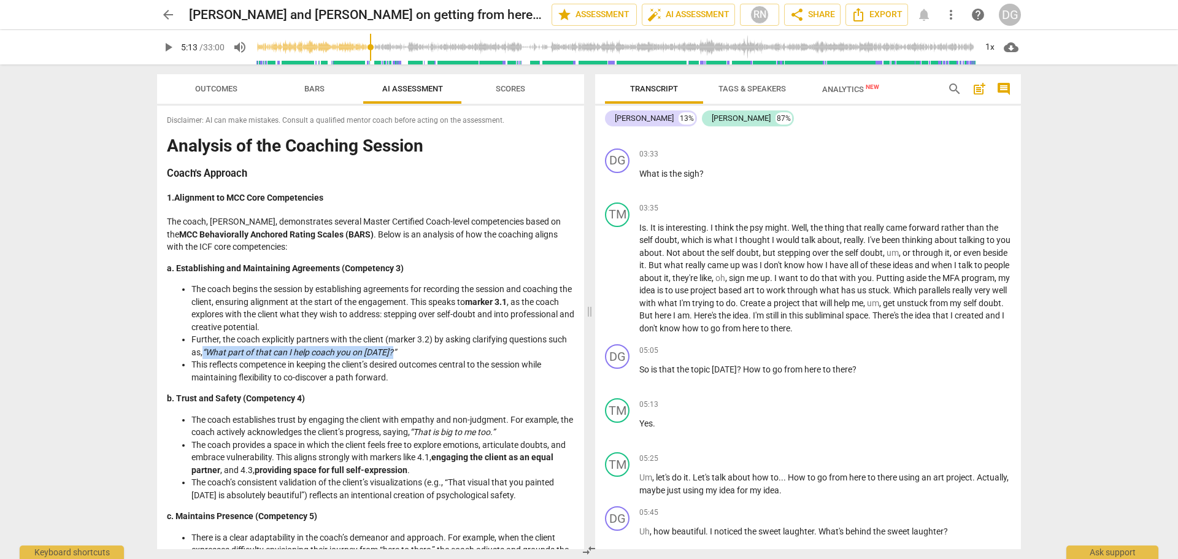
drag, startPoint x: 410, startPoint y: 350, endPoint x: 204, endPoint y: 353, distance: 206.1
click at [204, 353] on li "Further, the coach explicitly partners with the client (marker 3.2) by asking c…" at bounding box center [382, 345] width 383 height 25
copy em "“What part of that can I help coach you on today?”"
click at [864, 363] on div "05:05 + Add competency keyboard_arrow_right So is that the topic today ? How to…" at bounding box center [825, 366] width 372 height 44
click at [863, 368] on p "So is that the topic today ? How to go from here to there ?" at bounding box center [825, 369] width 372 height 13
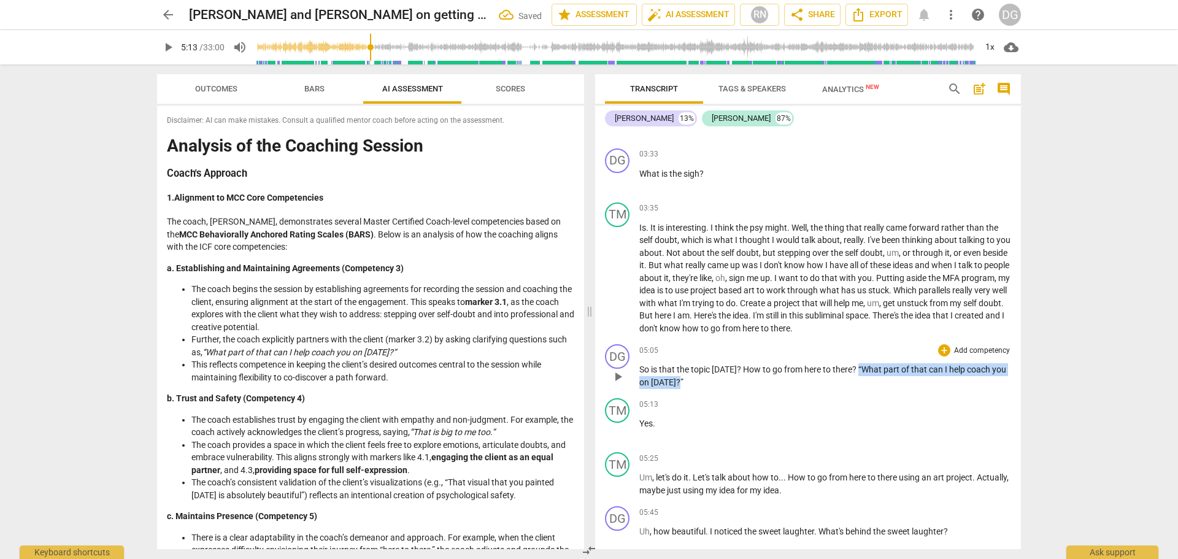
drag, startPoint x: 857, startPoint y: 367, endPoint x: 865, endPoint y: 382, distance: 16.2
click at [865, 382] on p "So is that the topic today ? How to go from here to there ? “What part of that …" at bounding box center [825, 375] width 372 height 25
click at [660, 424] on p "Yes ." at bounding box center [825, 423] width 372 height 13
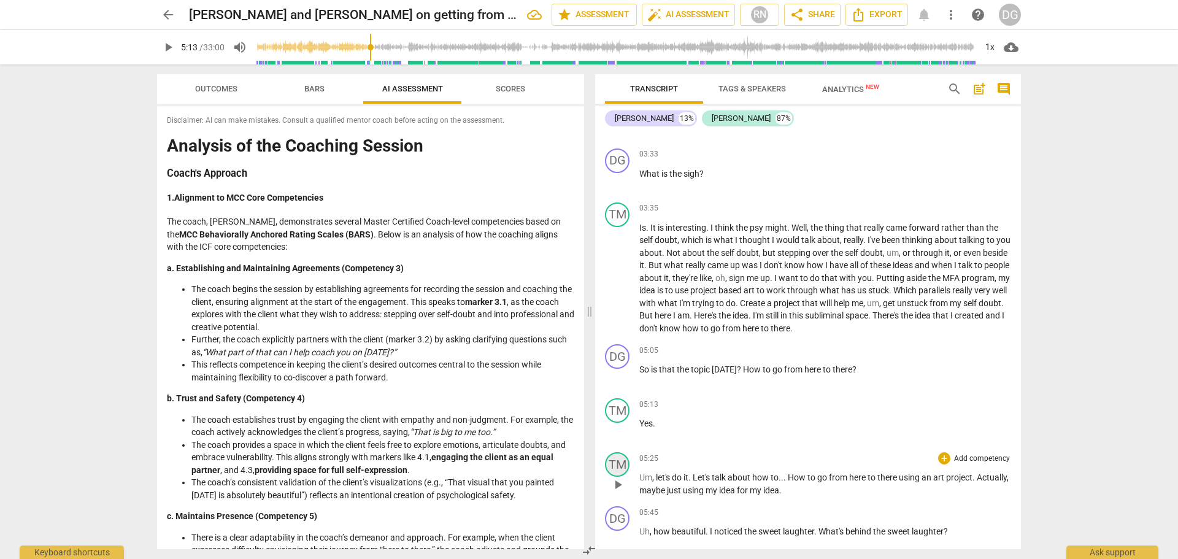
click at [621, 455] on div "TM" at bounding box center [617, 464] width 25 height 25
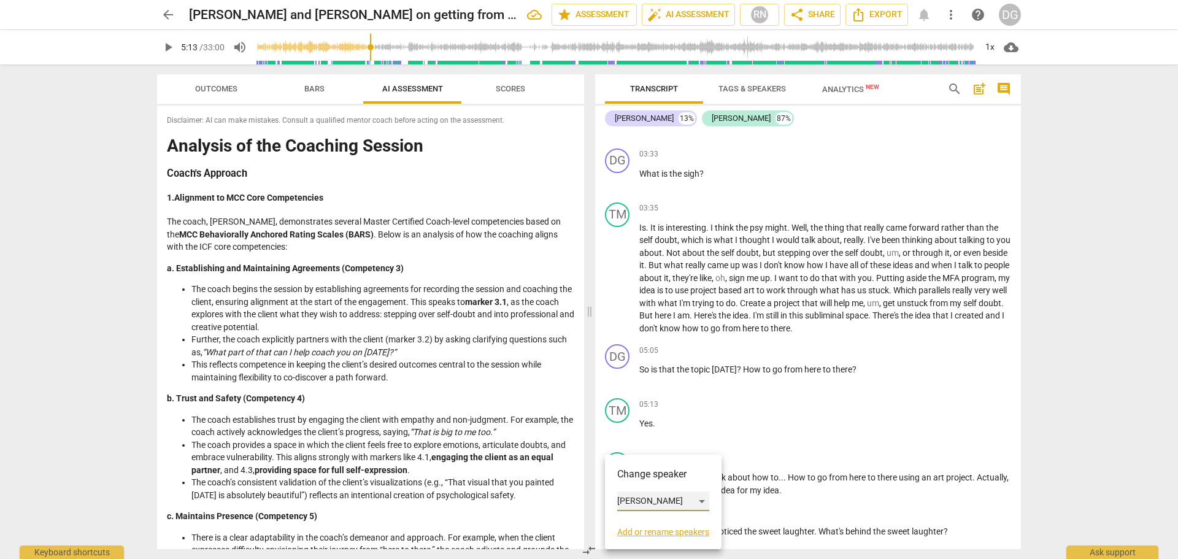
click at [702, 501] on div "Tese Mascari" at bounding box center [663, 501] width 92 height 20
click at [680, 475] on li "[PERSON_NAME]" at bounding box center [663, 477] width 93 height 23
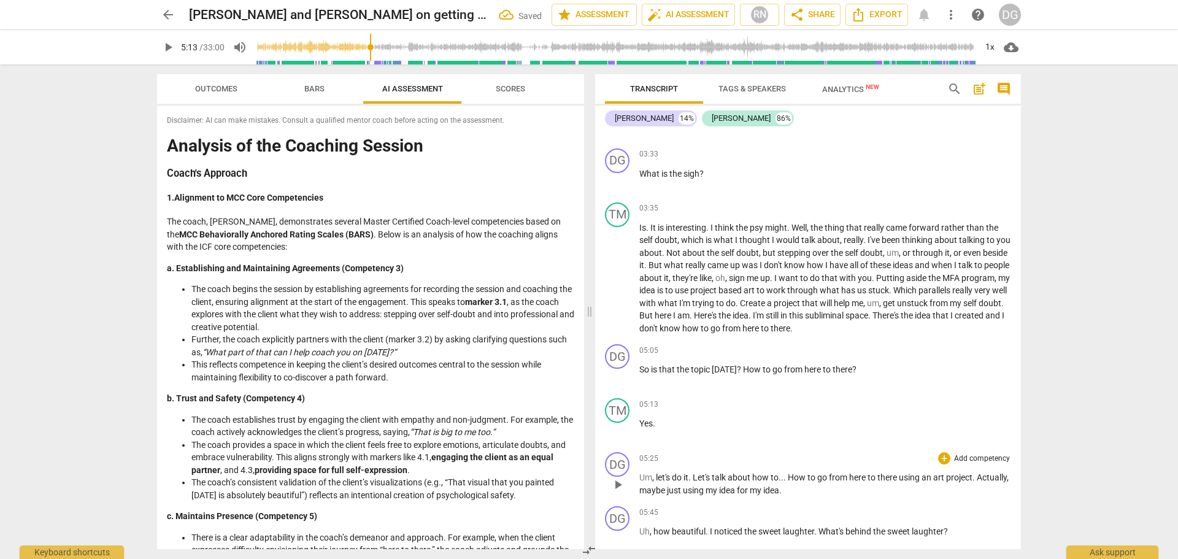
click at [641, 477] on span "Um" at bounding box center [645, 477] width 13 height 10
paste p
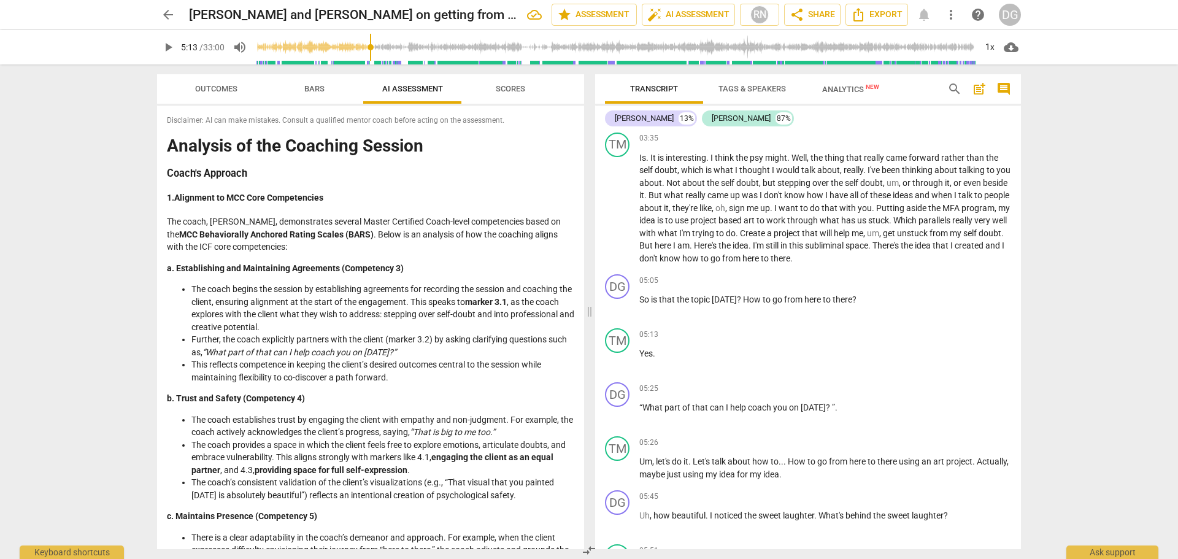
scroll to position [1237, 0]
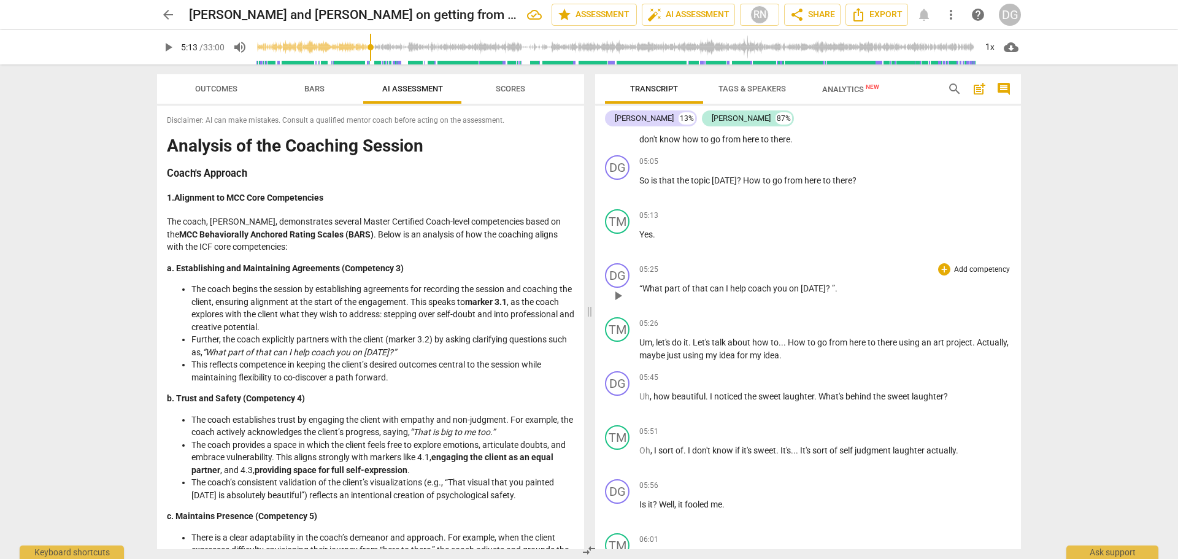
click at [837, 286] on p "“What part of that can I help coach you on today ? ” ." at bounding box center [825, 288] width 372 height 13
drag, startPoint x: 658, startPoint y: 394, endPoint x: 635, endPoint y: 394, distance: 23.3
click at [635, 394] on div "DG play_arrow pause 05:45 + Add competency keyboard_arrow_right Uh , how beauti…" at bounding box center [808, 393] width 426 height 54
drag, startPoint x: 1016, startPoint y: 208, endPoint x: 1016, endPoint y: 217, distance: 9.2
click at [1016, 217] on div "DG play_arrow pause 00:01 + Add competency keyboard_arrow_right Good morning , …" at bounding box center [808, 340] width 426 height 418
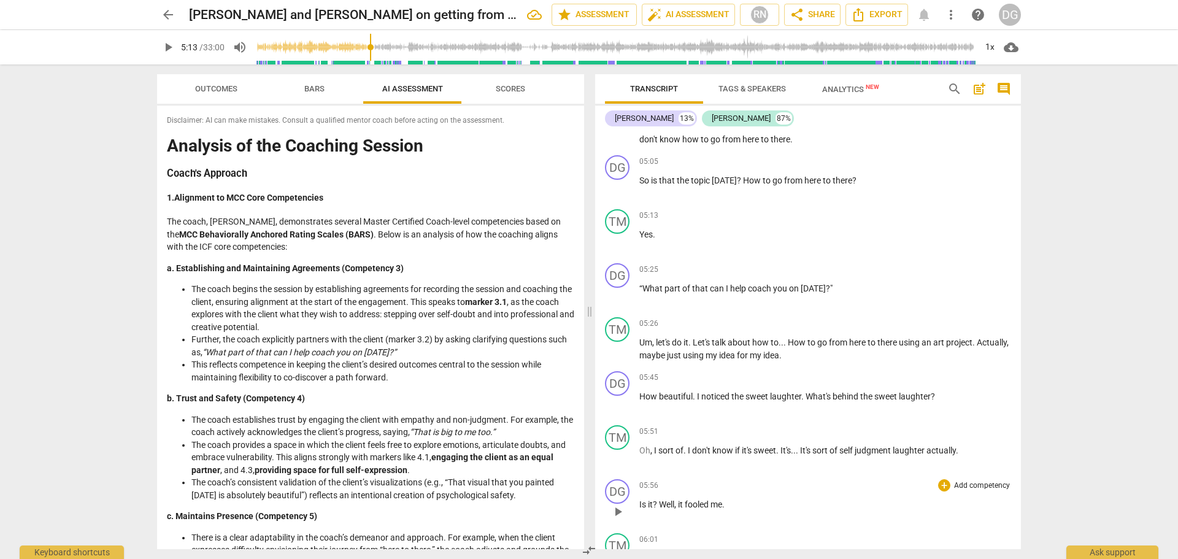
click at [734, 505] on p "Is it ? Well , it fooled me ." at bounding box center [825, 504] width 372 height 13
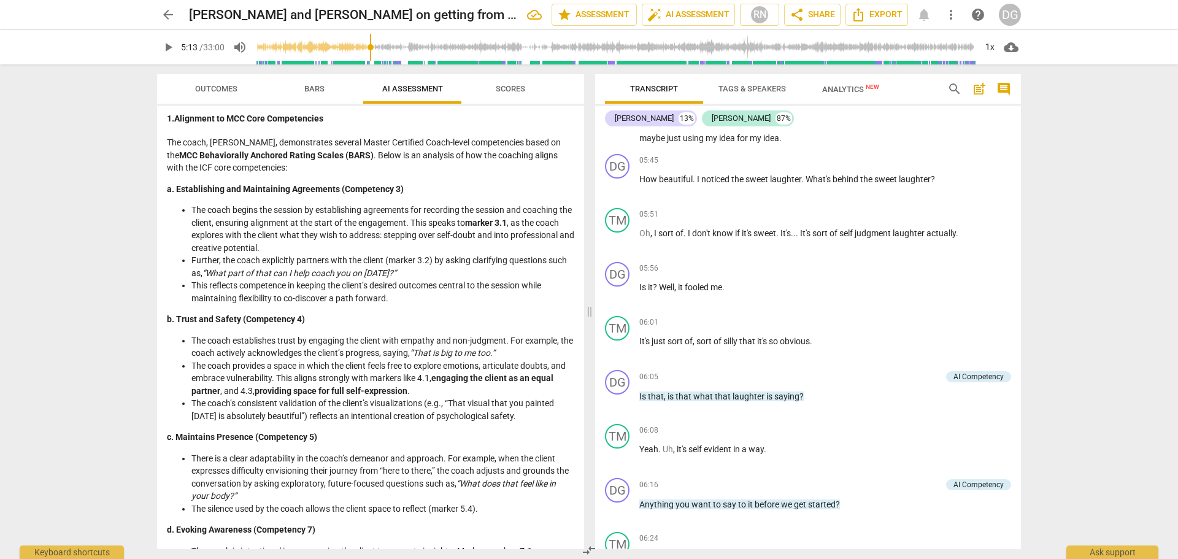
scroll to position [1541, 0]
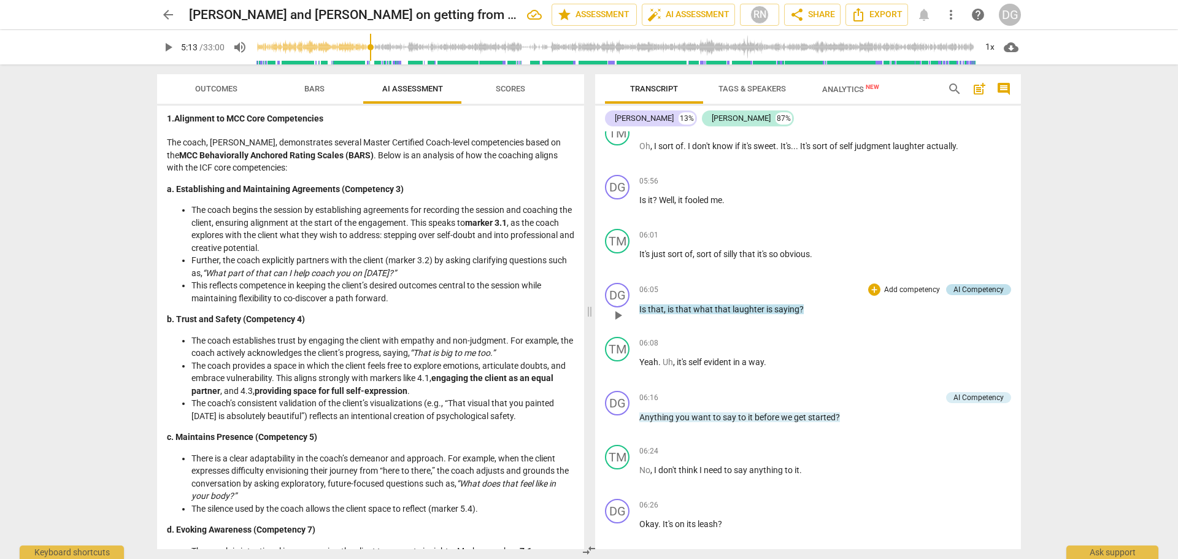
click at [968, 288] on div "AI Competency" at bounding box center [978, 289] width 50 height 11
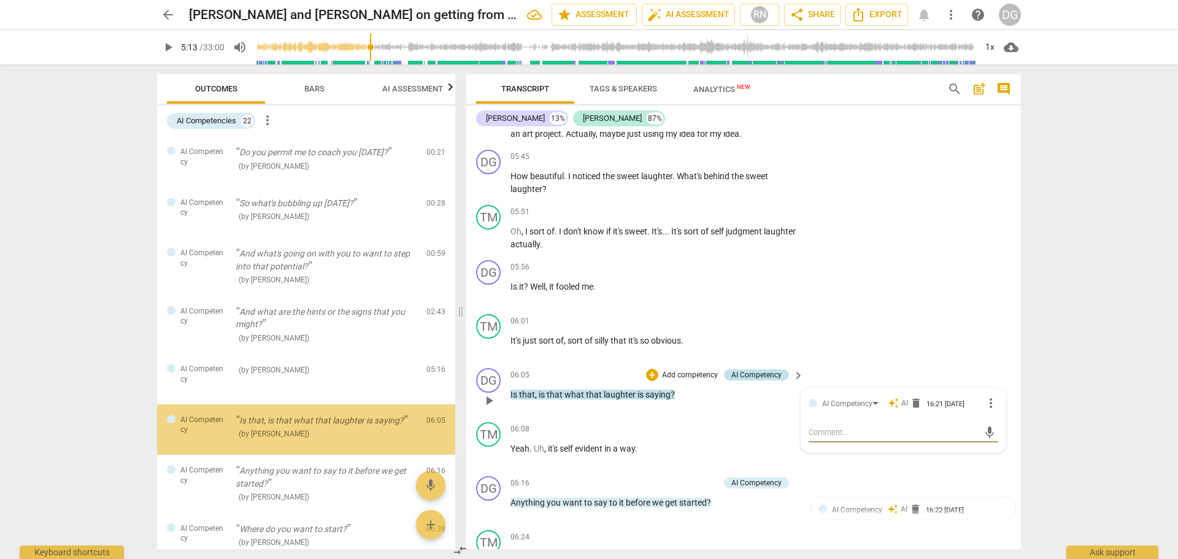
scroll to position [72, 0]
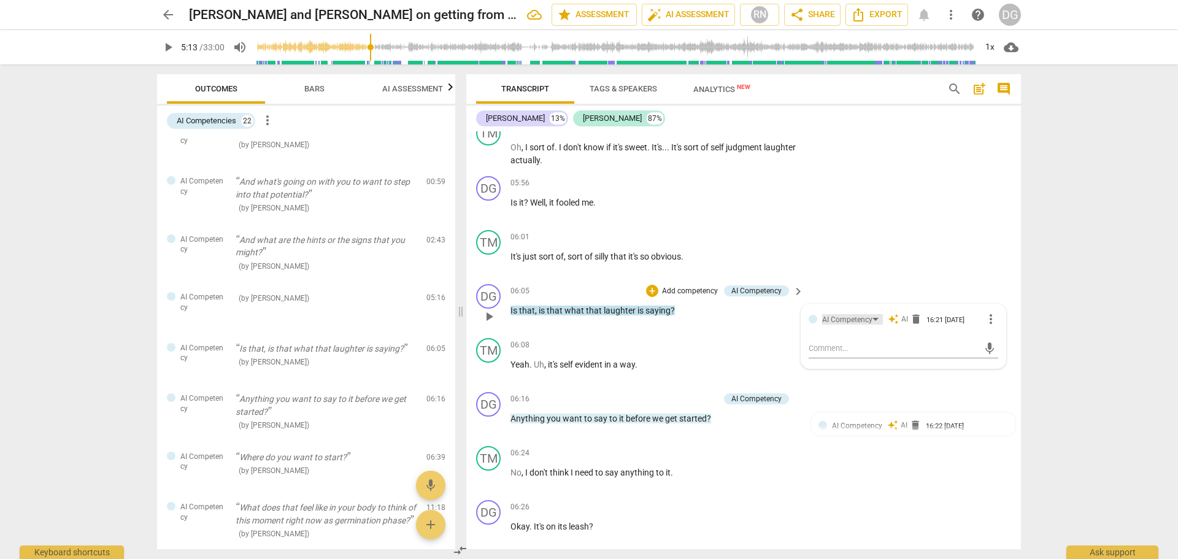
click at [872, 319] on div "AI Competency" at bounding box center [852, 319] width 61 height 10
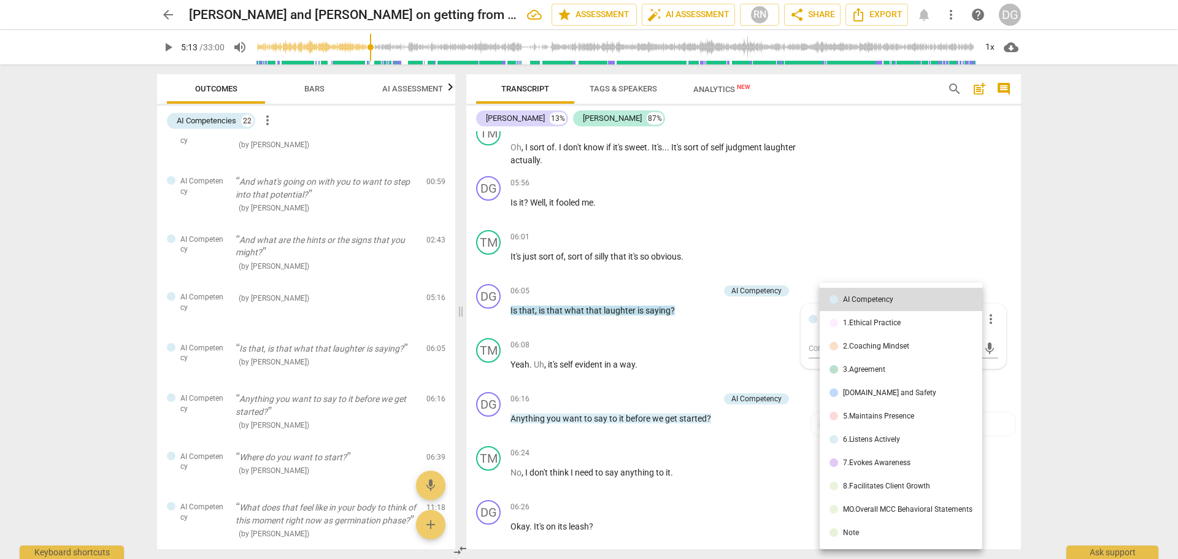
click at [1073, 401] on div at bounding box center [589, 279] width 1178 height 559
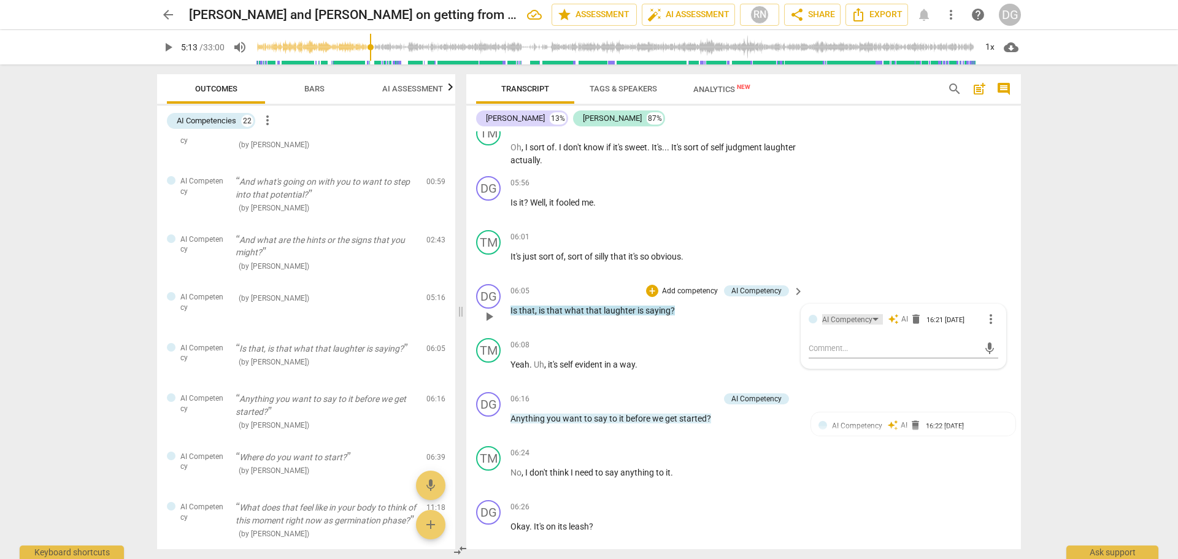
click at [874, 318] on div "AI Competency" at bounding box center [852, 319] width 61 height 10
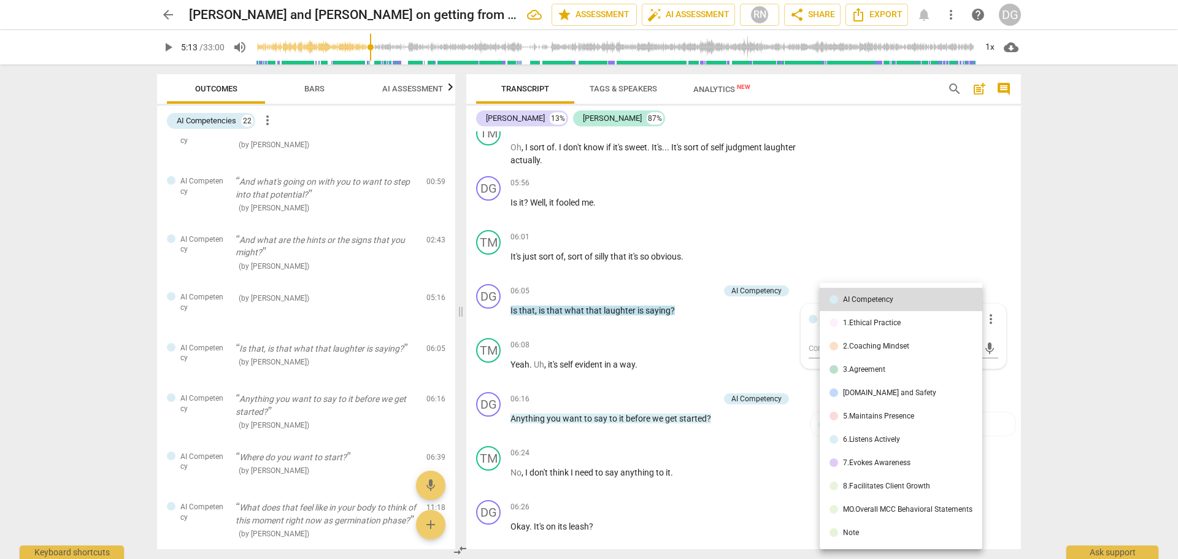
click at [1094, 321] on div at bounding box center [589, 279] width 1178 height 559
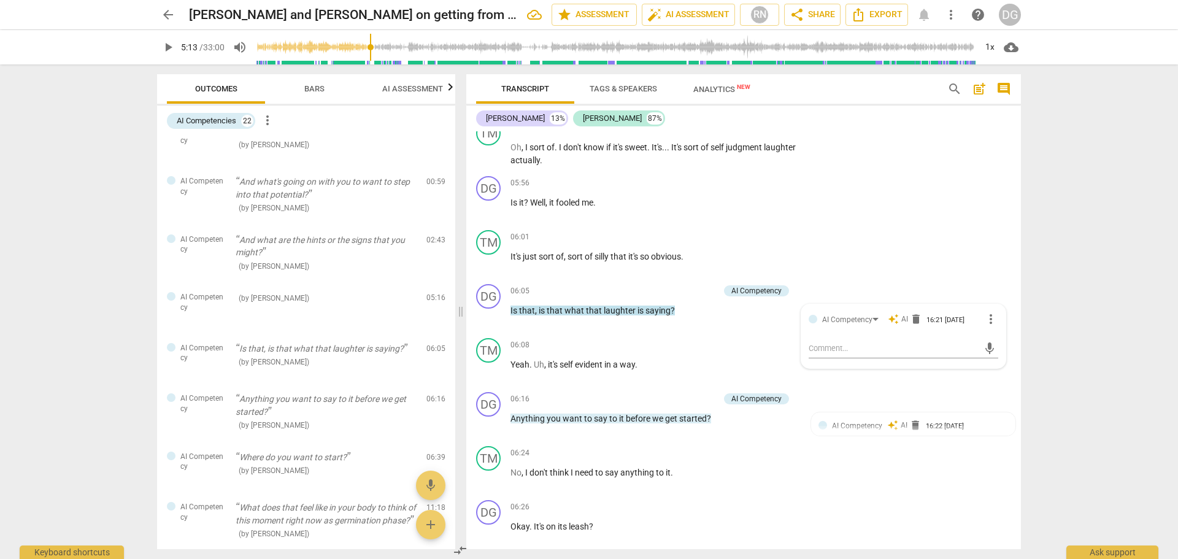
click at [117, 236] on div "arrow_back DG McCullough and Tese Mascari on getting from here to there edit st…" at bounding box center [589, 279] width 1178 height 559
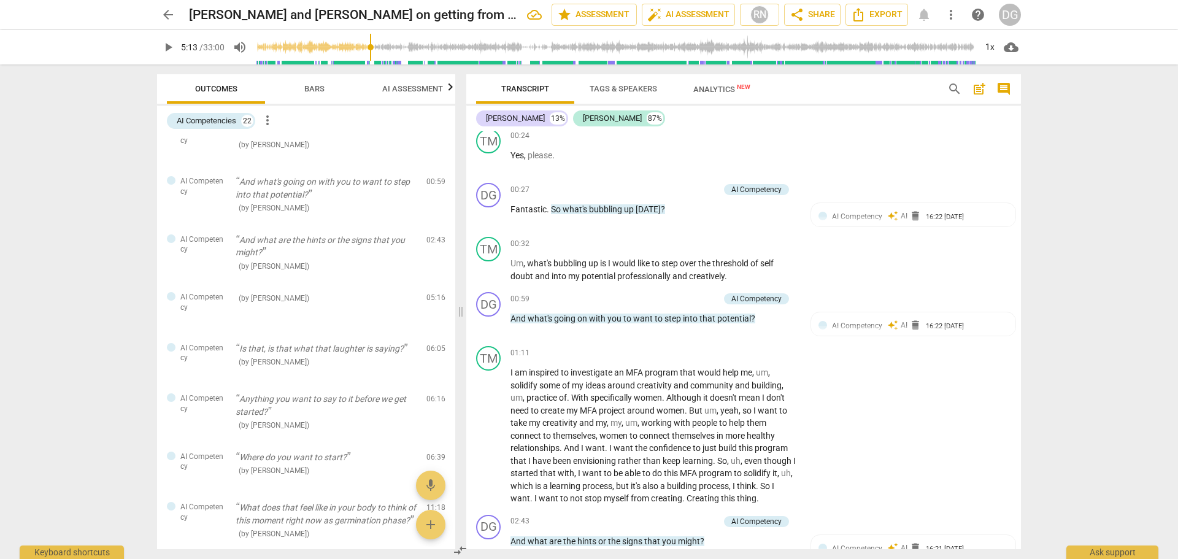
scroll to position [0, 0]
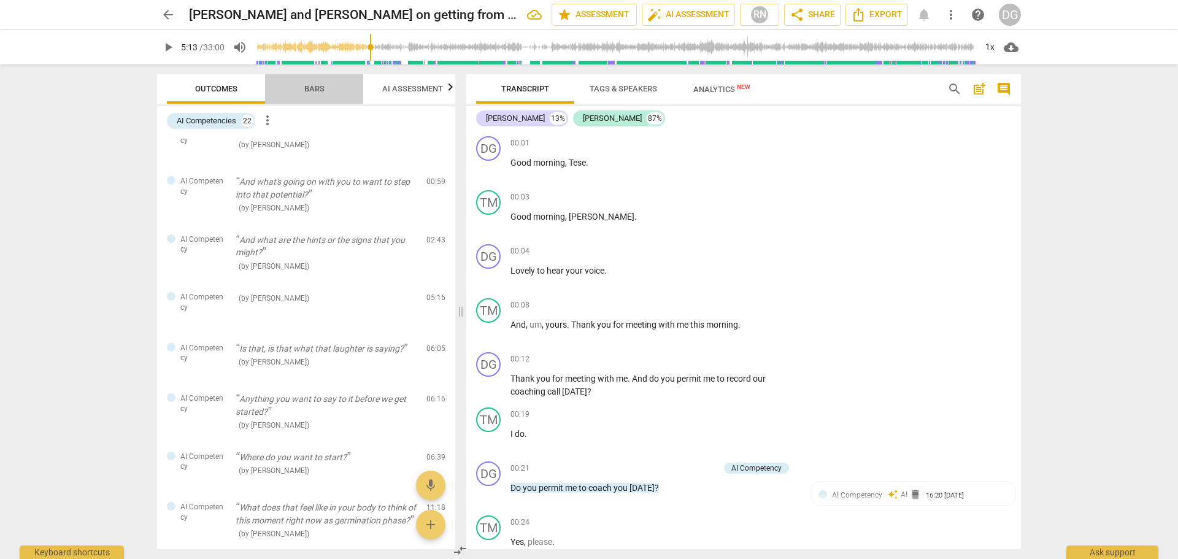
click at [320, 91] on span "Bars" at bounding box center [314, 88] width 20 height 9
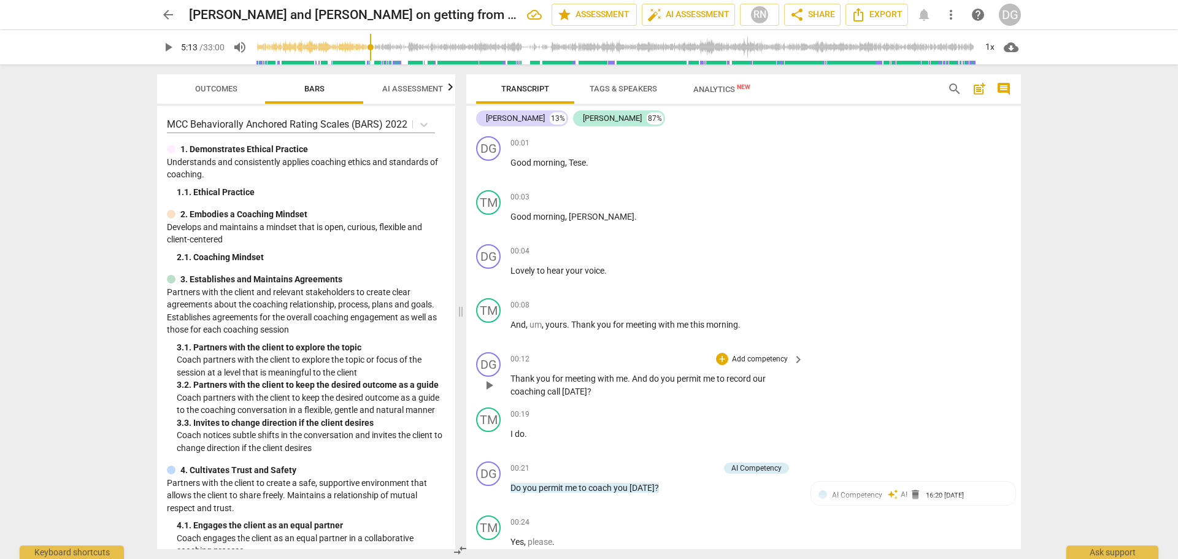
drag, startPoint x: 791, startPoint y: 467, endPoint x: 705, endPoint y: 380, distance: 122.8
click at [705, 380] on span "me" at bounding box center [709, 379] width 13 height 10
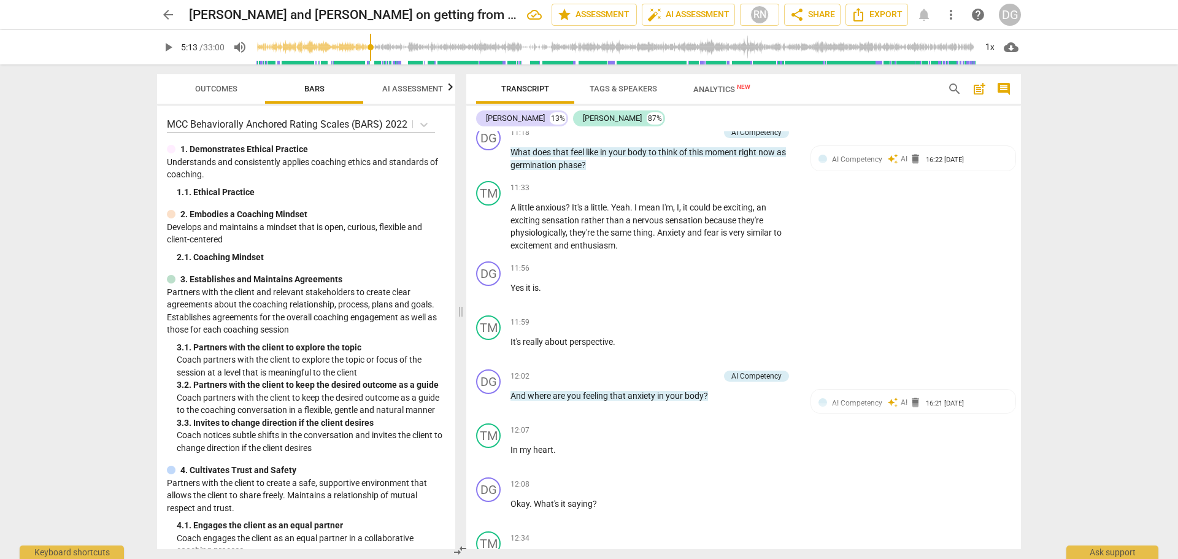
scroll to position [2927, 0]
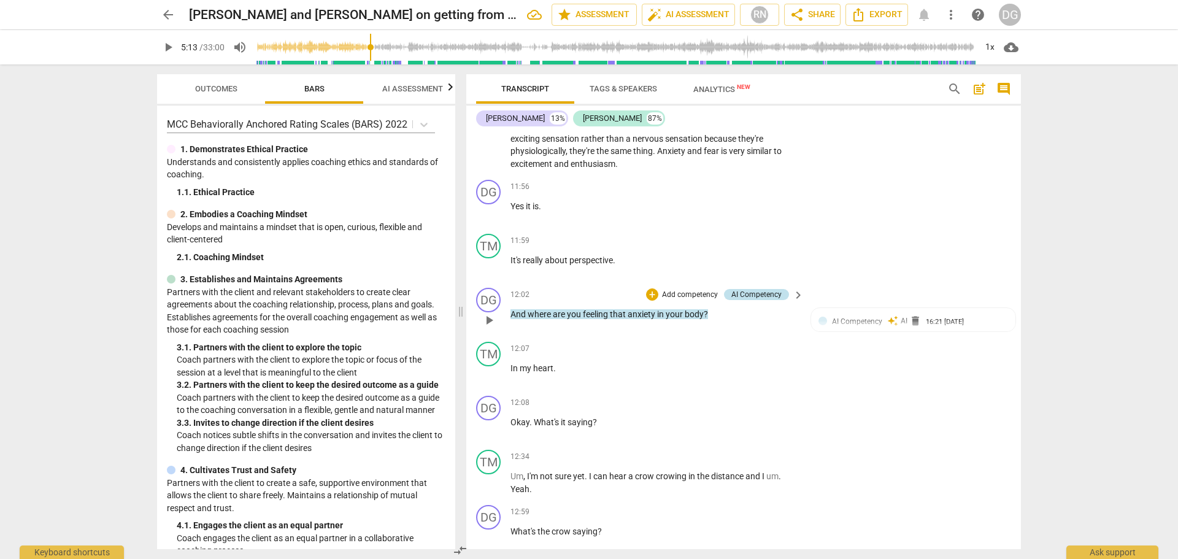
click at [765, 292] on div "AI Competency" at bounding box center [756, 294] width 50 height 11
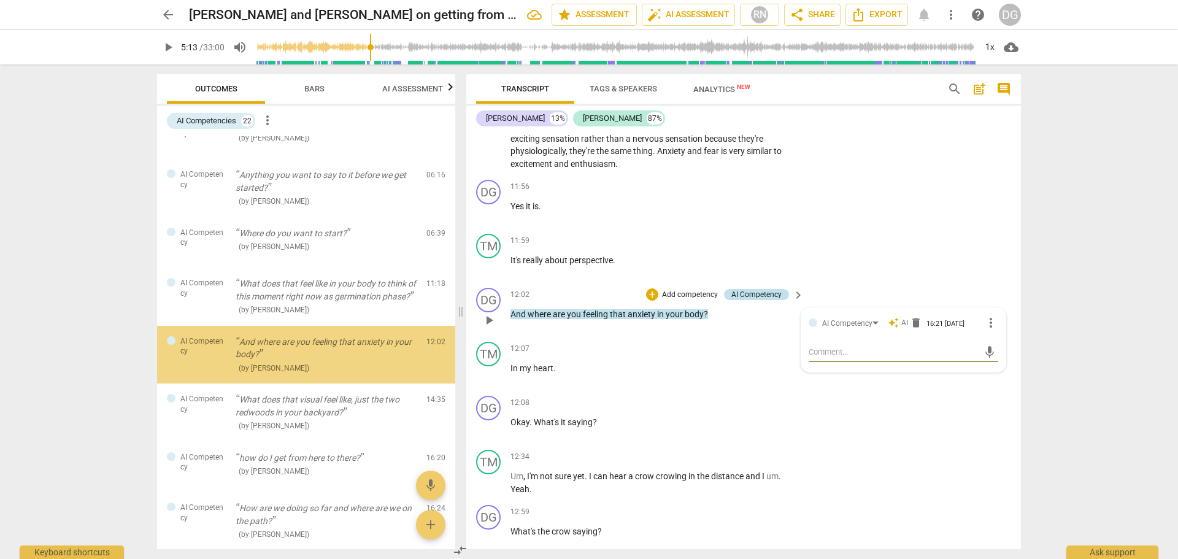
scroll to position [320, 0]
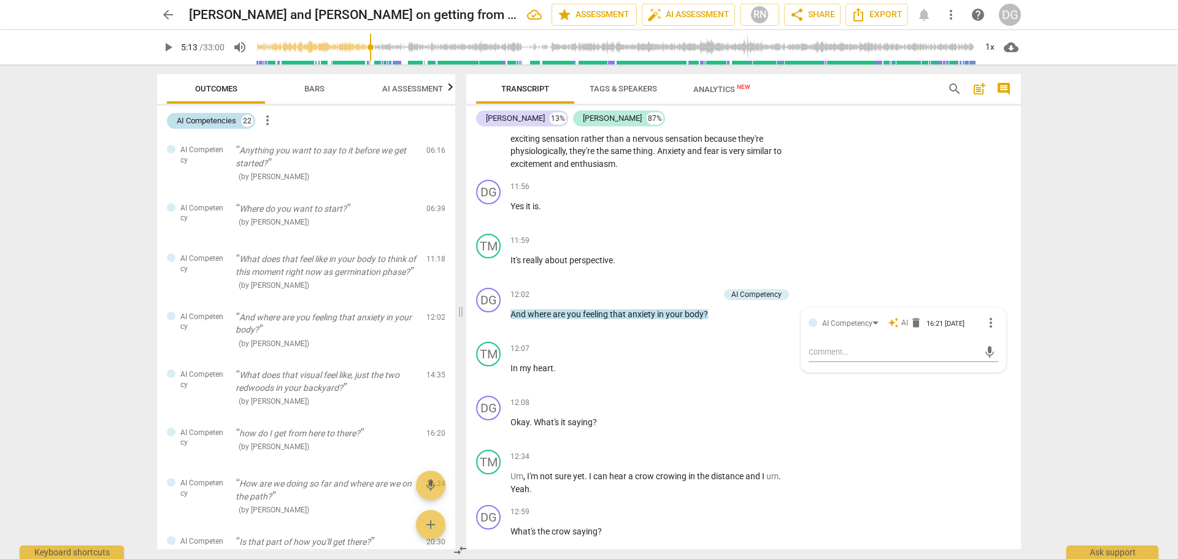
click at [247, 120] on div "22" at bounding box center [247, 121] width 12 height 12
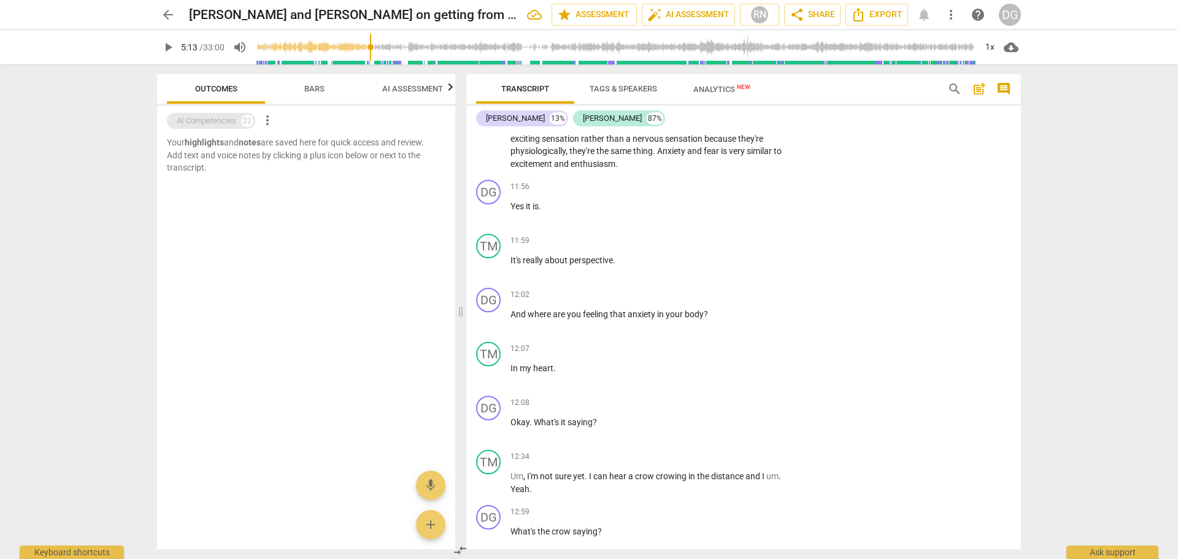
scroll to position [0, 0]
click at [415, 91] on span "AI Assessment" at bounding box center [412, 88] width 61 height 9
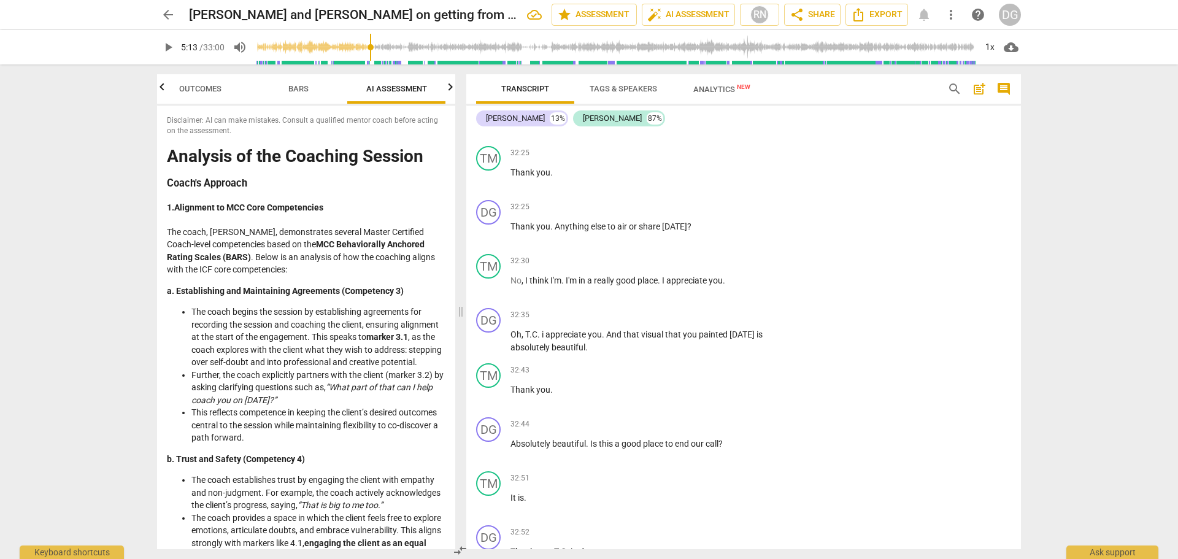
scroll to position [7447, 0]
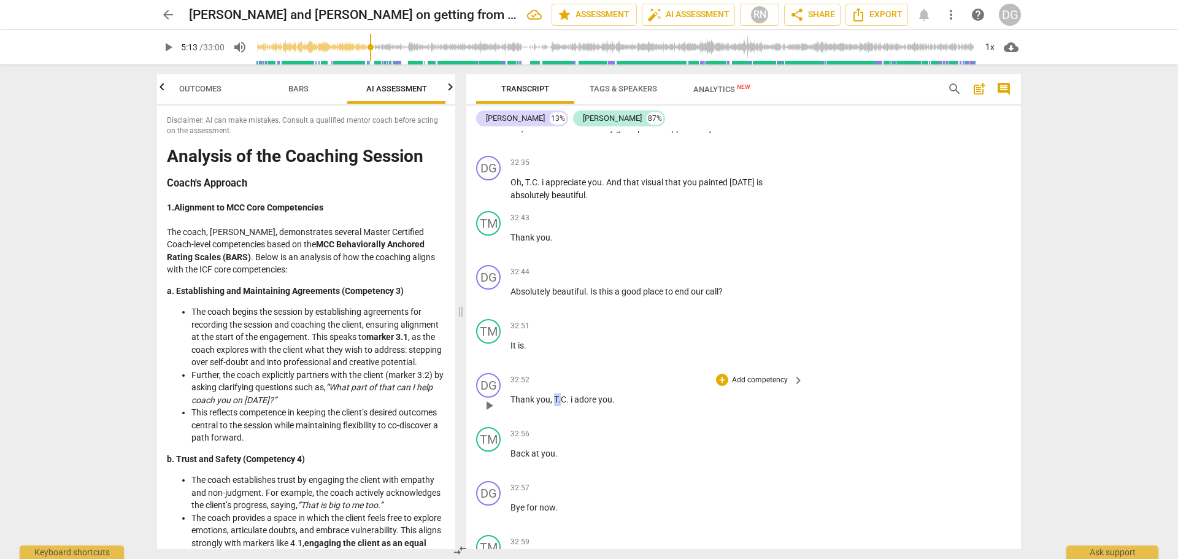
drag, startPoint x: 563, startPoint y: 420, endPoint x: 553, endPoint y: 421, distance: 9.8
click at [553, 406] on p "Thank you , T.C . i adore you ." at bounding box center [653, 399] width 287 height 13
click at [537, 201] on p "Oh , T.C . i appreciate you . And that visual that you painted today is absolut…" at bounding box center [653, 188] width 287 height 25
drag, startPoint x: 526, startPoint y: 209, endPoint x: 509, endPoint y: 206, distance: 16.7
click at [509, 206] on div "DG play_arrow pause 32:35 + Add competency keyboard_arrow_right Oh , Tese . i a…" at bounding box center [743, 178] width 555 height 55
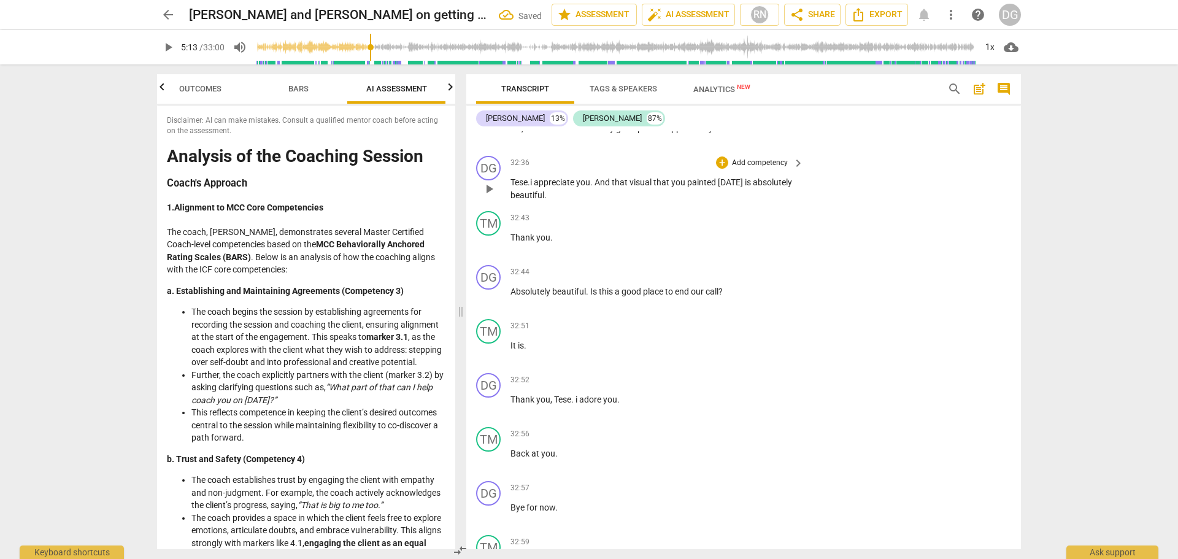
click at [539, 187] on span "appreciate" at bounding box center [555, 182] width 42 height 10
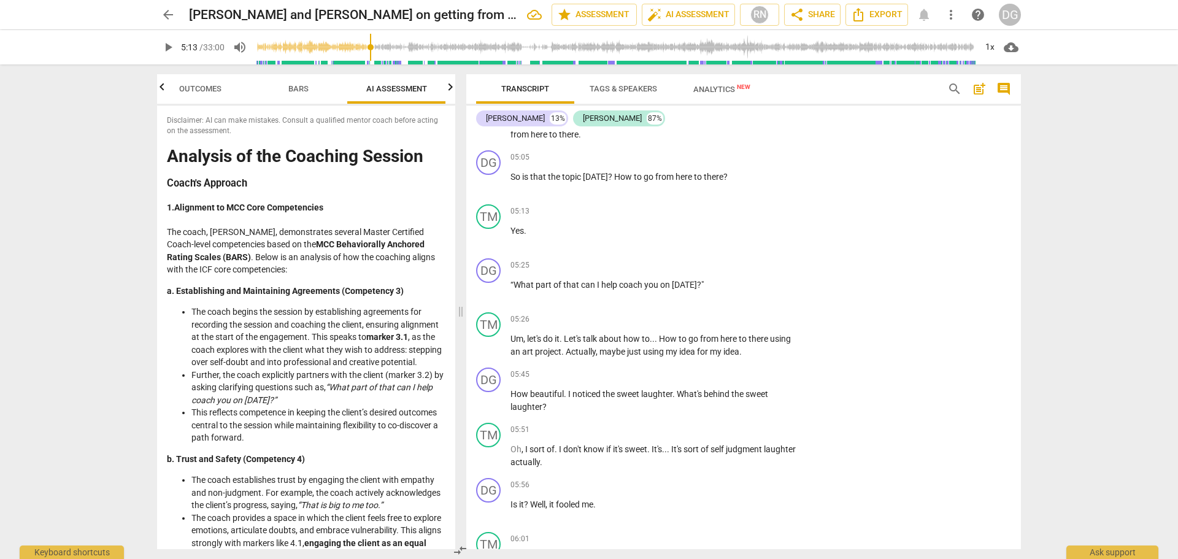
scroll to position [0, 0]
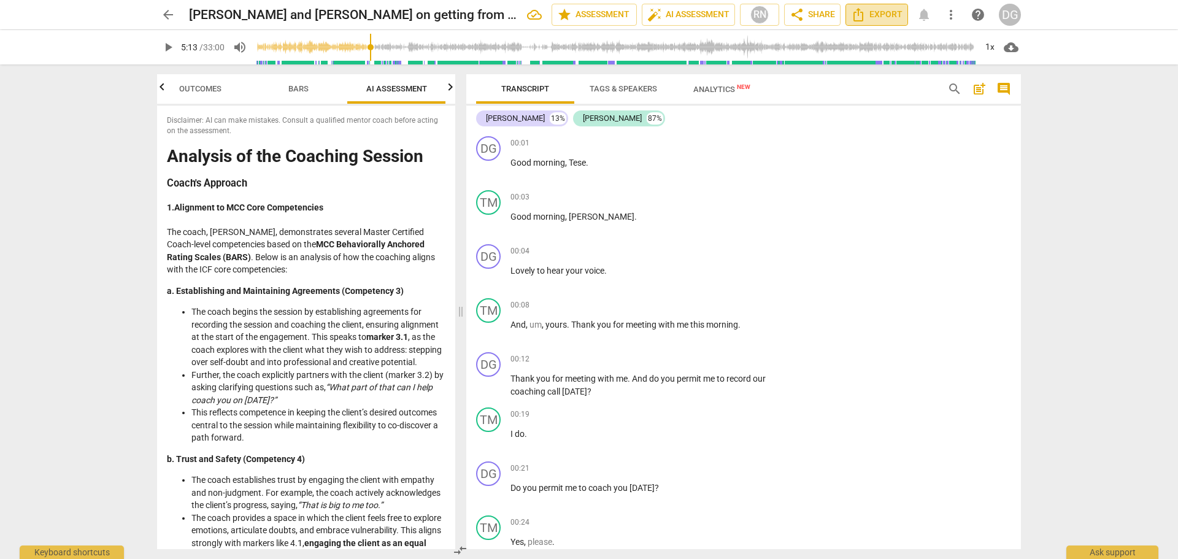
click at [861, 16] on icon "Export" at bounding box center [858, 14] width 15 height 15
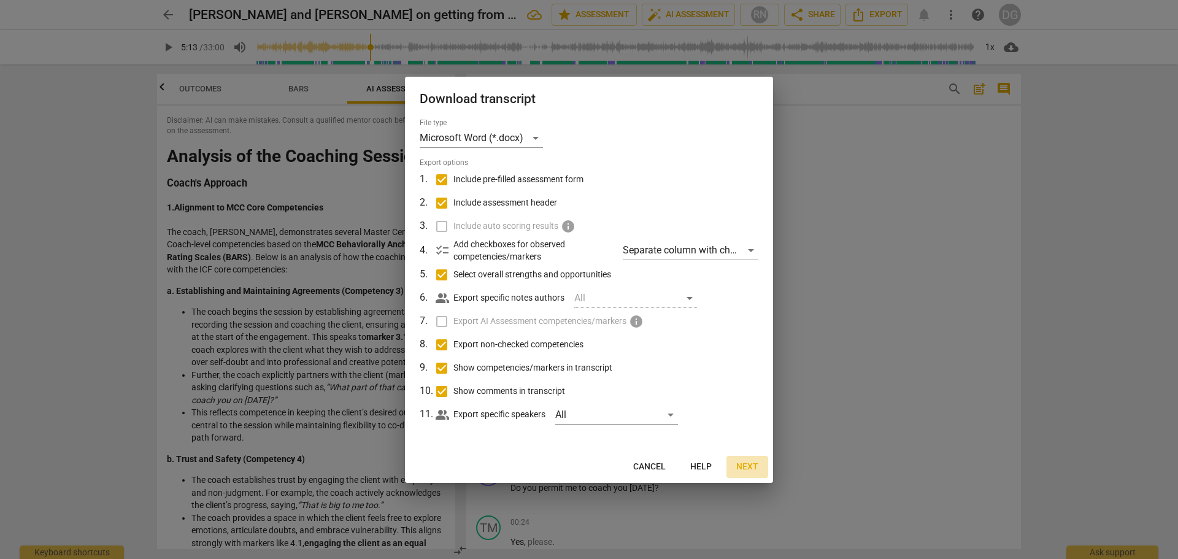
click at [744, 467] on span "Next" at bounding box center [747, 467] width 22 height 12
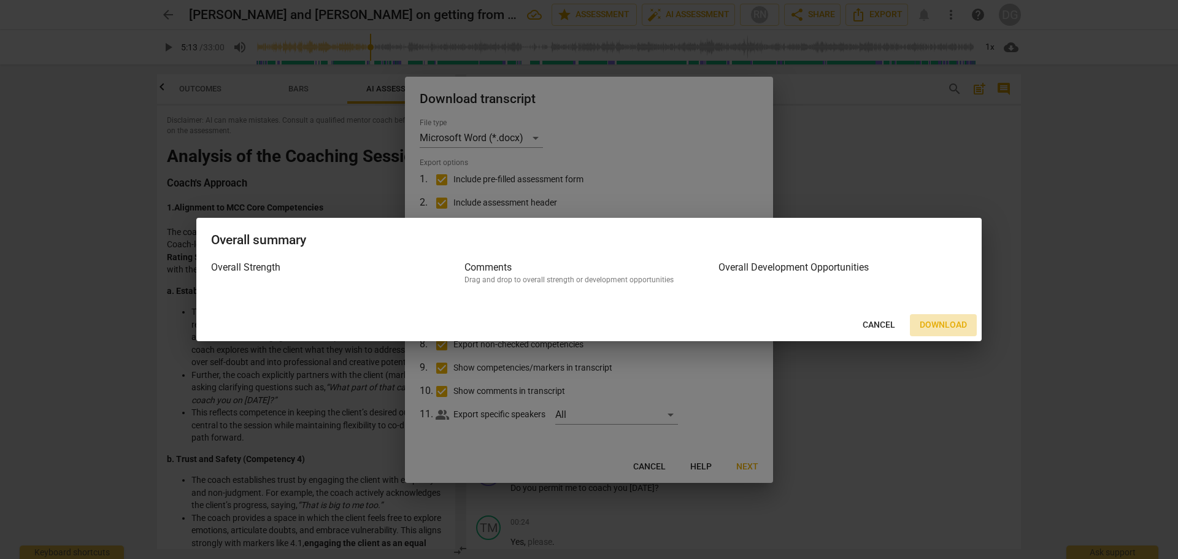
click at [952, 323] on span "Download" at bounding box center [943, 325] width 47 height 12
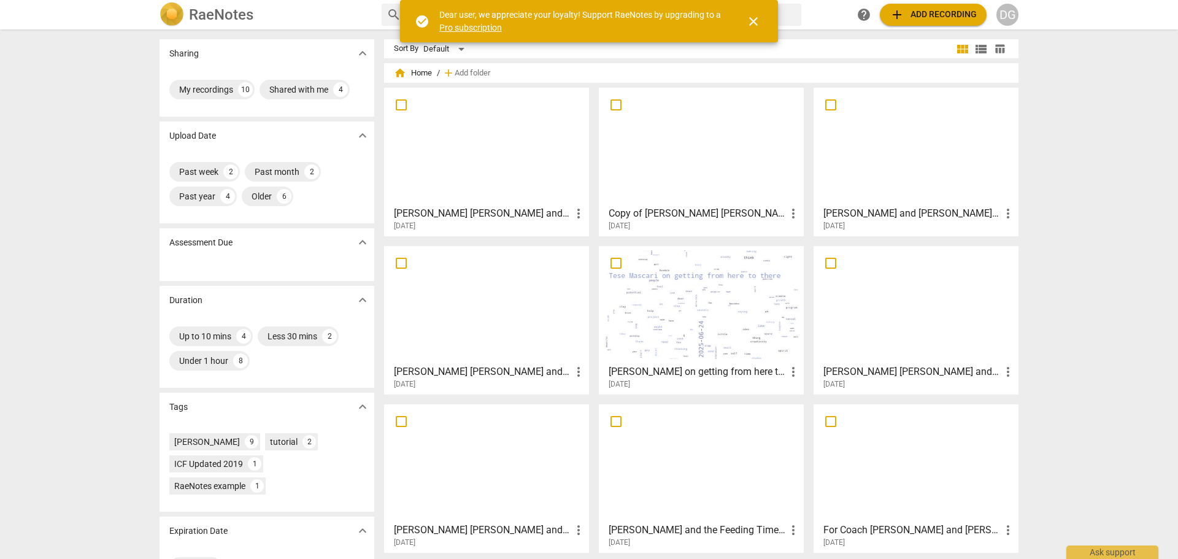
click at [473, 334] on div at bounding box center [486, 304] width 196 height 109
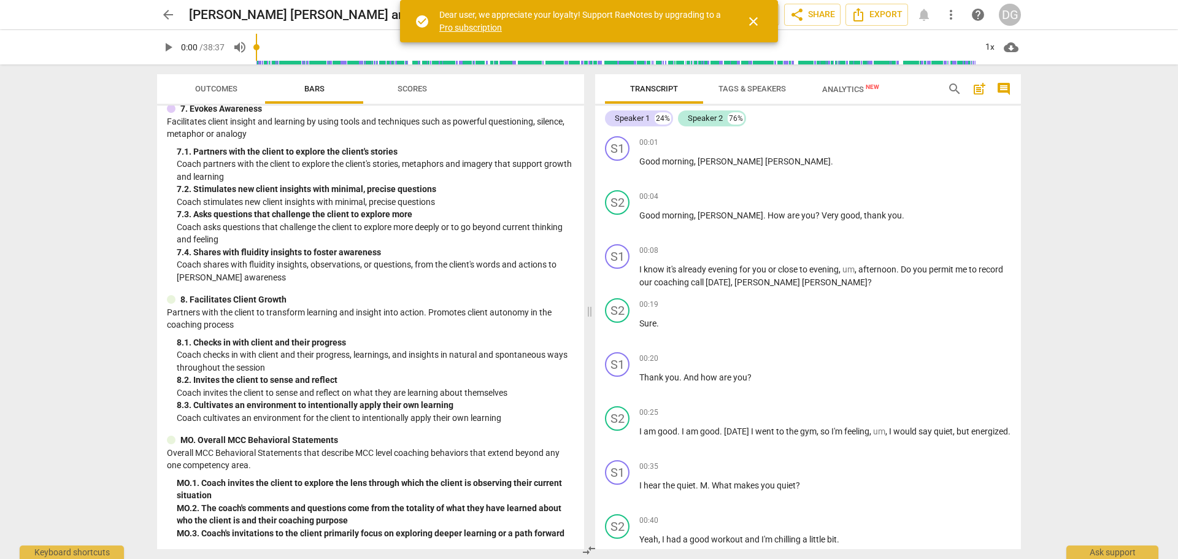
scroll to position [821, 0]
click at [418, 90] on span "Scores" at bounding box center [412, 88] width 29 height 9
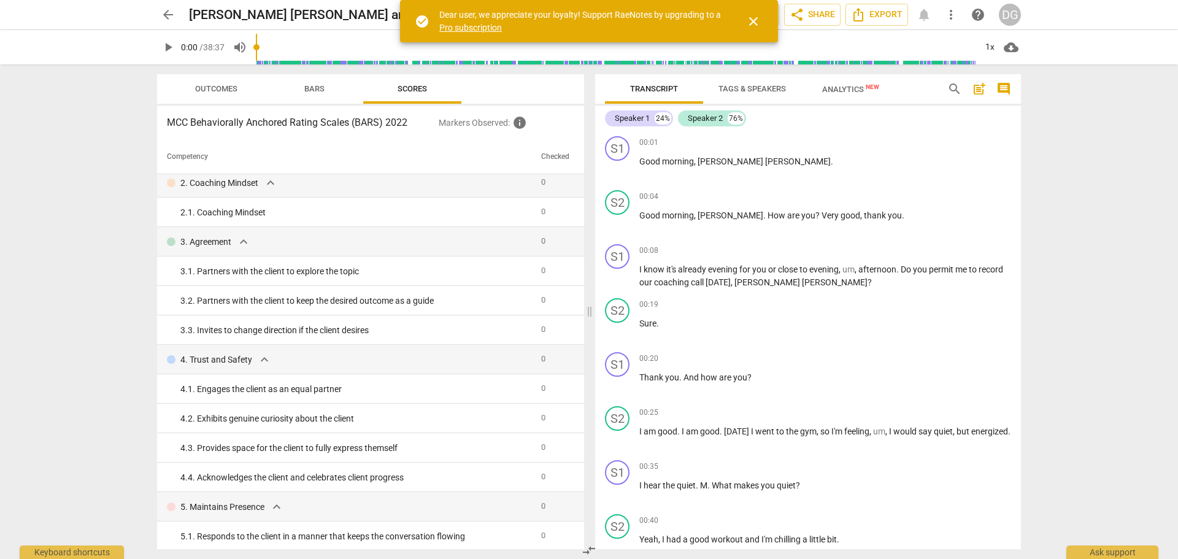
scroll to position [0, 0]
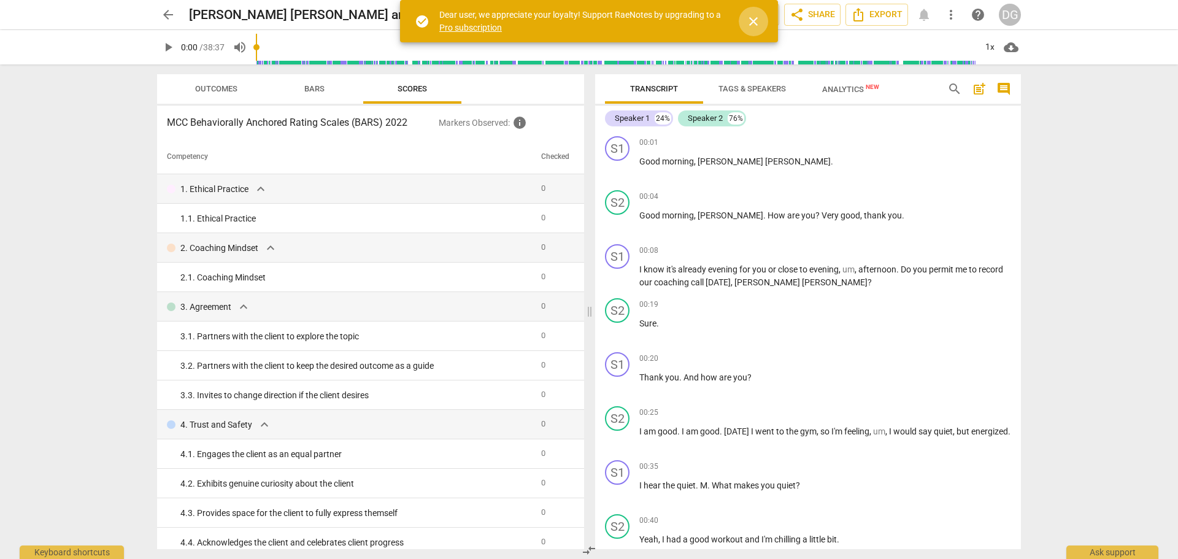
click at [755, 21] on span "close" at bounding box center [753, 21] width 15 height 15
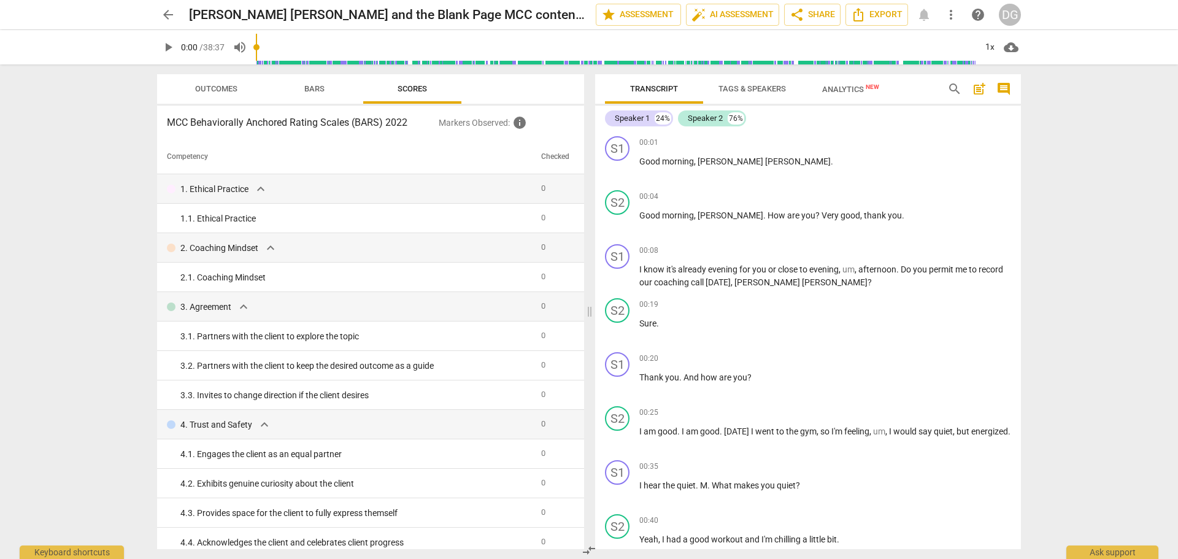
click at [848, 85] on span "Analytics New" at bounding box center [850, 89] width 57 height 9
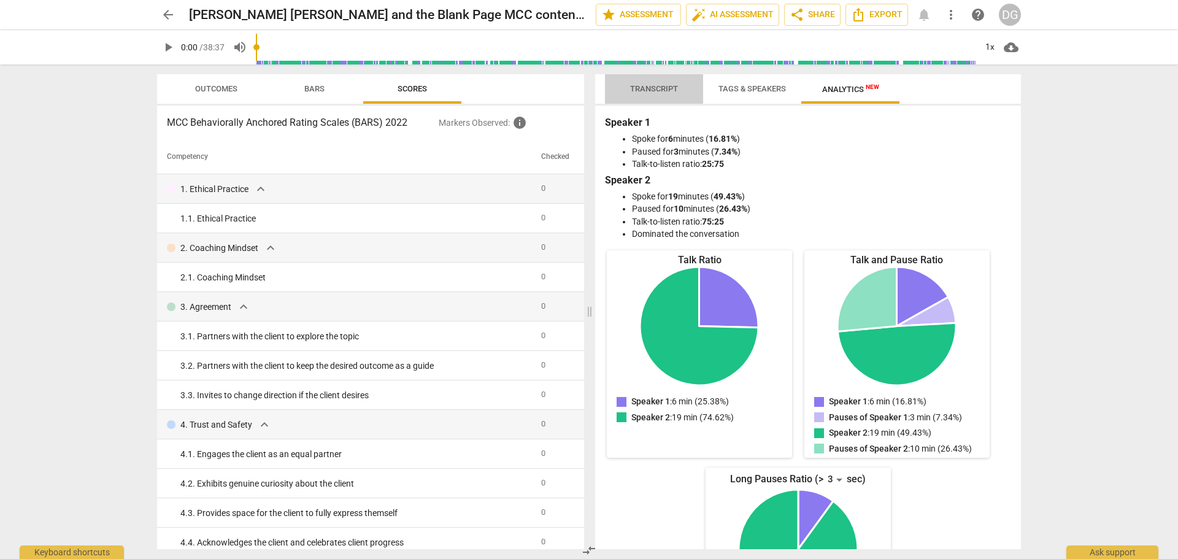
click at [651, 86] on span "Transcript" at bounding box center [654, 88] width 48 height 9
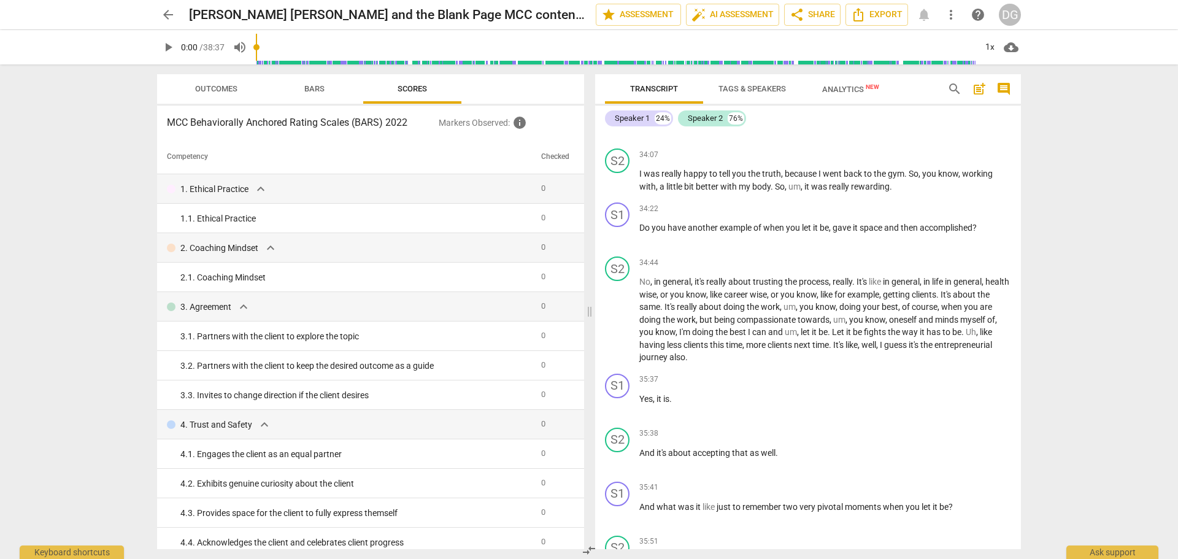
scroll to position [11489, 0]
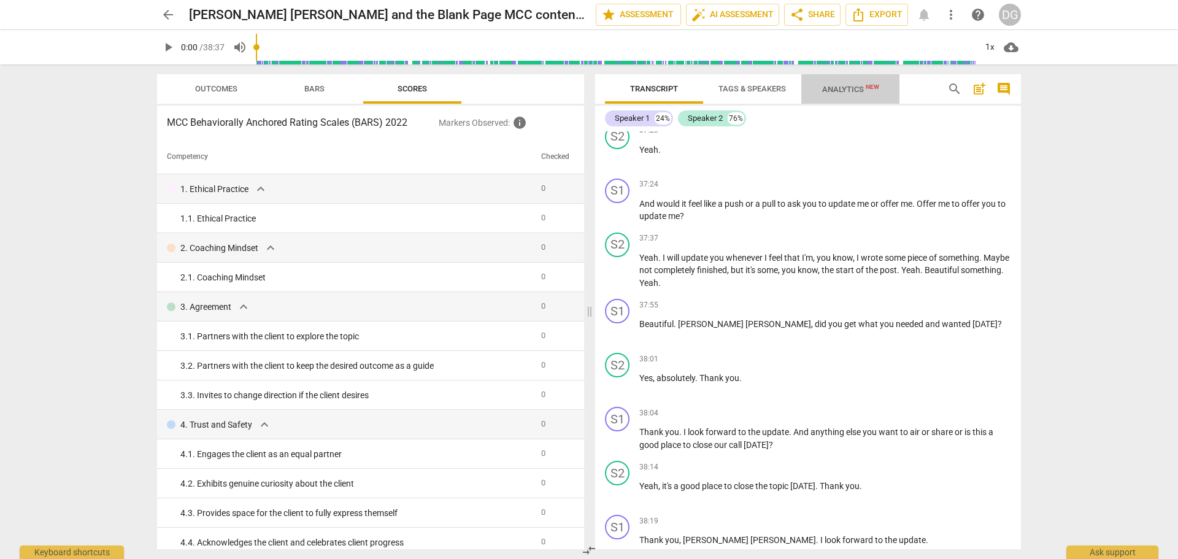
click at [856, 88] on span "Analytics New" at bounding box center [850, 89] width 57 height 9
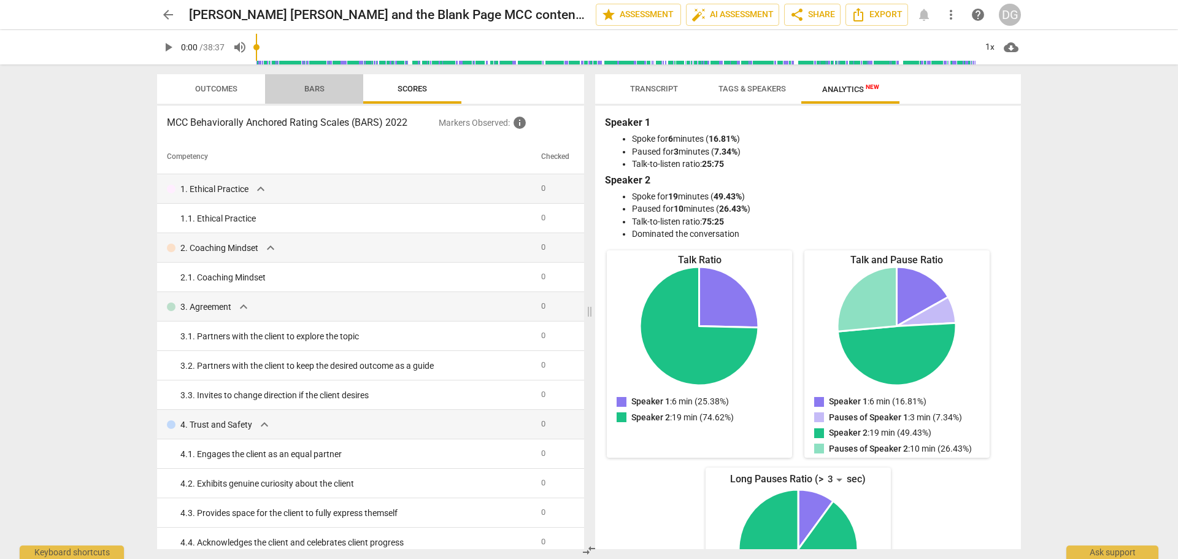
click at [314, 87] on span "Bars" at bounding box center [314, 88] width 20 height 9
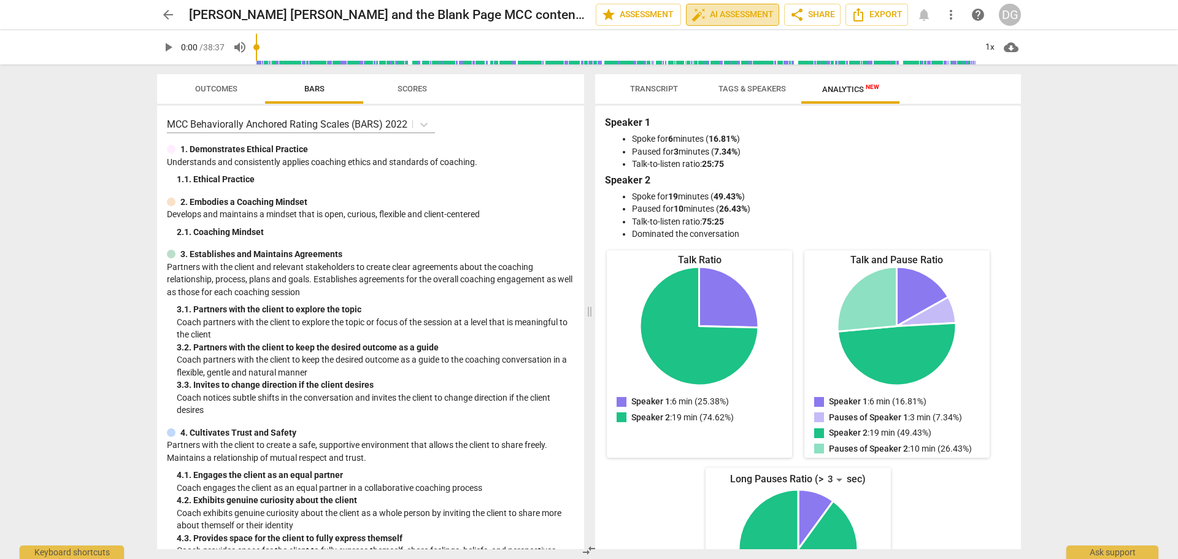
click at [742, 15] on span "auto_fix_high AI Assessment" at bounding box center [732, 14] width 82 height 15
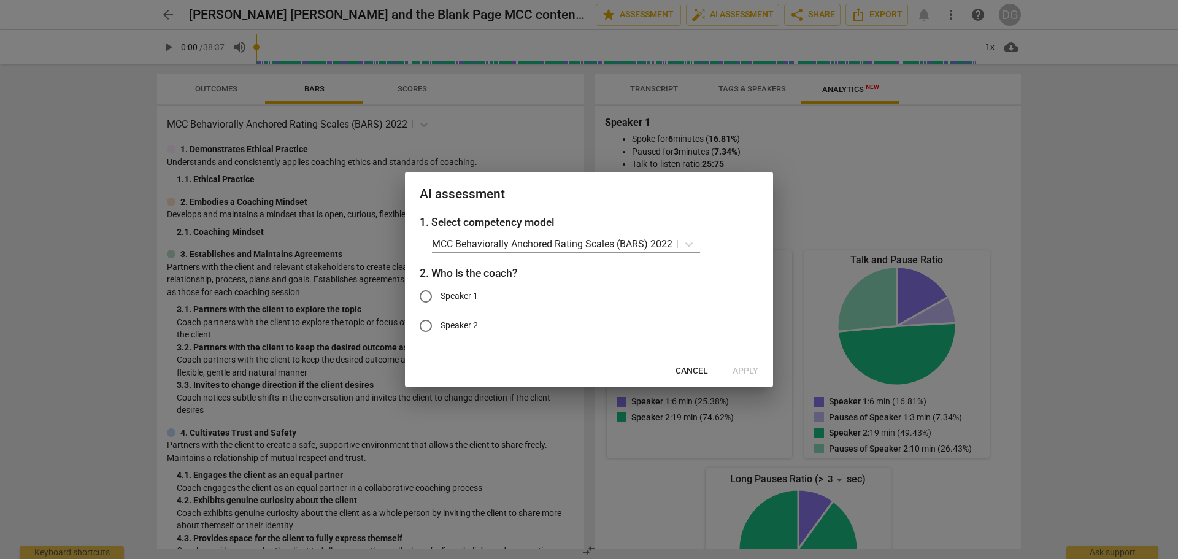
click at [440, 293] on span "Speaker 1" at bounding box center [458, 296] width 37 height 13
click at [440, 293] on input "Speaker 1" at bounding box center [425, 296] width 29 height 29
radio input "true"
click at [691, 371] on span "Cancel" at bounding box center [691, 371] width 33 height 12
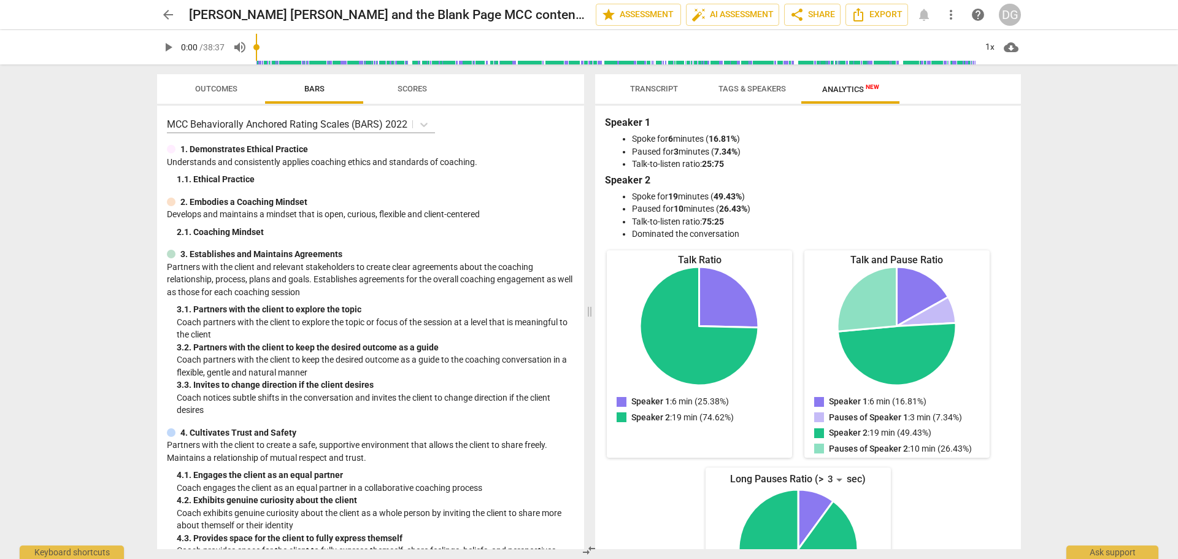
drag, startPoint x: 651, startPoint y: 80, endPoint x: 652, endPoint y: 86, distance: 6.9
click at [652, 86] on button "Transcript" at bounding box center [654, 88] width 98 height 29
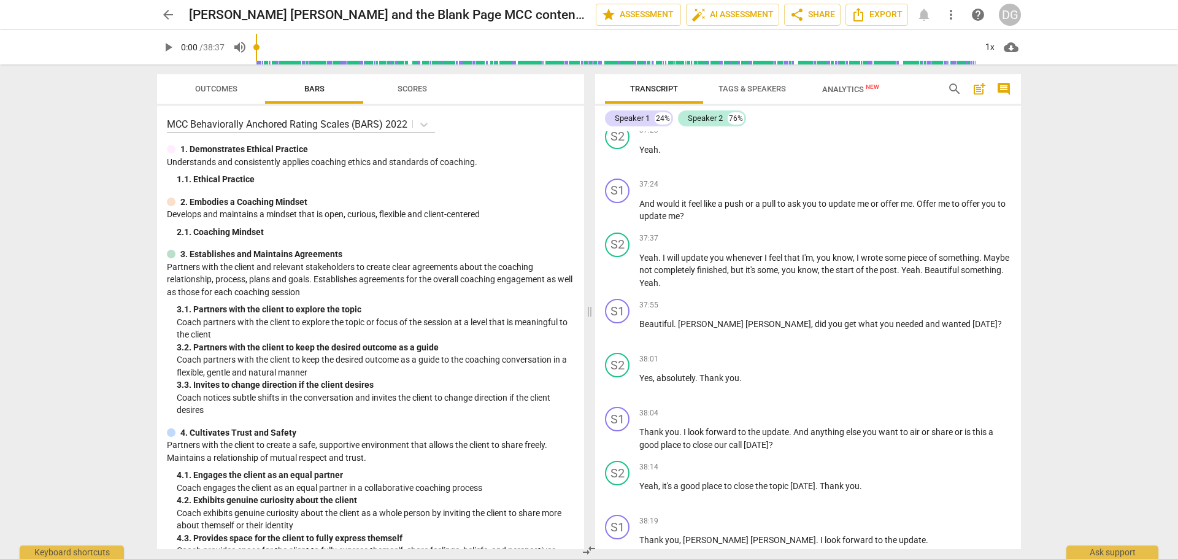
click at [169, 17] on span "arrow_back" at bounding box center [168, 14] width 15 height 15
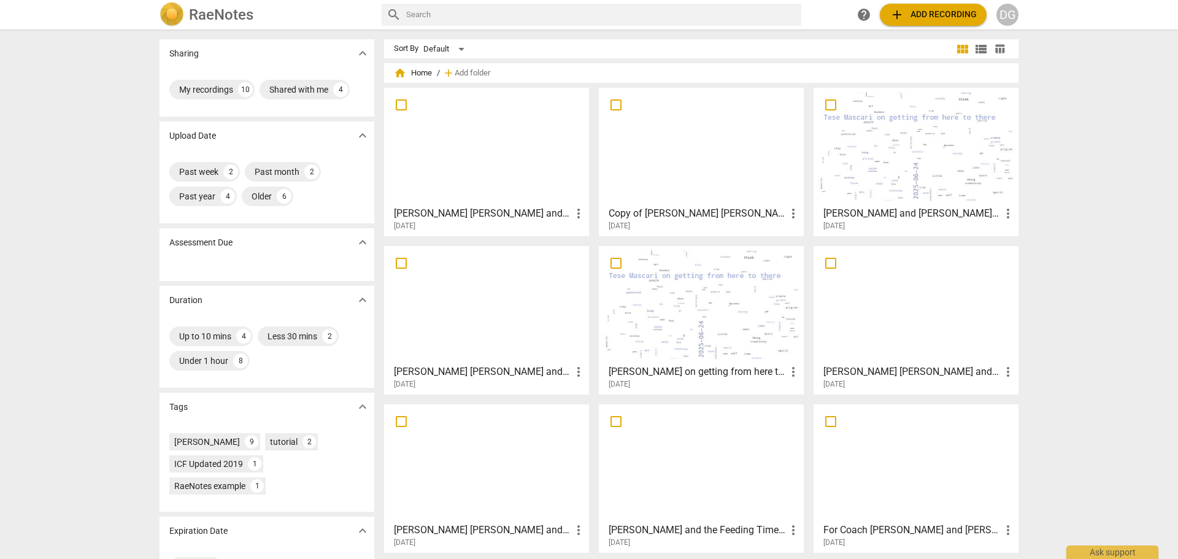
click at [726, 193] on div at bounding box center [701, 146] width 196 height 109
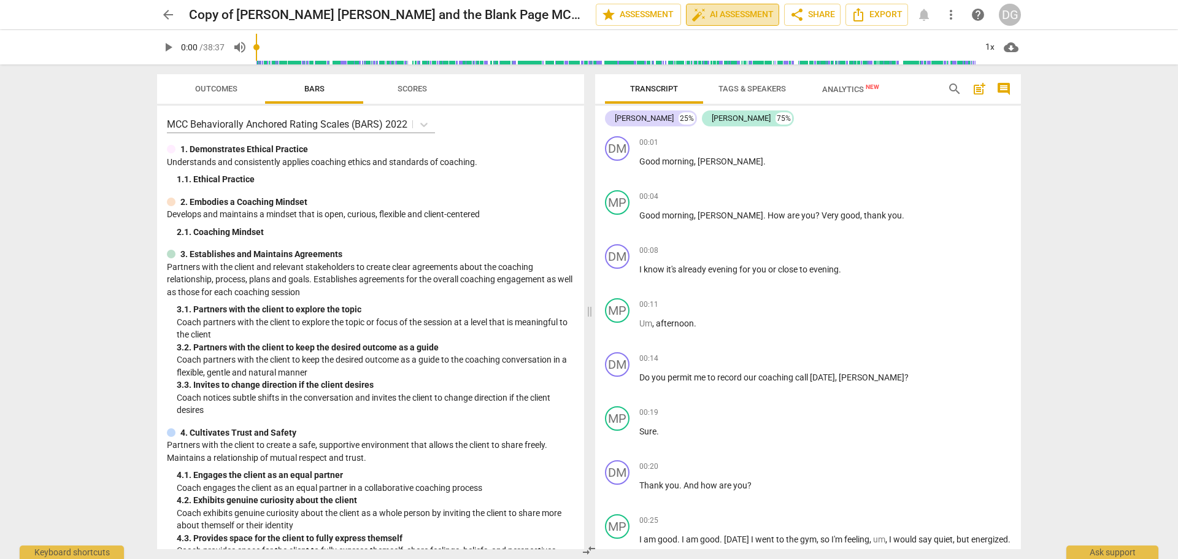
click at [744, 19] on span "auto_fix_high AI Assessment" at bounding box center [732, 14] width 82 height 15
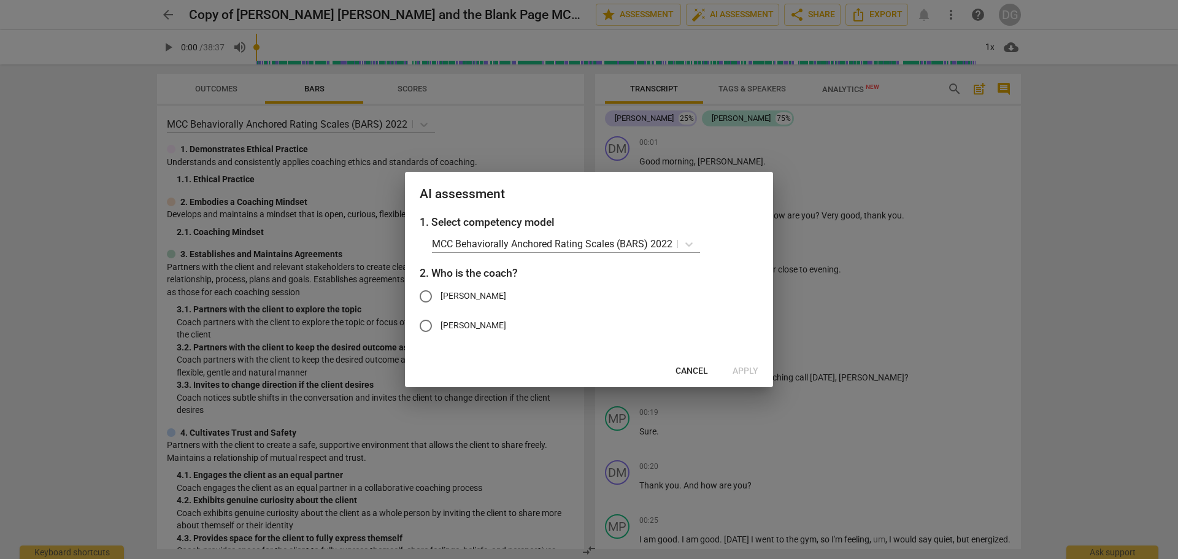
click at [450, 294] on span "[PERSON_NAME]" at bounding box center [473, 296] width 66 height 13
click at [440, 294] on input "[PERSON_NAME]" at bounding box center [425, 296] width 29 height 29
radio input "true"
click at [750, 367] on span "Apply" at bounding box center [745, 371] width 26 height 12
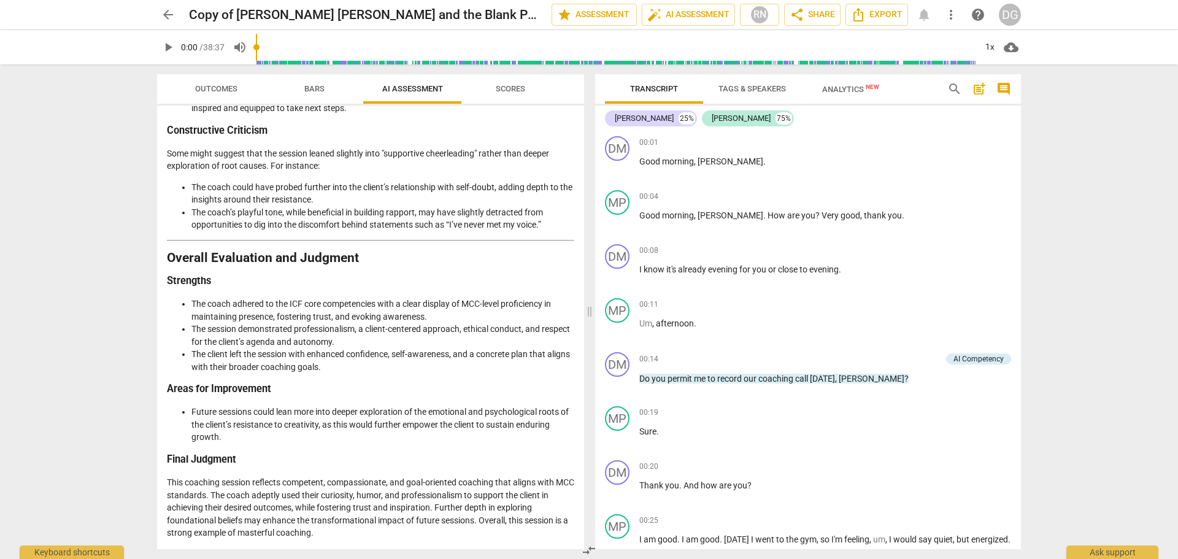
scroll to position [1767, 0]
click at [516, 88] on span "Scores" at bounding box center [510, 88] width 29 height 9
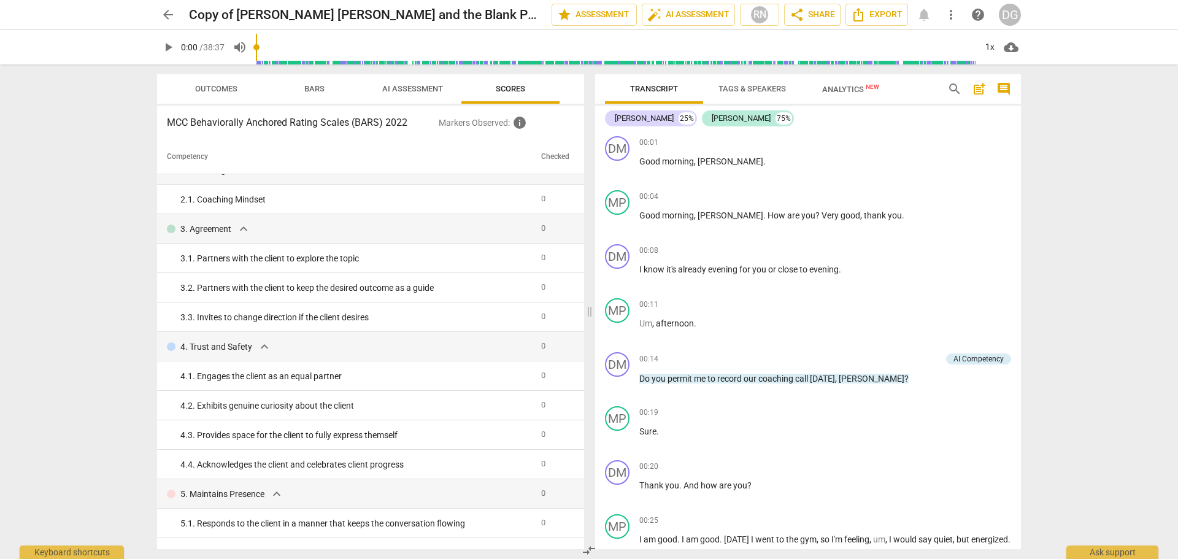
scroll to position [74, 0]
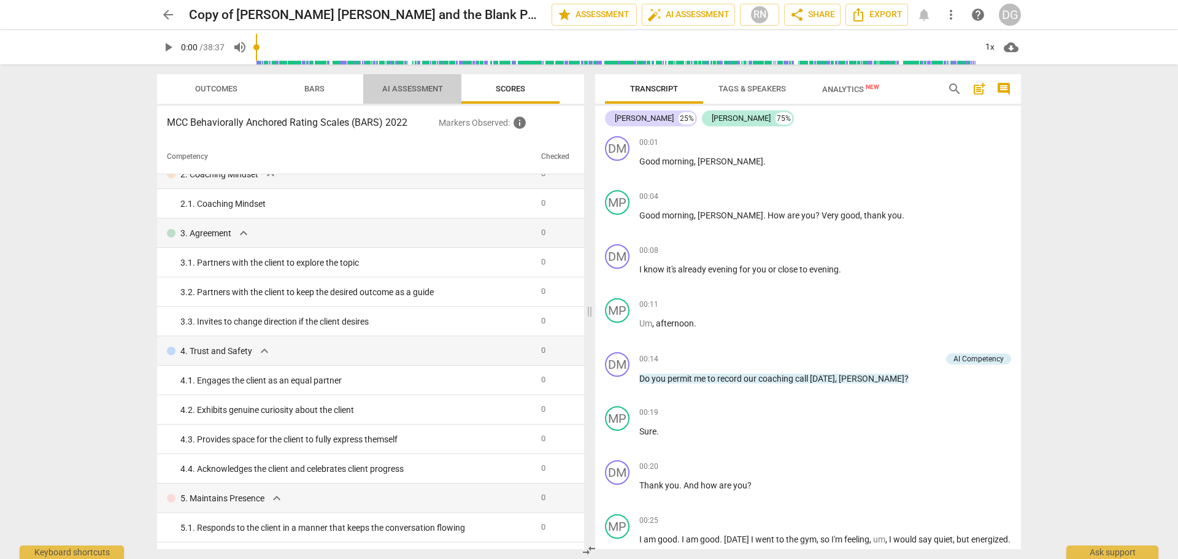
click at [428, 88] on span "AI Assessment" at bounding box center [412, 88] width 61 height 9
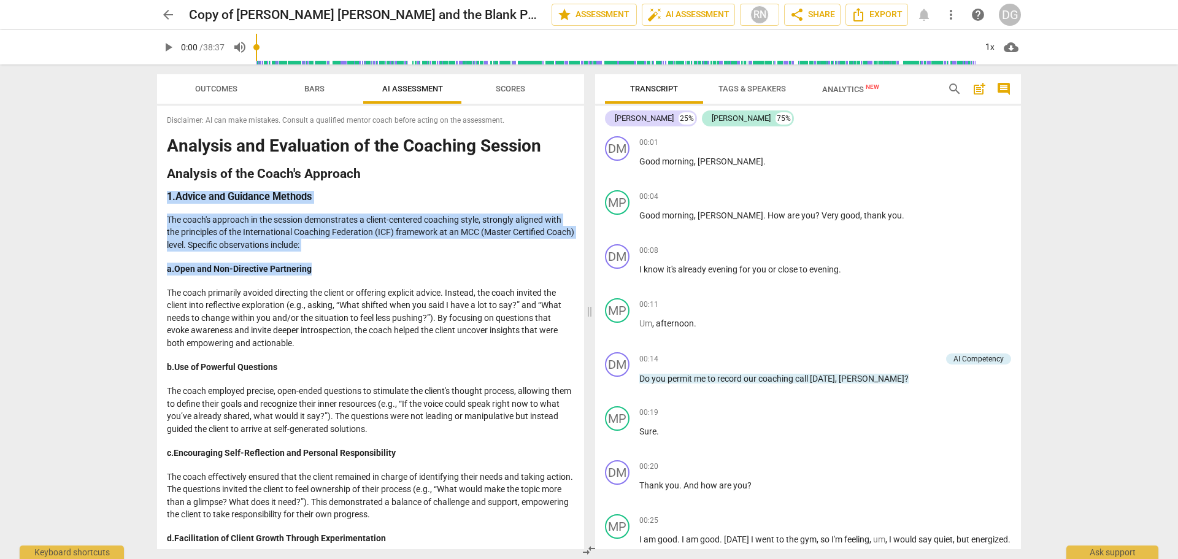
drag, startPoint x: 578, startPoint y: 175, endPoint x: 576, endPoint y: 256, distance: 81.0
click at [576, 256] on div "Disclaimer: AI can make mistakes. Consult a qualified mentor coach before actin…" at bounding box center [370, 328] width 427 height 444
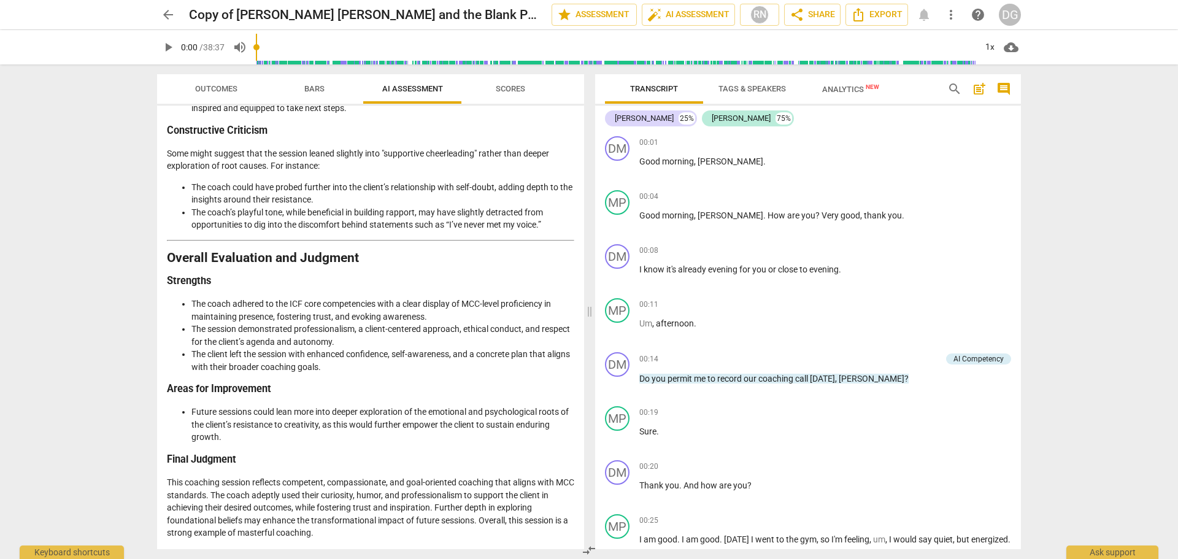
scroll to position [1767, 0]
drag, startPoint x: 577, startPoint y: 498, endPoint x: 574, endPoint y: 506, distance: 8.3
click at [574, 506] on div "Disclaimer: AI can make mistakes. Consult a qualified mentor coach before actin…" at bounding box center [370, 328] width 427 height 444
click at [582, 550] on span "compare_arrows" at bounding box center [589, 550] width 15 height 15
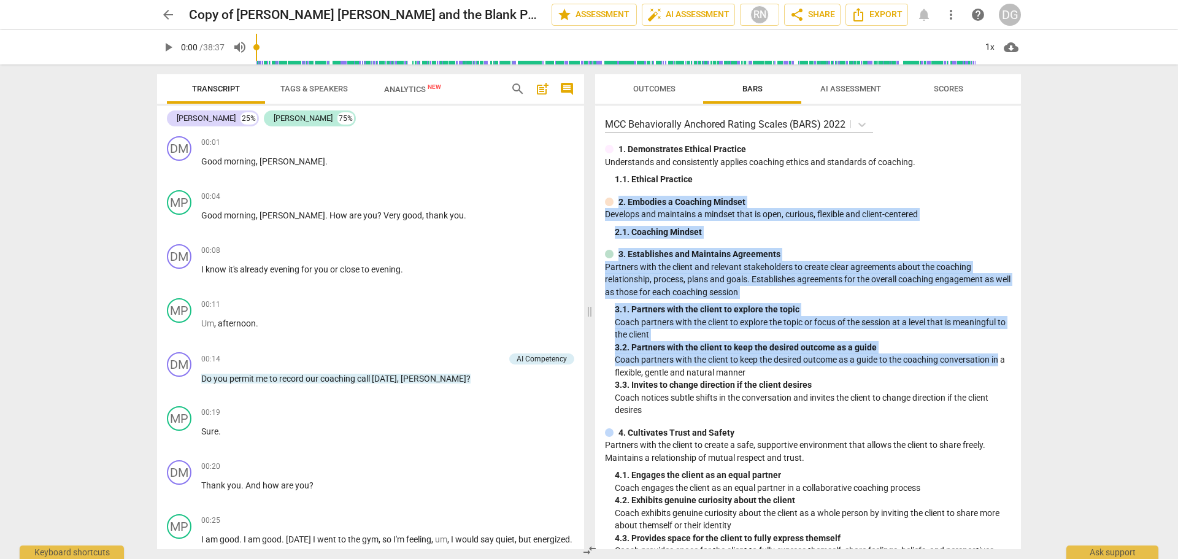
drag, startPoint x: 1016, startPoint y: 183, endPoint x: 1004, endPoint y: 353, distance: 170.9
click at [1004, 353] on div "MCC Behaviorally Anchored Rating Scales (BARS) 2022 1. Demonstrates Ethical Pra…" at bounding box center [808, 328] width 426 height 444
click at [583, 552] on span "compare_arrows" at bounding box center [589, 550] width 15 height 15
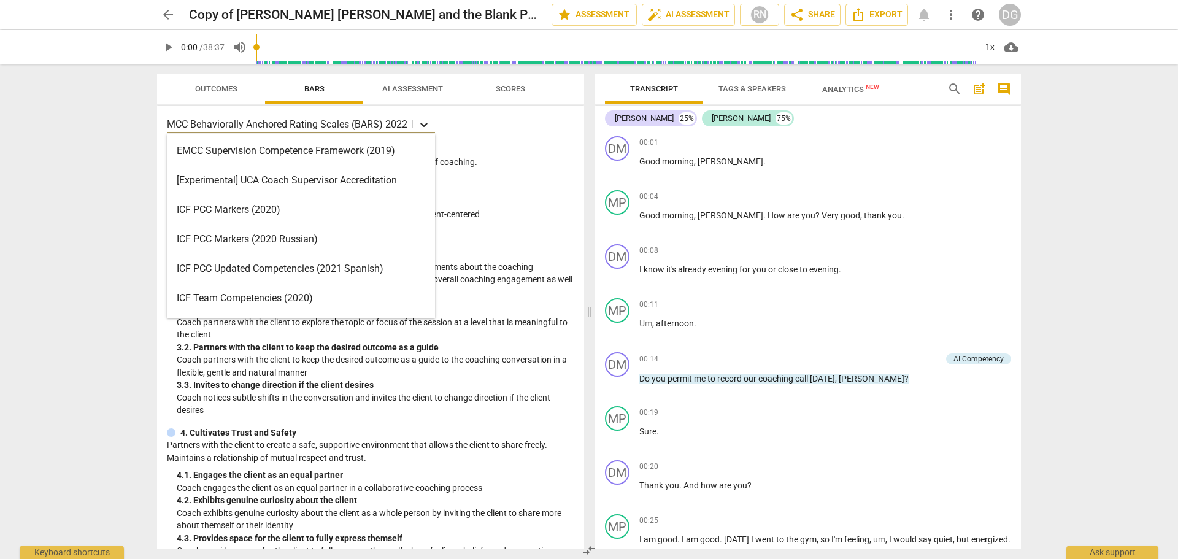
click at [421, 121] on icon at bounding box center [424, 124] width 12 height 12
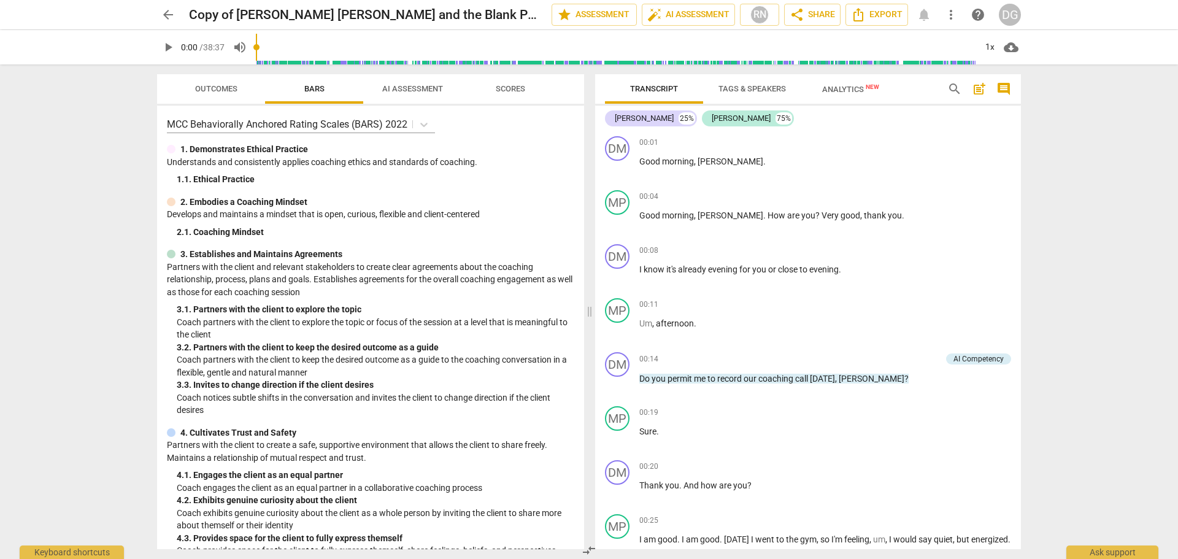
click at [532, 128] on div "MCC Behaviorally Anchored Rating Scales (BARS) 2022" at bounding box center [370, 124] width 407 height 18
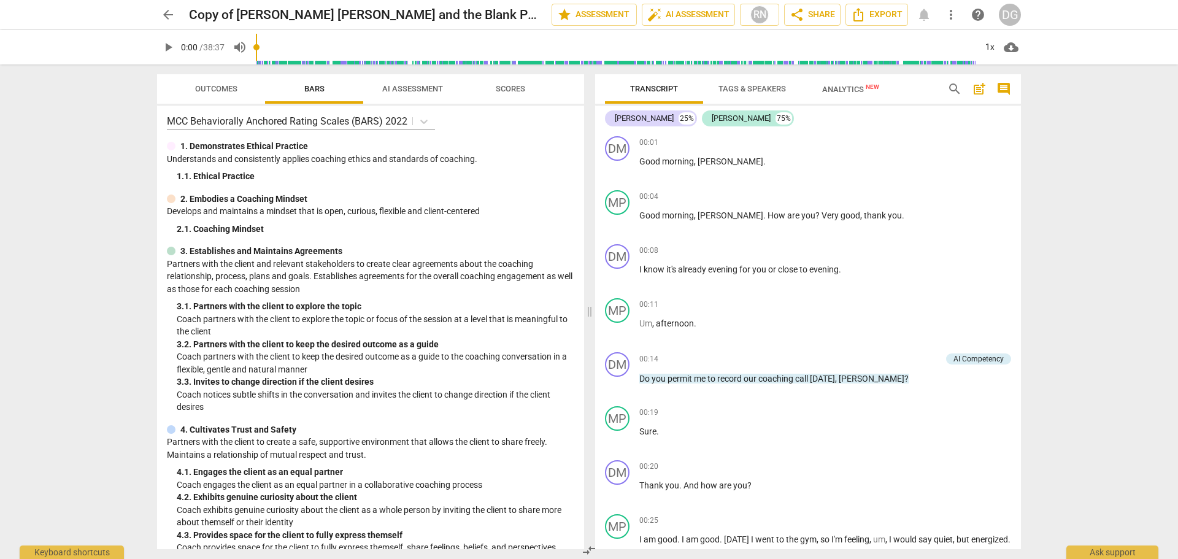
scroll to position [0, 0]
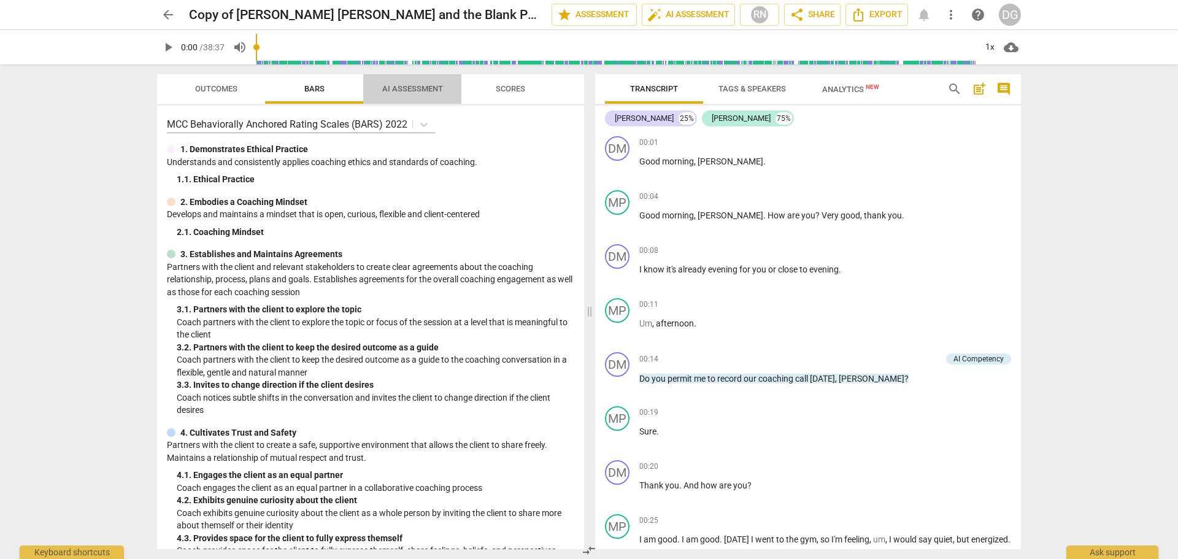
click at [396, 88] on span "AI Assessment" at bounding box center [412, 88] width 61 height 9
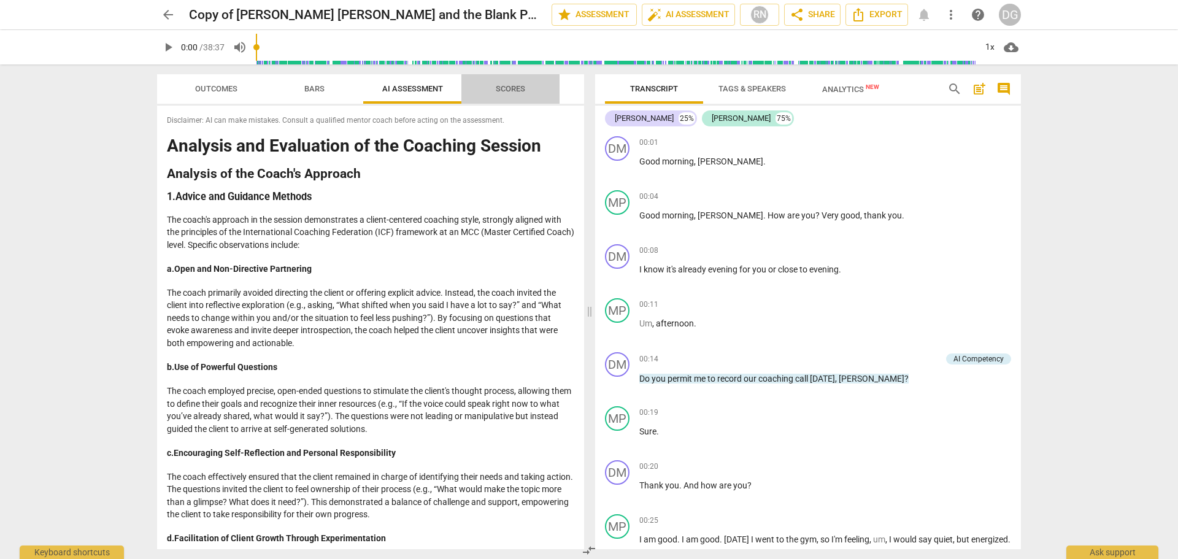
click at [516, 92] on span "Scores" at bounding box center [510, 88] width 29 height 9
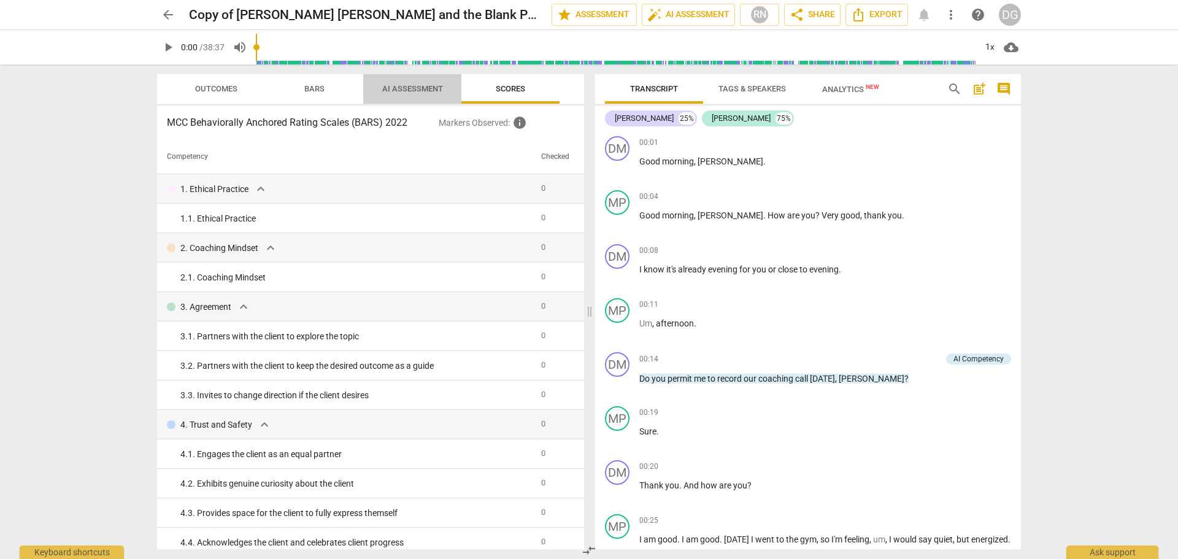
click at [425, 85] on span "AI Assessment" at bounding box center [412, 88] width 61 height 9
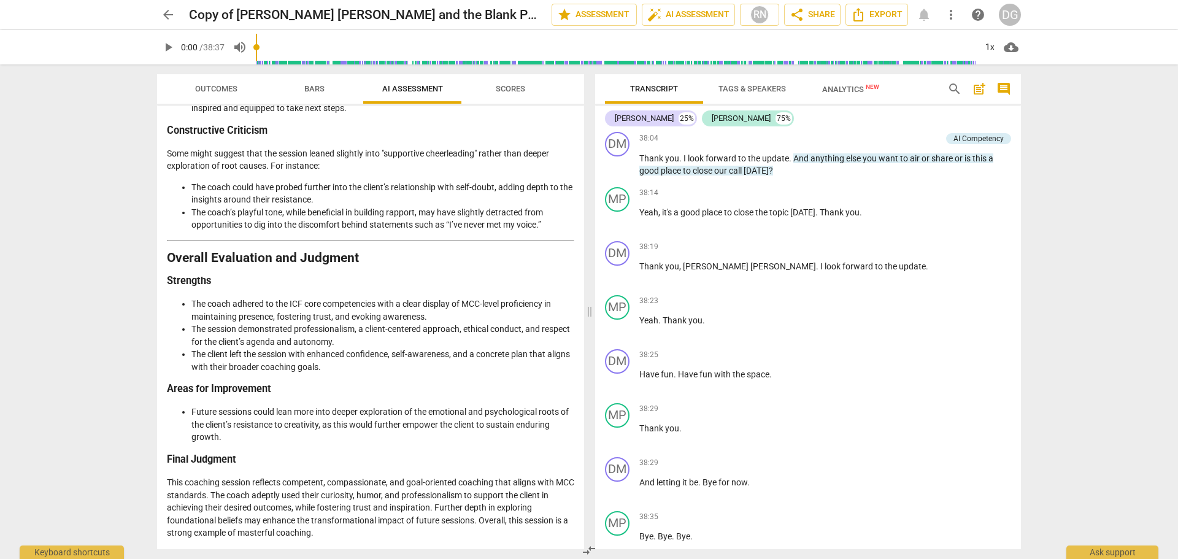
scroll to position [16322, 0]
